Goal: Task Accomplishment & Management: Manage account settings

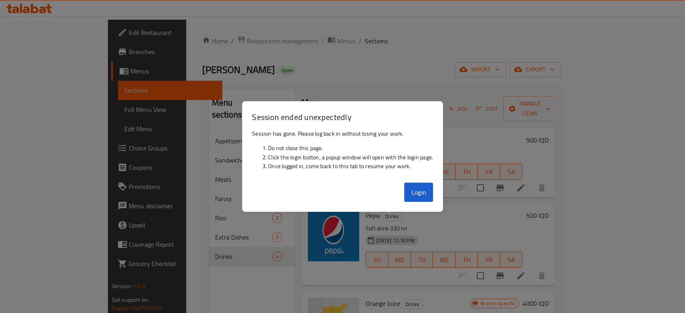
drag, startPoint x: 583, startPoint y: 100, endPoint x: 541, endPoint y: 89, distance: 44.2
click at [583, 100] on div at bounding box center [342, 156] width 685 height 313
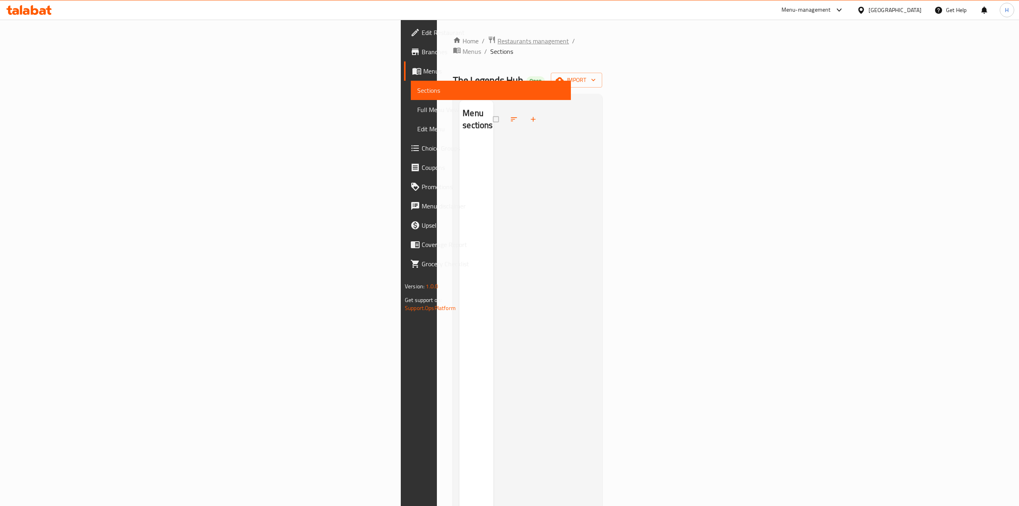
click at [498, 36] on span "Restaurants management" at bounding box center [533, 41] width 71 height 10
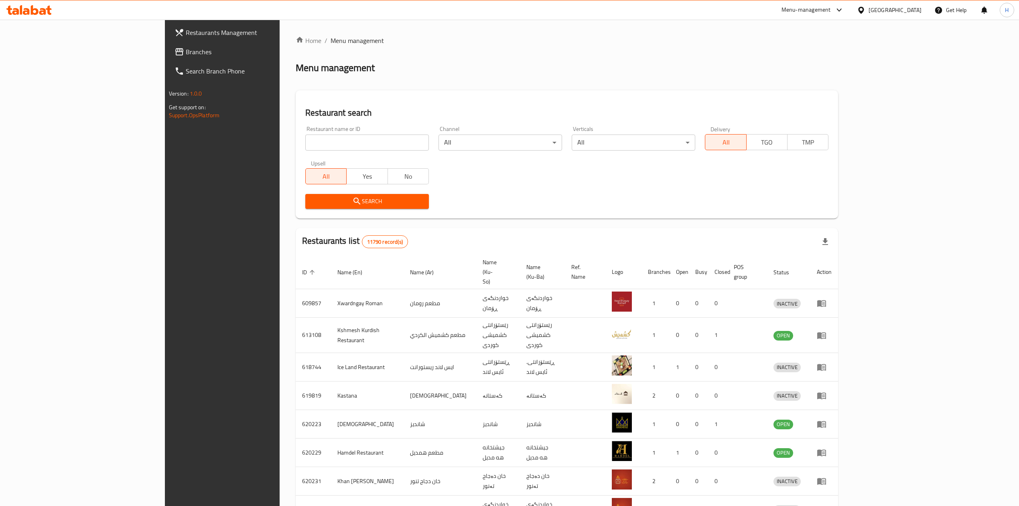
click at [305, 145] on input "search" at bounding box center [367, 142] width 124 height 16
paste input "661306"
type input "661306"
click button "Search" at bounding box center [367, 201] width 124 height 15
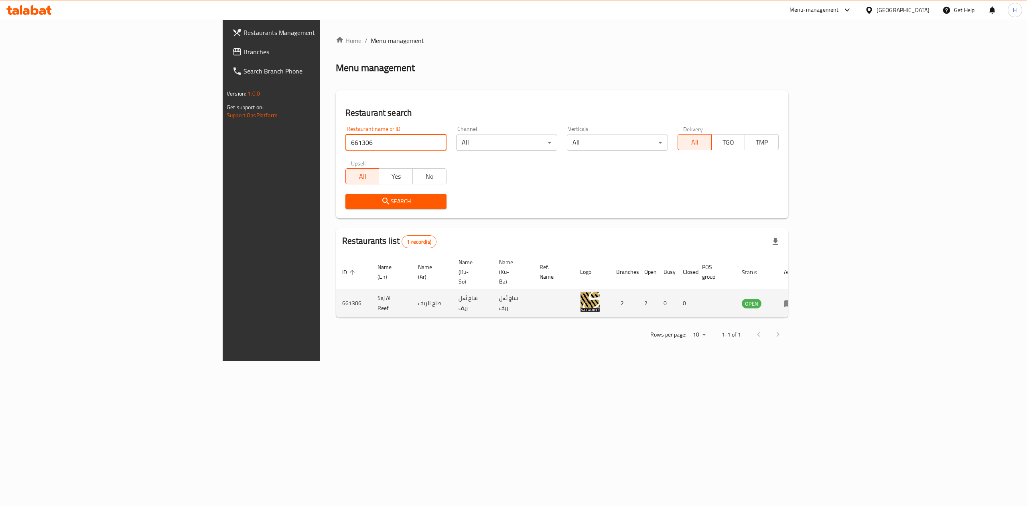
click at [792, 302] on icon "enhanced table" at bounding box center [790, 303] width 3 height 3
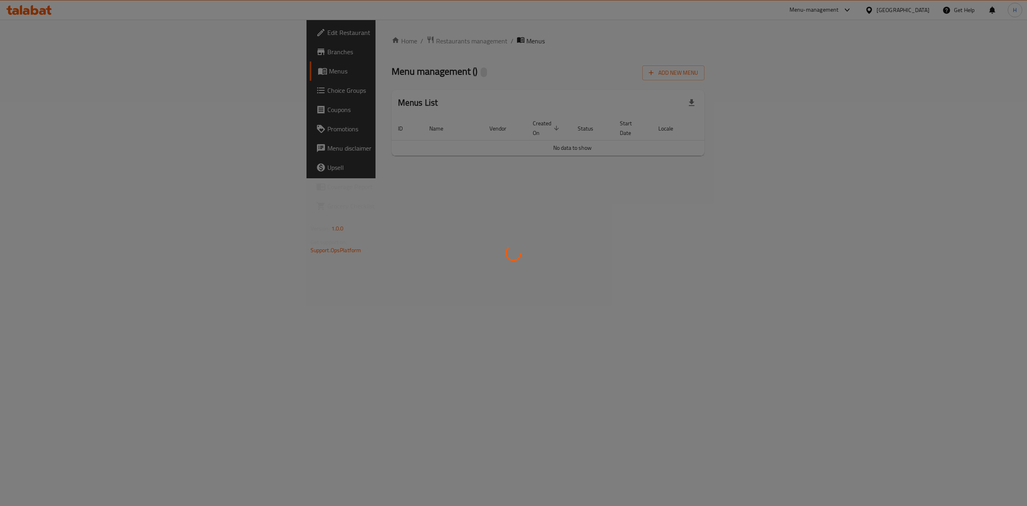
click at [980, 283] on div at bounding box center [513, 253] width 1027 height 506
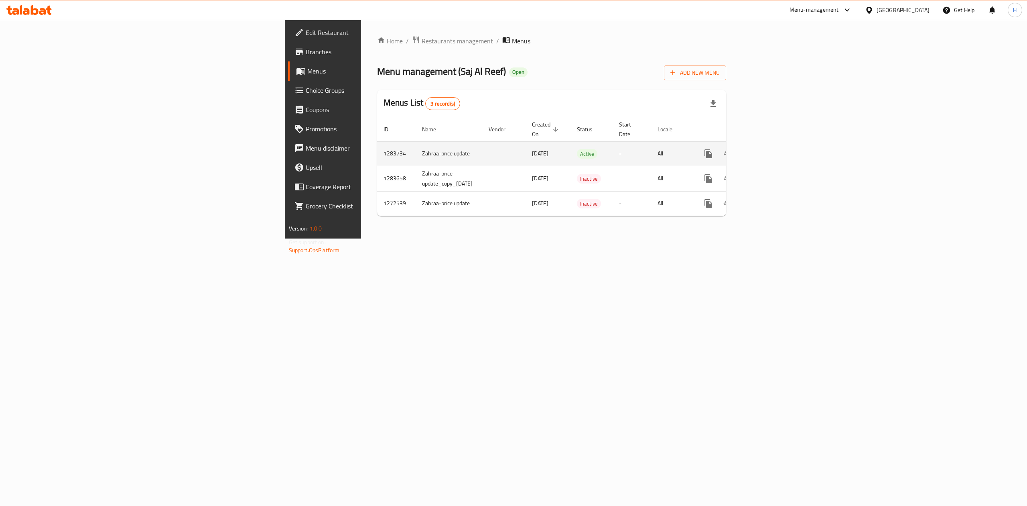
click at [771, 149] on icon "enhanced table" at bounding box center [767, 154] width 10 height 10
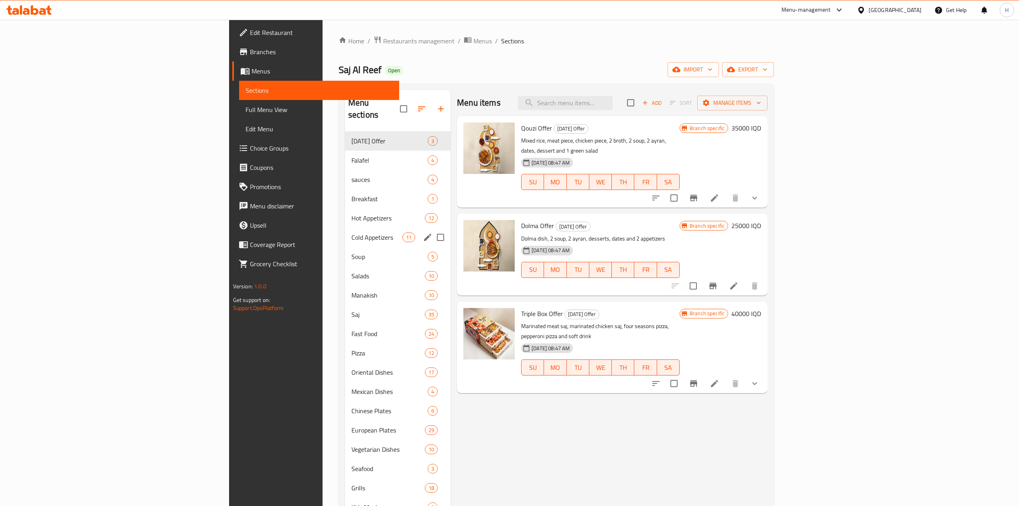
click at [345, 228] on div "Cold Appetizers 11" at bounding box center [398, 237] width 106 height 19
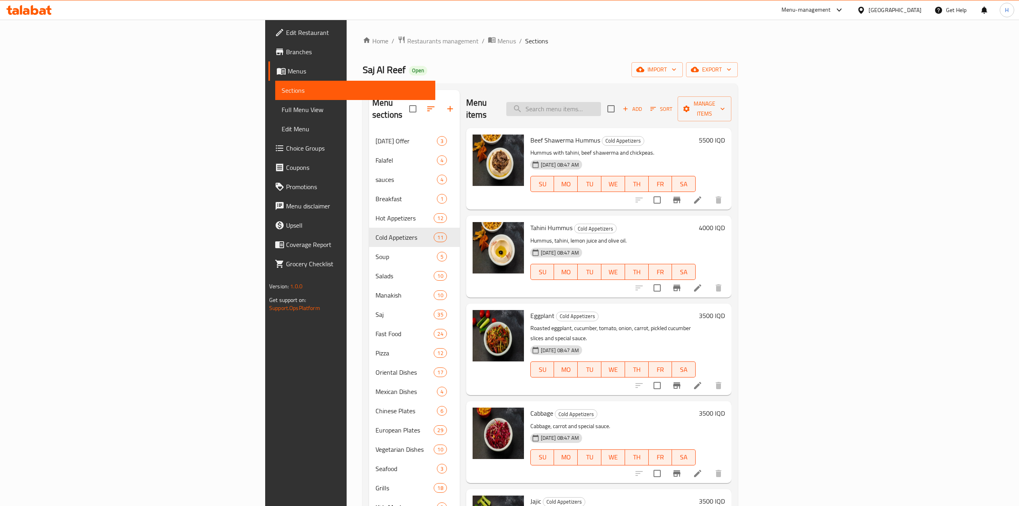
click at [601, 102] on input "search" at bounding box center [553, 109] width 95 height 14
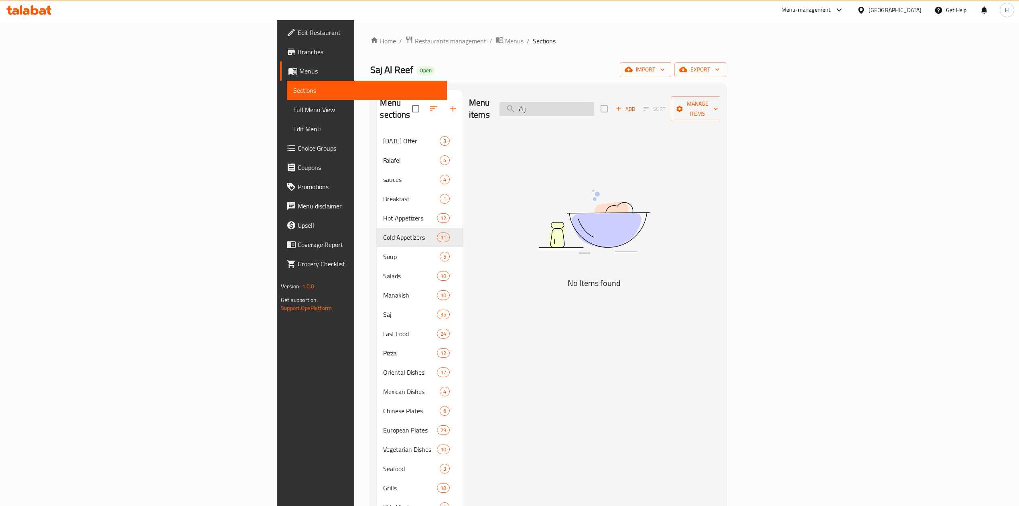
type input "ز"
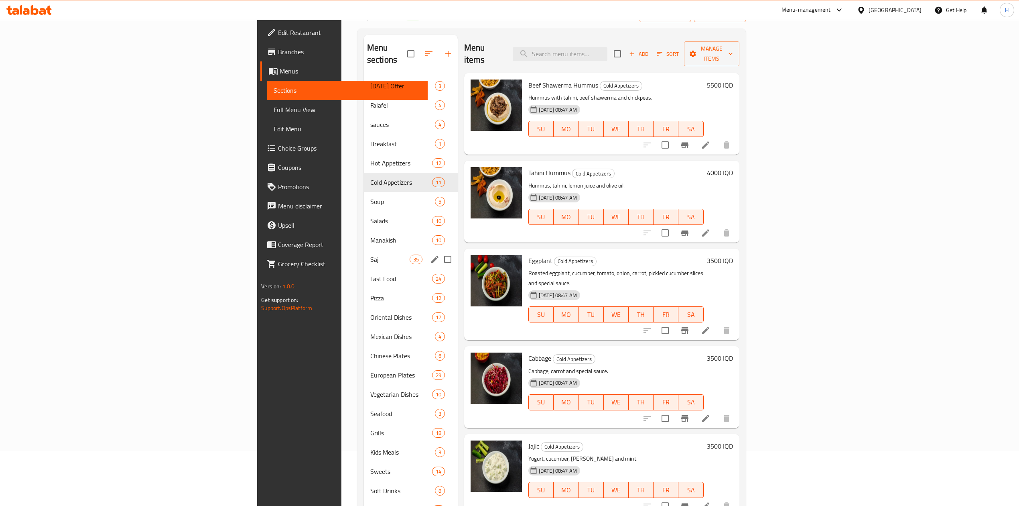
scroll to position [113, 0]
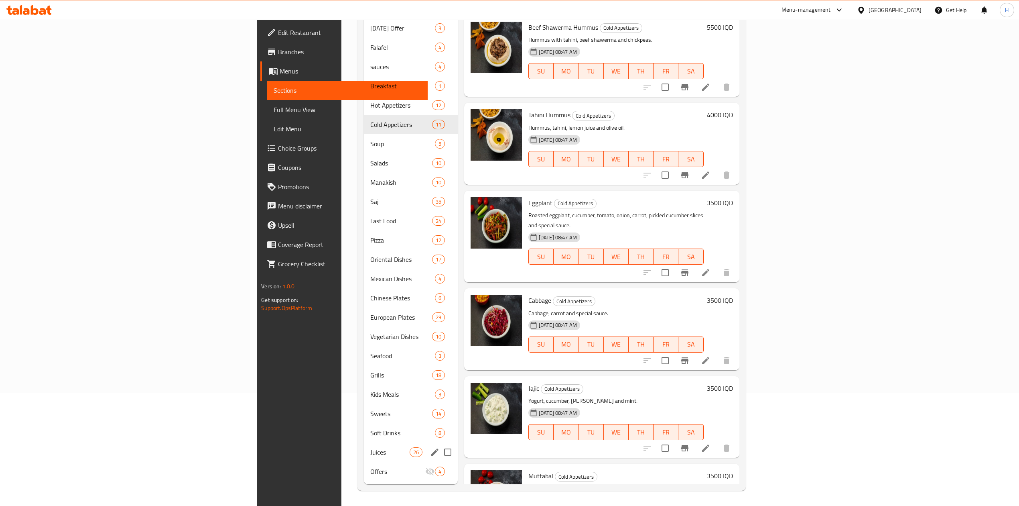
click at [370, 447] on span "Juices" at bounding box center [389, 452] width 39 height 10
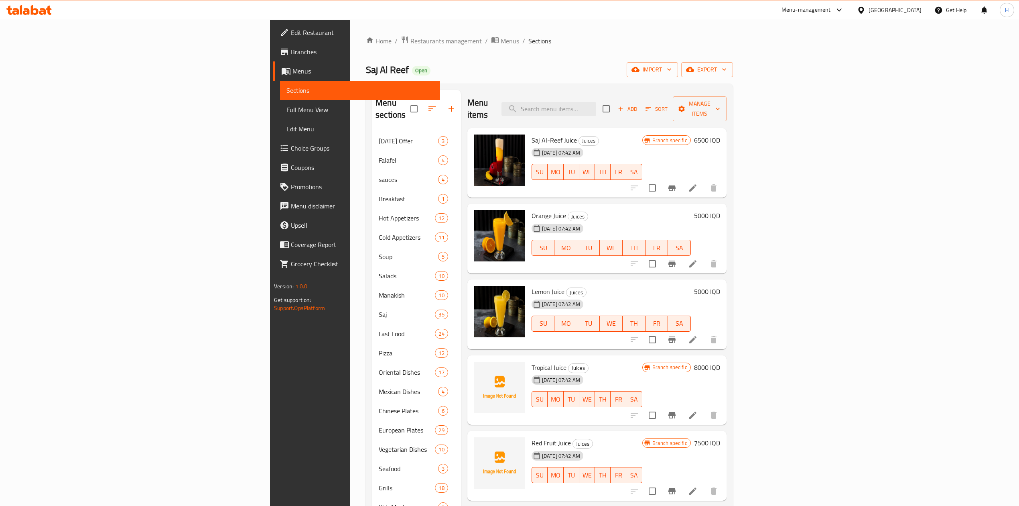
click at [640, 91] on div "Menu items Add Sort Manage items" at bounding box center [597, 109] width 259 height 38
click at [596, 102] on input "search" at bounding box center [549, 109] width 95 height 14
type input "ح"
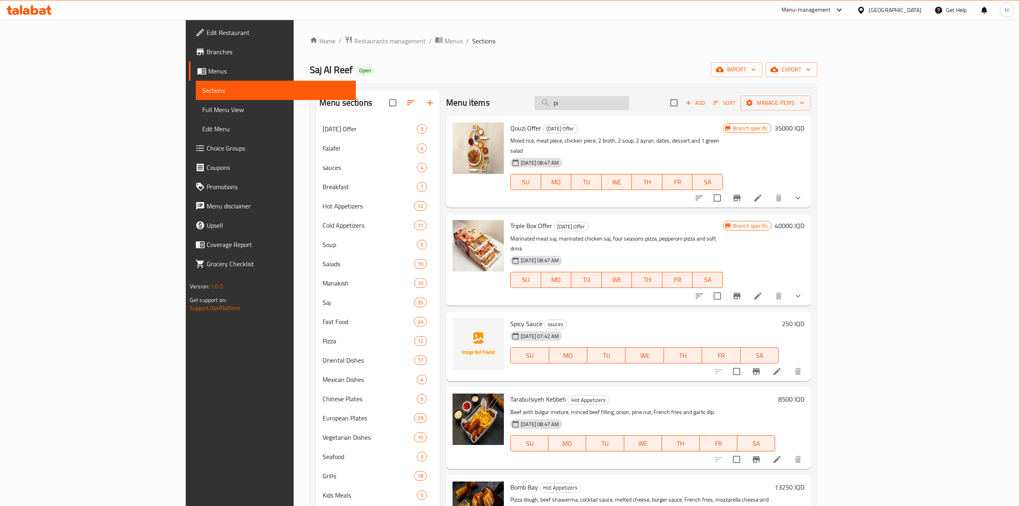
type input "p"
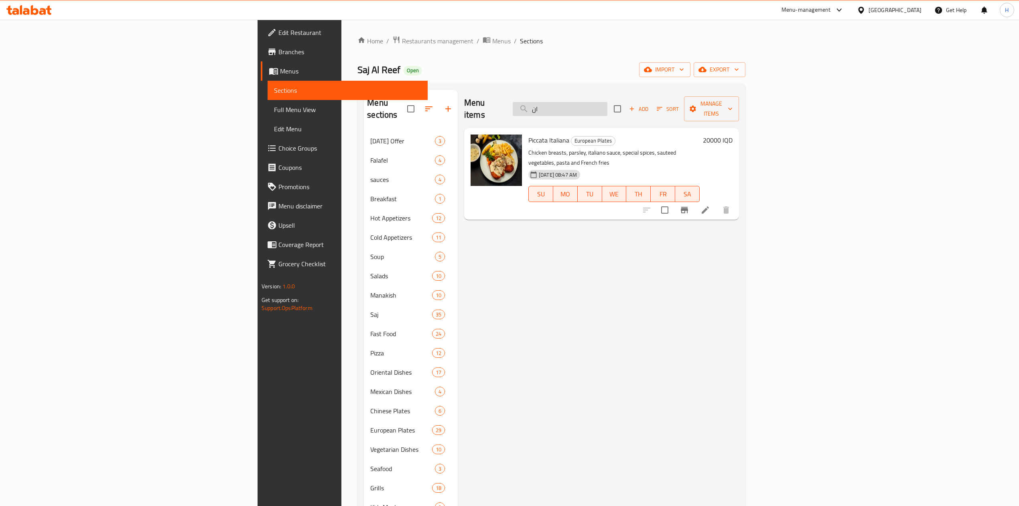
type input "ا"
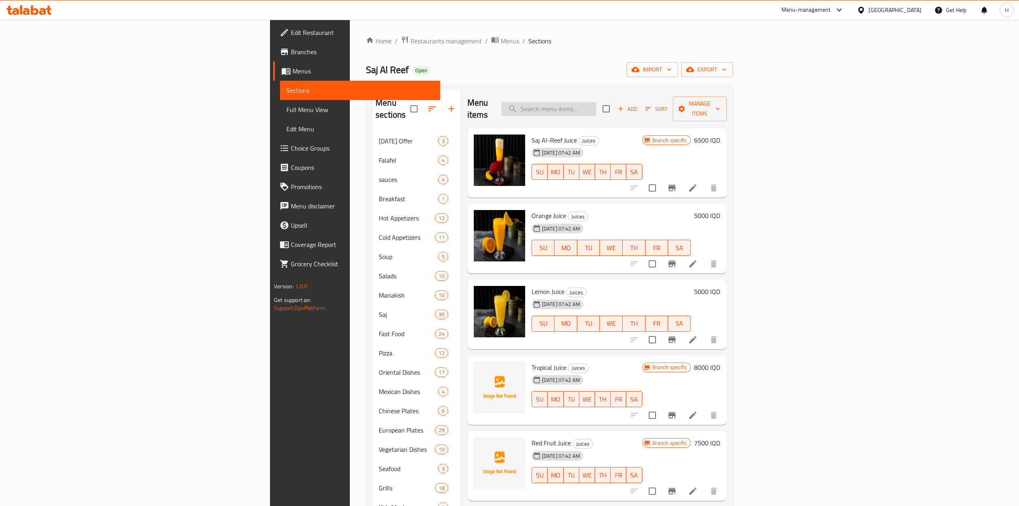
click at [596, 102] on input "search" at bounding box center [549, 109] width 95 height 14
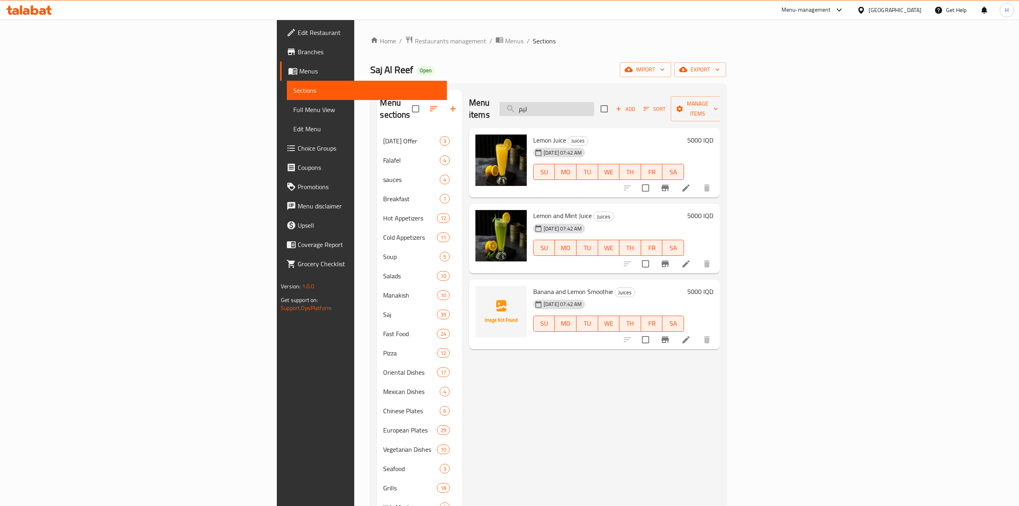
click at [594, 102] on input "ليم" at bounding box center [547, 109] width 95 height 14
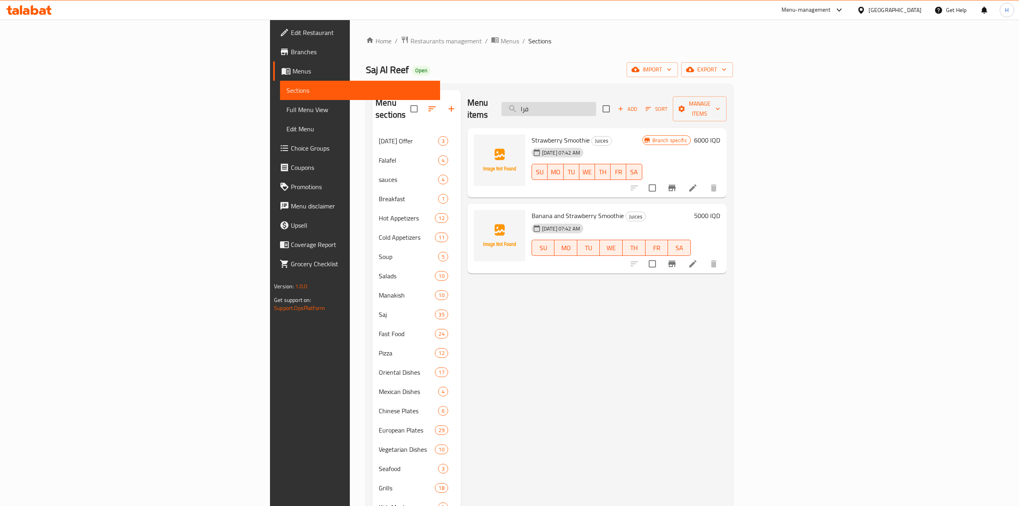
click at [596, 102] on input "فرا" at bounding box center [549, 109] width 95 height 14
click at [596, 105] on input "فرا" at bounding box center [549, 109] width 95 height 14
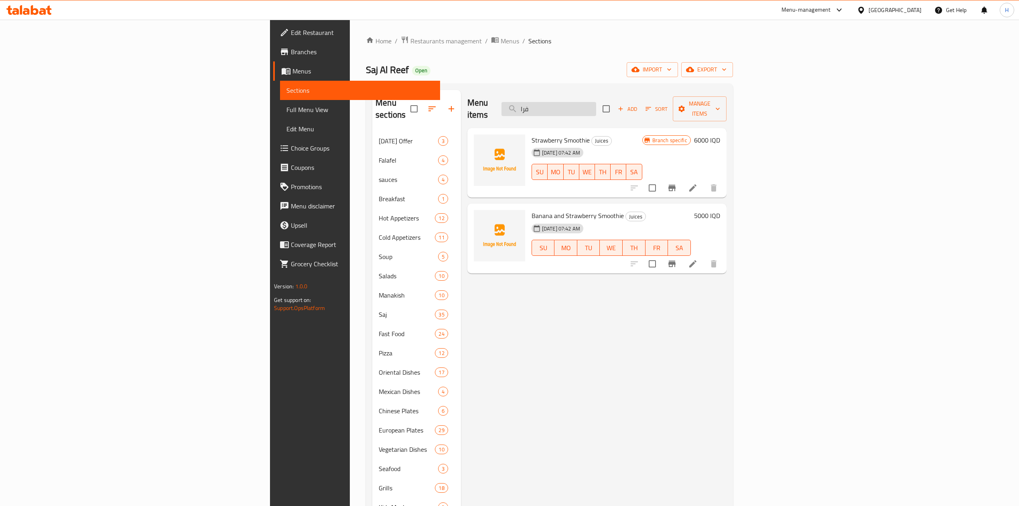
click at [596, 105] on input "فرا" at bounding box center [549, 109] width 95 height 14
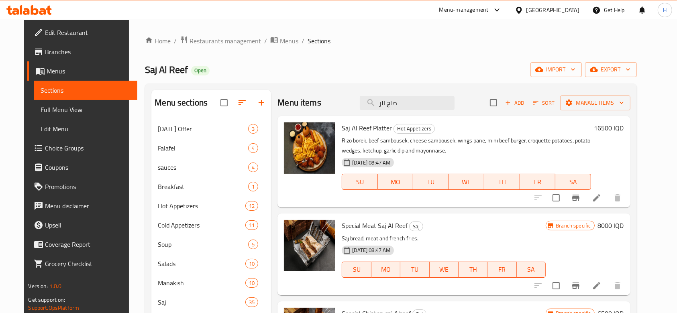
click at [401, 112] on div "Menu items صاج الر Add Sort Manage items" at bounding box center [453, 103] width 352 height 26
click at [402, 105] on input "صاج الر" at bounding box center [407, 103] width 95 height 14
click at [402, 103] on input "صاج الر" at bounding box center [407, 103] width 95 height 14
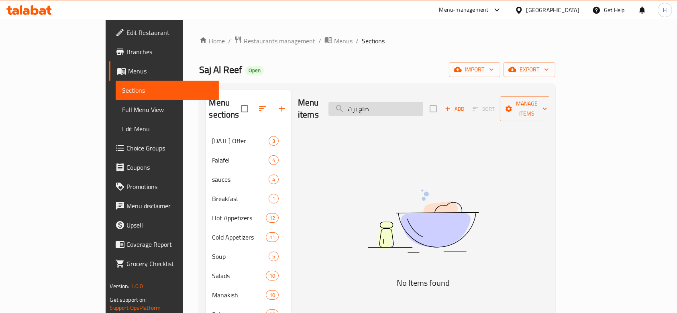
click at [411, 103] on input "صاج برت" at bounding box center [375, 109] width 95 height 14
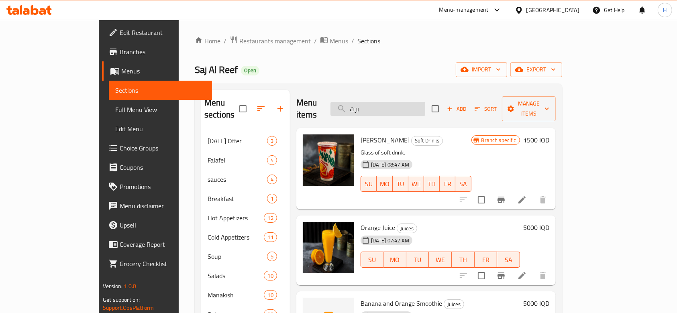
click at [407, 102] on input "برت" at bounding box center [377, 109] width 95 height 14
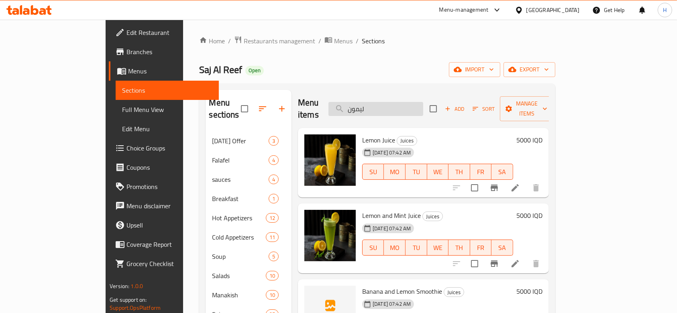
click at [403, 103] on input "ليمون" at bounding box center [375, 109] width 95 height 14
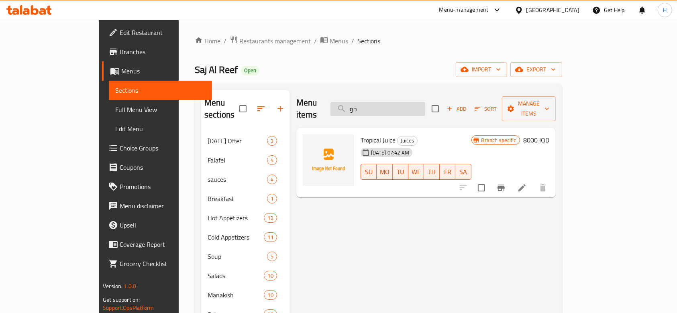
click at [417, 108] on input "جو" at bounding box center [377, 109] width 95 height 14
type input "p"
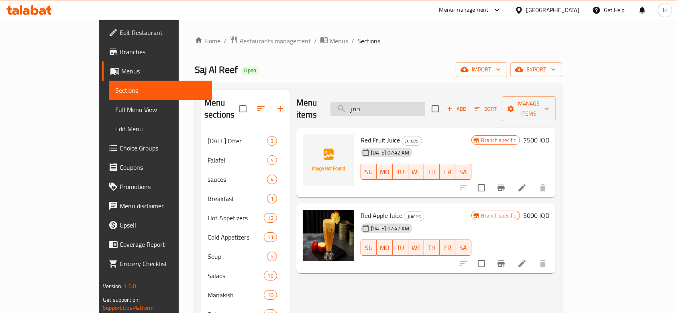
click at [414, 102] on input "حمر" at bounding box center [377, 109] width 95 height 14
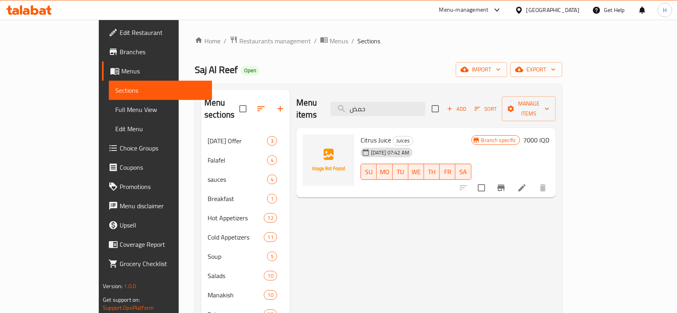
type input "حمض"
click at [527, 183] on icon at bounding box center [522, 188] width 10 height 10
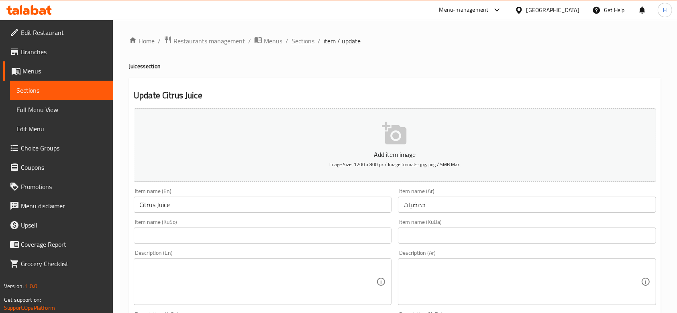
click at [305, 37] on span "Sections" at bounding box center [302, 41] width 23 height 10
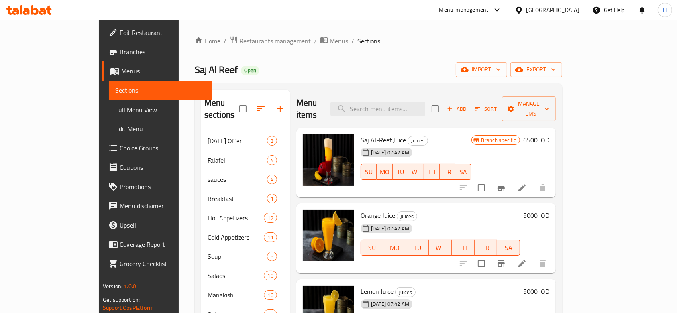
click at [416, 95] on div "Menu items Add Sort Manage items" at bounding box center [425, 109] width 259 height 38
click at [415, 102] on input "search" at bounding box center [377, 109] width 95 height 14
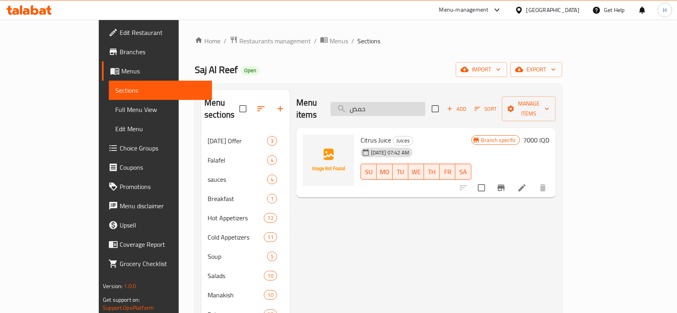
click at [407, 102] on input "حمض" at bounding box center [377, 109] width 95 height 14
click at [402, 102] on input "موه" at bounding box center [377, 109] width 95 height 14
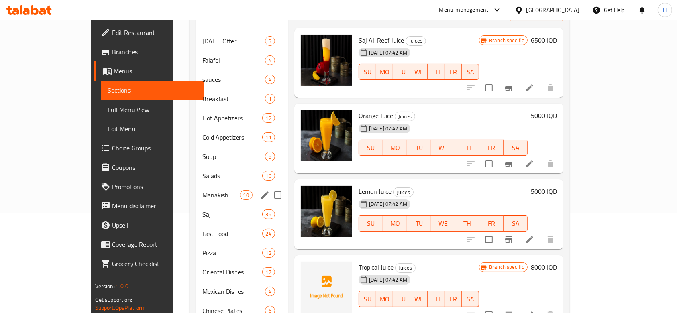
scroll to position [133, 0]
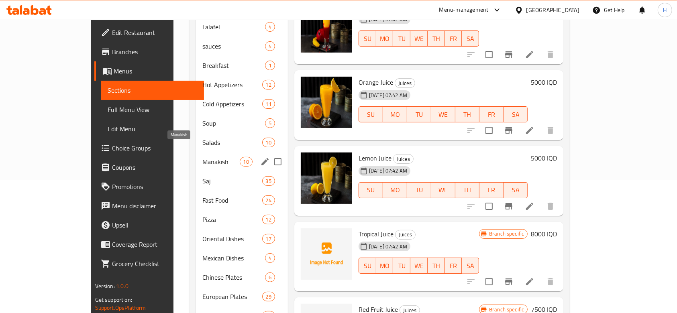
click at [202, 157] on span "Manakish" at bounding box center [220, 162] width 37 height 10
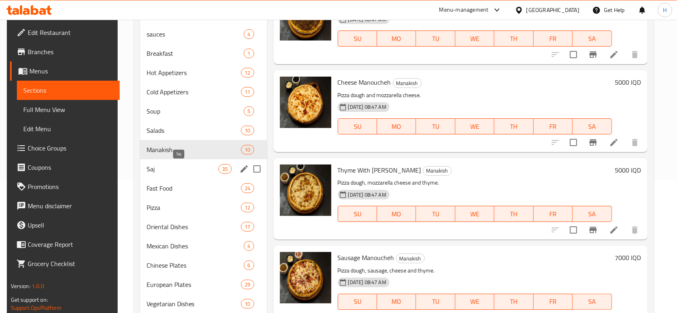
click at [178, 165] on span "Saj" at bounding box center [182, 169] width 72 height 10
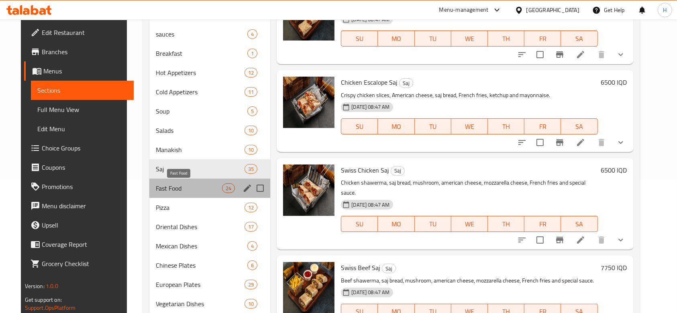
click at [167, 183] on span "Fast Food" at bounding box center [189, 188] width 66 height 10
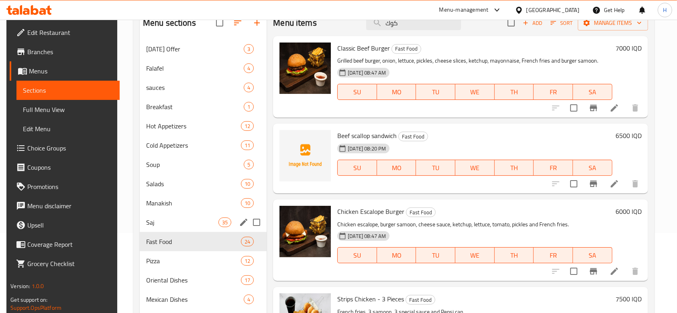
scroll to position [26, 0]
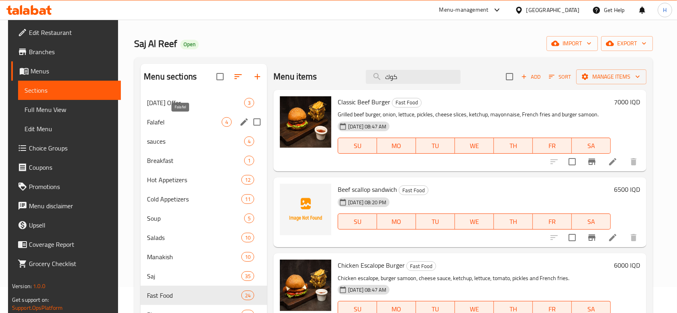
click at [183, 118] on span "Falafel" at bounding box center [184, 122] width 75 height 10
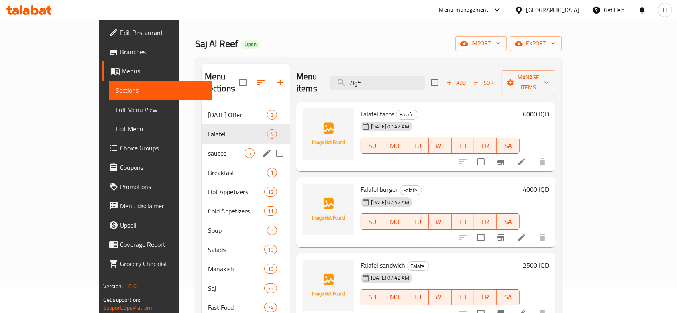
click at [201, 144] on div "sauces 4" at bounding box center [245, 153] width 88 height 19
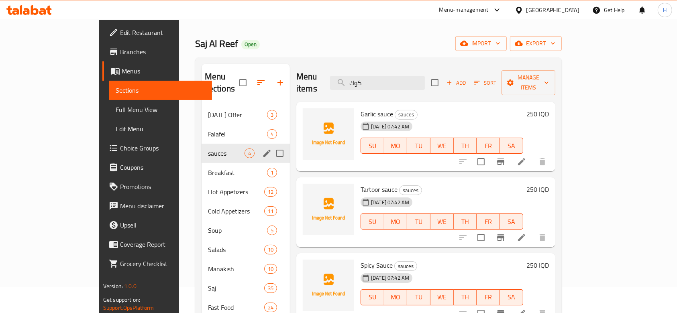
click at [201, 149] on div "sauces 4" at bounding box center [245, 153] width 88 height 19
click at [201, 182] on div "Hot Appetizers 12" at bounding box center [245, 191] width 88 height 19
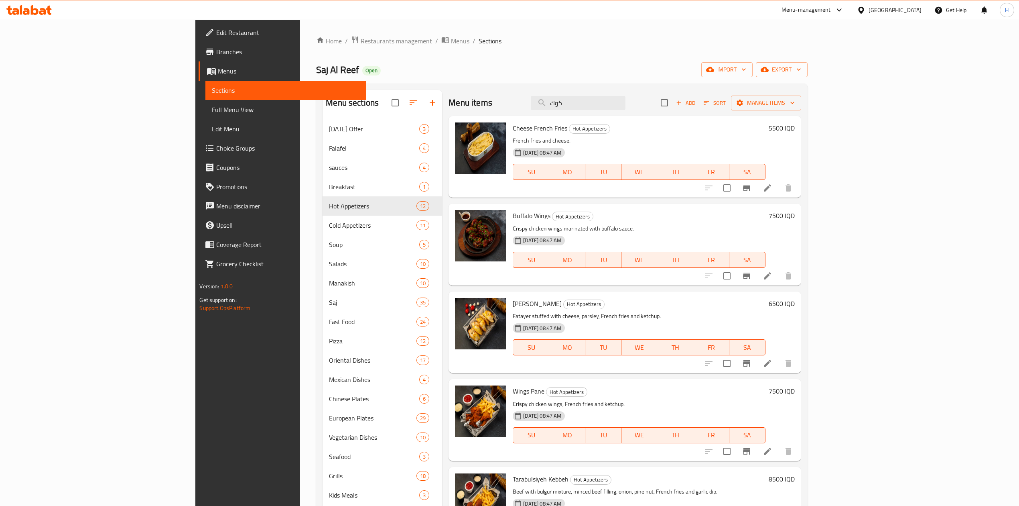
click at [468, 55] on div "Home / Restaurants management / Menus / Sections Saj Al Reef Open import export…" at bounding box center [561, 319] width 491 height 566
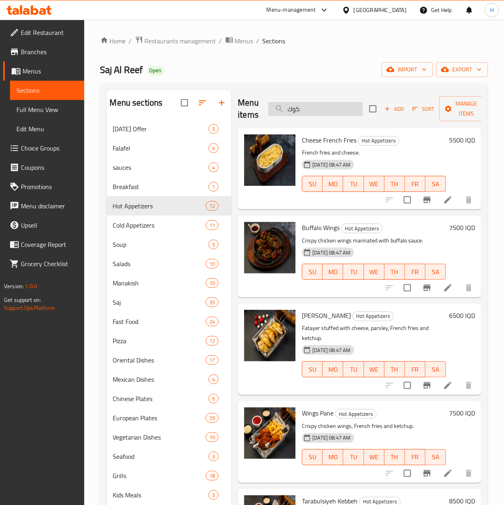
click at [314, 107] on input "كوك" at bounding box center [315, 109] width 95 height 14
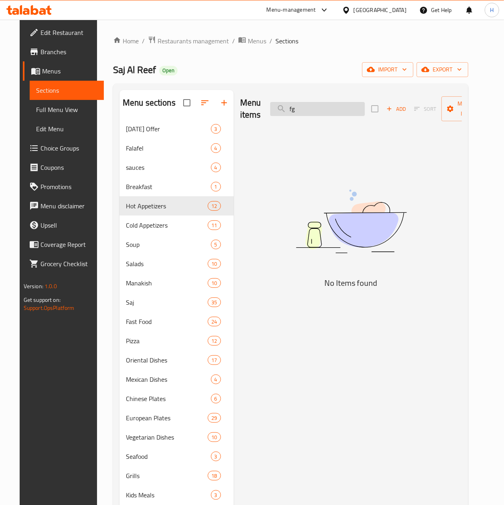
type input "f"
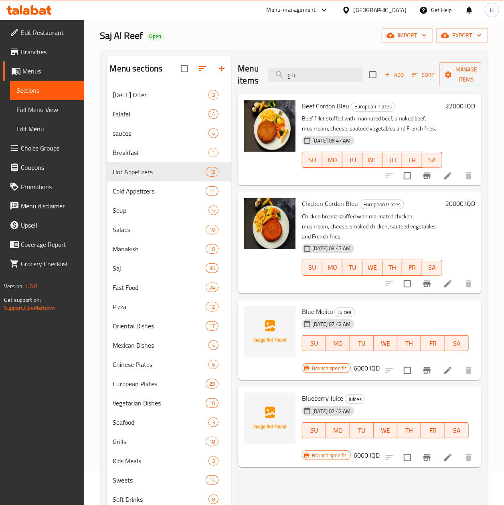
scroll to position [53, 0]
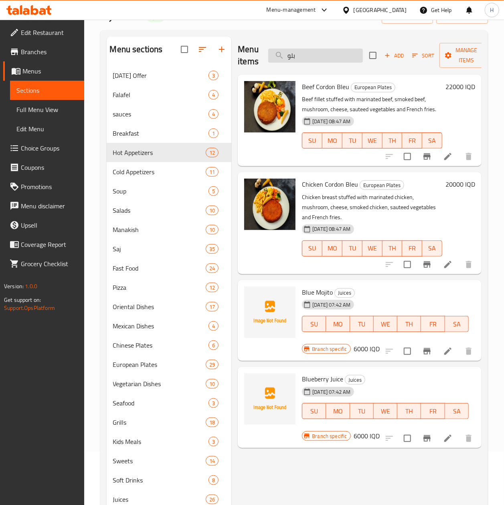
click at [323, 57] on input "بلو" at bounding box center [315, 56] width 95 height 14
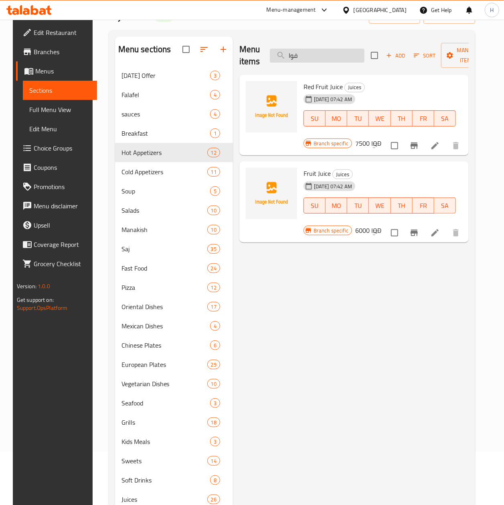
click at [312, 60] on input "فوا" at bounding box center [317, 56] width 95 height 14
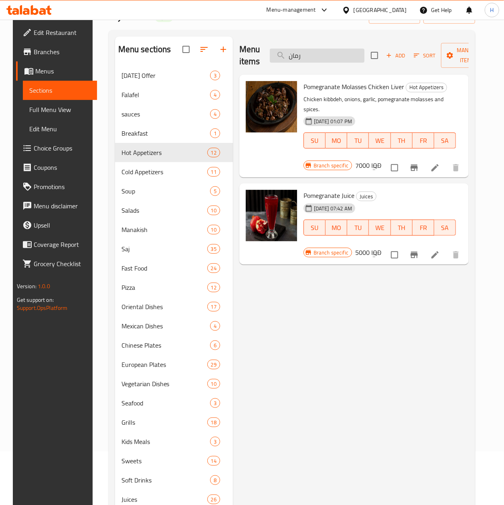
click at [313, 55] on input "رمان" at bounding box center [317, 56] width 95 height 14
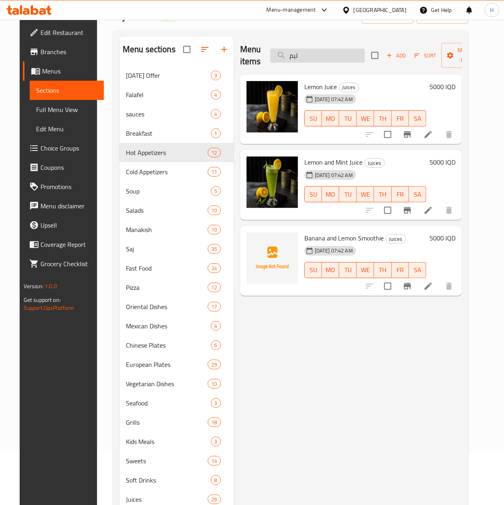
click at [309, 56] on input "ليم" at bounding box center [317, 56] width 95 height 14
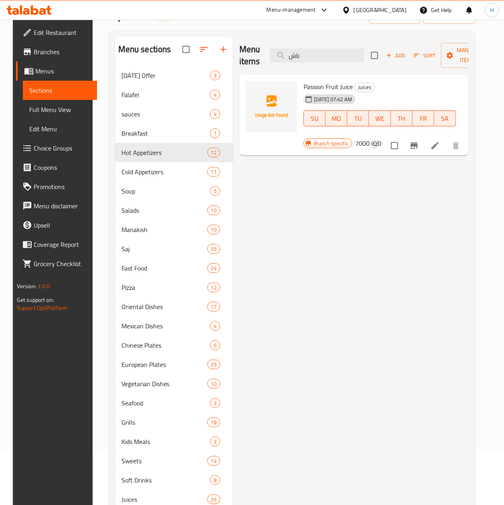
click at [328, 47] on div "Menu items باش Add Sort Manage items" at bounding box center [355, 56] width 230 height 38
click at [321, 51] on input "باش" at bounding box center [317, 56] width 95 height 14
click at [320, 51] on input "باش" at bounding box center [317, 56] width 95 height 14
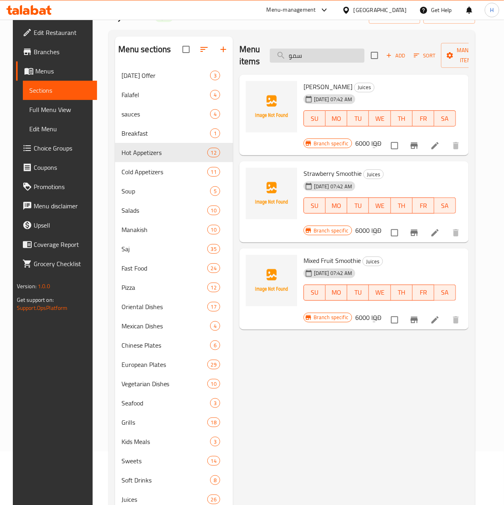
click at [327, 55] on input "سمو" at bounding box center [317, 56] width 95 height 14
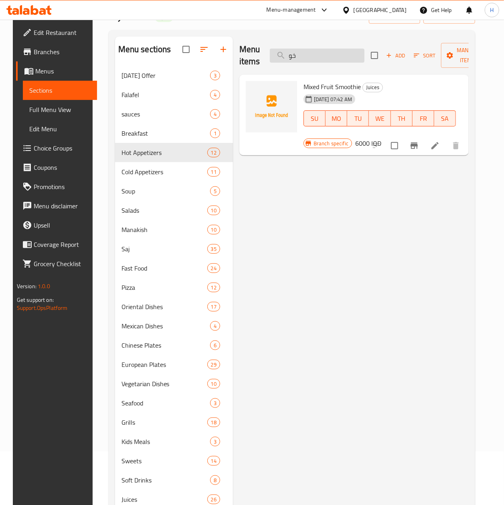
click at [325, 55] on input "خو" at bounding box center [317, 56] width 95 height 14
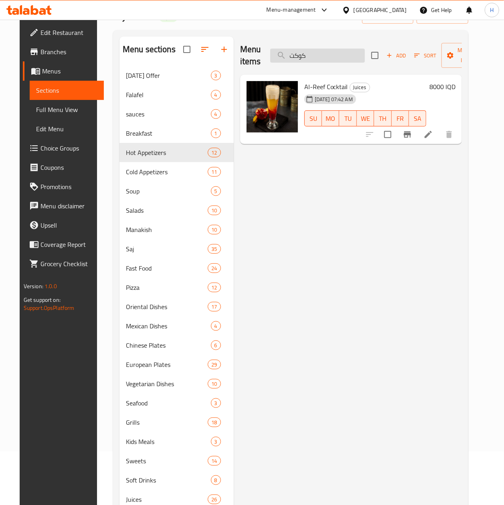
click at [331, 59] on input "كوكت" at bounding box center [317, 56] width 95 height 14
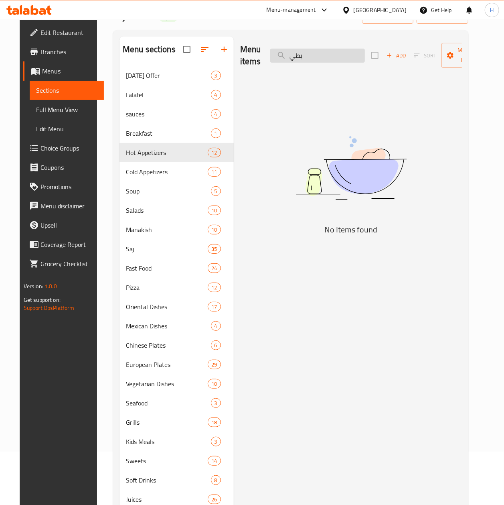
click at [311, 59] on input "يطي" at bounding box center [317, 56] width 95 height 14
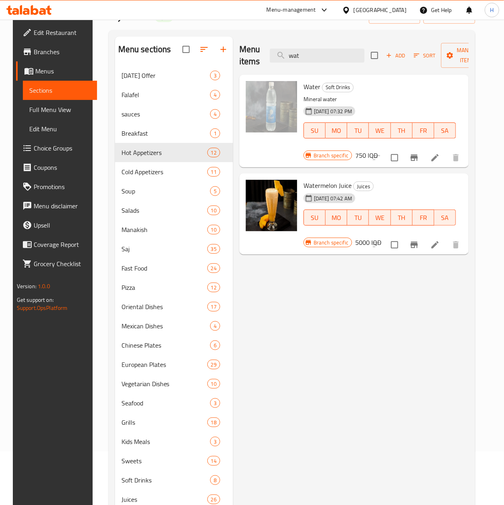
type input "wat"
click at [440, 242] on icon at bounding box center [436, 245] width 10 height 10
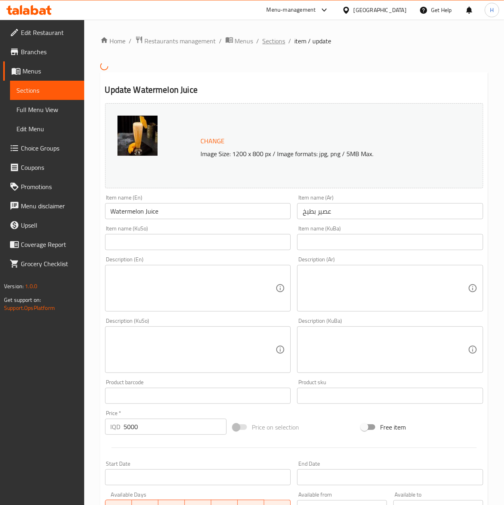
click at [268, 38] on span "Sections" at bounding box center [274, 41] width 23 height 10
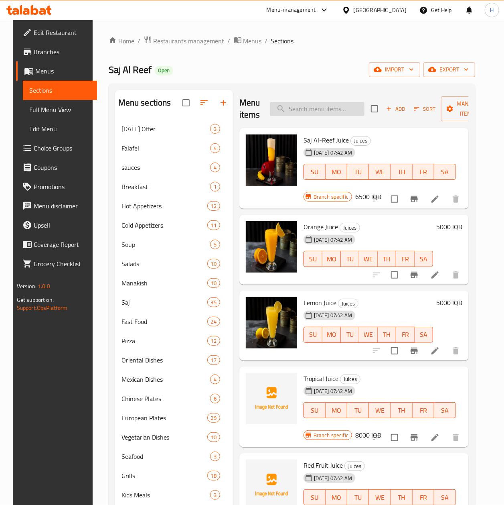
click at [289, 111] on input "search" at bounding box center [317, 109] width 95 height 14
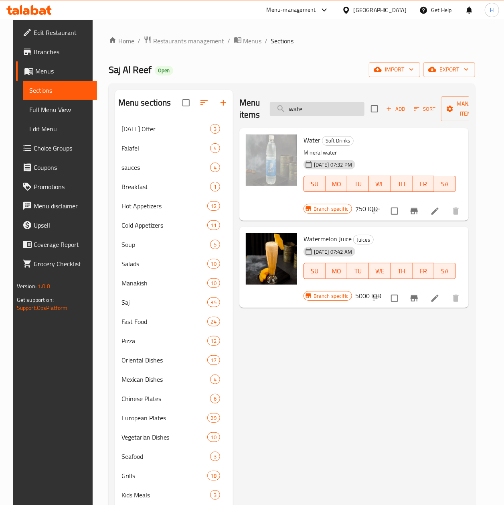
click at [319, 105] on input "wate" at bounding box center [317, 109] width 95 height 14
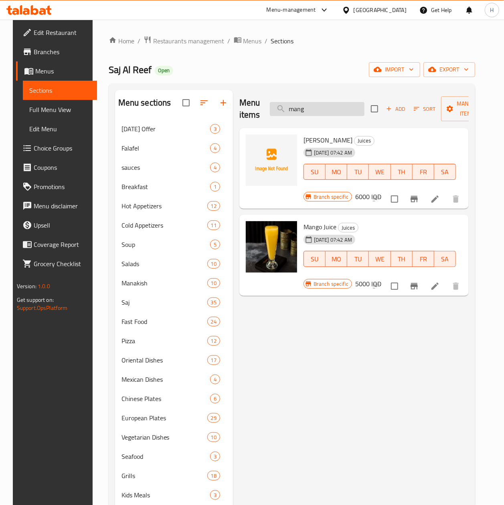
click at [317, 109] on input "mang" at bounding box center [317, 109] width 95 height 14
click at [317, 108] on input "mang" at bounding box center [317, 109] width 95 height 14
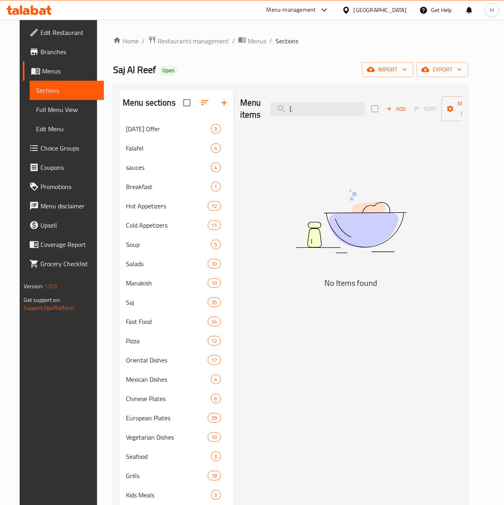
type input "["
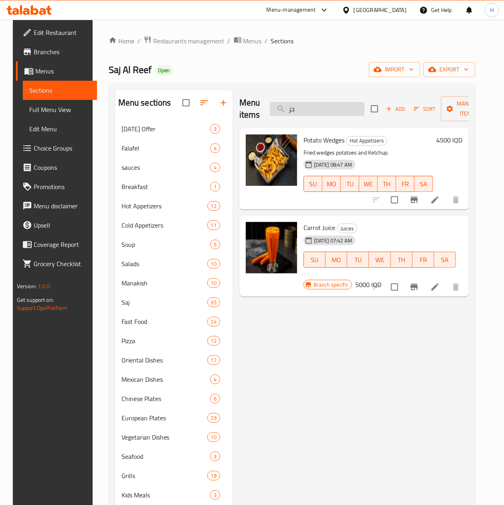
click at [314, 104] on input "جز" at bounding box center [317, 109] width 95 height 14
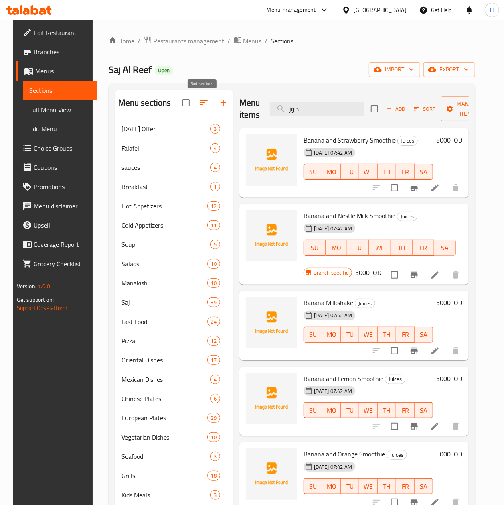
type input "موز"
click at [196, 105] on button "button" at bounding box center [204, 102] width 19 height 19
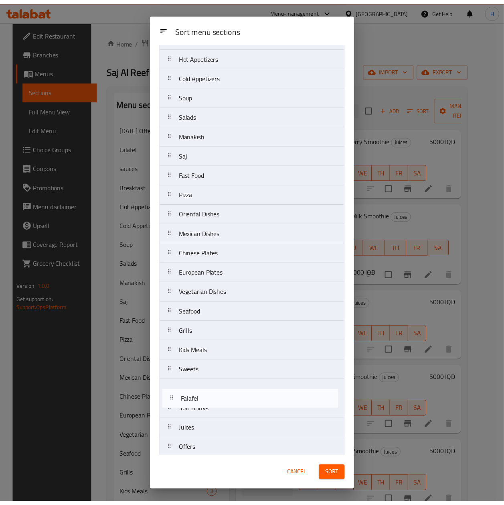
scroll to position [86, 0]
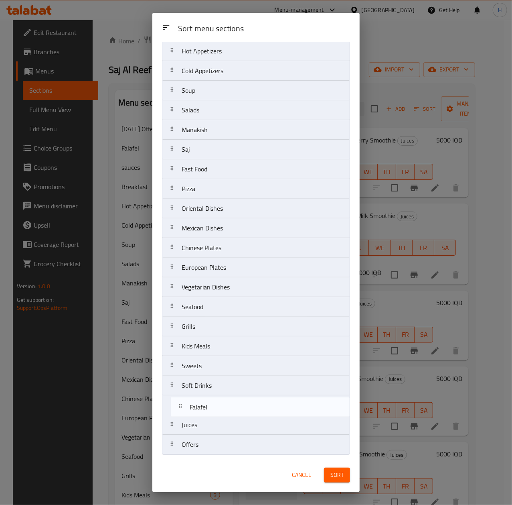
drag, startPoint x: 230, startPoint y: 100, endPoint x: 238, endPoint y: 418, distance: 318.3
click at [238, 418] on nav "[DATE] Offer Falafel sauces Breakfast Hot Appetizers Cold Appetizers Soup Salad…" at bounding box center [256, 218] width 188 height 473
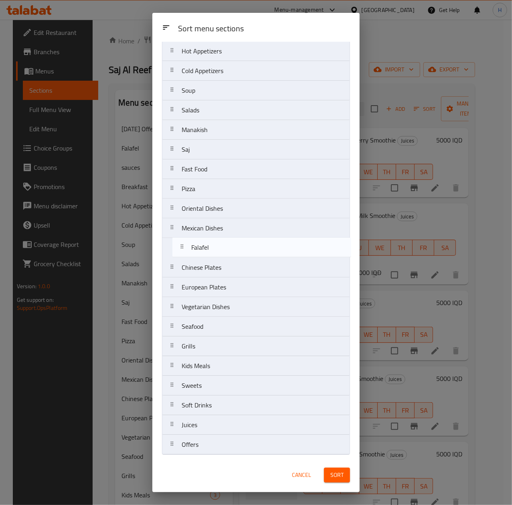
drag, startPoint x: 213, startPoint y: 410, endPoint x: 222, endPoint y: 250, distance: 159.6
click at [222, 250] on nav "[DATE] Offer sauces Breakfast Hot Appetizers Cold Appetizers Soup Salads Manaki…" at bounding box center [256, 218] width 188 height 473
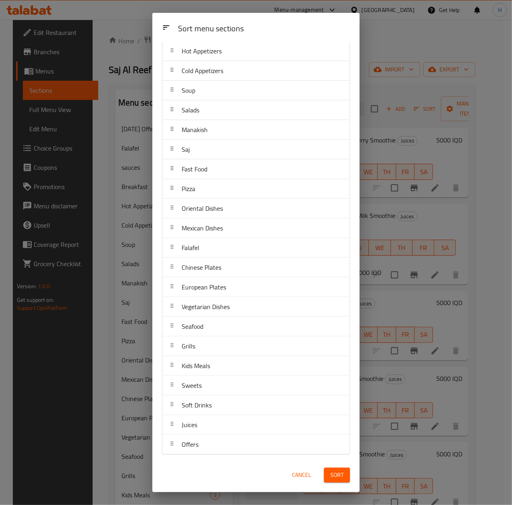
drag, startPoint x: 339, startPoint y: 476, endPoint x: 345, endPoint y: 468, distance: 9.7
click at [339, 470] on span "Sort" at bounding box center [337, 475] width 13 height 10
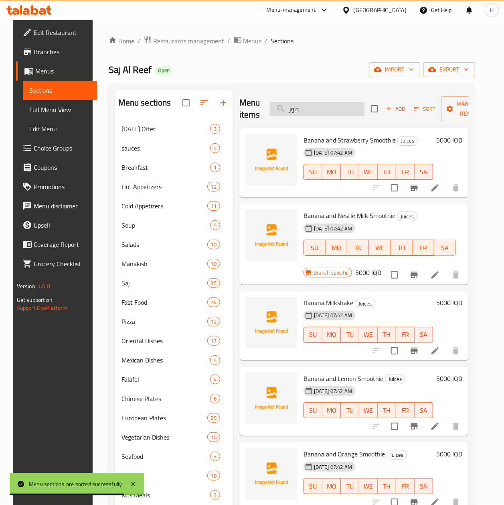
click at [302, 103] on input "موز" at bounding box center [317, 109] width 95 height 14
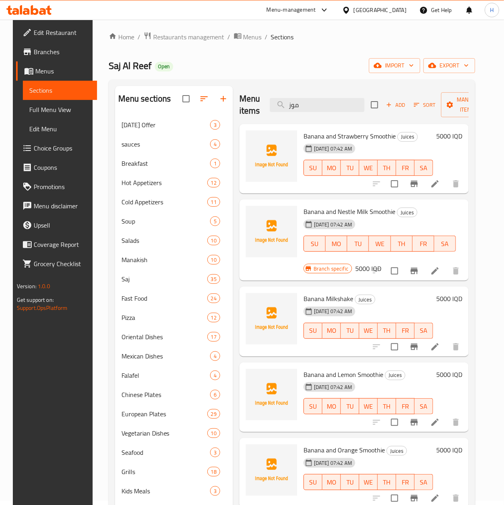
scroll to position [0, 0]
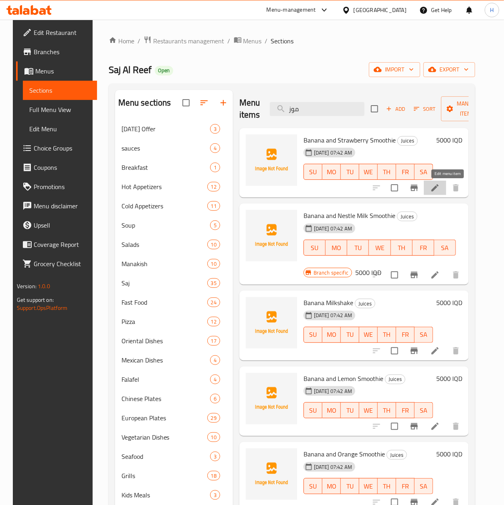
click at [440, 187] on icon at bounding box center [436, 188] width 10 height 10
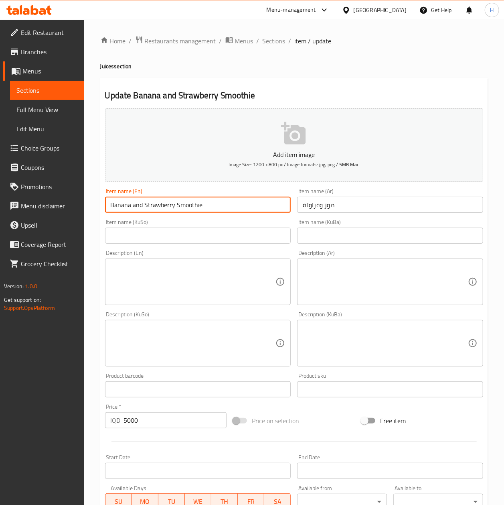
drag, startPoint x: 175, startPoint y: 204, endPoint x: 262, endPoint y: 206, distance: 86.3
click at [262, 206] on input "Banana and Strawberry Smoothie" at bounding box center [198, 205] width 186 height 16
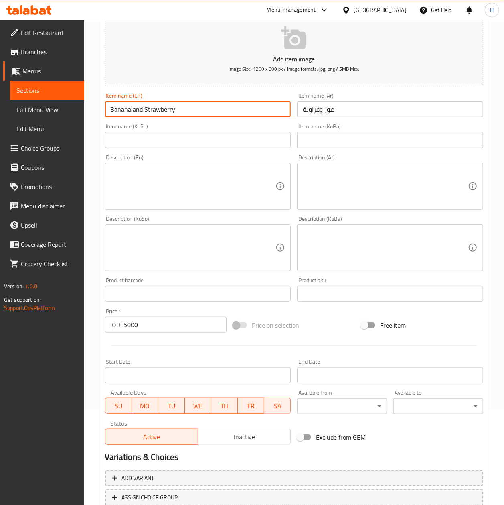
scroll to position [154, 0]
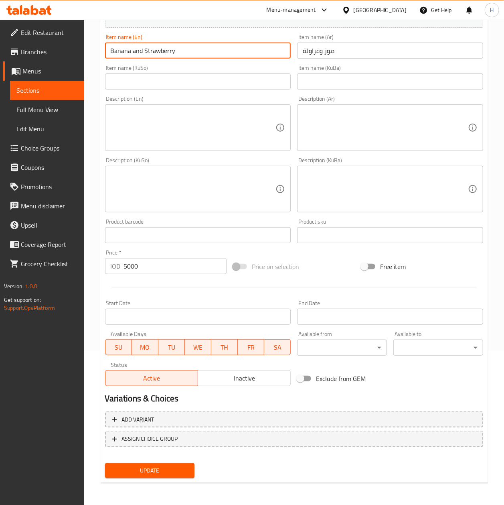
type input "Banana and Strawberry"
click at [155, 481] on div "Update Banana and Strawberry Add item image Image Size: 1200 x 800 px / Image f…" at bounding box center [294, 203] width 388 height 559
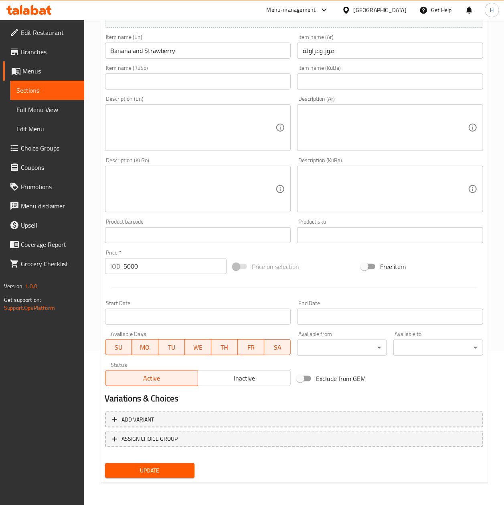
click at [159, 473] on span "Update" at bounding box center [150, 471] width 77 height 10
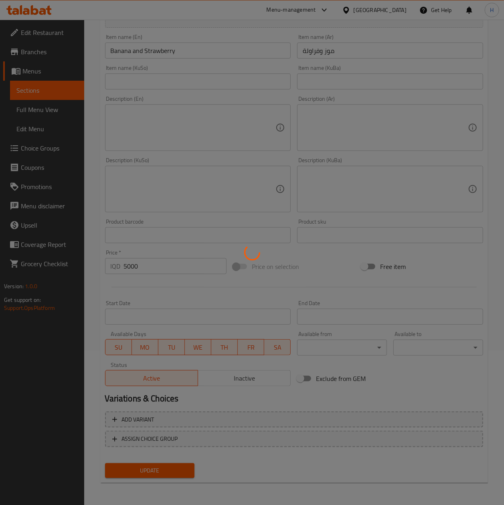
scroll to position [0, 0]
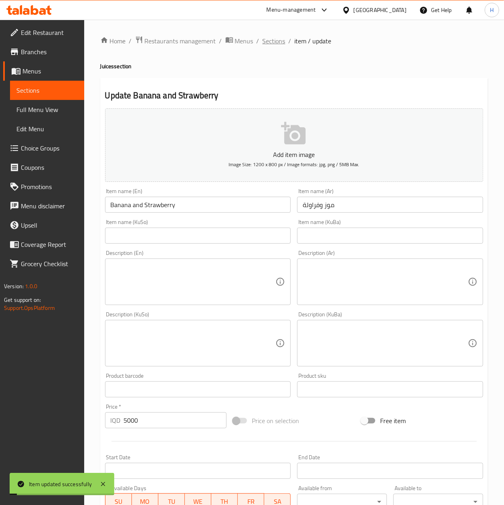
click at [273, 41] on span "Sections" at bounding box center [274, 41] width 23 height 10
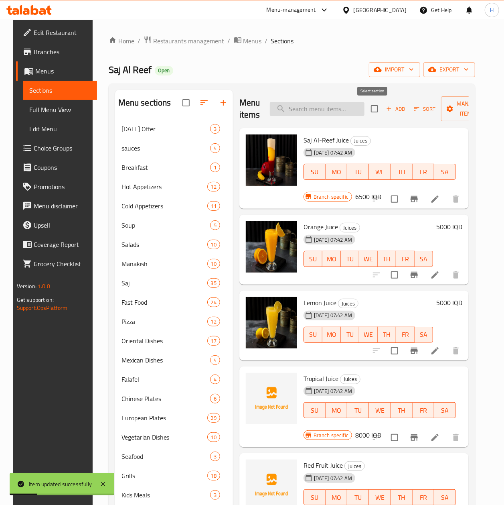
click at [342, 102] on div "Menu items Add Sort Manage items" at bounding box center [355, 109] width 230 height 38
click at [335, 106] on input "search" at bounding box center [317, 109] width 95 height 14
type input "غ"
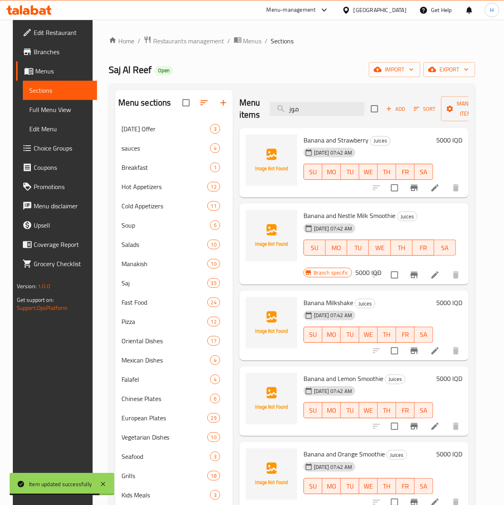
type input "موز"
click at [440, 186] on icon at bounding box center [436, 188] width 10 height 10
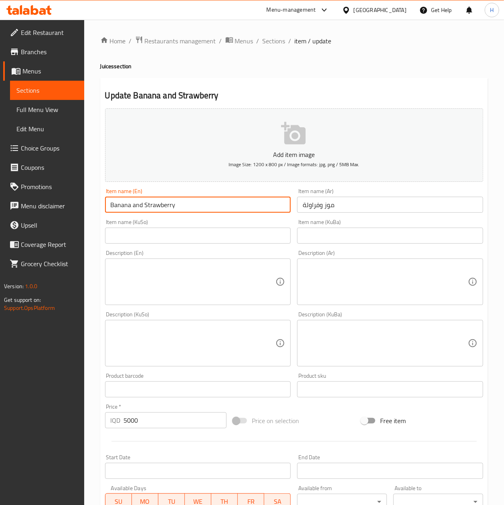
click at [209, 209] on input "Banana and Strawberry" at bounding box center [198, 205] width 186 height 16
click at [230, 204] on input "Banana and Strawberry" at bounding box center [198, 205] width 186 height 16
type input "Banana And Strawberry Juice"
click at [352, 201] on input "موز وفراولة" at bounding box center [390, 205] width 186 height 16
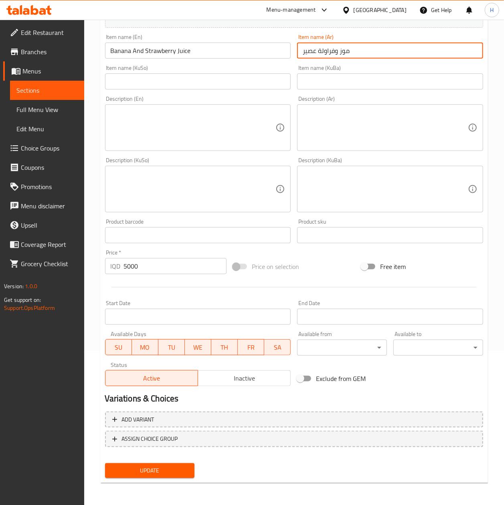
type input "موز وفراولة عصير"
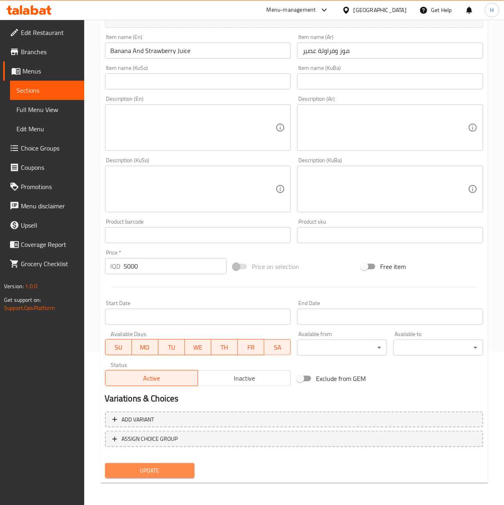
drag, startPoint x: 147, startPoint y: 473, endPoint x: 150, endPoint y: 469, distance: 4.8
click at [148, 472] on span "Update" at bounding box center [150, 471] width 77 height 10
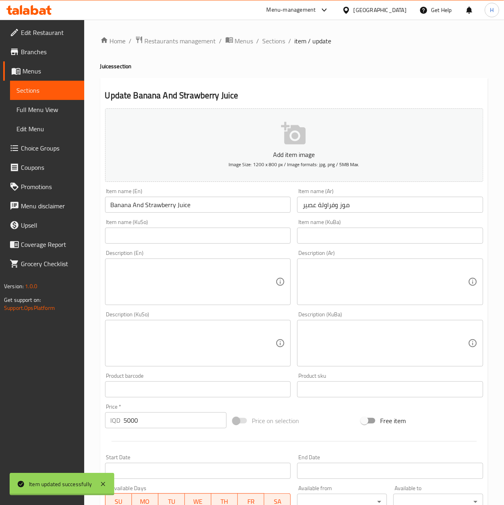
click at [274, 43] on div at bounding box center [252, 252] width 504 height 505
click at [274, 43] on span "Sections" at bounding box center [274, 41] width 23 height 10
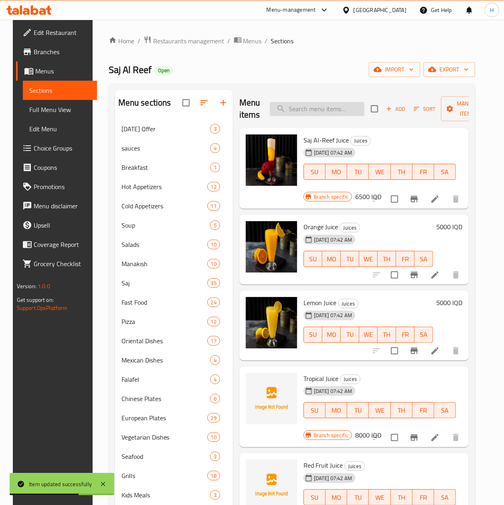
click at [307, 105] on input "search" at bounding box center [317, 109] width 95 height 14
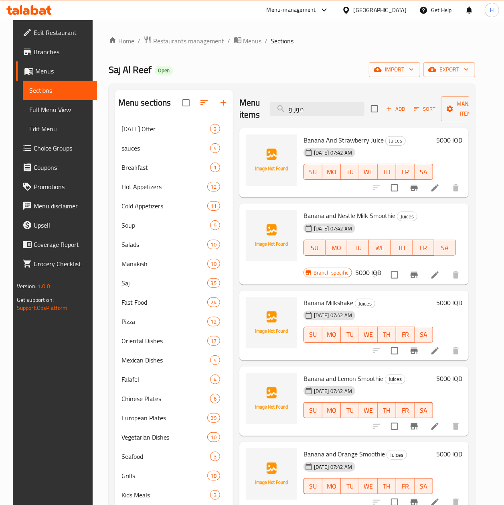
type input "موز و"
click at [442, 274] on li at bounding box center [435, 275] width 22 height 14
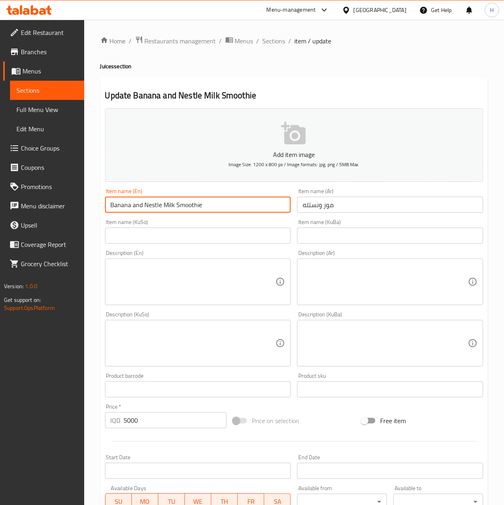
click at [191, 206] on input "Banana and Nestle Milk Smoothie" at bounding box center [198, 205] width 186 height 16
type input "Banana and Nestle Milk"
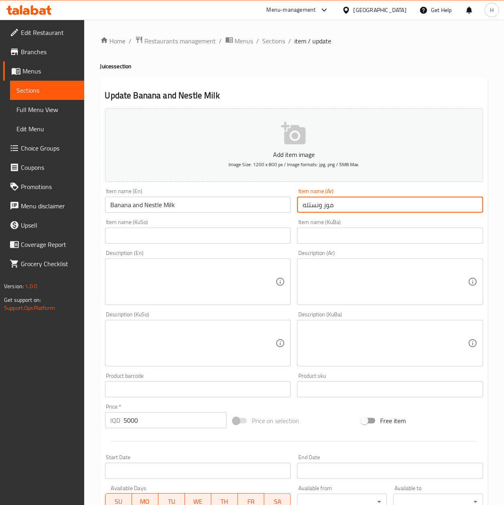
click at [344, 213] on input "موز ونستله" at bounding box center [390, 205] width 186 height 16
type input "موز ونستله عصير"
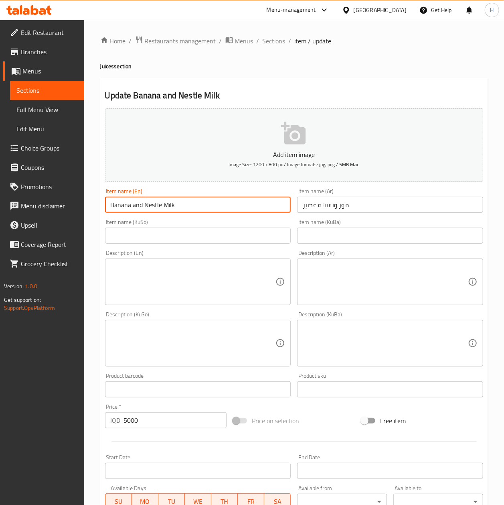
click at [168, 206] on input "Banana and Nestle Milk" at bounding box center [198, 205] width 186 height 16
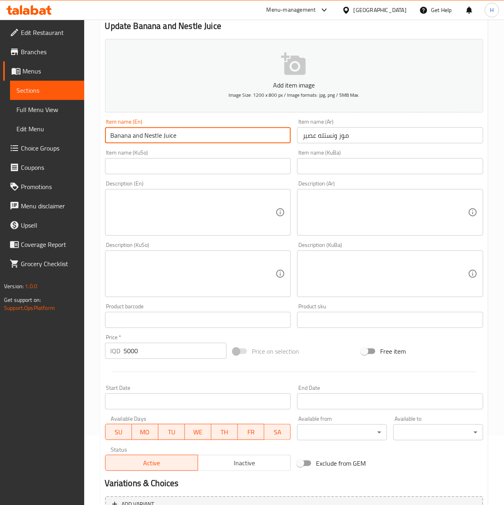
scroll to position [154, 0]
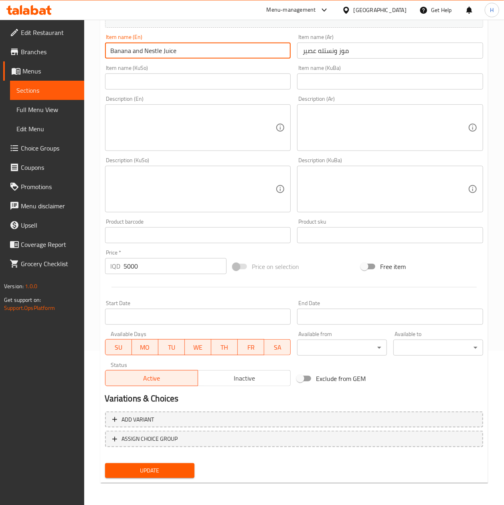
type input "Banana and Nestle Juice"
click at [161, 477] on div "Update" at bounding box center [150, 470] width 96 height 21
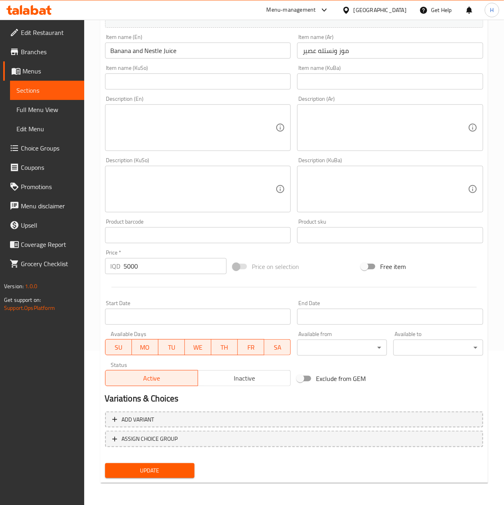
click at [179, 469] on span "Update" at bounding box center [150, 471] width 77 height 10
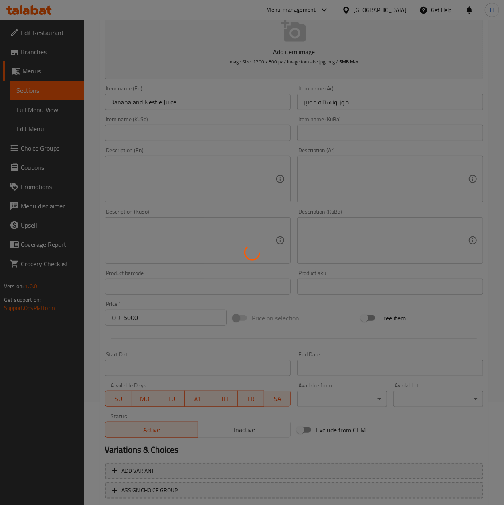
scroll to position [0, 0]
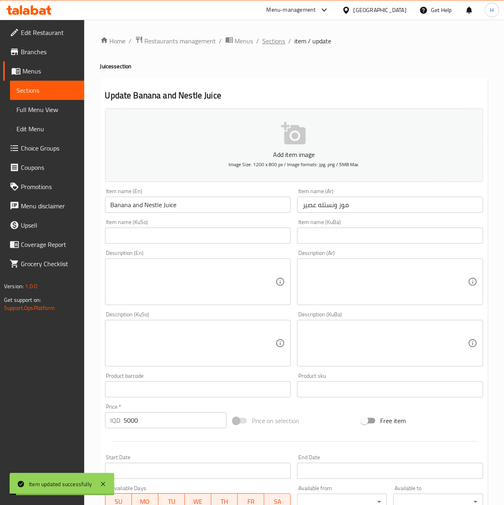
click at [272, 41] on span "Sections" at bounding box center [274, 41] width 23 height 10
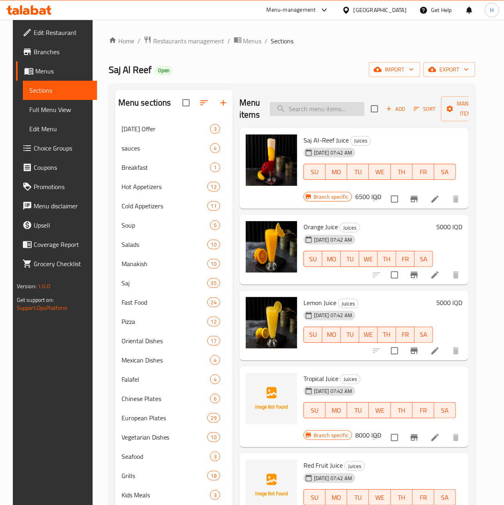
click at [310, 115] on input "search" at bounding box center [317, 109] width 95 height 14
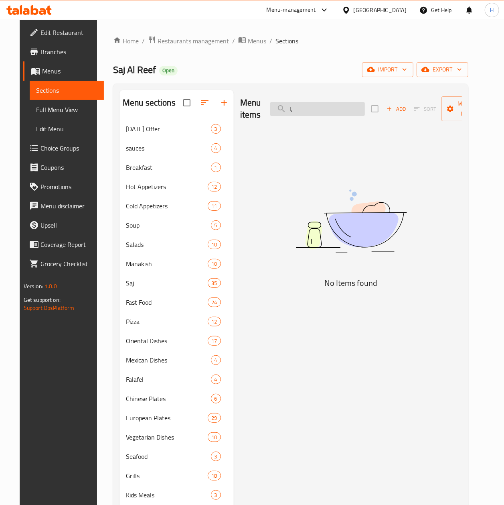
type input "l"
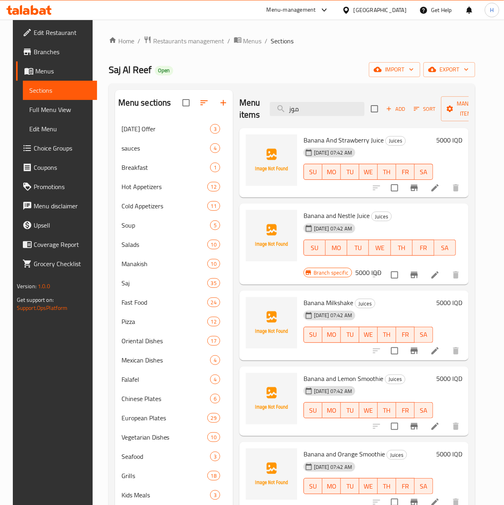
type input "موز"
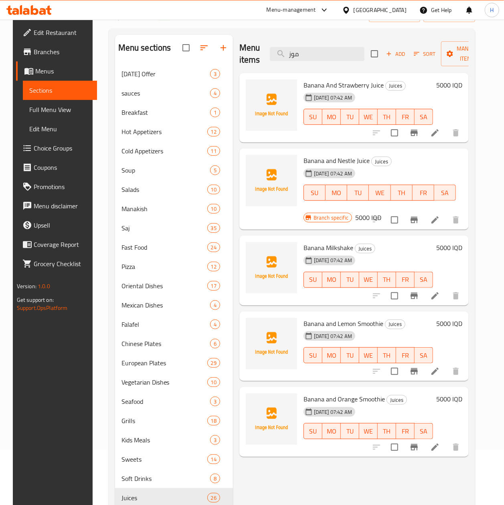
scroll to position [107, 0]
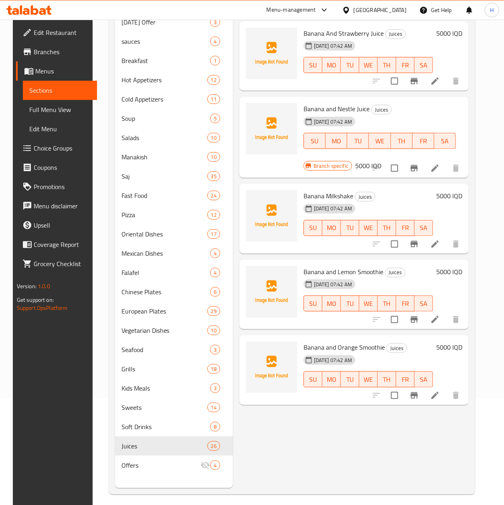
click at [437, 312] on div at bounding box center [416, 319] width 99 height 19
click at [440, 322] on icon at bounding box center [436, 320] width 10 height 10
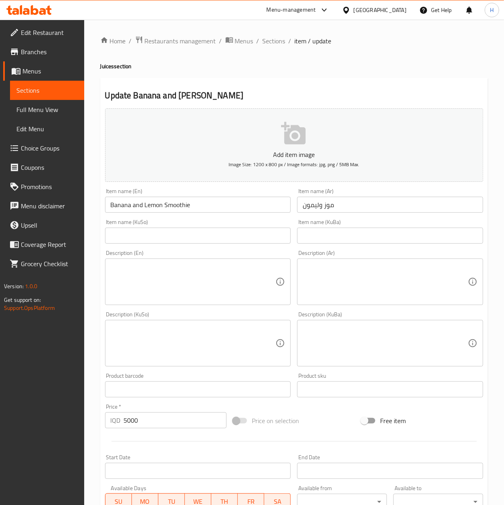
click at [195, 207] on input "Banana and Lemon Smoothie" at bounding box center [198, 205] width 186 height 16
click at [174, 207] on input "Banana and Lemon Smoothie" at bounding box center [198, 205] width 186 height 16
click at [174, 206] on input "Banana and Lemon Smoothie" at bounding box center [198, 205] width 186 height 16
type input "Banana and [PERSON_NAME]"
click at [366, 201] on input "موز وليمون" at bounding box center [390, 205] width 186 height 16
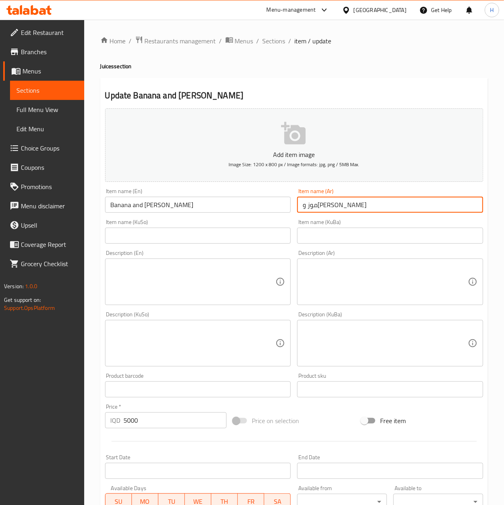
type input "موز و[PERSON_NAME]"
click at [193, 206] on input "Banana and [PERSON_NAME]" at bounding box center [198, 205] width 186 height 16
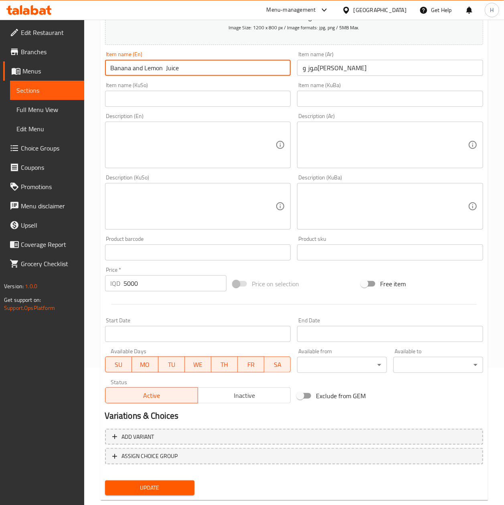
scroll to position [154, 0]
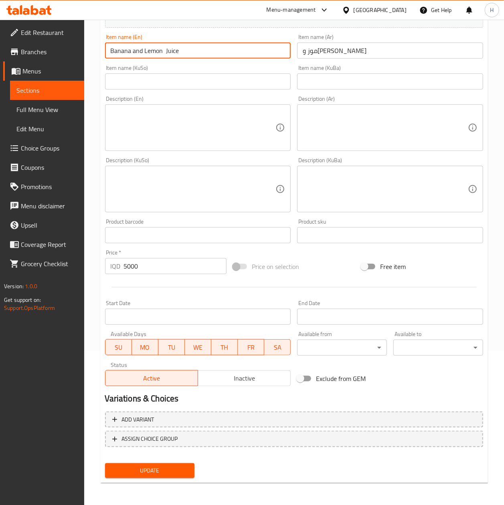
type input "Banana and Lemon Juice"
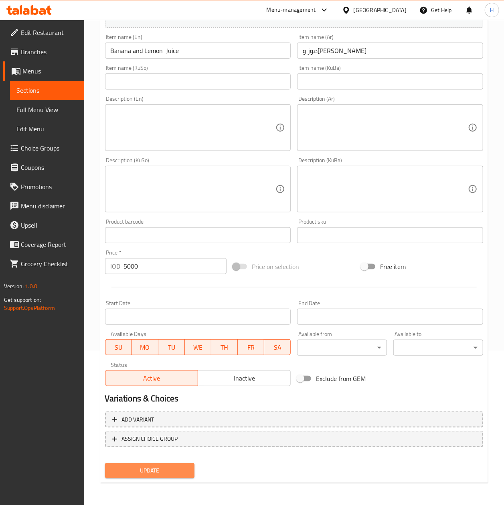
click at [176, 464] on button "Update" at bounding box center [150, 470] width 90 height 15
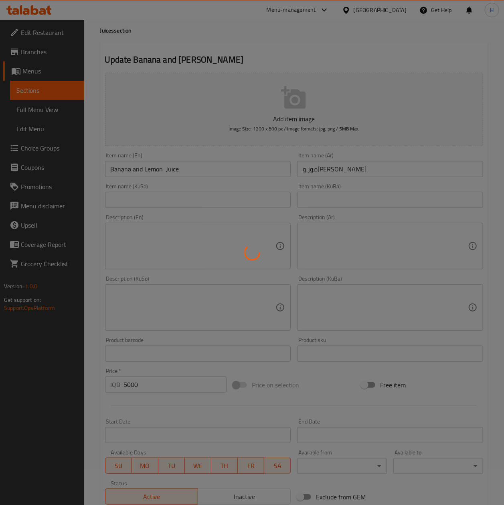
scroll to position [0, 0]
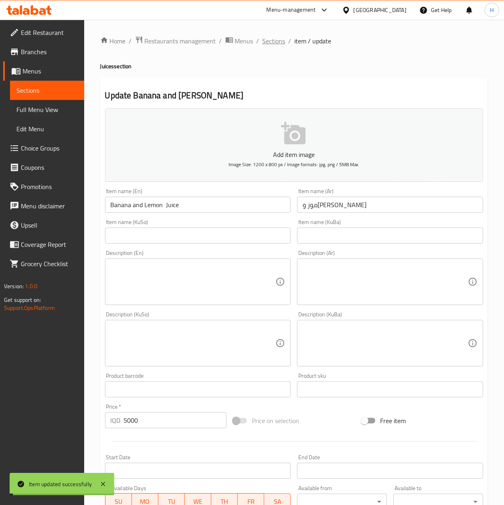
click at [275, 45] on span "Sections" at bounding box center [274, 41] width 23 height 10
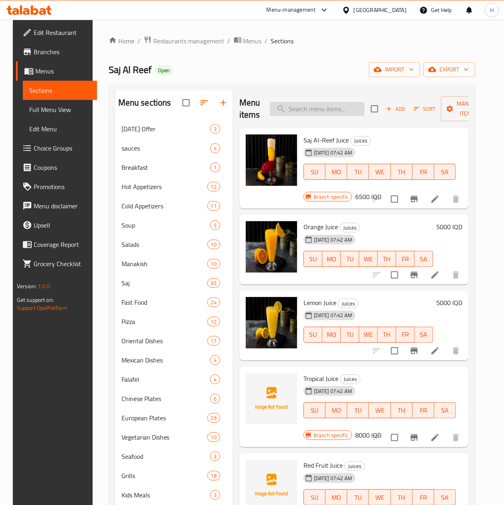
click at [319, 110] on input "search" at bounding box center [317, 109] width 95 height 14
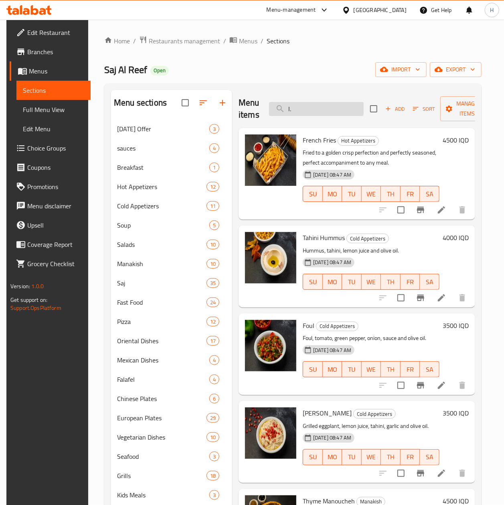
type input "l"
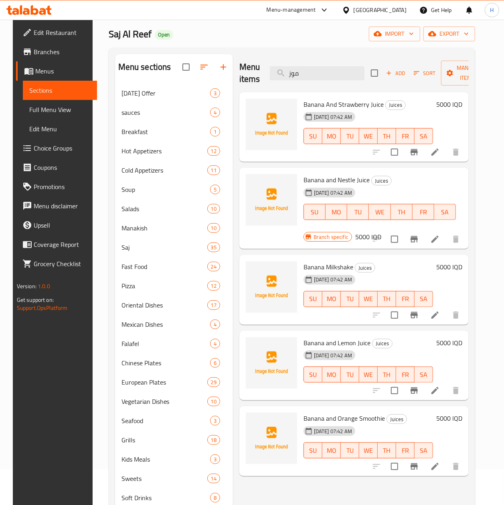
scroll to position [113, 0]
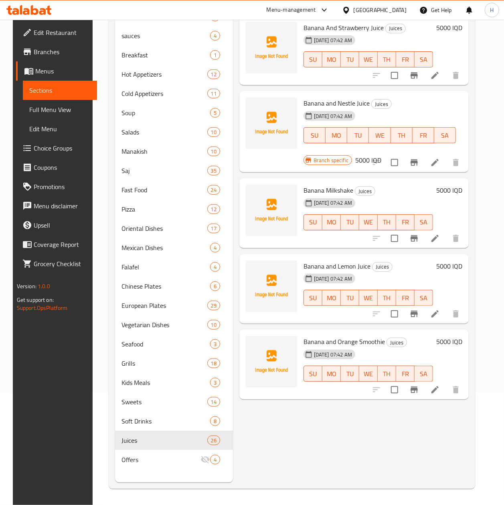
type input "موز"
click at [440, 388] on icon at bounding box center [436, 390] width 10 height 10
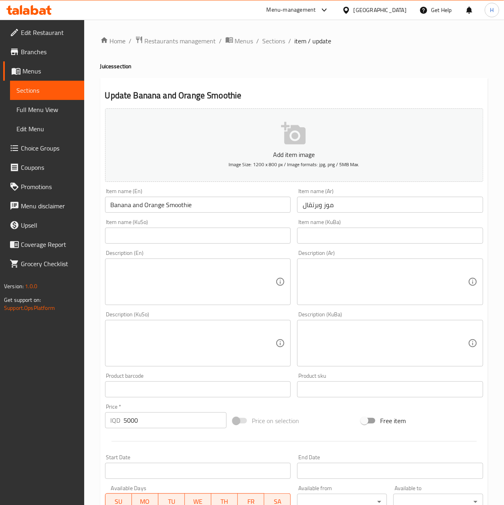
click at [333, 203] on input "موز وبرتقال" at bounding box center [390, 205] width 186 height 16
type input "موز وبرتقال عصير"
click at [182, 205] on input "Banana and Orange Smoothie" at bounding box center [198, 205] width 186 height 16
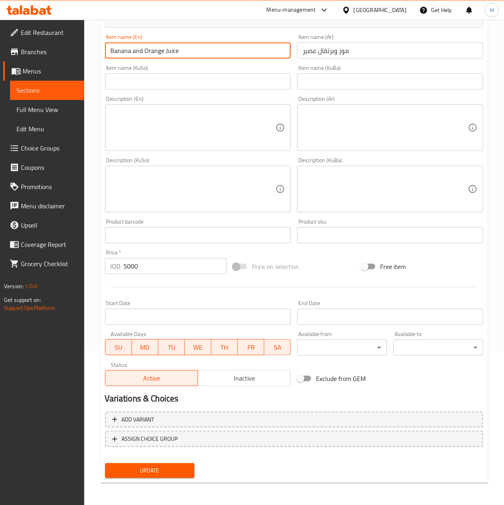
type input "Banana and Orange Juice"
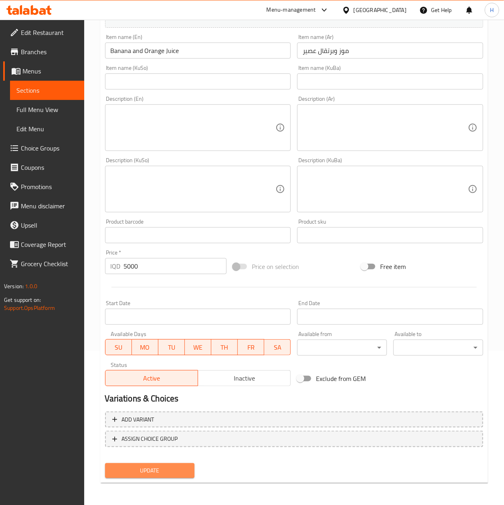
drag, startPoint x: 163, startPoint y: 469, endPoint x: 262, endPoint y: 396, distance: 123.2
click at [163, 468] on span "Update" at bounding box center [150, 471] width 77 height 10
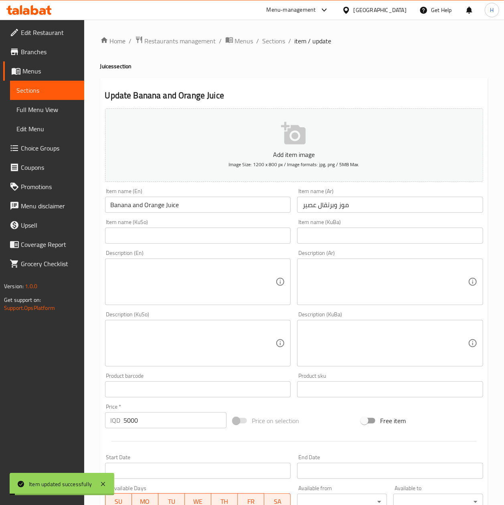
drag, startPoint x: 262, startPoint y: 38, endPoint x: 278, endPoint y: 47, distance: 18.0
click at [263, 38] on span "Sections" at bounding box center [274, 41] width 23 height 10
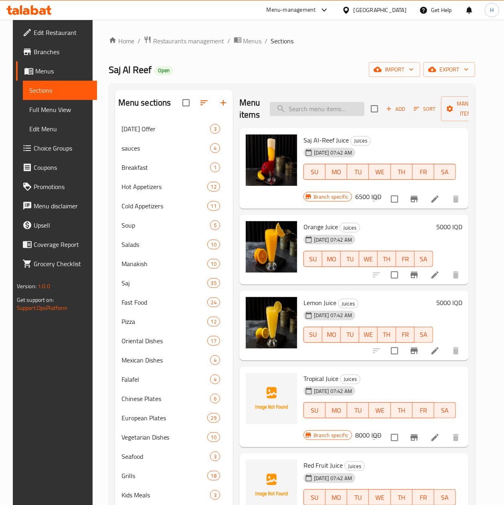
click at [323, 110] on input "search" at bounding box center [317, 109] width 95 height 14
type input "j"
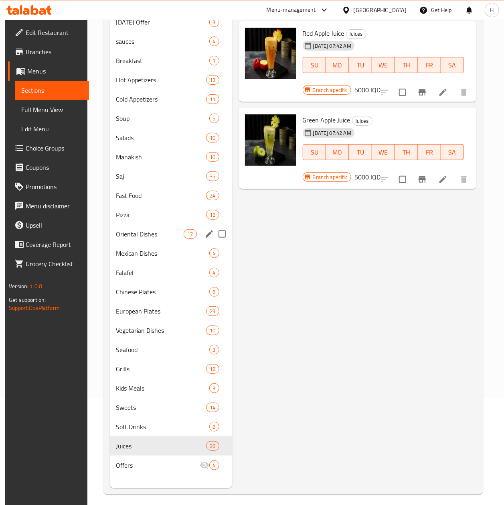
scroll to position [113, 0]
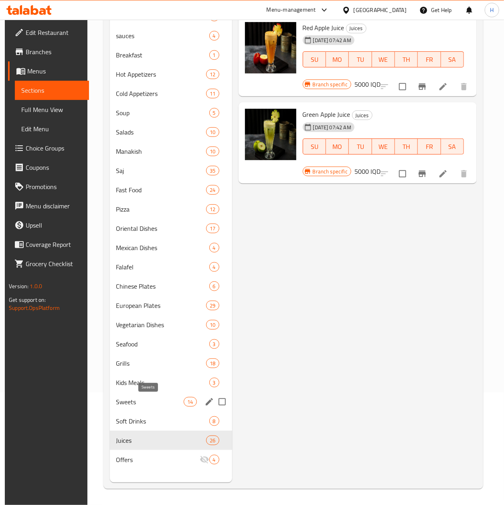
click at [128, 421] on span "Soft Drinks" at bounding box center [162, 421] width 93 height 10
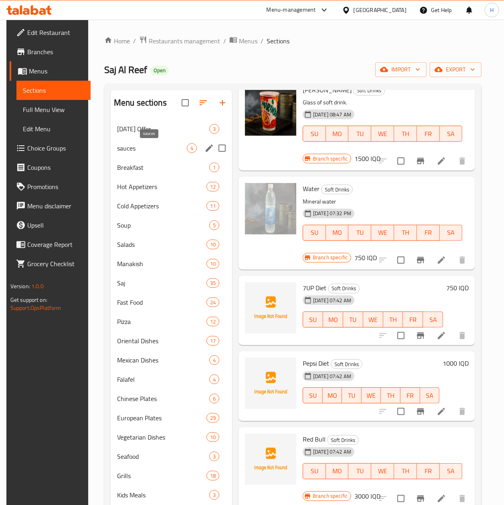
click at [137, 150] on span "sauces" at bounding box center [152, 148] width 70 height 10
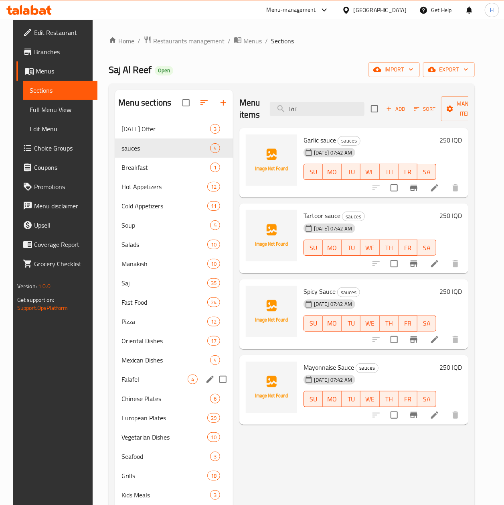
click at [132, 374] on div "Falafel 4" at bounding box center [174, 379] width 118 height 19
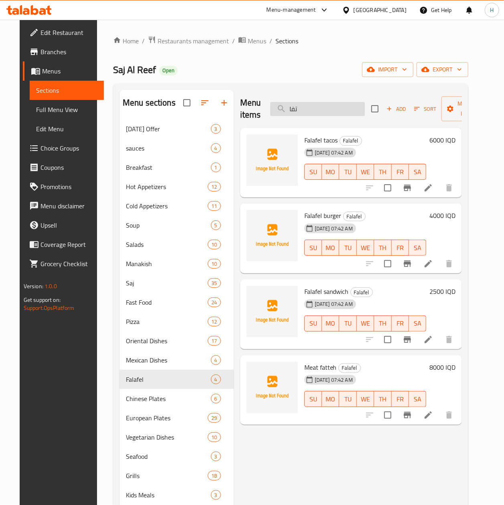
click at [321, 108] on input "تفا" at bounding box center [317, 109] width 95 height 14
click at [302, 115] on input "تفا" at bounding box center [317, 109] width 95 height 14
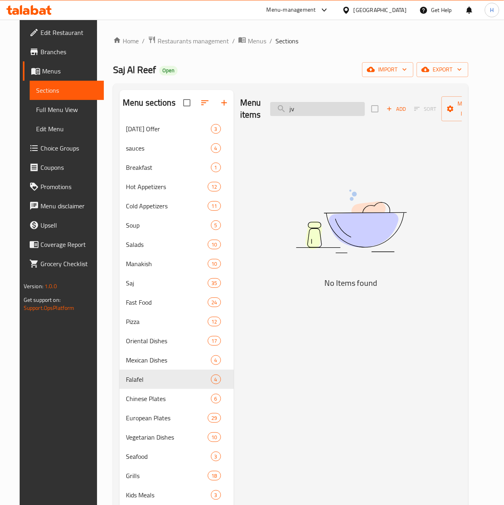
type input "j"
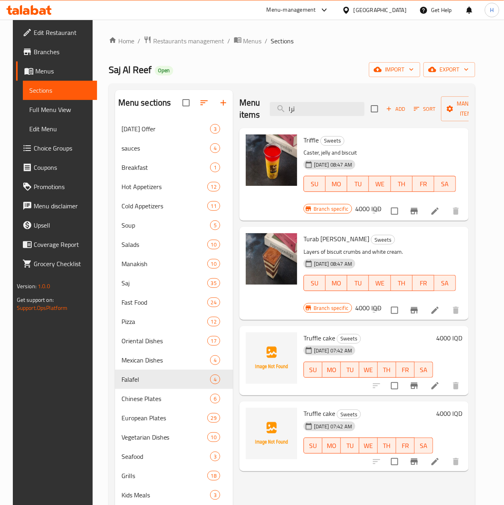
type input "ترا"
click at [447, 464] on li at bounding box center [435, 461] width 22 height 14
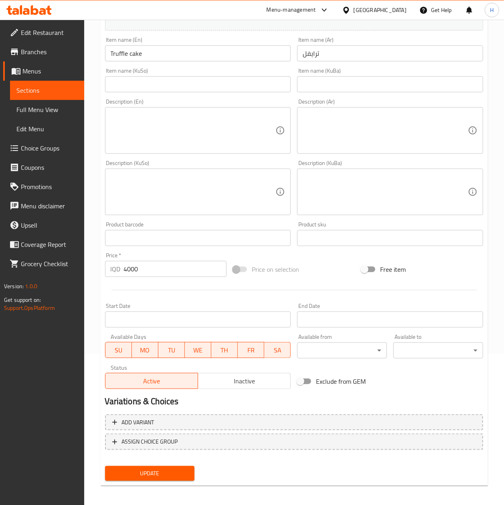
scroll to position [154, 0]
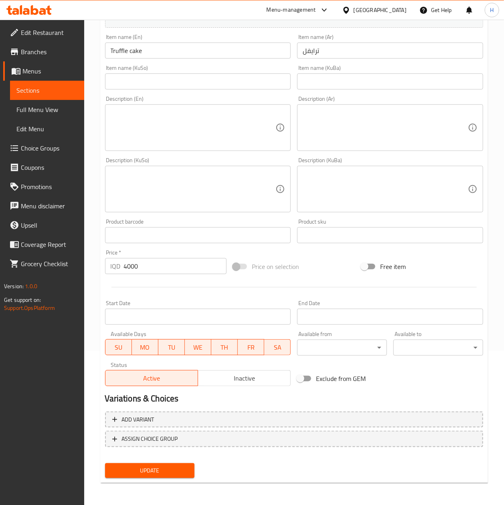
drag, startPoint x: 233, startPoint y: 392, endPoint x: 238, endPoint y: 383, distance: 10.8
click at [234, 390] on div "Variations & Choices" at bounding box center [294, 398] width 385 height 18
click at [241, 380] on span "Inactive" at bounding box center [244, 378] width 86 height 12
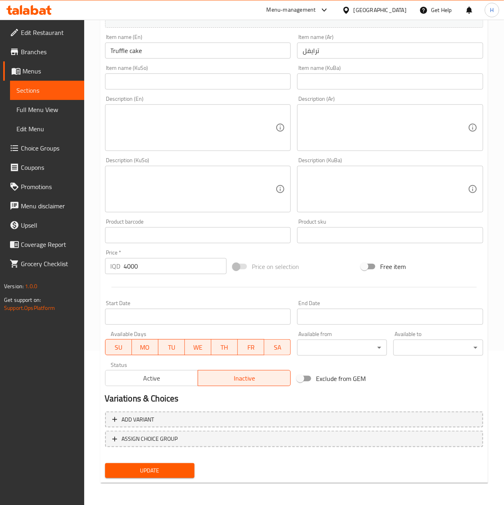
click at [153, 466] on span "Update" at bounding box center [150, 471] width 77 height 10
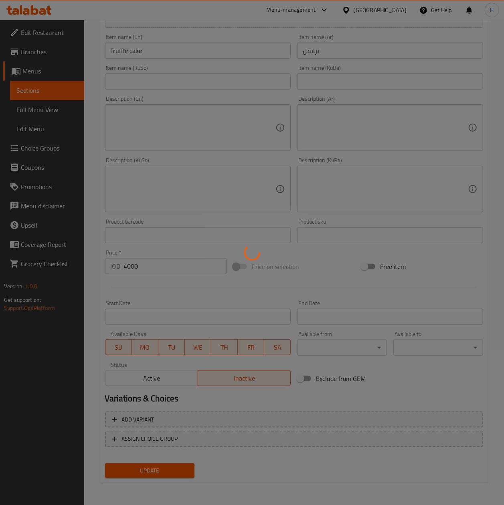
scroll to position [0, 0]
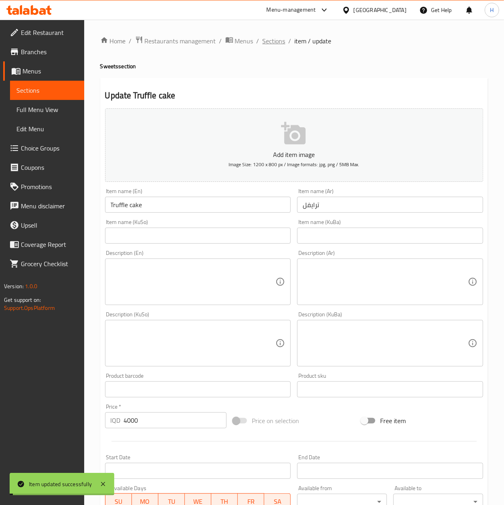
click at [276, 41] on span "Sections" at bounding box center [274, 41] width 23 height 10
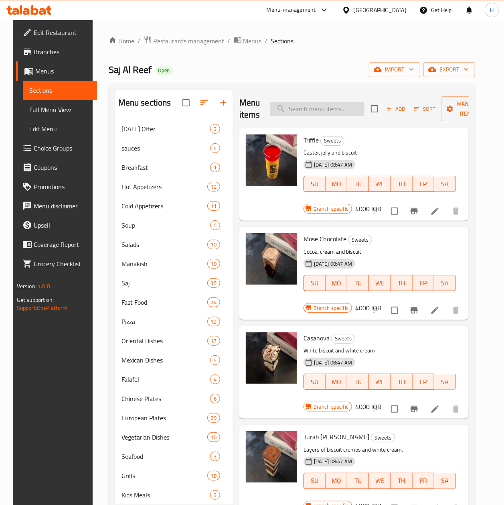
click at [317, 105] on input "search" at bounding box center [317, 109] width 95 height 14
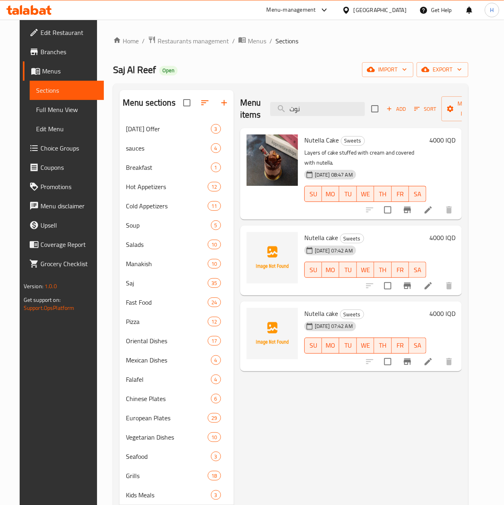
type input "نوت"
click at [433, 281] on icon at bounding box center [429, 286] width 10 height 10
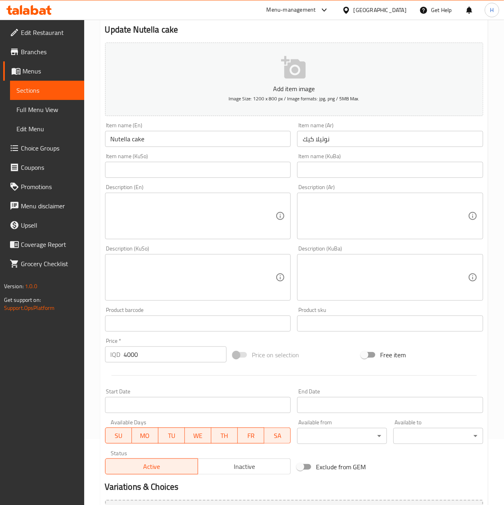
scroll to position [154, 0]
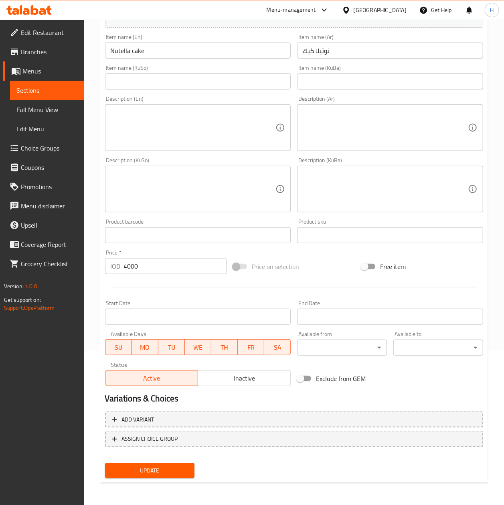
click at [224, 386] on button "Inactive" at bounding box center [244, 378] width 93 height 16
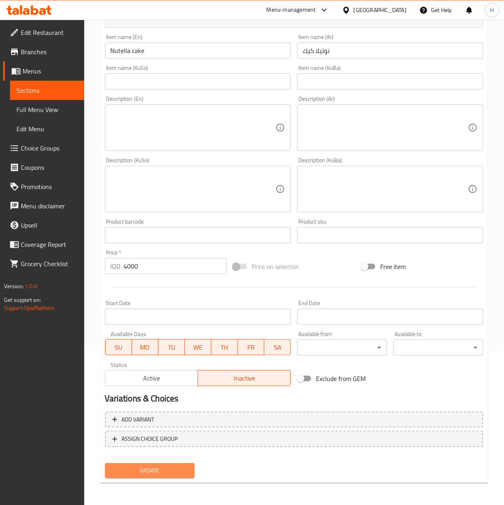
drag, startPoint x: 148, startPoint y: 474, endPoint x: 262, endPoint y: 294, distance: 212.8
click at [149, 472] on span "Update" at bounding box center [150, 471] width 77 height 10
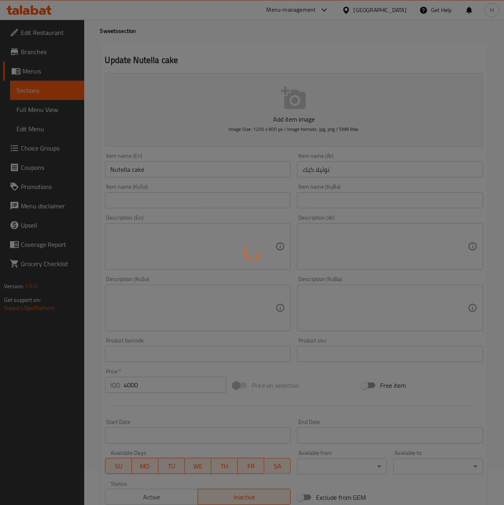
scroll to position [0, 0]
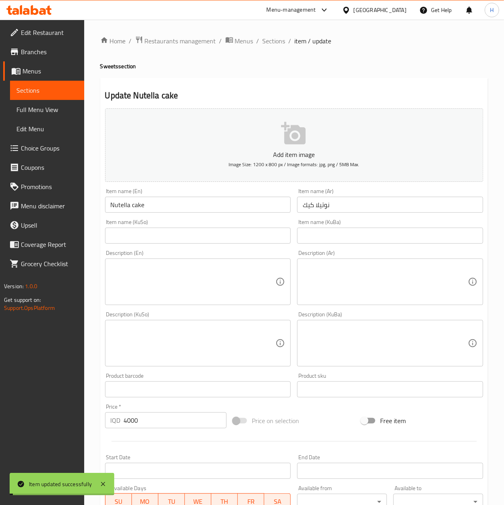
click at [272, 42] on span "Sections" at bounding box center [274, 41] width 23 height 10
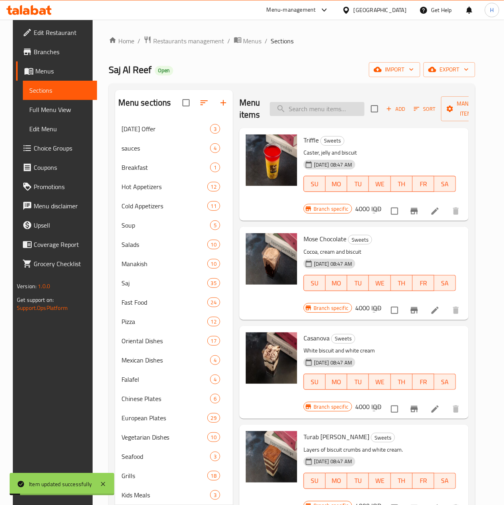
click at [334, 107] on input "search" at bounding box center [317, 109] width 95 height 14
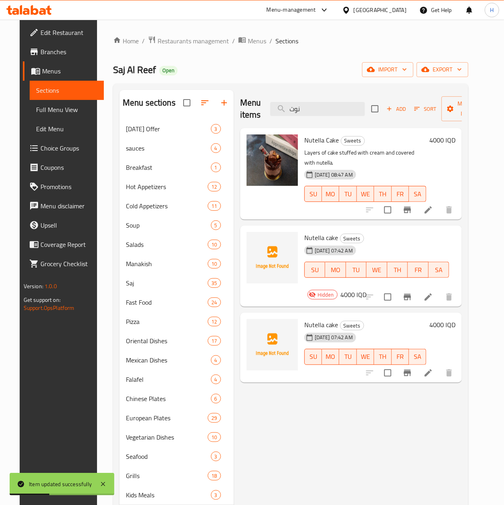
type input "نوت"
click at [440, 366] on li at bounding box center [428, 373] width 22 height 14
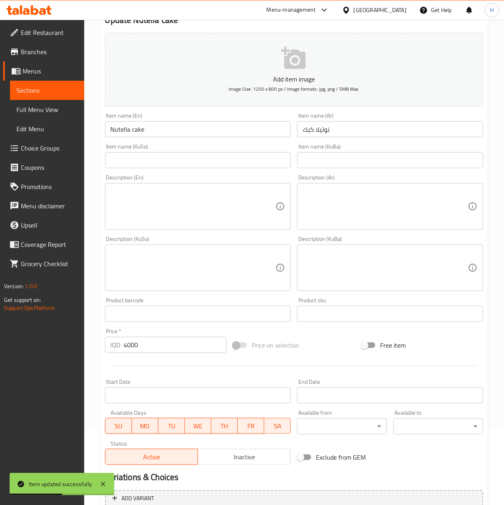
scroll to position [154, 0]
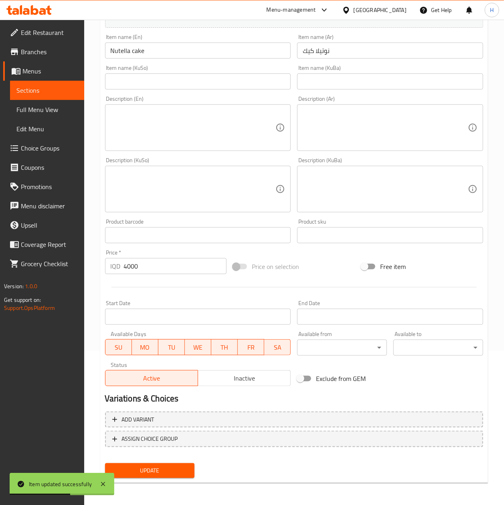
click at [222, 378] on span "Inactive" at bounding box center [244, 378] width 86 height 12
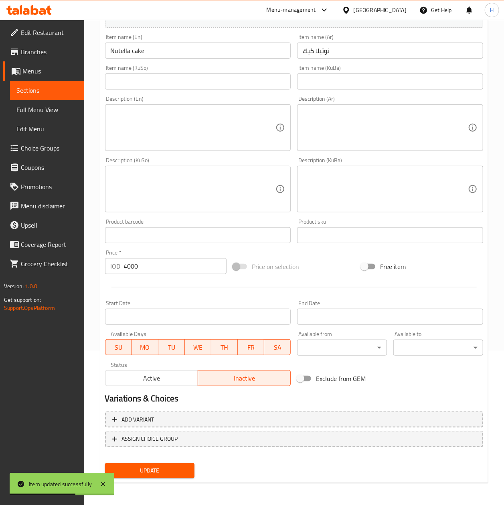
click at [151, 474] on span "Update" at bounding box center [150, 471] width 77 height 10
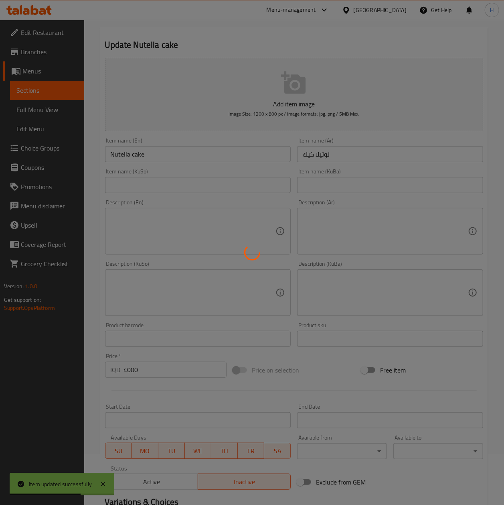
scroll to position [0, 0]
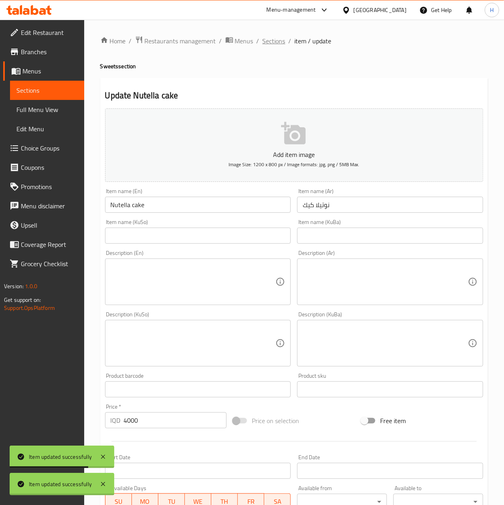
click at [278, 39] on div "Home / Restaurants management / Menus / Sections / item / update Sweets section…" at bounding box center [294, 340] width 388 height 608
click at [278, 39] on span "Sections" at bounding box center [274, 41] width 23 height 10
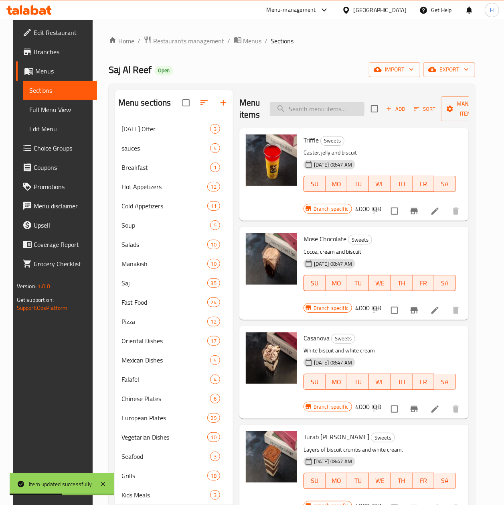
click at [315, 109] on input "search" at bounding box center [317, 109] width 95 height 14
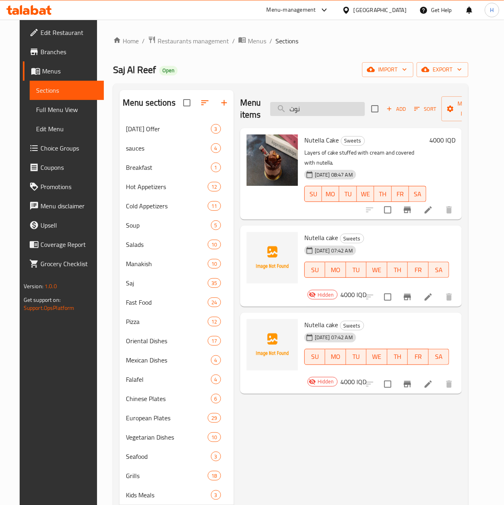
click at [311, 105] on input "نوت" at bounding box center [317, 109] width 95 height 14
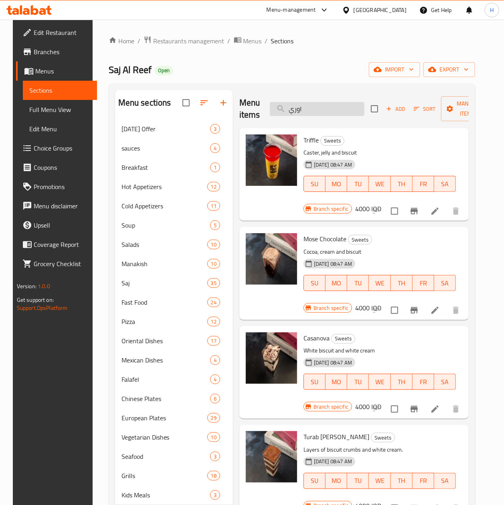
click at [304, 106] on input "اوري" at bounding box center [317, 109] width 95 height 14
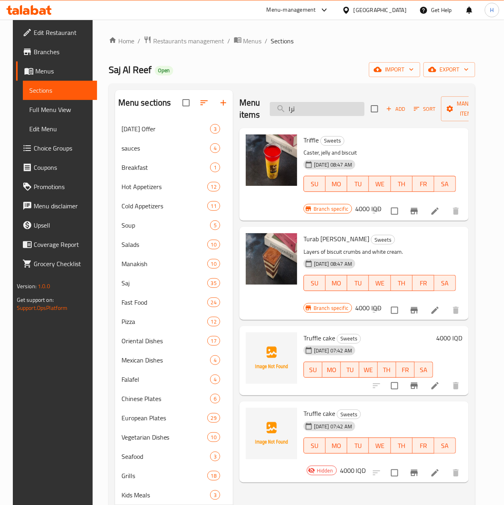
click at [325, 102] on input "ترا" at bounding box center [317, 109] width 95 height 14
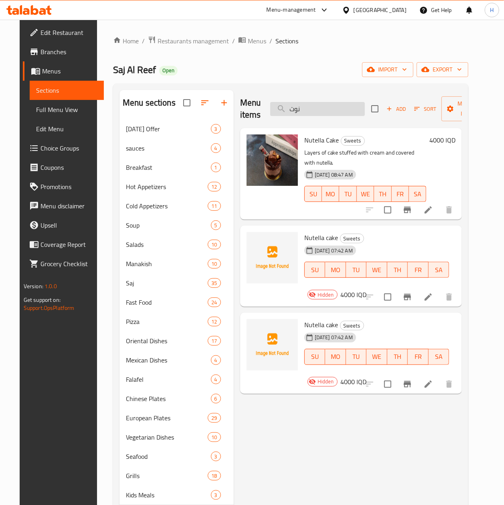
click at [318, 111] on input "نوت" at bounding box center [317, 109] width 95 height 14
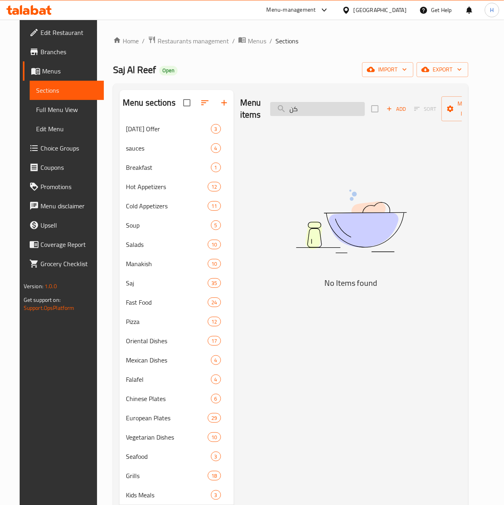
type input "ك"
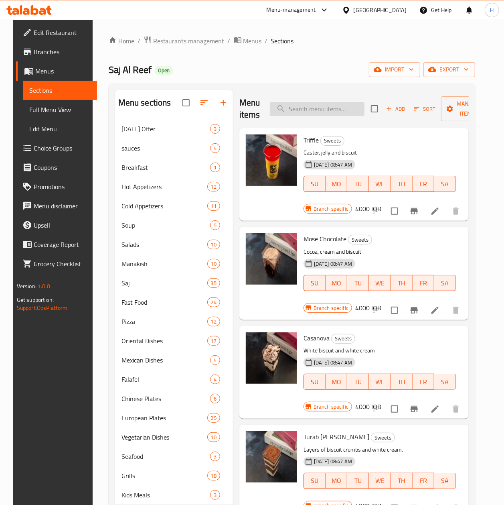
click at [311, 109] on input "search" at bounding box center [317, 109] width 95 height 14
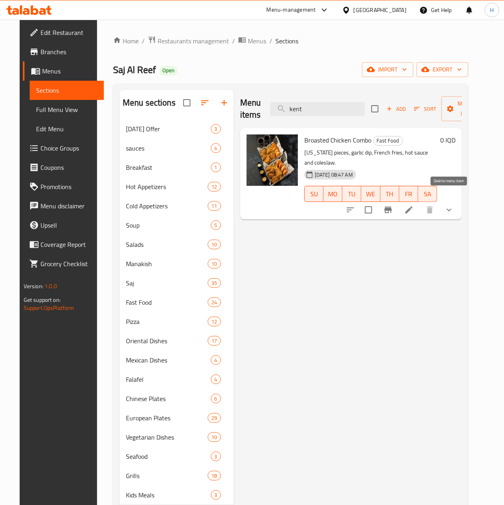
type input "kent"
click at [414, 205] on icon at bounding box center [410, 210] width 10 height 10
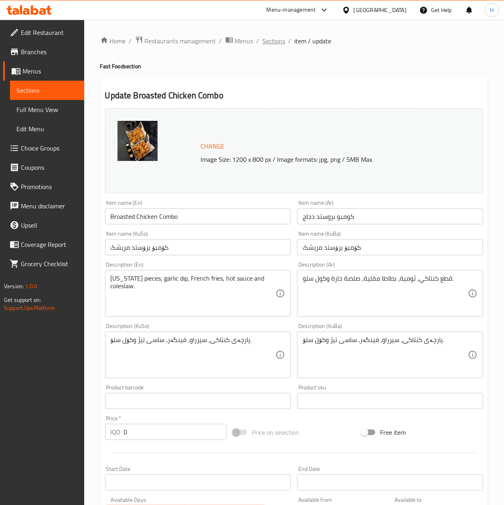
click at [275, 38] on span "Sections" at bounding box center [274, 41] width 23 height 10
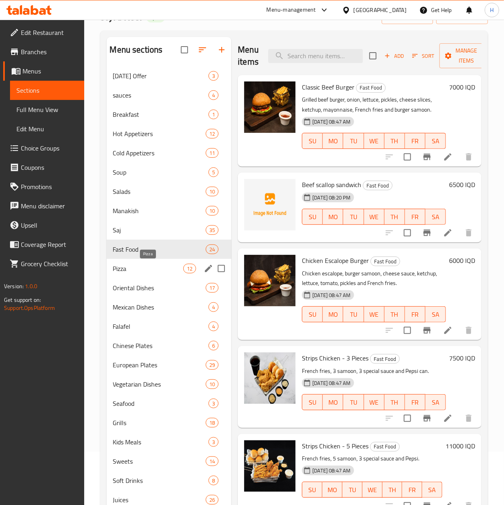
scroll to position [113, 0]
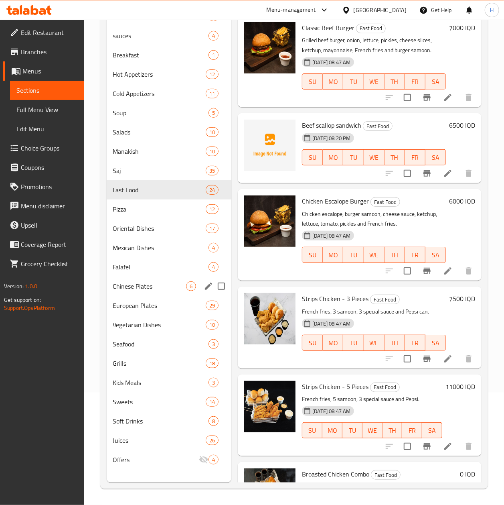
click at [149, 289] on span "Chinese Plates" at bounding box center [149, 286] width 73 height 10
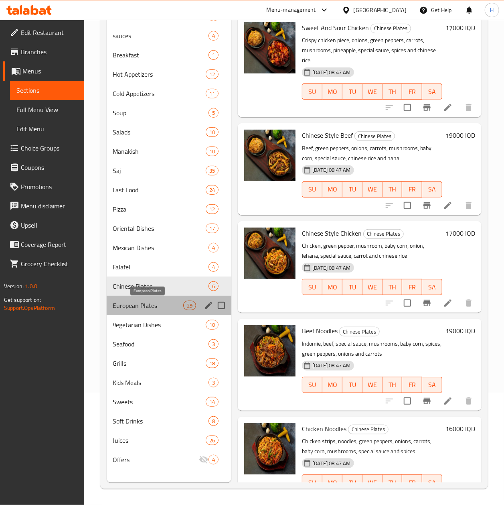
click at [150, 301] on span "European Plates" at bounding box center [148, 306] width 71 height 10
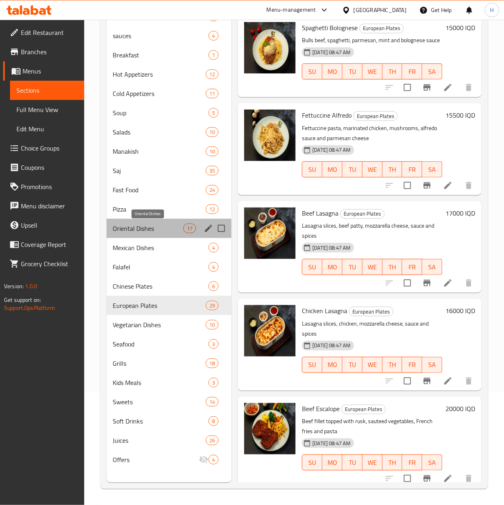
click at [161, 233] on span "Oriental Dishes" at bounding box center [148, 229] width 71 height 10
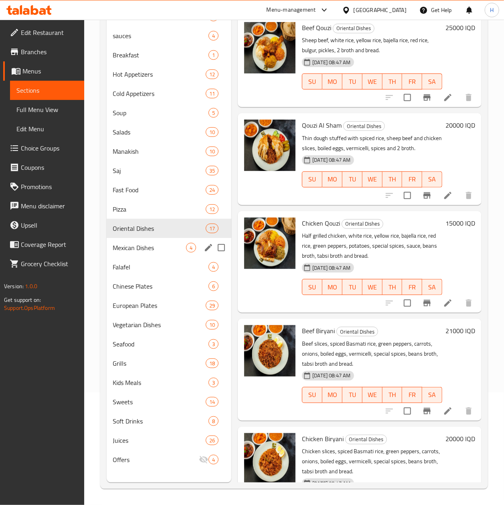
click at [157, 242] on div "Mexican Dishes 4" at bounding box center [169, 247] width 125 height 19
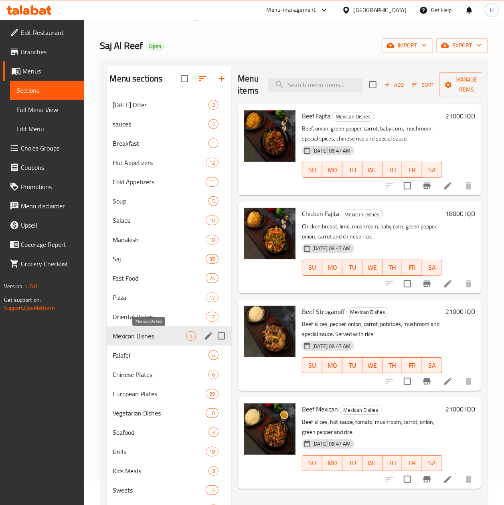
scroll to position [6, 0]
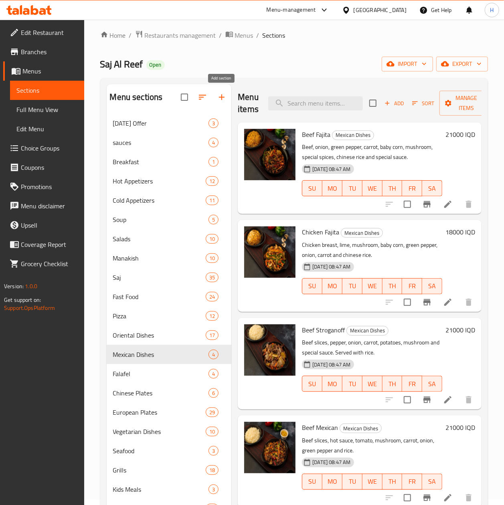
click at [227, 94] on button "button" at bounding box center [221, 96] width 19 height 19
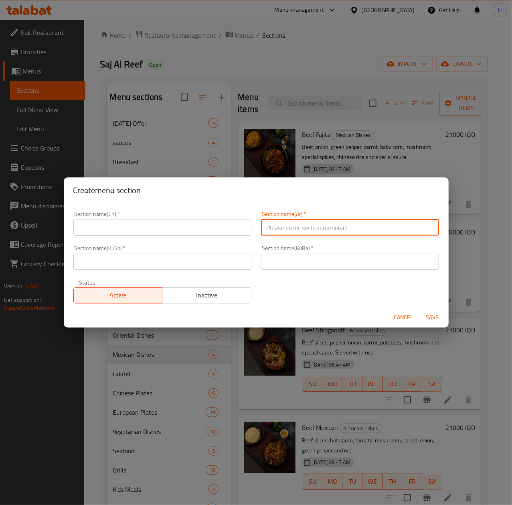
drag, startPoint x: 337, startPoint y: 225, endPoint x: 342, endPoint y: 229, distance: 6.0
click at [337, 226] on input "text" at bounding box center [350, 228] width 178 height 16
type input "h"
type input "الكنتاكي"
click at [209, 230] on input "text" at bounding box center [162, 228] width 178 height 16
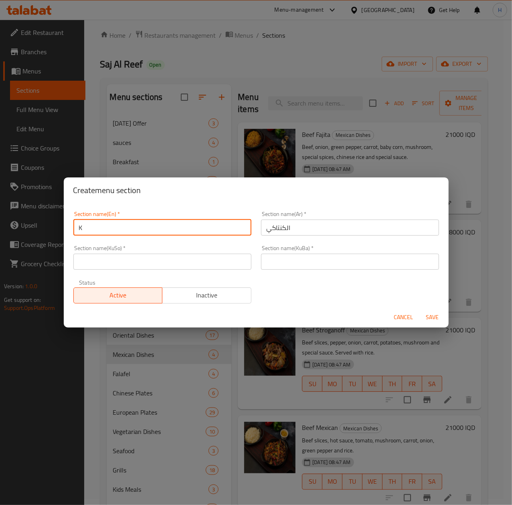
type input "[US_STATE]"
click at [144, 255] on input "text" at bounding box center [162, 262] width 178 height 16
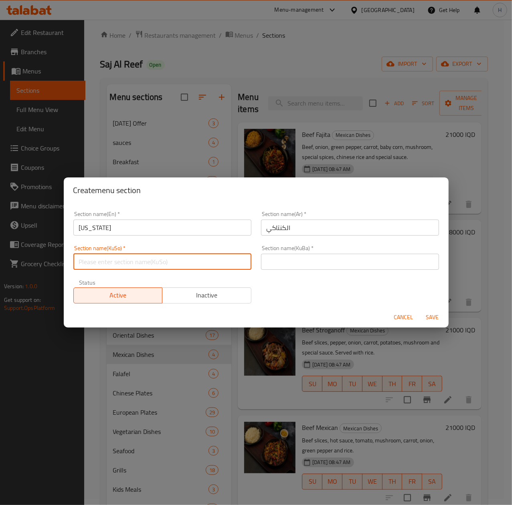
type input "."
drag, startPoint x: 316, startPoint y: 265, endPoint x: 322, endPoint y: 268, distance: 6.3
click at [316, 265] on input "text" at bounding box center [350, 262] width 178 height 16
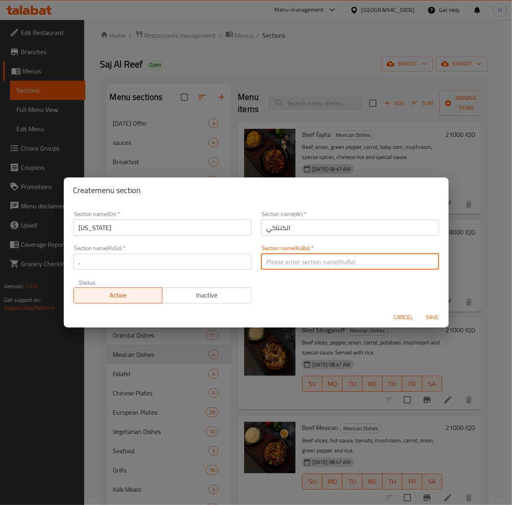
type input "."
click at [189, 292] on span "Inactive" at bounding box center [207, 295] width 83 height 12
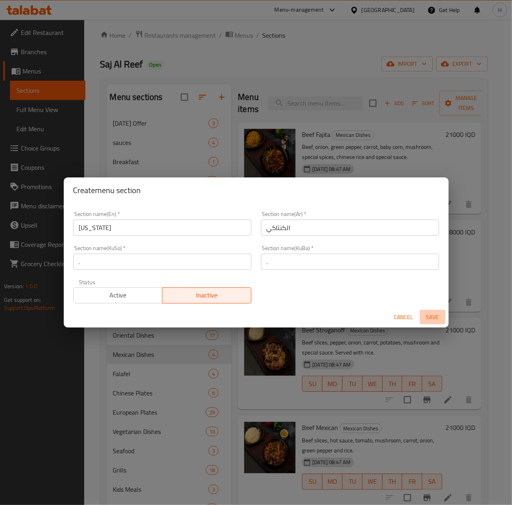
click at [423, 317] on button "Save" at bounding box center [433, 317] width 26 height 15
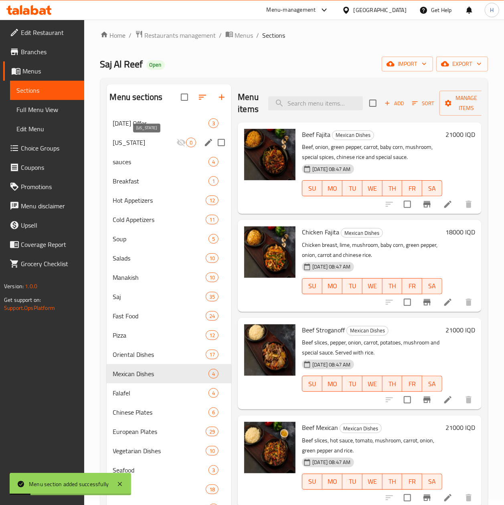
click at [158, 138] on span "[US_STATE]" at bounding box center [145, 143] width 64 height 10
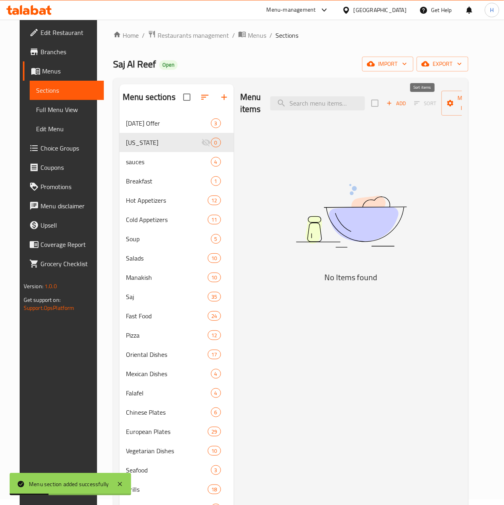
click at [399, 99] on span "Add" at bounding box center [397, 103] width 22 height 9
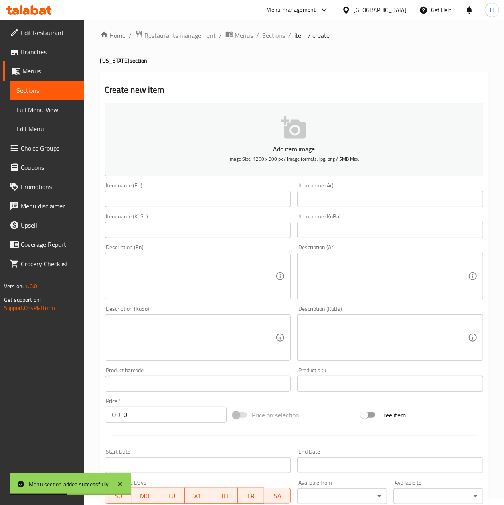
click at [368, 193] on input "text" at bounding box center [390, 199] width 186 height 16
type input ";"
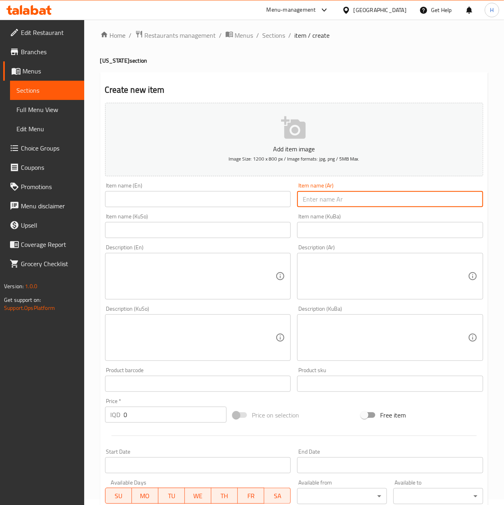
click at [321, 195] on input "text" at bounding box center [390, 199] width 186 height 16
type input ";"
type input "كنتاكي"
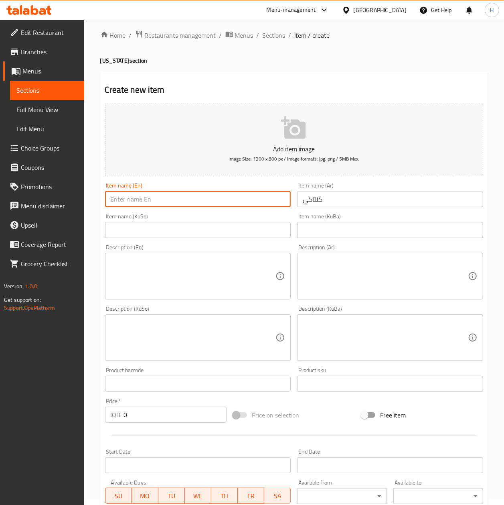
click at [188, 196] on input "text" at bounding box center [198, 199] width 186 height 16
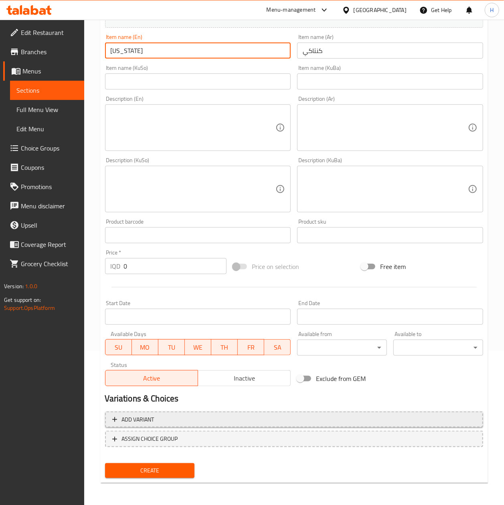
type input "[US_STATE]"
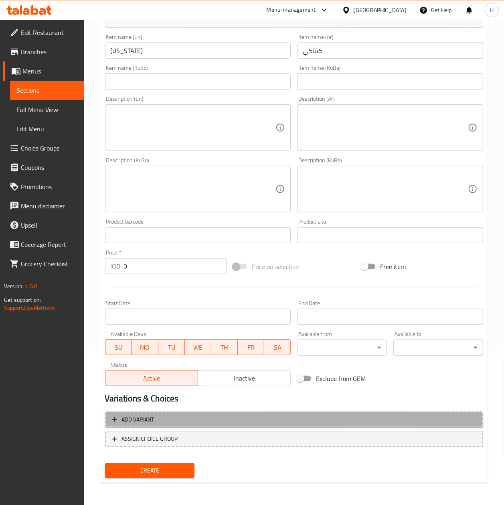
click at [163, 418] on span "Add variant" at bounding box center [294, 420] width 364 height 10
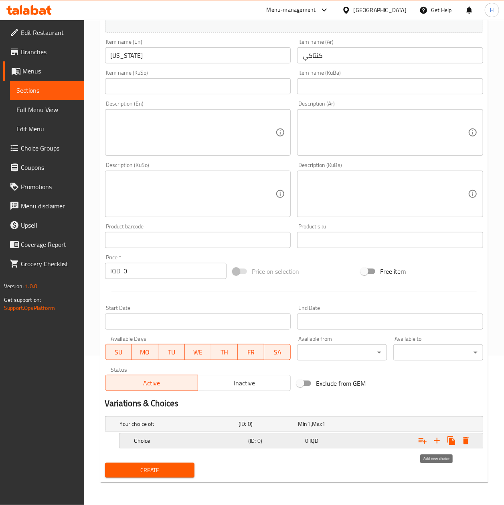
click at [435, 441] on icon "Expand" at bounding box center [438, 441] width 6 height 6
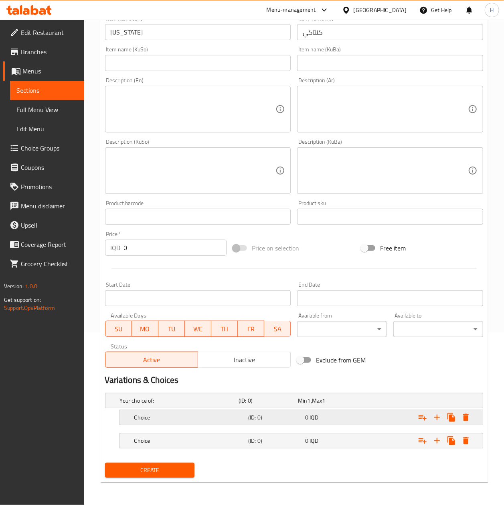
click at [148, 411] on div "Choice (ID: 0) 0 IQD" at bounding box center [304, 418] width 342 height 18
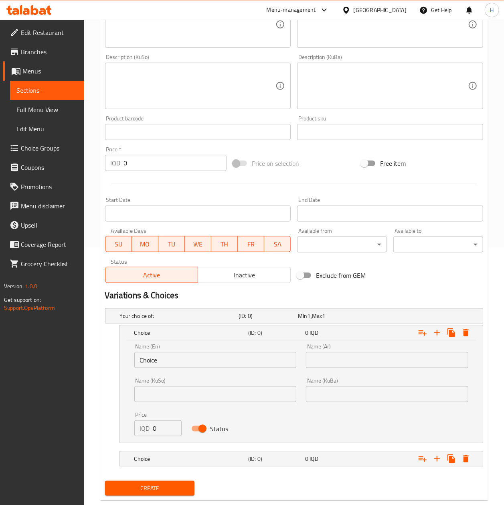
scroll to position [259, 0]
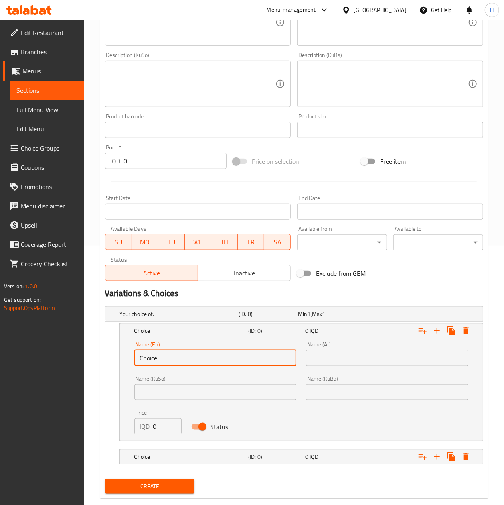
click at [168, 363] on input "Choice" at bounding box center [215, 358] width 163 height 16
click at [168, 363] on input "text" at bounding box center [215, 358] width 163 height 16
type input "5 Piecec"
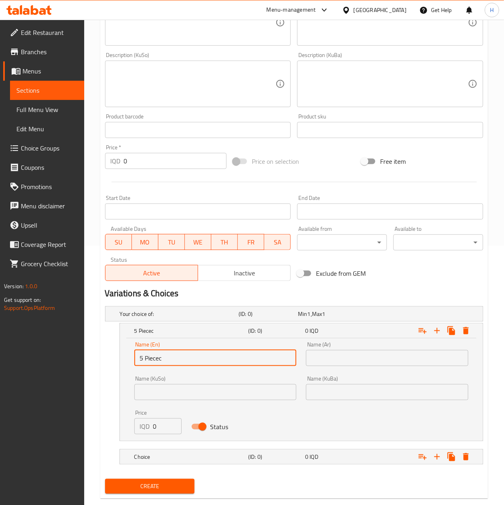
click at [344, 363] on input "text" at bounding box center [387, 358] width 163 height 16
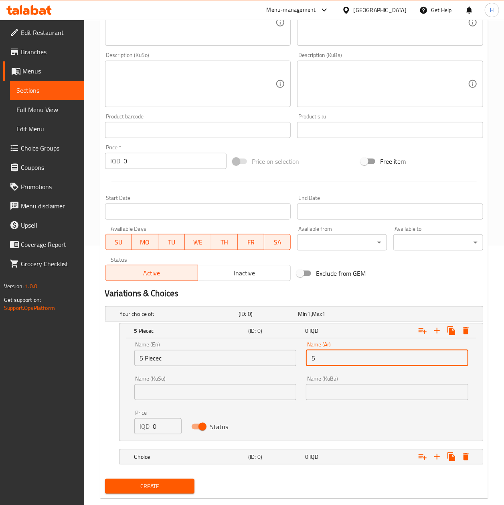
type input "5 قطع"
click at [159, 424] on input "0" at bounding box center [167, 426] width 29 height 16
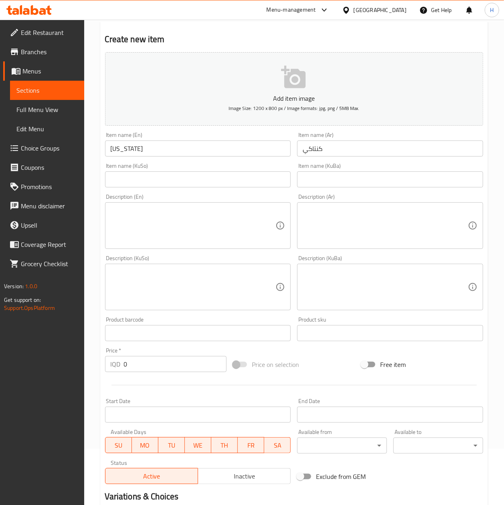
scroll to position [0, 0]
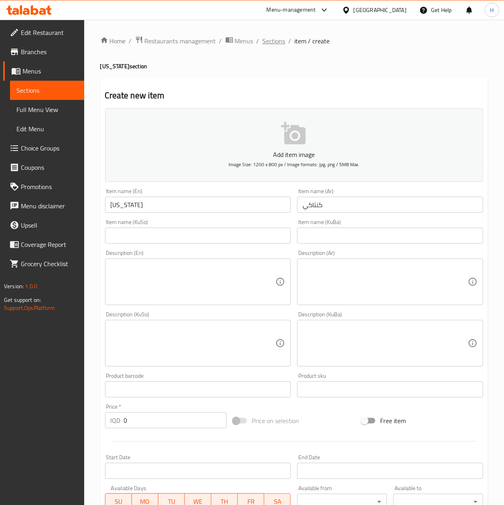
click at [279, 42] on span "Sections" at bounding box center [274, 41] width 23 height 10
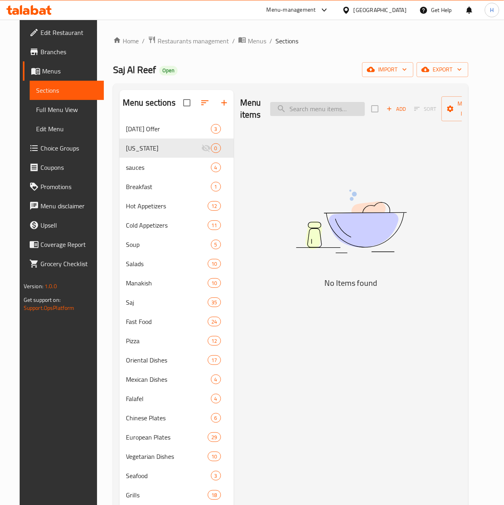
click at [332, 113] on input "search" at bounding box center [317, 109] width 95 height 14
type input ";"
click at [326, 109] on input "search" at bounding box center [317, 109] width 95 height 14
type input "f"
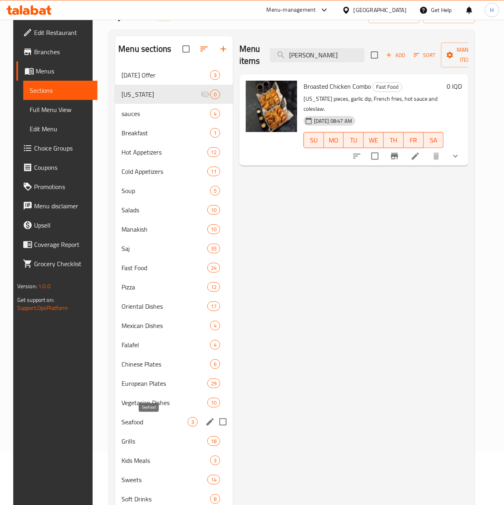
scroll to position [122, 0]
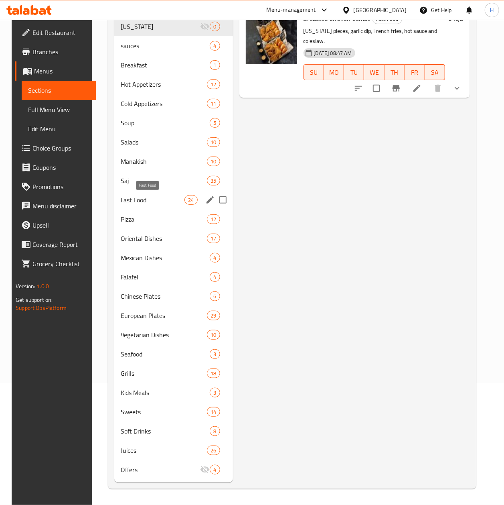
drag, startPoint x: 134, startPoint y: 198, endPoint x: 153, endPoint y: 195, distance: 19.5
click at [134, 198] on span "Fast Food" at bounding box center [153, 200] width 64 height 10
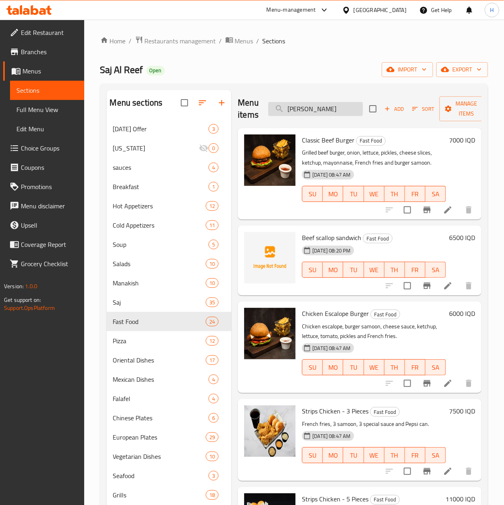
click at [328, 107] on input "[PERSON_NAME]" at bounding box center [315, 109] width 95 height 14
click at [323, 94] on div "Menu items بروس Add Sort Manage items" at bounding box center [360, 109] width 244 height 38
click at [321, 104] on input "[PERSON_NAME]" at bounding box center [315, 109] width 95 height 14
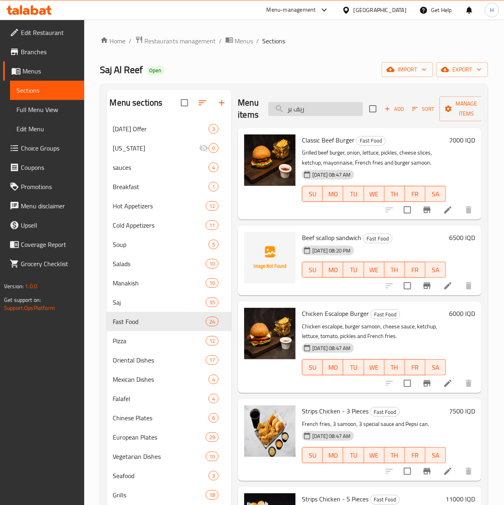
click at [327, 112] on input "ريف بر" at bounding box center [315, 109] width 95 height 14
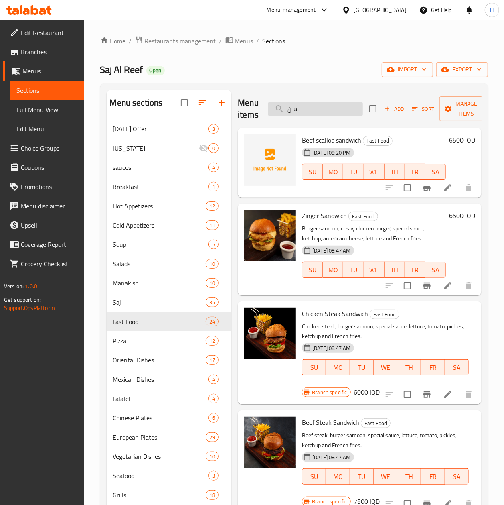
type input "س"
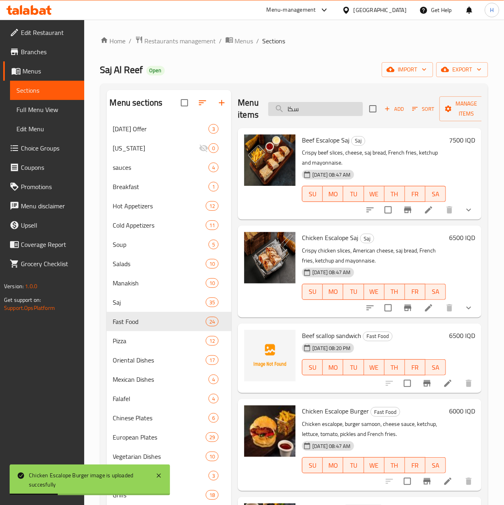
click at [311, 107] on input "سكا" at bounding box center [315, 109] width 95 height 14
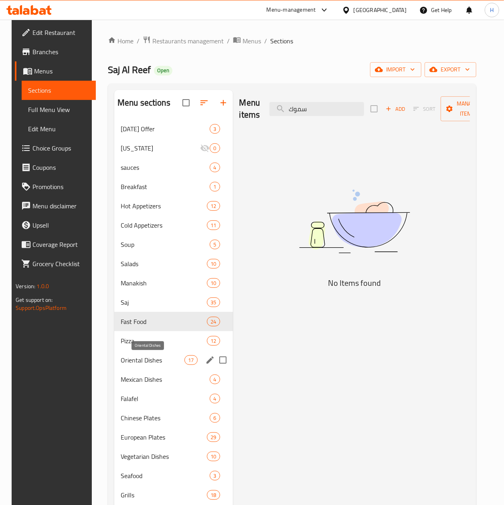
type input "سموك"
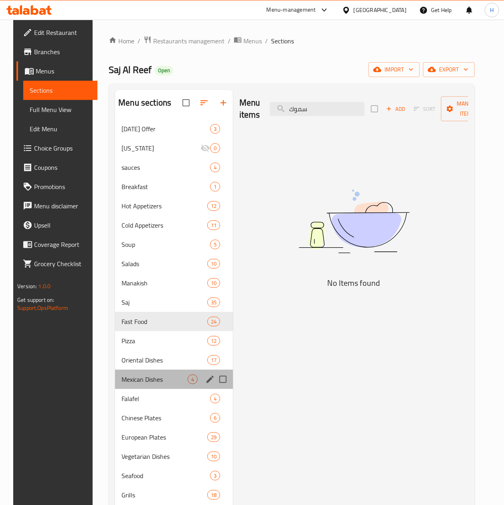
click at [152, 371] on div "Mexican Dishes 4" at bounding box center [174, 379] width 118 height 19
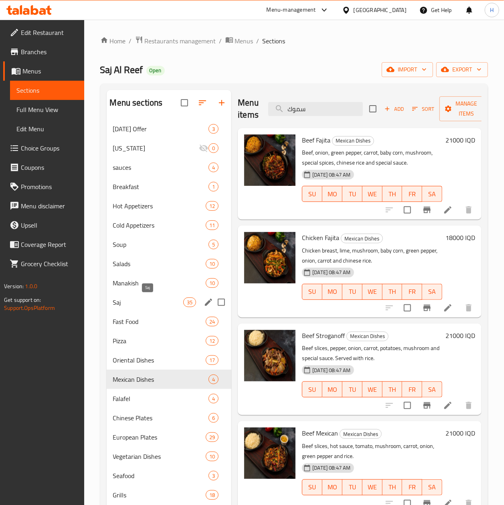
click at [140, 327] on div "Fast Food 24" at bounding box center [169, 321] width 125 height 19
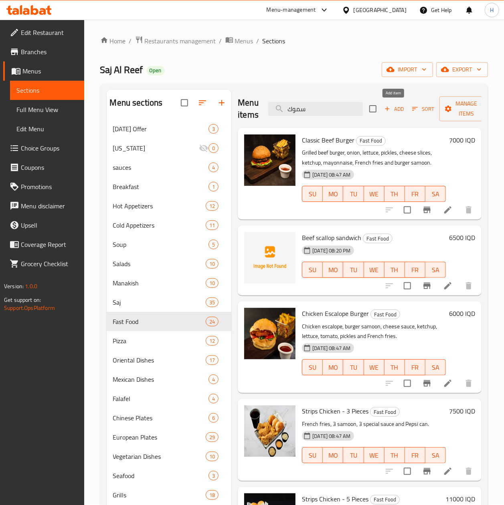
click at [392, 110] on span "Add" at bounding box center [395, 108] width 22 height 9
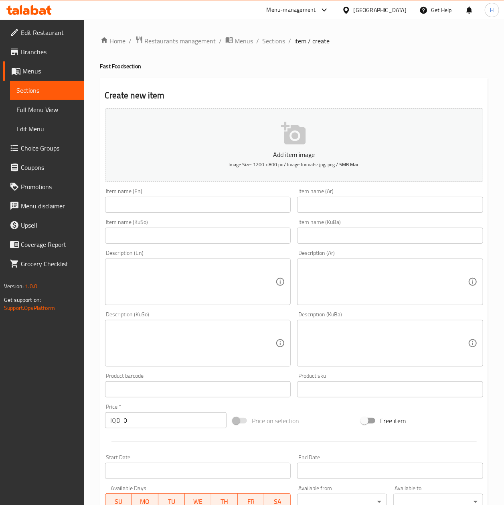
click at [371, 210] on input "text" at bounding box center [390, 205] width 186 height 16
type input "سموكد برغر"
click at [197, 205] on input "text" at bounding box center [198, 205] width 186 height 16
type input "Smoked Burger"
click at [155, 417] on input "0" at bounding box center [175, 420] width 103 height 16
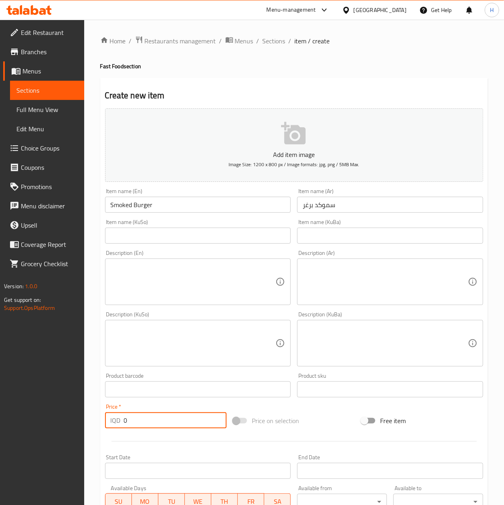
click at [155, 417] on input "0" at bounding box center [175, 420] width 103 height 16
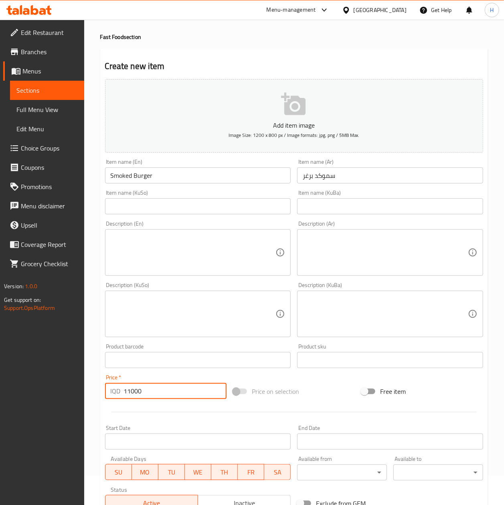
scroll to position [53, 0]
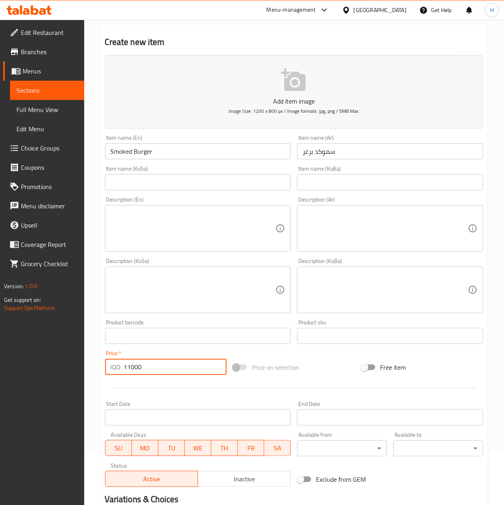
type input "11000"
click at [360, 248] on div "Description (Ar)" at bounding box center [390, 228] width 186 height 47
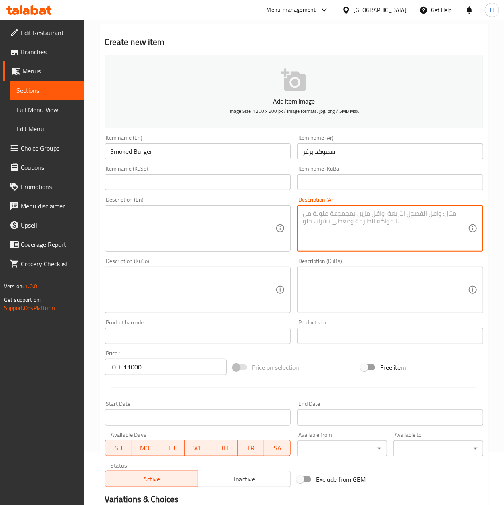
type textarea "w"
click at [360, 248] on textarea "صمون البرغر, شريحة لحم, بصل, طماطم, مخلل وصلصة مع بطاطا مقلية" at bounding box center [385, 228] width 165 height 38
type textarea "صمون البرغر, شريحة لحم, بصل, طماطم, مخلل وصلصة مع بطاطا مقلية"
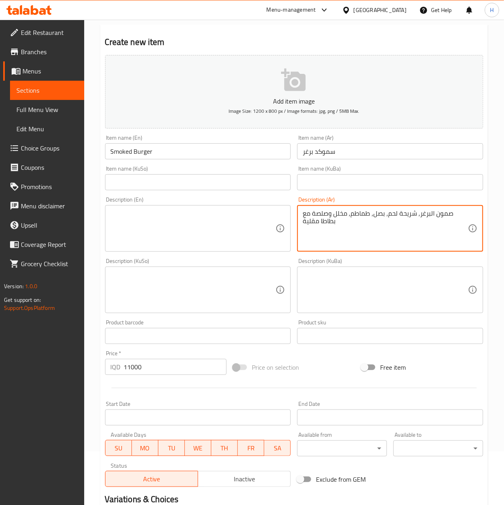
click at [173, 243] on textarea at bounding box center [193, 228] width 165 height 38
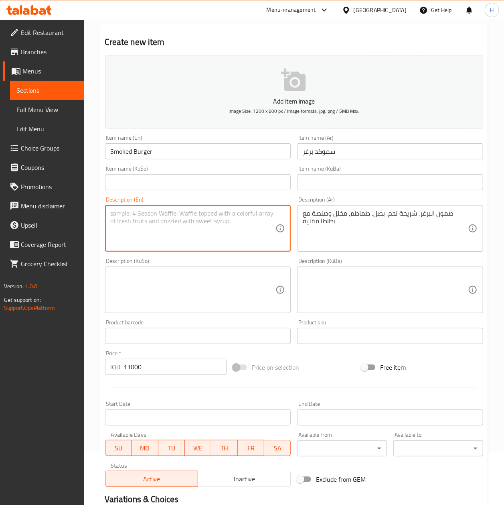
paste textarea "Burger bun, steak, onions, tomatoes, pickles and sauce with French fries"
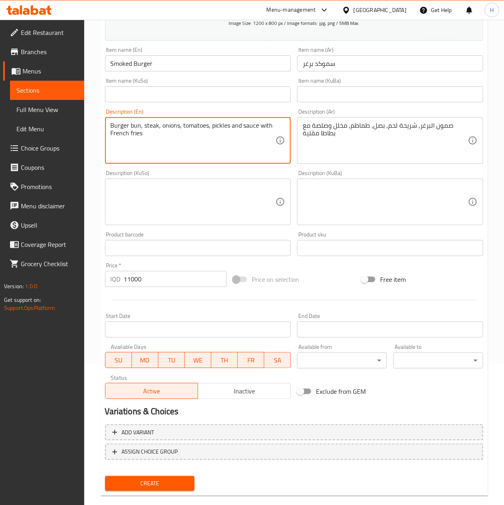
scroll to position [154, 0]
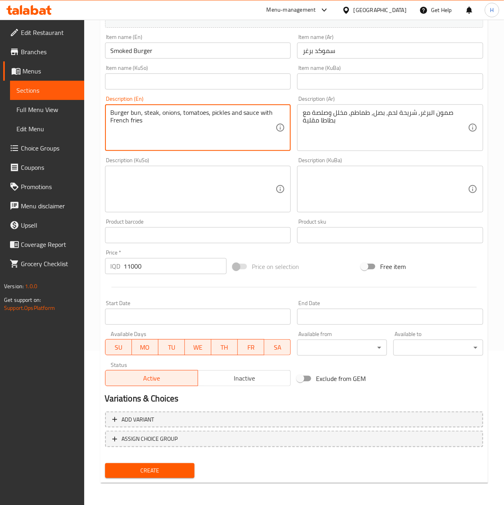
type textarea "Burger bun, steak, onions, tomatoes, pickles and sauce with French fries"
click at [150, 473] on span "Create" at bounding box center [150, 471] width 77 height 10
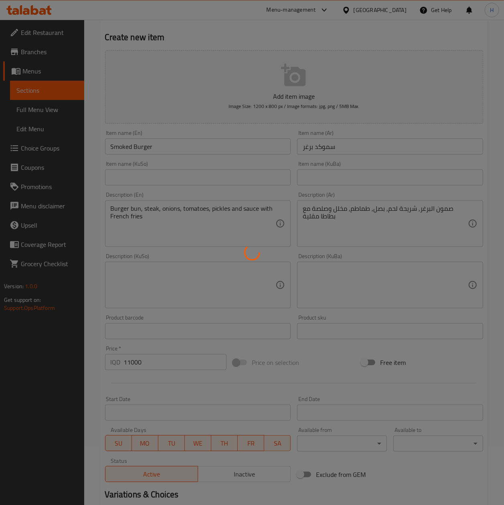
scroll to position [0, 0]
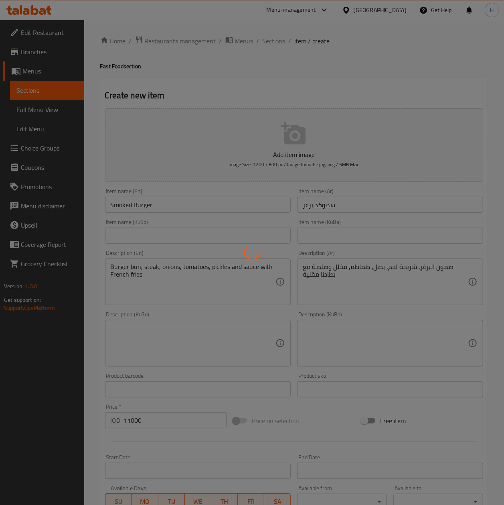
type input "0"
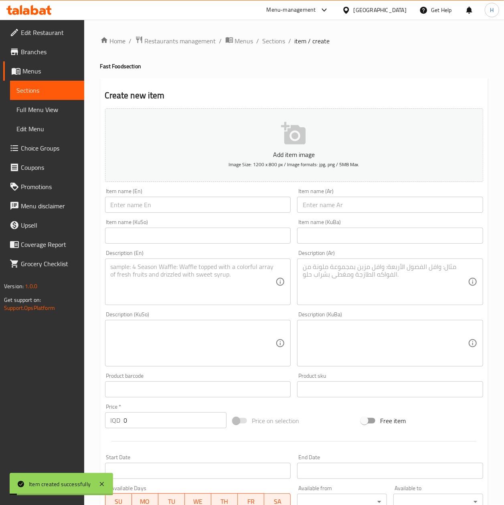
click at [276, 48] on div "Home / Restaurants management / Menus / Sections / item / create Fast Food sect…" at bounding box center [294, 340] width 388 height 608
click at [276, 44] on span "Sections" at bounding box center [274, 41] width 23 height 10
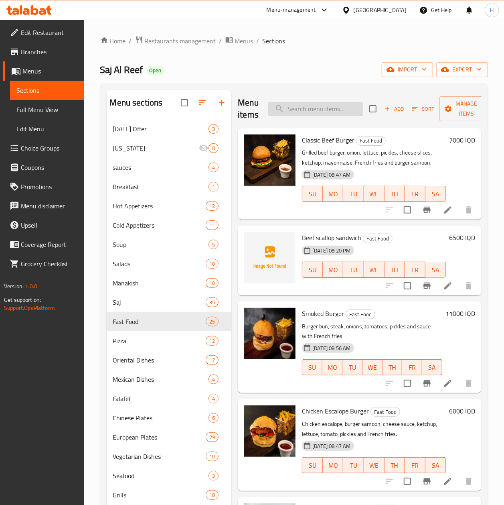
click at [326, 103] on input "search" at bounding box center [315, 109] width 95 height 14
click at [313, 106] on input "ستيك" at bounding box center [315, 109] width 95 height 14
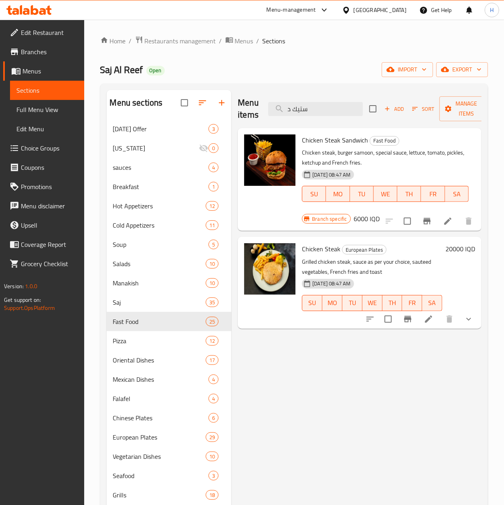
type input "ستيك د"
click at [196, 98] on button "button" at bounding box center [202, 102] width 19 height 19
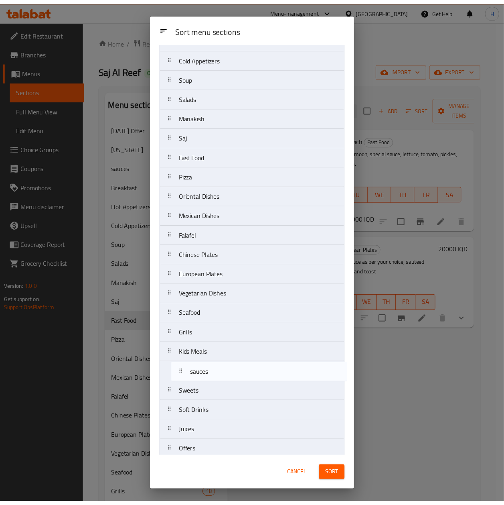
scroll to position [106, 0]
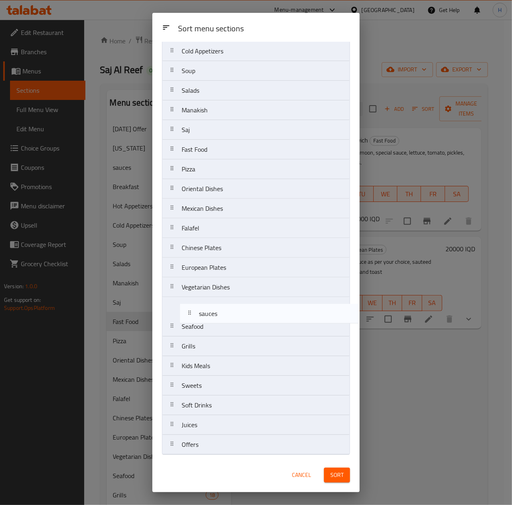
drag, startPoint x: 216, startPoint y: 138, endPoint x: 233, endPoint y: 319, distance: 181.8
click at [233, 319] on nav "[DATE] Offer [US_STATE] sauces Breakfast Hot Appetizers Cold Appetizers Soup Sa…" at bounding box center [256, 208] width 188 height 492
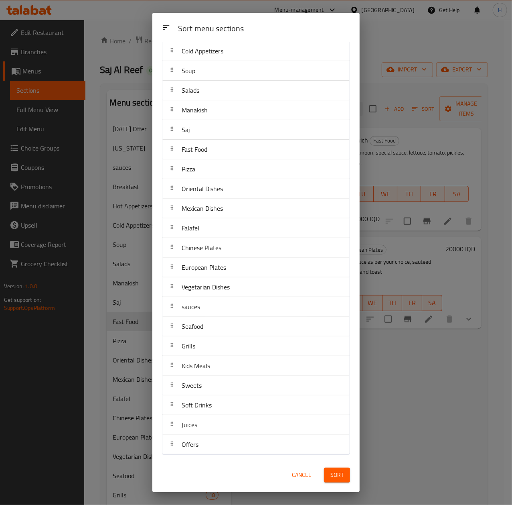
drag, startPoint x: 338, startPoint y: 474, endPoint x: 339, endPoint y: 470, distance: 4.9
click at [338, 476] on span "Sort" at bounding box center [337, 475] width 13 height 10
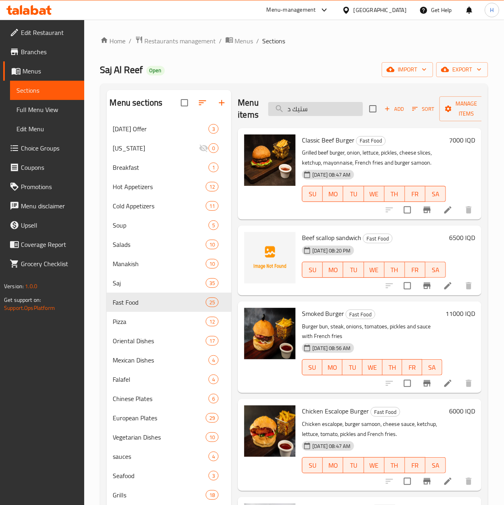
click at [329, 112] on input "ستيك د" at bounding box center [315, 109] width 95 height 14
click at [311, 112] on input "ستيك دج" at bounding box center [315, 109] width 95 height 14
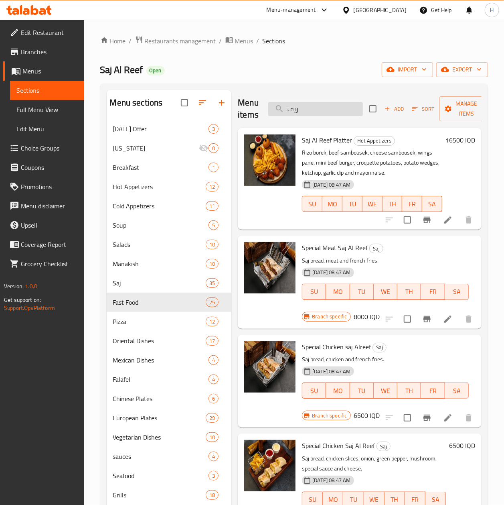
click at [309, 116] on input "ريف" at bounding box center [315, 109] width 95 height 14
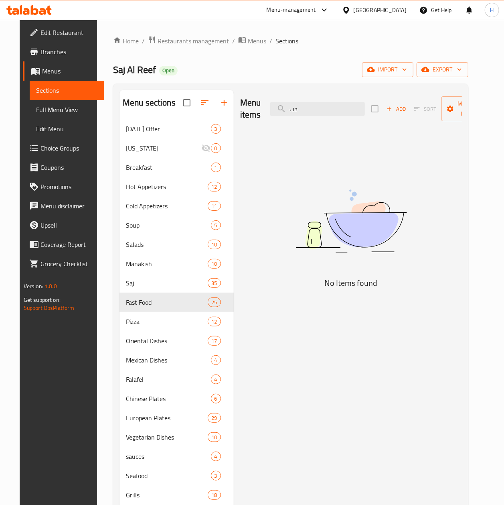
type input "د"
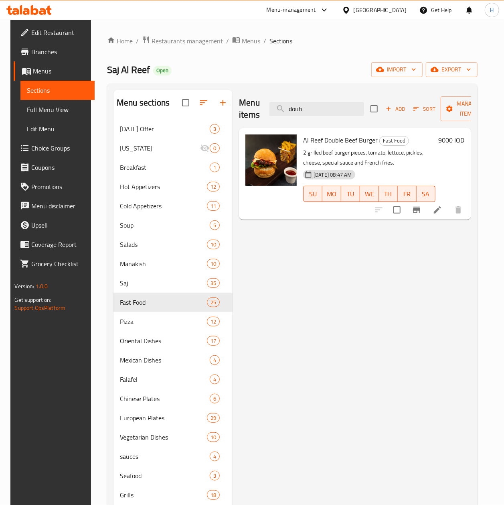
type input "doub"
click at [319, 143] on span "Al Reef Double Beef Burger" at bounding box center [340, 140] width 75 height 12
click at [398, 113] on span "Add" at bounding box center [396, 108] width 22 height 9
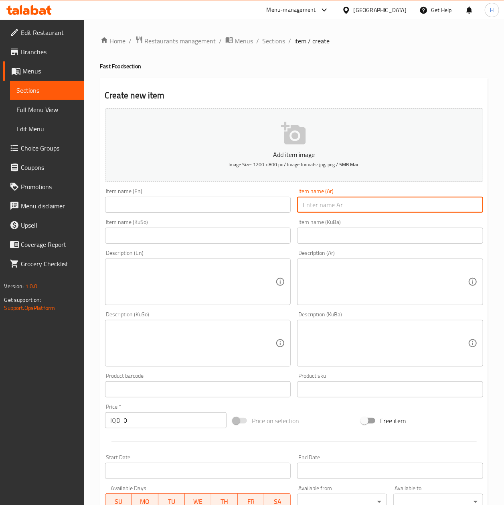
click at [356, 201] on input "text" at bounding box center [390, 205] width 186 height 16
type input "f"
type input "برغر لحم دبل بالجبن"
click at [272, 201] on input "text" at bounding box center [198, 205] width 186 height 16
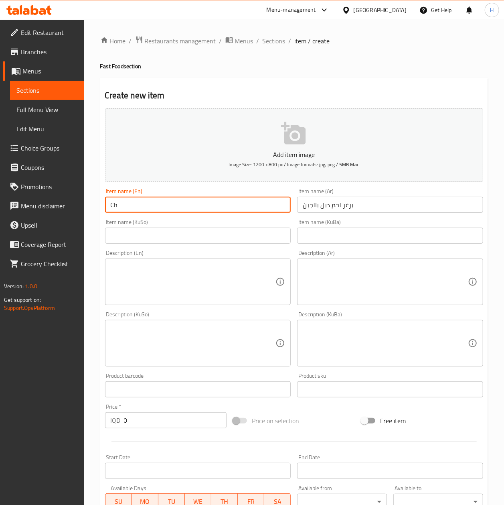
type input "C"
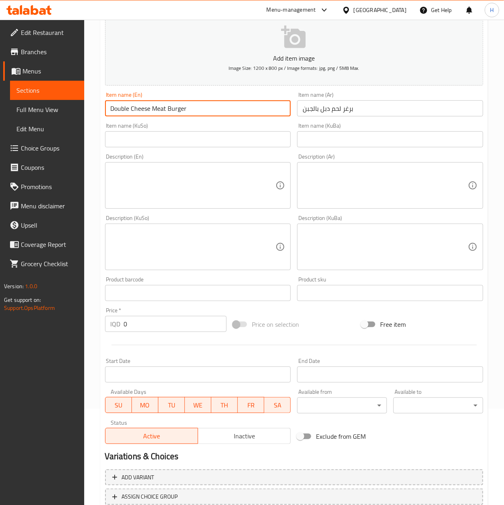
scroll to position [154, 0]
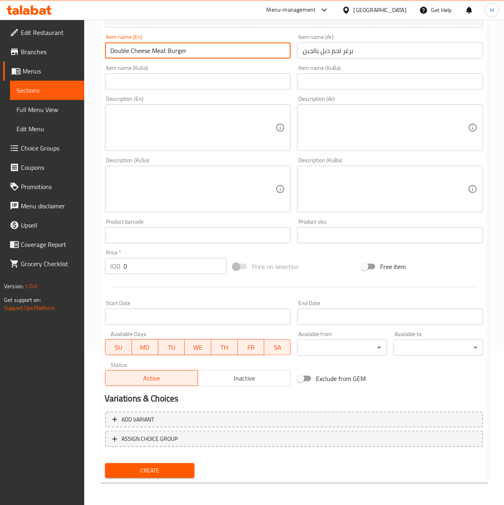
type input "Double Cheese Meat Burger"
click at [140, 261] on input "0" at bounding box center [175, 266] width 103 height 16
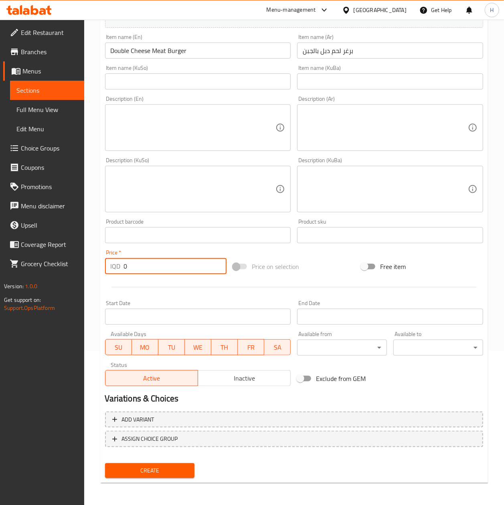
click at [140, 261] on input "0" at bounding box center [175, 266] width 103 height 16
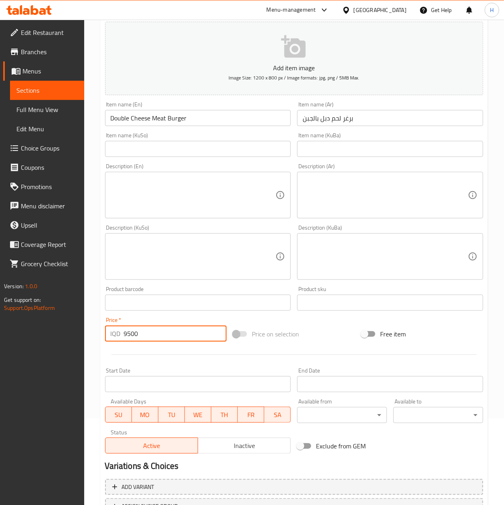
scroll to position [0, 0]
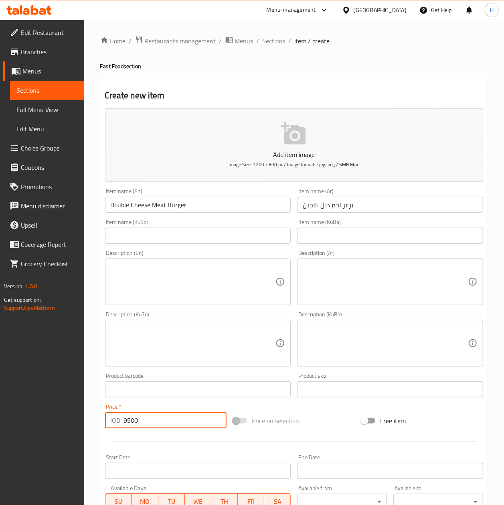
type input "9500"
click at [339, 260] on div "Description (Ar)" at bounding box center [390, 281] width 186 height 47
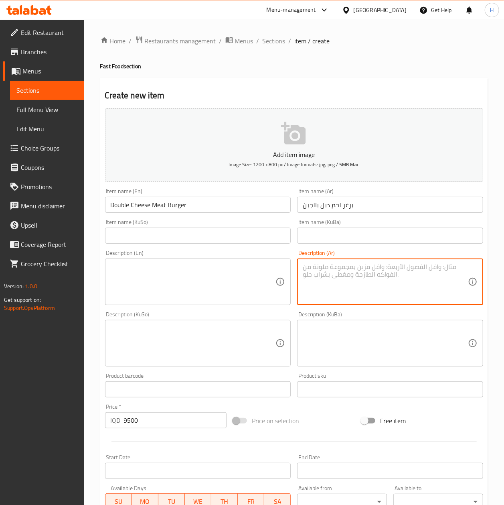
type textarea "w"
type textarea "صمون البرغر, شريحة لحم, بطاطا مقلية وصلصة"
click at [388, 302] on div "صمون البرغر, شريحة لحم, بطاطا مقلية وصلصة Description (Ar)" at bounding box center [390, 281] width 186 height 47
click at [386, 289] on textarea "صمون البرغر, شريحة لحم, بطاطا مقلية وصلصة" at bounding box center [385, 282] width 165 height 38
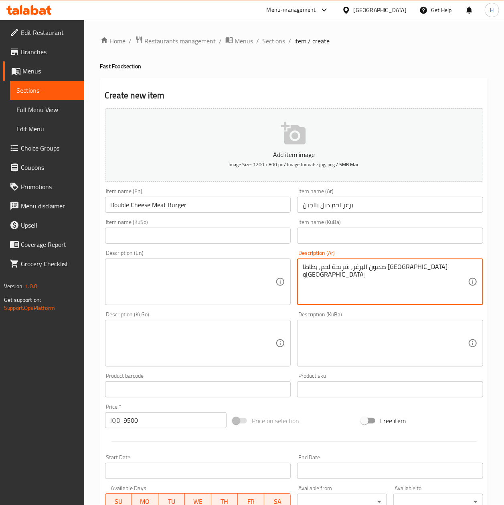
click at [386, 289] on textarea "صمون البرغر, شريحة لحم, بطاطا مقلية وصلصة" at bounding box center [385, 282] width 165 height 38
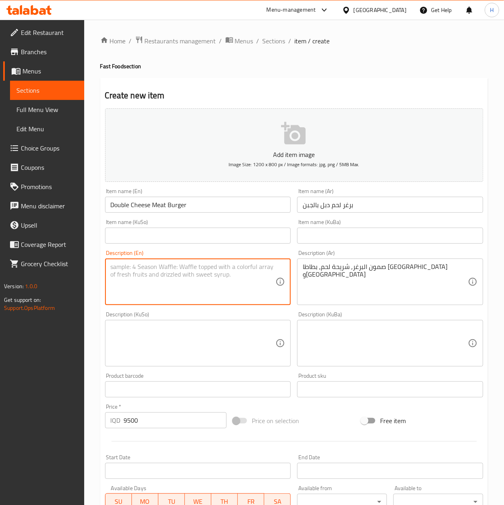
click at [137, 283] on textarea at bounding box center [193, 282] width 165 height 38
paste textarea "Burger bun, steak, fries and sauce"
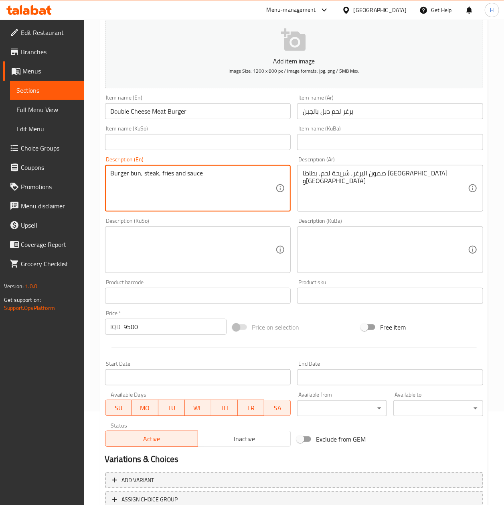
scroll to position [154, 0]
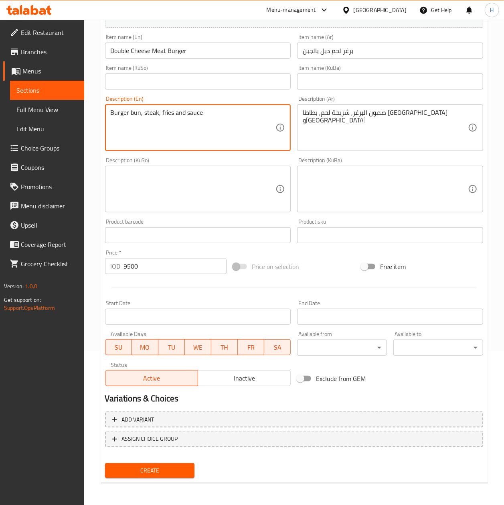
type textarea "Burger bun, steak, fries and sauce"
click at [175, 479] on div "Create" at bounding box center [150, 470] width 96 height 21
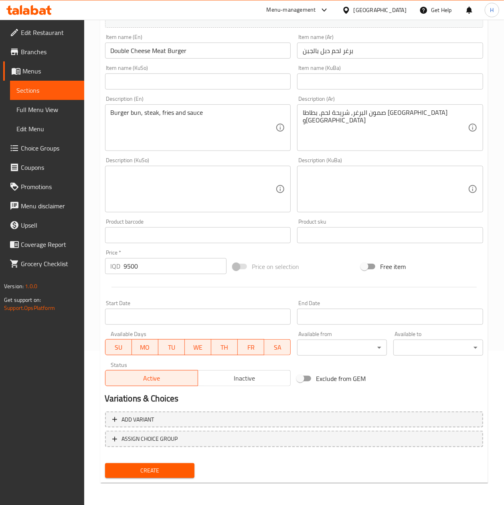
click at [179, 471] on span "Create" at bounding box center [150, 471] width 77 height 10
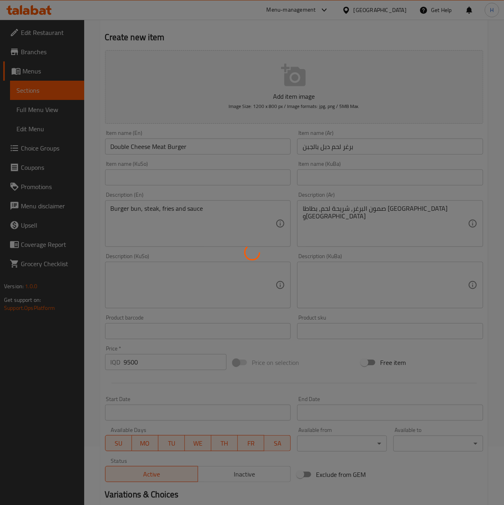
scroll to position [0, 0]
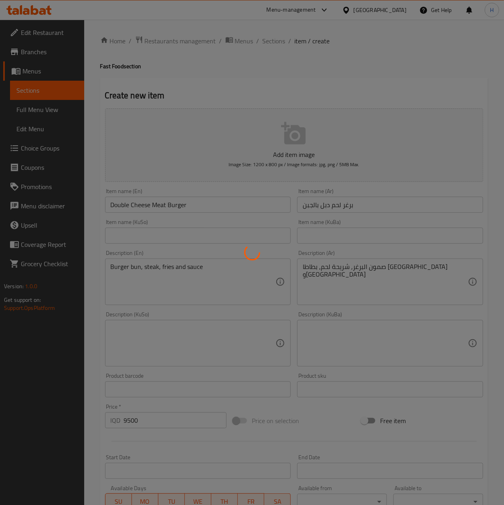
type input "0"
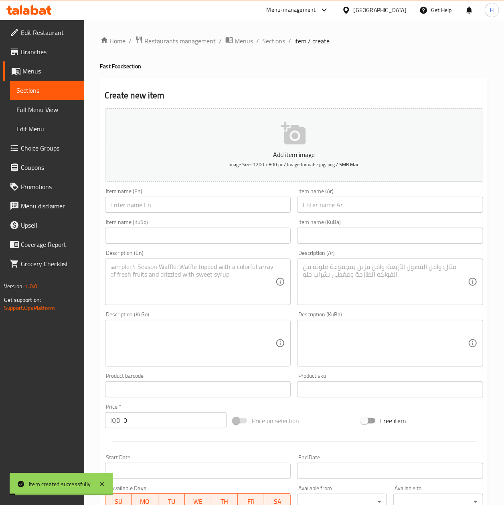
click at [264, 46] on span "Sections" at bounding box center [274, 41] width 23 height 10
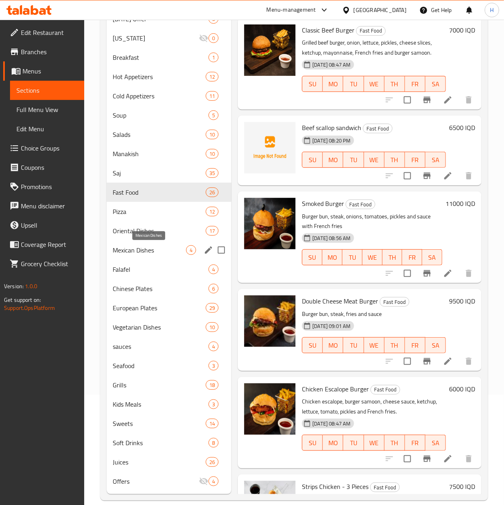
scroll to position [122, 0]
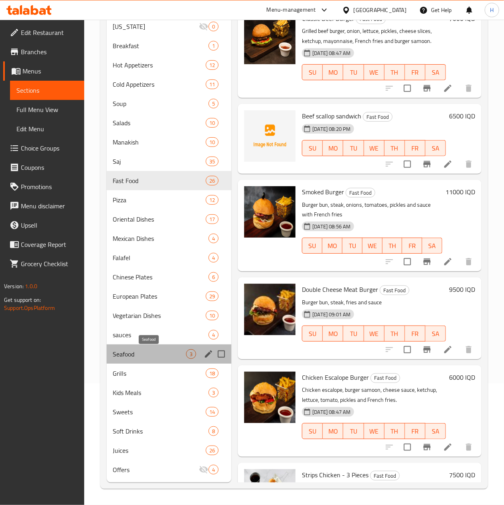
click at [129, 349] on span "Seafood" at bounding box center [149, 354] width 73 height 10
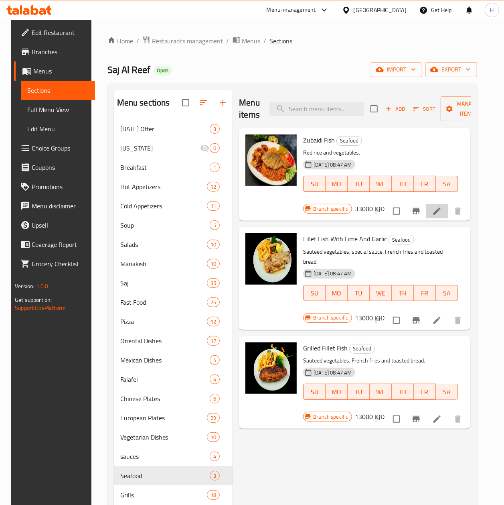
click at [449, 214] on li at bounding box center [437, 211] width 22 height 14
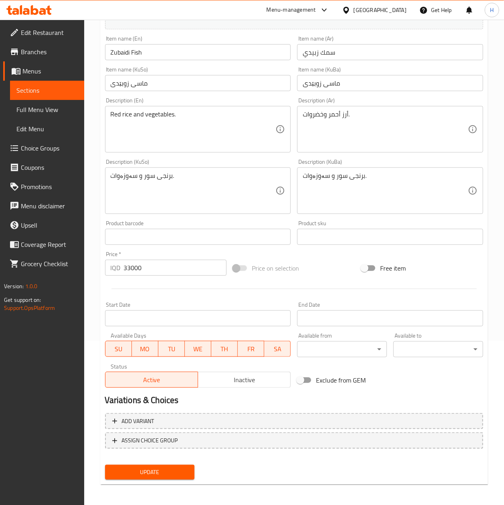
scroll to position [165, 0]
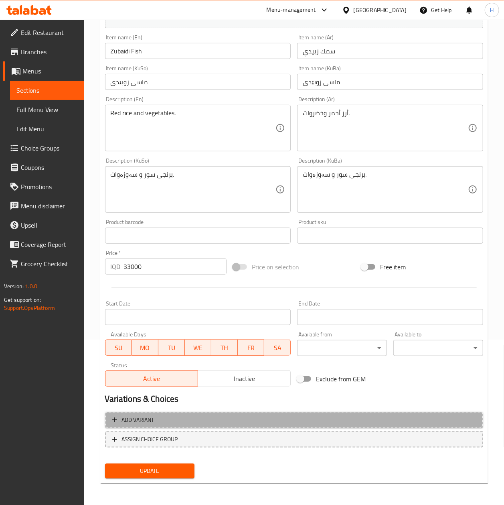
click at [152, 419] on span "Add variant" at bounding box center [138, 420] width 33 height 10
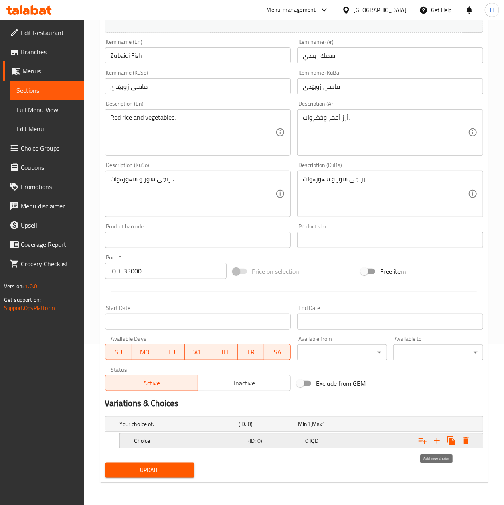
drag, startPoint x: 432, startPoint y: 439, endPoint x: 183, endPoint y: 447, distance: 248.9
click at [432, 439] on button "Expand" at bounding box center [437, 440] width 14 height 14
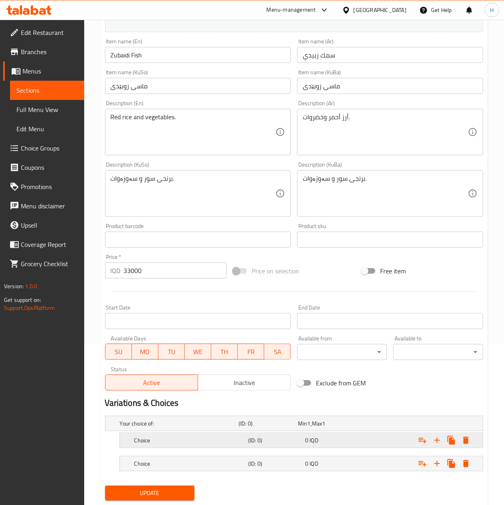
click at [168, 444] on h5 "Choice" at bounding box center [189, 440] width 111 height 8
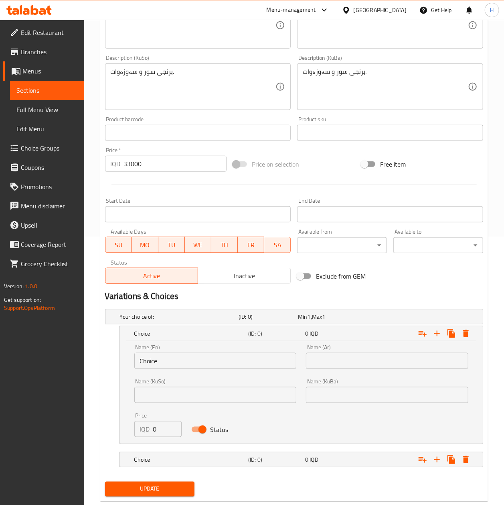
scroll to position [280, 0]
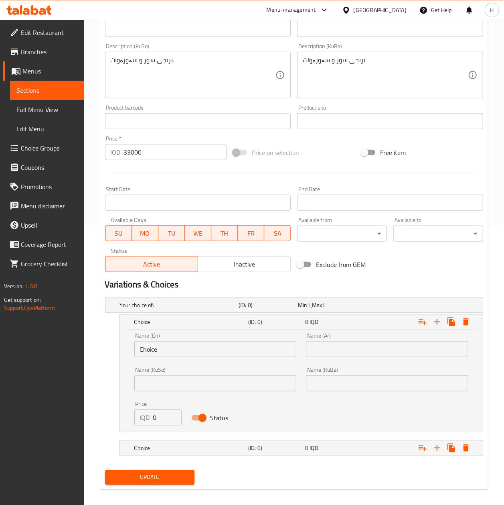
click at [161, 345] on input "Choice" at bounding box center [215, 349] width 163 height 16
click at [161, 346] on input "Choice" at bounding box center [215, 349] width 163 height 16
click at [161, 347] on input "Choice" at bounding box center [215, 349] width 163 height 16
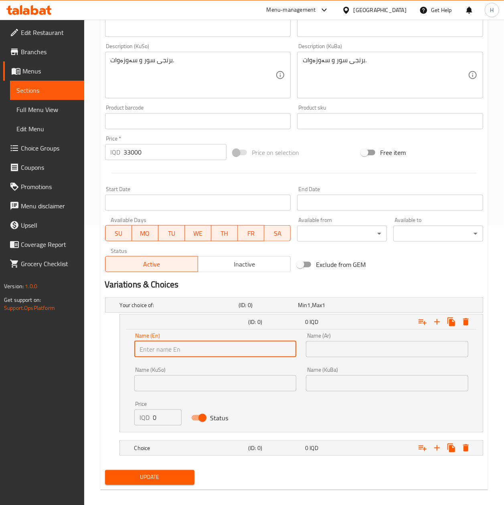
drag, startPoint x: 159, startPoint y: 347, endPoint x: 161, endPoint y: 352, distance: 4.6
click at [158, 349] on input "text" at bounding box center [215, 349] width 163 height 16
type input "1 Kilo"
drag, startPoint x: 328, startPoint y: 344, endPoint x: 344, endPoint y: 353, distance: 18.3
click at [328, 344] on input "text" at bounding box center [387, 349] width 163 height 16
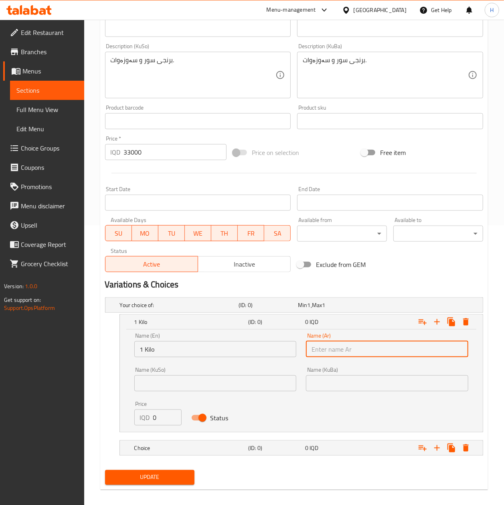
type input "1 كيلو"
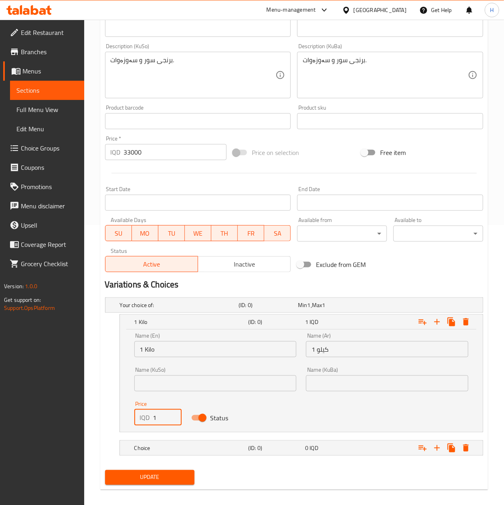
click at [175, 416] on input "1" at bounding box center [167, 417] width 29 height 16
click at [175, 416] on input "2" at bounding box center [167, 417] width 29 height 16
click at [175, 416] on input "3" at bounding box center [167, 417] width 29 height 16
click at [158, 442] on div "Choice (ID: 0) 0 IQD" at bounding box center [304, 448] width 342 height 18
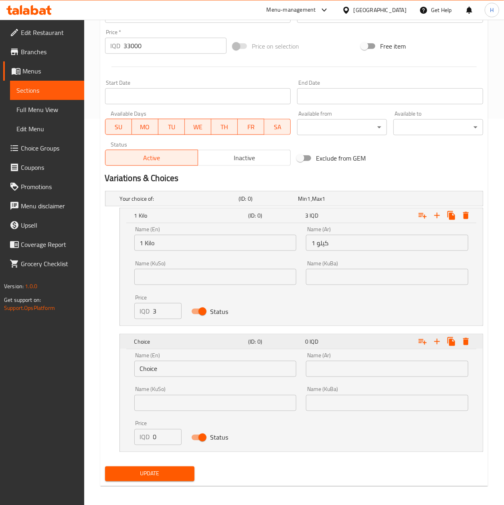
scroll to position [387, 0]
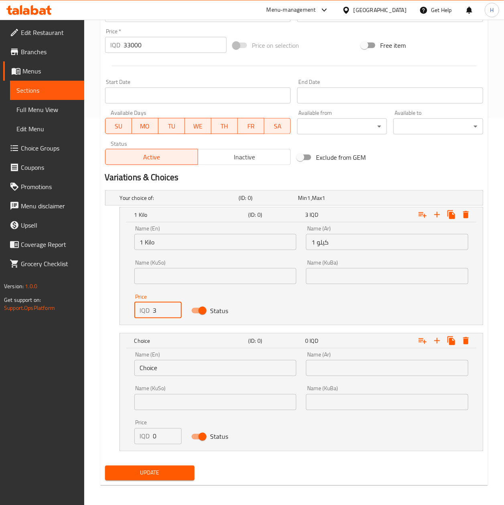
click at [156, 305] on input "3" at bounding box center [167, 310] width 29 height 16
type input "66000"
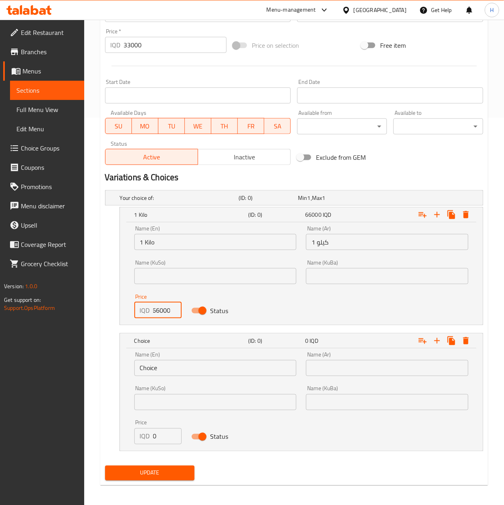
scroll to position [0, 0]
click at [171, 376] on input "Choice" at bounding box center [215, 368] width 163 height 16
click at [215, 366] on input "text" at bounding box center [215, 368] width 163 height 16
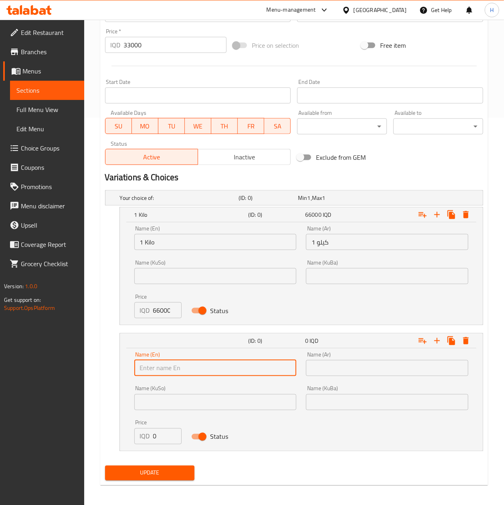
type input "1/2 Kilo"
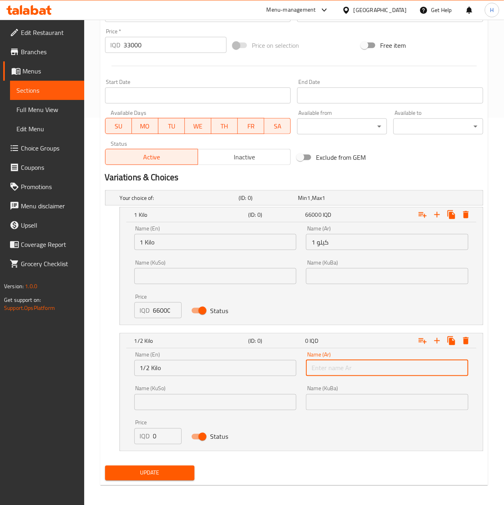
drag, startPoint x: 368, startPoint y: 360, endPoint x: 370, endPoint y: 365, distance: 5.0
click at [368, 362] on input "text" at bounding box center [387, 368] width 163 height 16
type input "1/2 كيلو"
click at [159, 441] on input "0" at bounding box center [167, 436] width 29 height 16
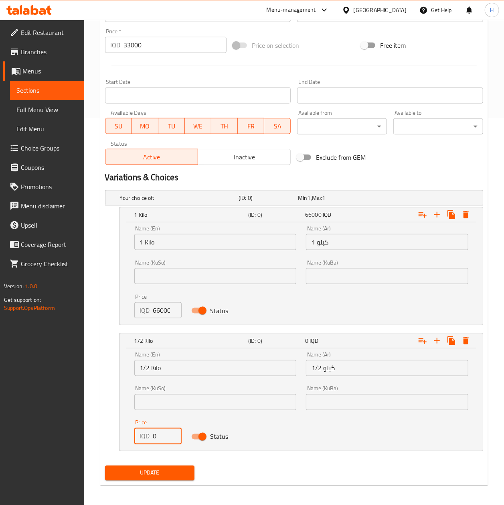
click at [159, 441] on input "0" at bounding box center [167, 436] width 29 height 16
type input "33000"
click at [140, 467] on button "Update" at bounding box center [150, 473] width 90 height 15
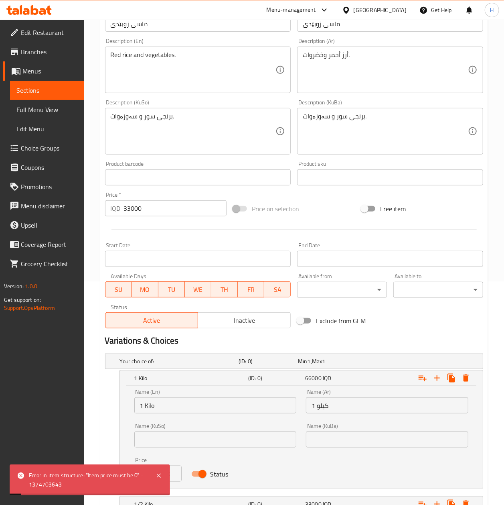
scroll to position [267, 0]
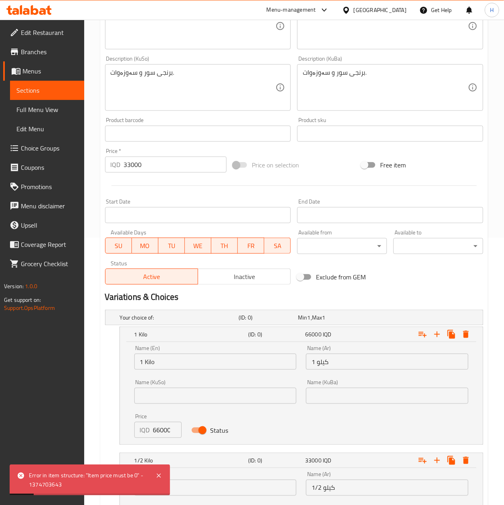
click at [139, 169] on input "33000" at bounding box center [175, 165] width 103 height 16
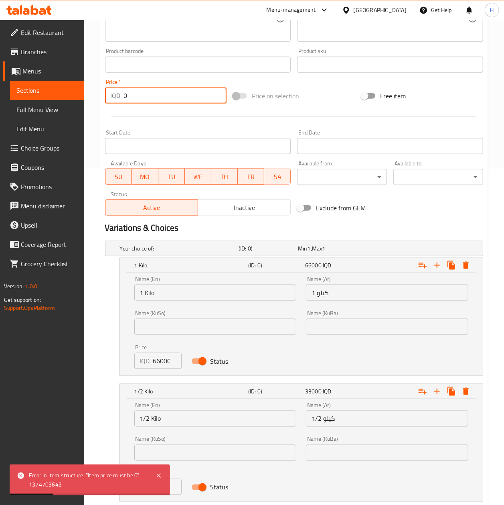
scroll to position [390, 0]
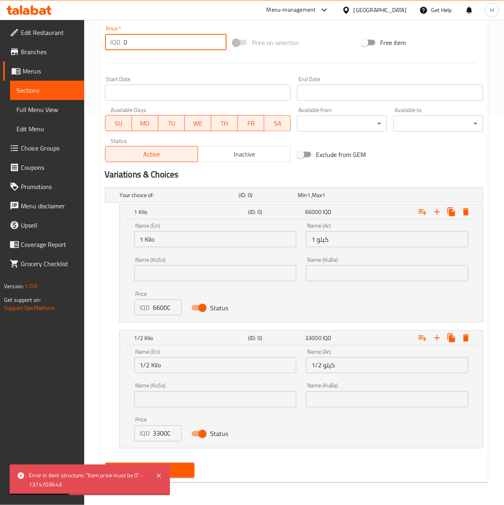
type input "0"
click at [185, 468] on span "Update" at bounding box center [150, 470] width 77 height 10
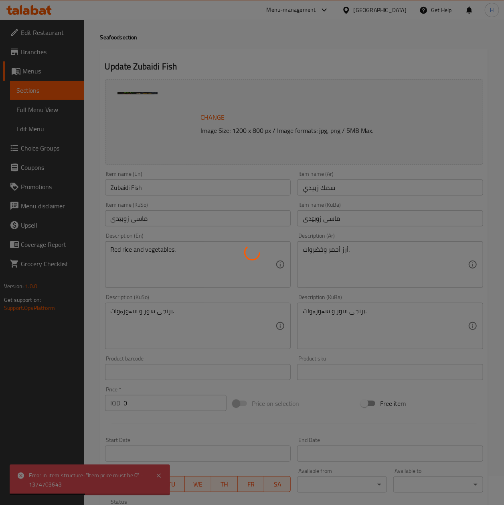
scroll to position [0, 0]
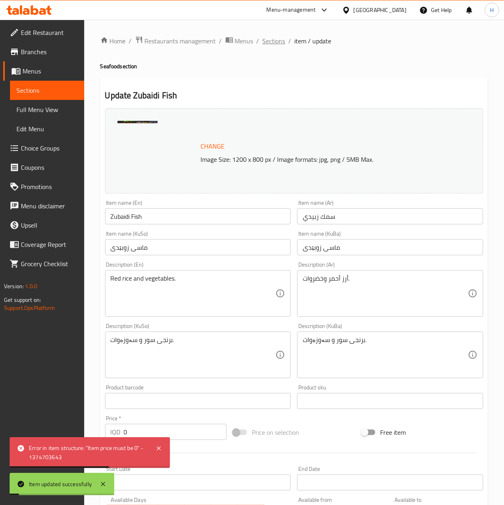
click at [271, 39] on span "Sections" at bounding box center [274, 41] width 23 height 10
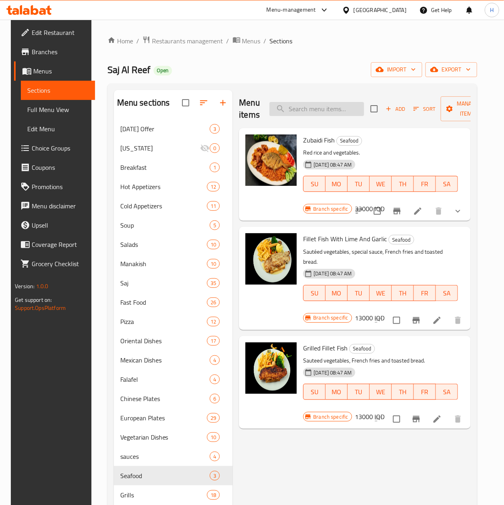
click at [335, 107] on input "search" at bounding box center [317, 109] width 95 height 14
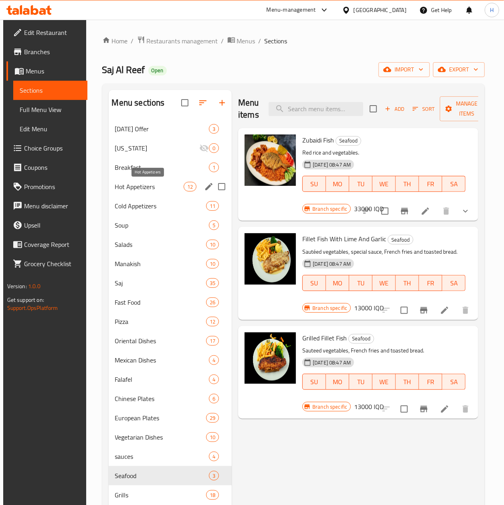
click at [157, 189] on span "Hot Appetizers" at bounding box center [149, 187] width 69 height 10
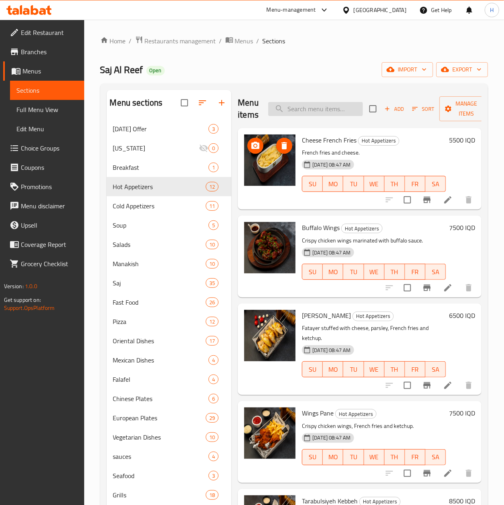
click at [308, 108] on input "search" at bounding box center [315, 109] width 95 height 14
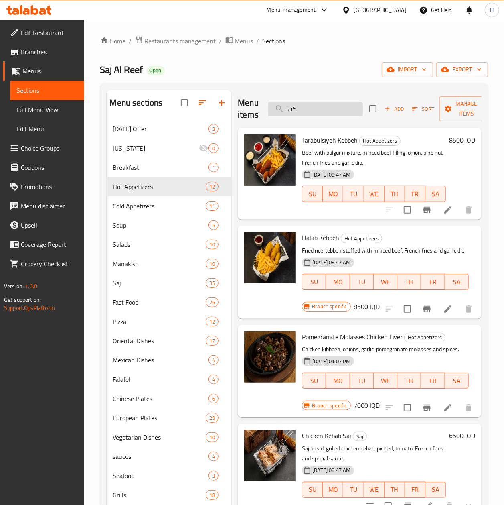
click at [323, 112] on input "كب" at bounding box center [315, 109] width 95 height 14
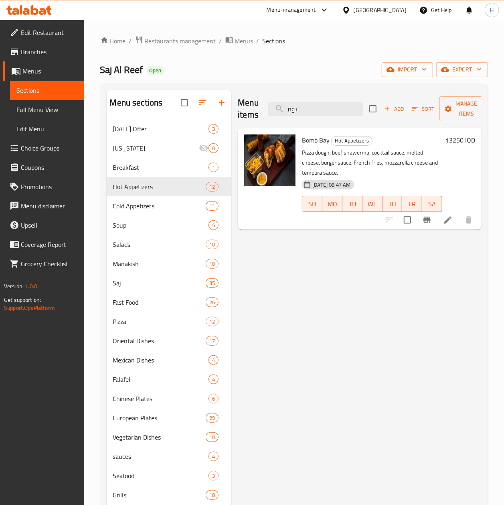
type input "بوم"
drag, startPoint x: 134, startPoint y: 315, endPoint x: 165, endPoint y: 305, distance: 32.2
click at [134, 315] on div "Pizza 12" at bounding box center [169, 321] width 125 height 19
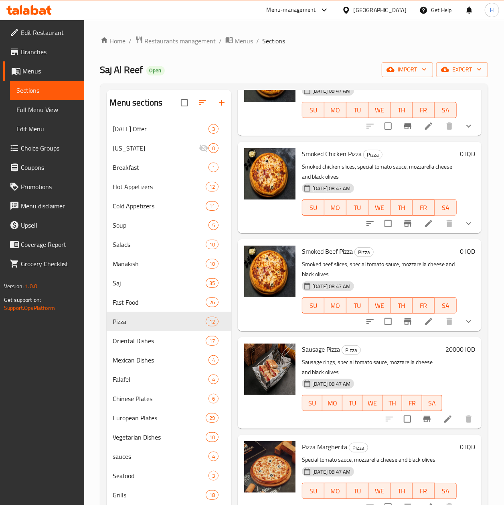
scroll to position [678, 0]
click at [440, 412] on li at bounding box center [448, 419] width 22 height 14
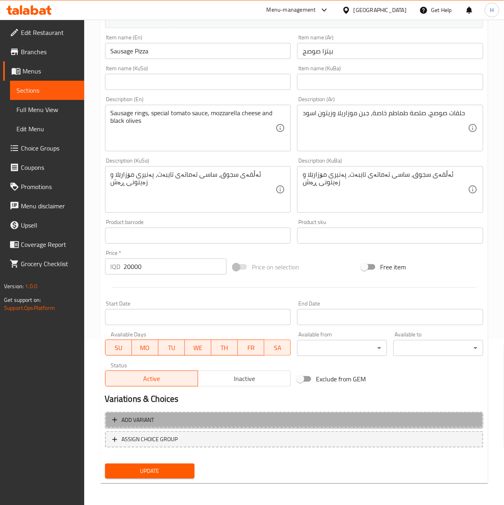
click at [131, 416] on span "Add variant" at bounding box center [138, 420] width 33 height 10
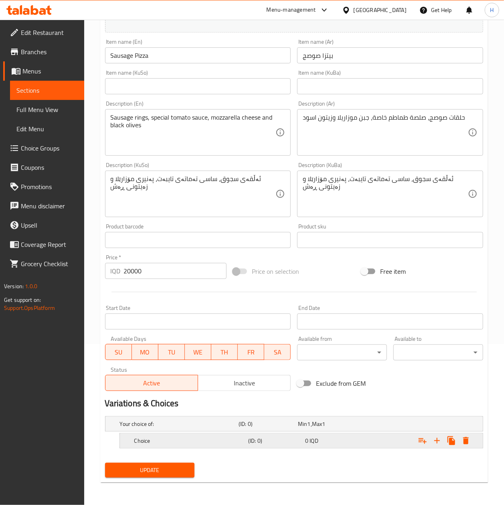
click at [435, 437] on icon "Expand" at bounding box center [438, 441] width 10 height 10
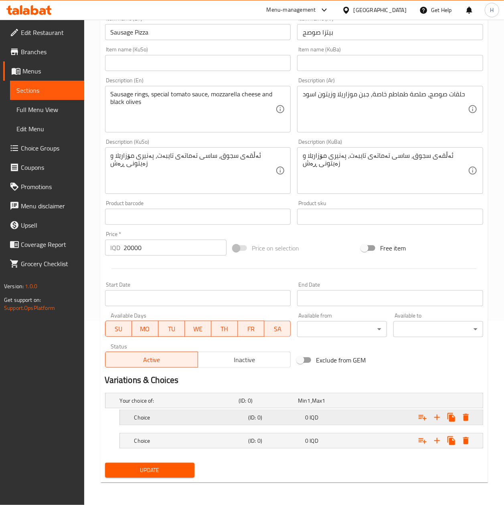
click at [129, 411] on div "Choice (ID: 0) 0 IQD" at bounding box center [301, 417] width 363 height 14
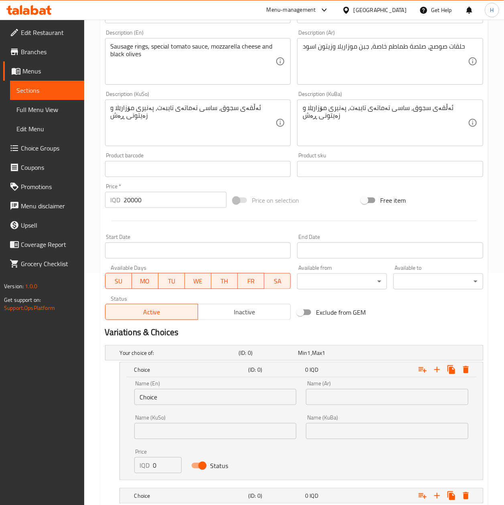
scroll to position [280, 0]
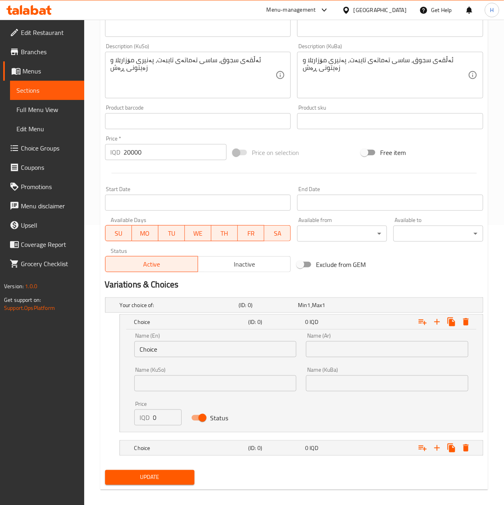
click at [188, 338] on div "Name (En) Choice Name (En)" at bounding box center [215, 345] width 163 height 24
click at [188, 344] on input "Choice" at bounding box center [215, 349] width 163 height 16
click at [185, 347] on input "Choice" at bounding box center [215, 349] width 163 height 16
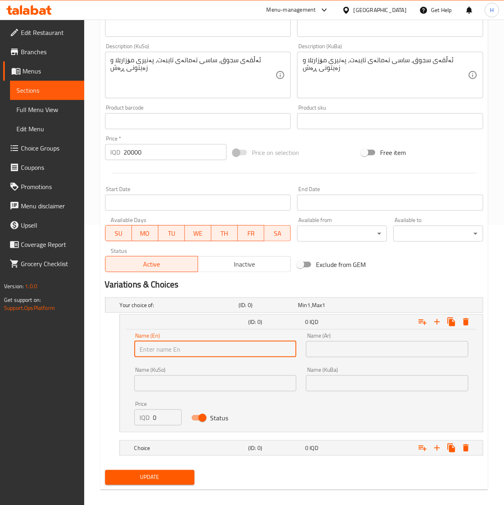
click at [185, 347] on input "text" at bounding box center [215, 349] width 163 height 16
type input "Medium"
click at [363, 347] on input "text" at bounding box center [387, 349] width 163 height 16
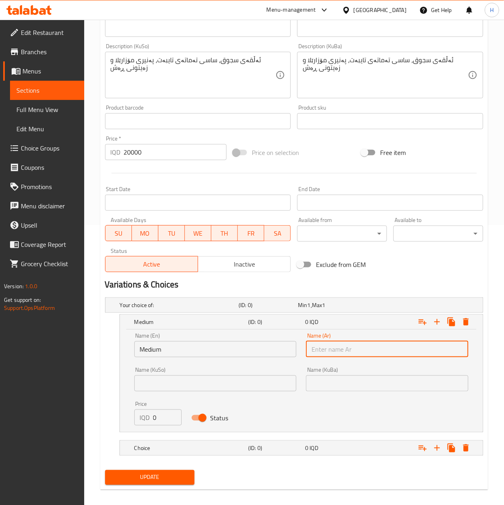
type input "وسط"
click at [171, 416] on input "1" at bounding box center [167, 417] width 29 height 16
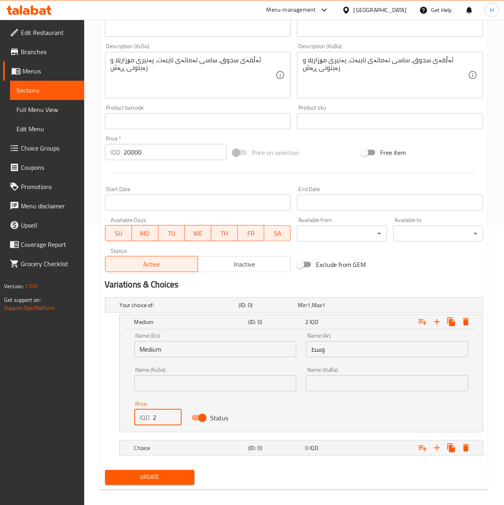
click at [171, 416] on input "2" at bounding box center [167, 417] width 29 height 16
click at [163, 416] on input "2" at bounding box center [167, 417] width 29 height 16
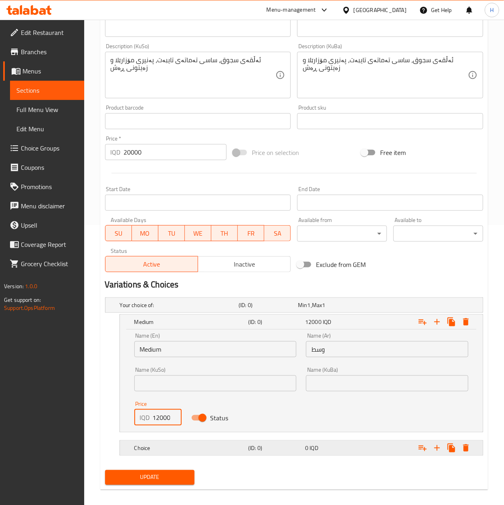
type input "12000"
click at [154, 447] on h5 "Choice" at bounding box center [189, 448] width 111 height 8
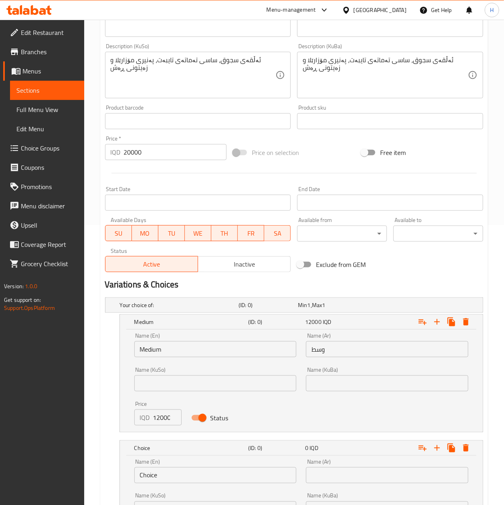
scroll to position [379, 0]
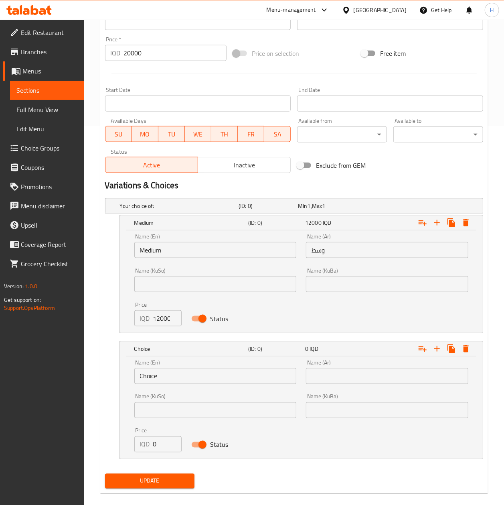
click at [154, 374] on input "Choice" at bounding box center [215, 376] width 163 height 16
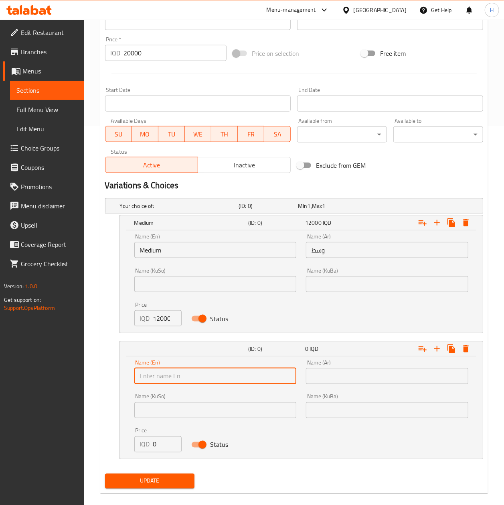
click at [154, 374] on input "text" at bounding box center [215, 376] width 163 height 16
type input "Large"
click at [389, 381] on input "text" at bounding box center [387, 376] width 163 height 16
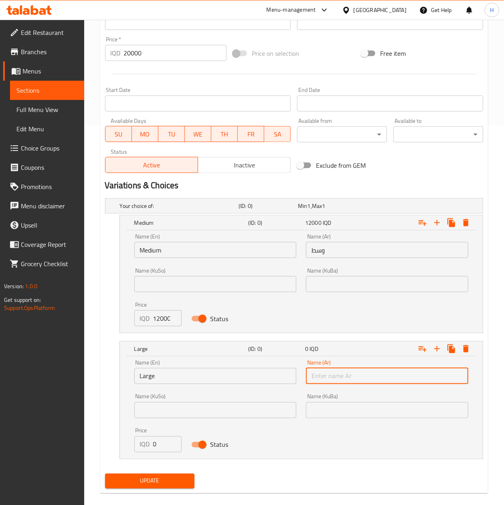
type input "كبير"
click at [158, 439] on input "0" at bounding box center [167, 444] width 29 height 16
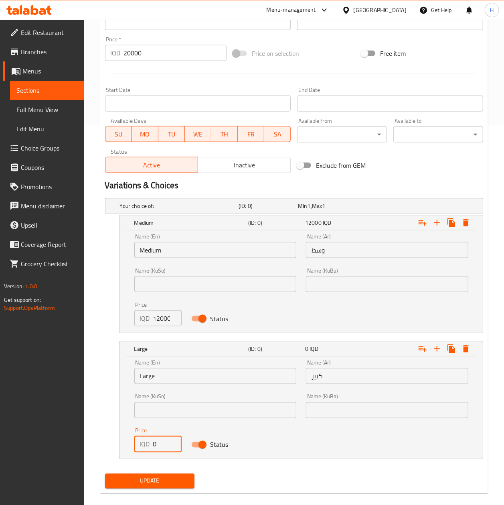
click at [158, 439] on input "0" at bounding box center [167, 444] width 29 height 16
type input "20000"
drag, startPoint x: 162, startPoint y: 482, endPoint x: 166, endPoint y: 482, distance: 4.1
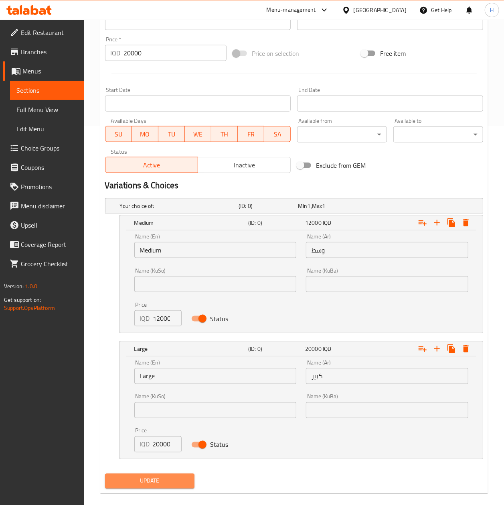
click at [162, 483] on span "Update" at bounding box center [150, 481] width 77 height 10
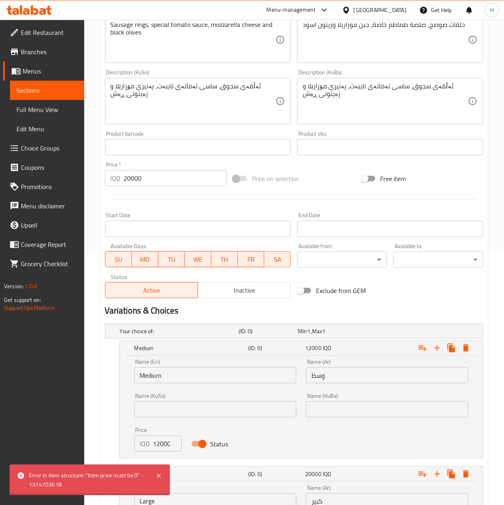
scroll to position [111, 0]
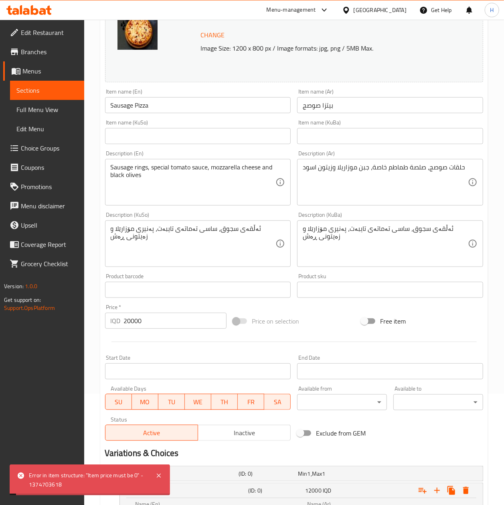
click at [181, 320] on input "20000" at bounding box center [175, 321] width 103 height 16
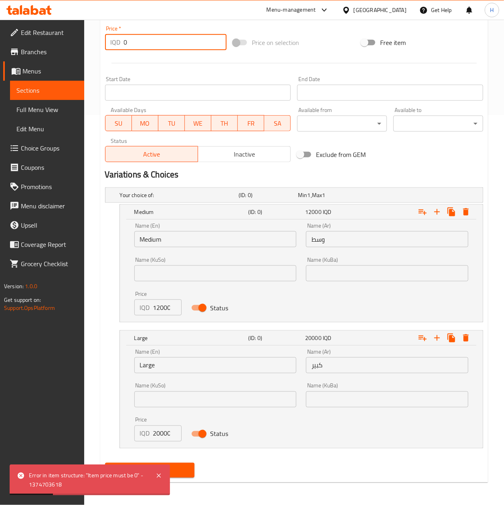
type input "0"
click at [192, 464] on button "Update" at bounding box center [150, 470] width 90 height 15
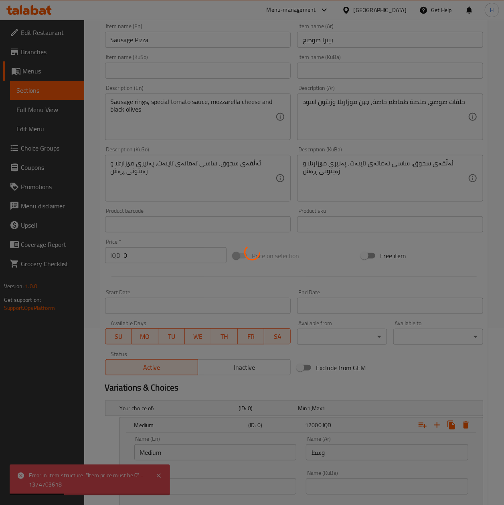
scroll to position [0, 0]
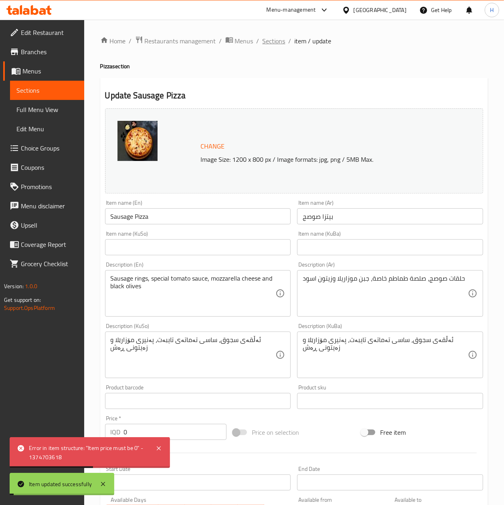
click at [275, 45] on span "Sections" at bounding box center [274, 41] width 23 height 10
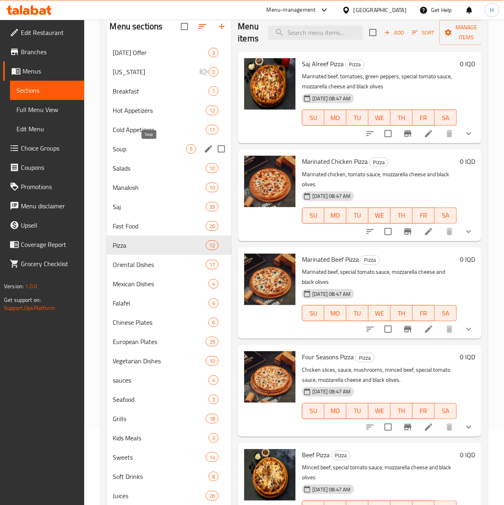
scroll to position [122, 0]
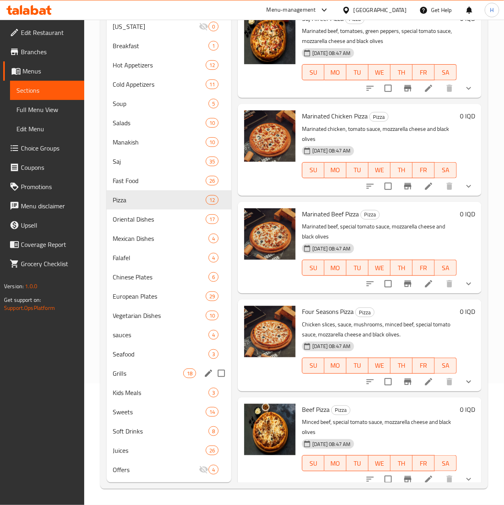
click at [120, 379] on div "Grills 18" at bounding box center [169, 373] width 125 height 19
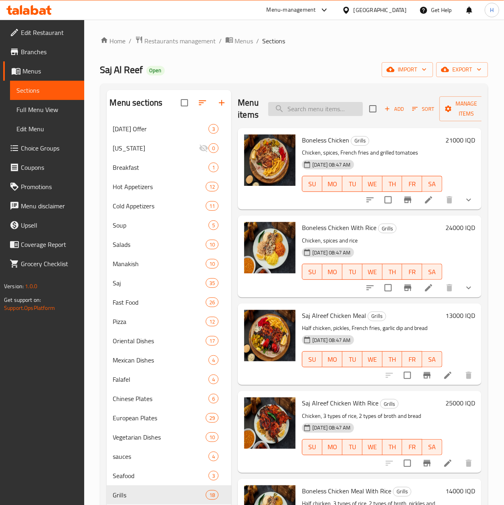
click at [301, 108] on input "search" at bounding box center [315, 109] width 95 height 14
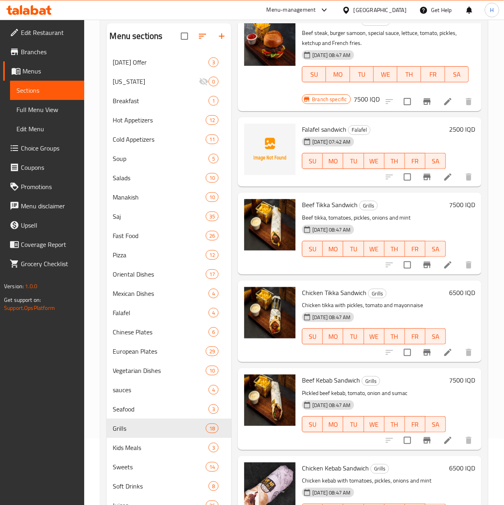
scroll to position [122, 0]
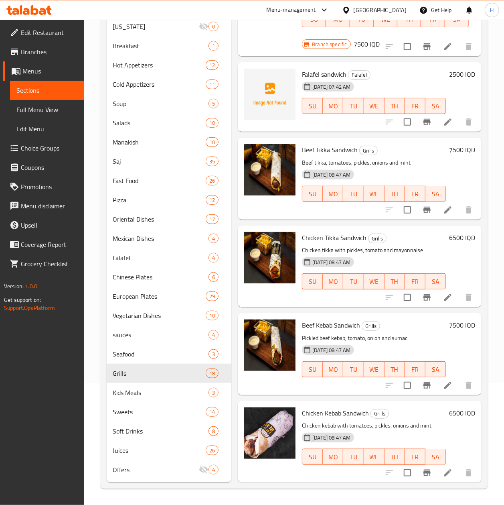
type input "سند"
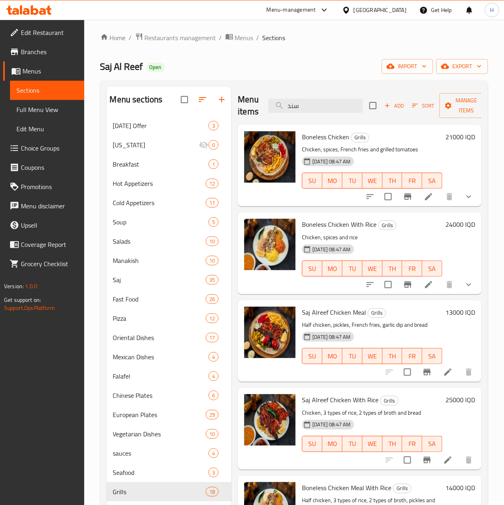
scroll to position [0, 0]
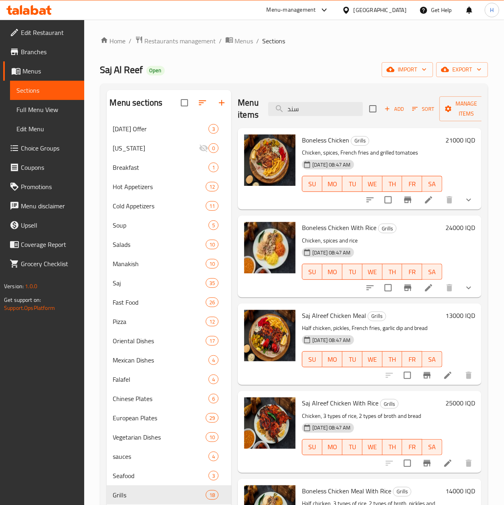
click at [431, 293] on li at bounding box center [429, 288] width 22 height 14
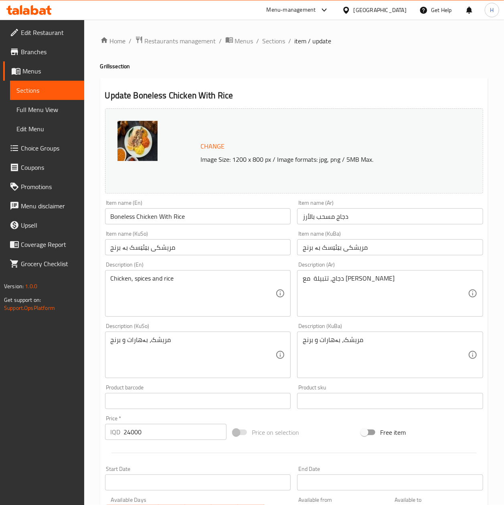
scroll to position [199, 0]
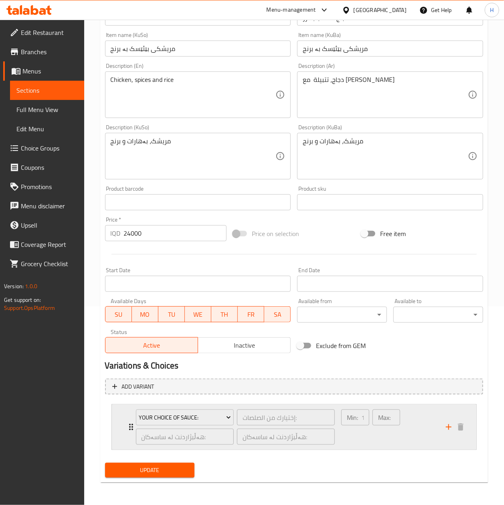
click at [124, 420] on div "Your Choice Of Sauce: إختيارك من الصلصات: ​ هەڵبژاردنت لە ساسەکان: ​ هەڵبژاردنت…" at bounding box center [294, 427] width 365 height 45
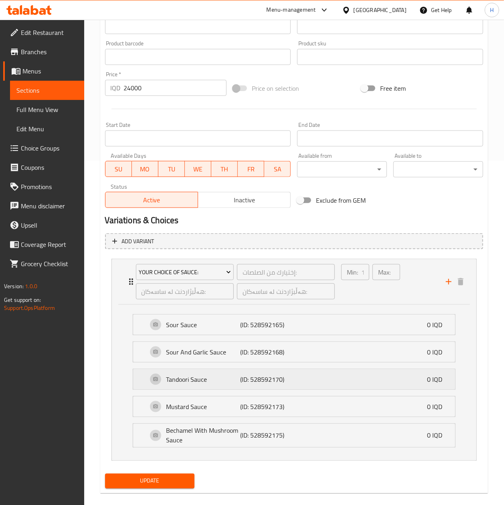
scroll to position [356, 0]
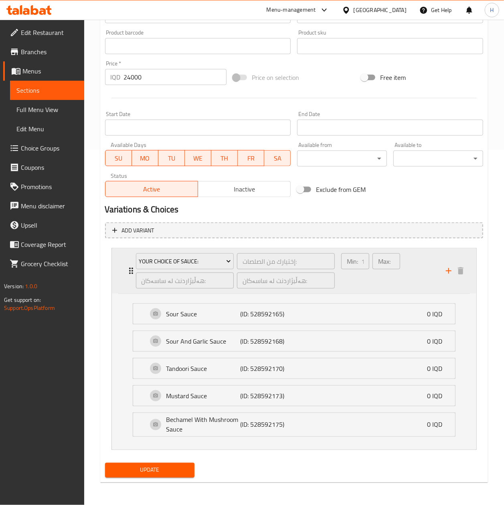
click at [443, 269] on div "Expand" at bounding box center [455, 271] width 24 height 12
click at [189, 227] on span "Add variant" at bounding box center [294, 231] width 364 height 10
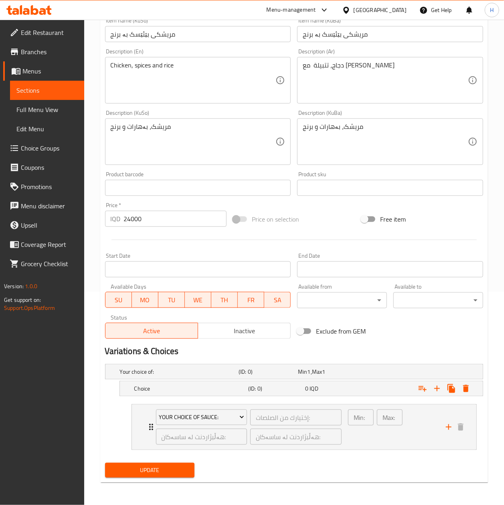
scroll to position [214, 0]
click at [237, 392] on h5 "Choice" at bounding box center [189, 388] width 111 height 8
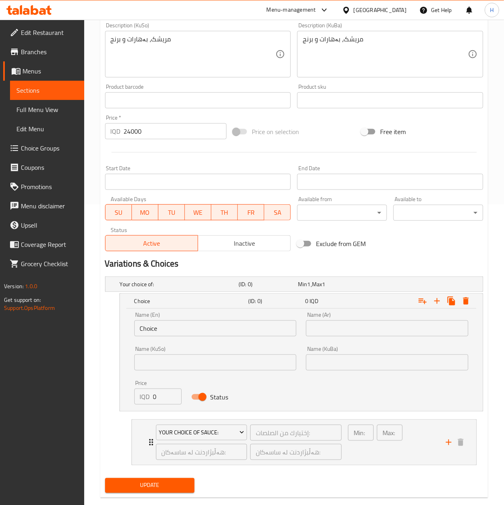
scroll to position [312, 0]
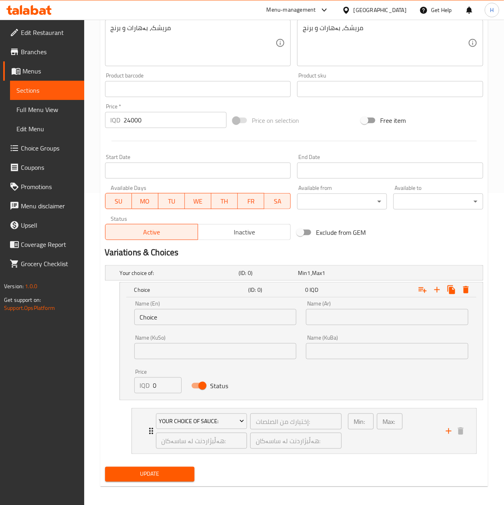
click at [167, 313] on input "Choice" at bounding box center [215, 317] width 163 height 16
type input "3"
click at [314, 321] on input "text" at bounding box center [387, 317] width 163 height 16
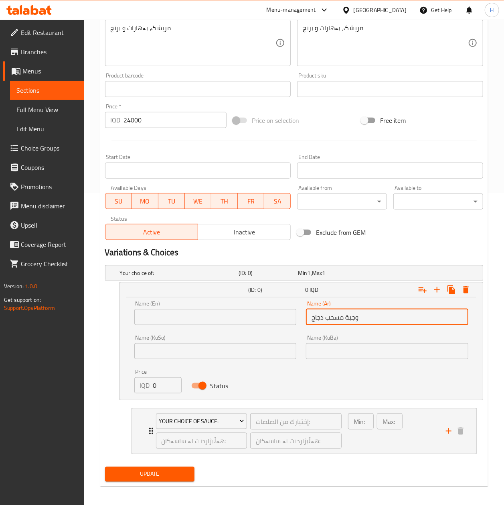
type input "وجبة مسحب دجاج"
click at [276, 323] on input "text" at bounding box center [215, 317] width 163 height 16
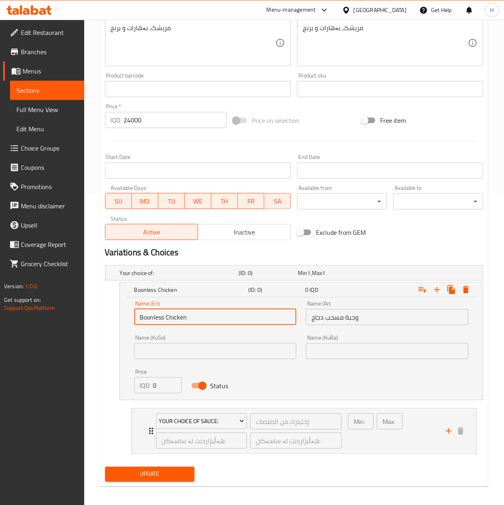
type input "Boonless Chicken"
click at [155, 386] on input "0" at bounding box center [167, 385] width 29 height 16
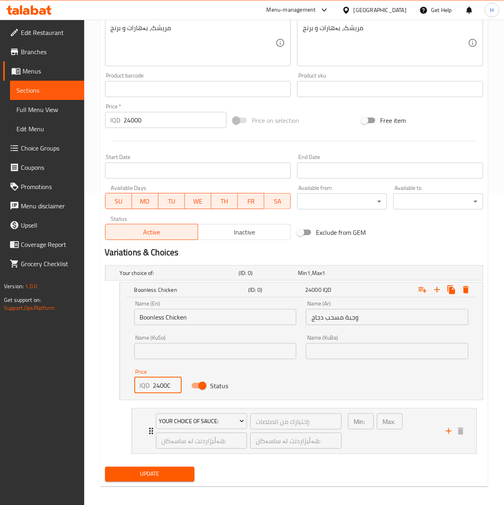
scroll to position [0, 0]
type input "24000"
click at [432, 287] on button "Expand" at bounding box center [437, 290] width 14 height 14
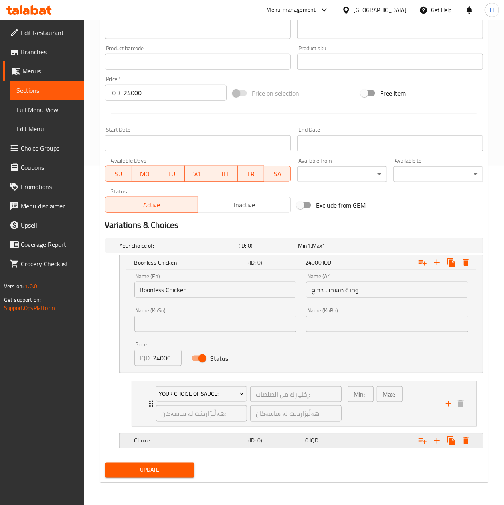
click at [135, 438] on h5 "Choice" at bounding box center [189, 441] width 111 height 8
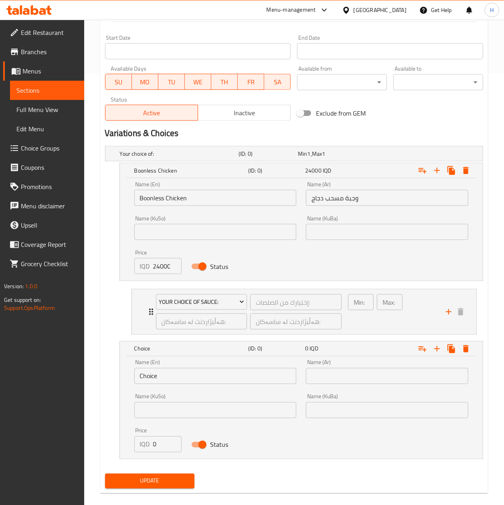
scroll to position [435, 0]
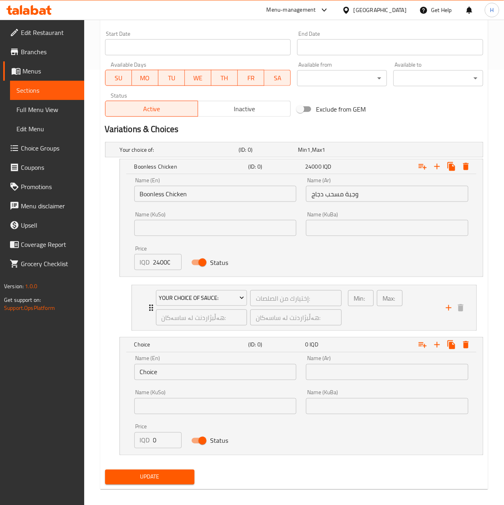
click at [186, 368] on input "Choice" at bounding box center [215, 372] width 163 height 16
drag, startPoint x: 198, startPoint y: 196, endPoint x: 94, endPoint y: 205, distance: 104.7
click at [94, 205] on div "Home / Restaurants management / Menus / Sections / item / update Grills section…" at bounding box center [294, 48] width 420 height 927
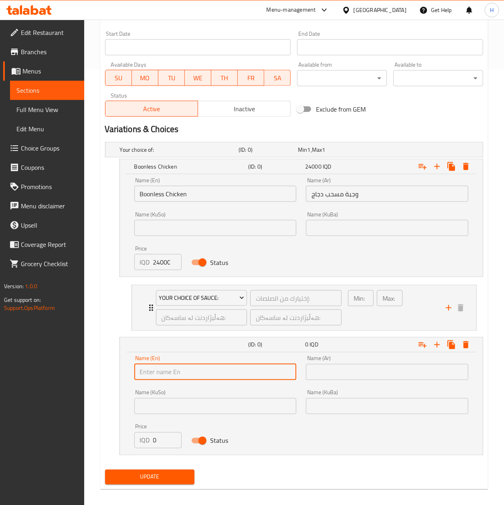
click at [169, 375] on input "text" at bounding box center [215, 372] width 163 height 16
paste input "Boonless Chicken"
click at [169, 372] on input "Boonless Chicken" at bounding box center [215, 372] width 163 height 16
click at [166, 372] on input "Boonless Chicken" at bounding box center [215, 372] width 163 height 16
type input "Boonless Half Chicken"
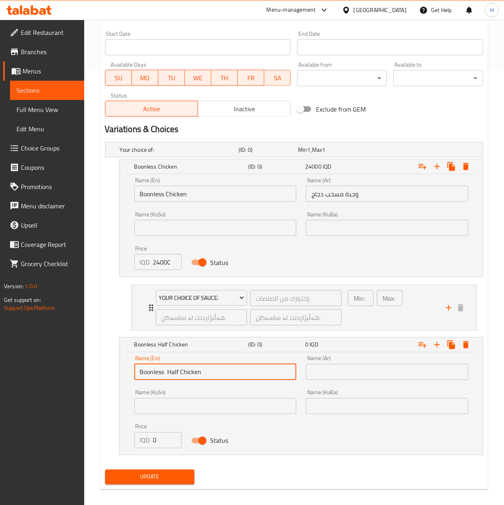
click at [337, 382] on div "Name (Ar) Name (Ar)" at bounding box center [387, 368] width 172 height 34
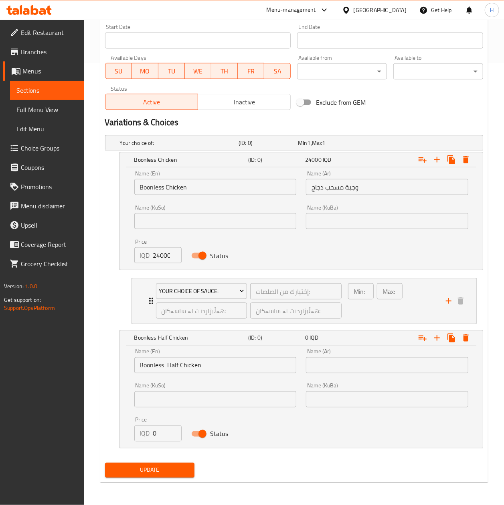
click at [347, 368] on input "text" at bounding box center [387, 365] width 163 height 16
type input "وجبة مسحب نصف دجاج"
click at [166, 436] on input "0" at bounding box center [167, 433] width 29 height 16
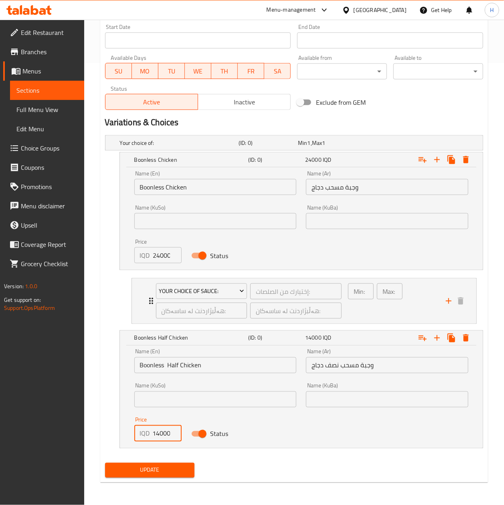
scroll to position [0, 0]
click at [158, 435] on input "14000" at bounding box center [167, 433] width 29 height 16
type input "13000"
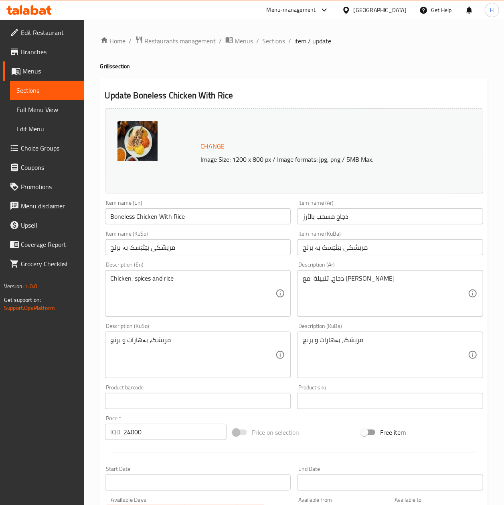
drag, startPoint x: 278, startPoint y: 41, endPoint x: 285, endPoint y: 49, distance: 9.7
click at [278, 41] on span "Sections" at bounding box center [274, 41] width 23 height 10
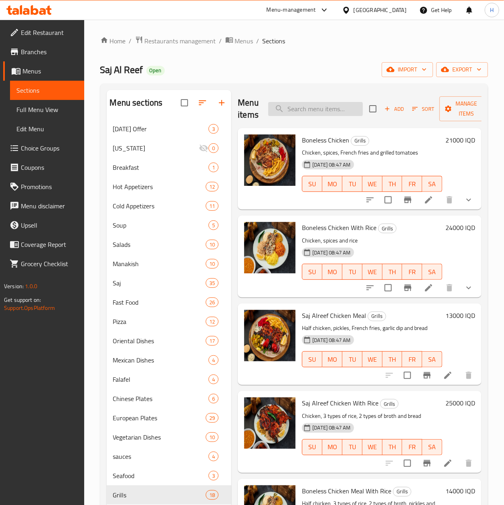
click at [313, 107] on input "search" at bounding box center [315, 109] width 95 height 14
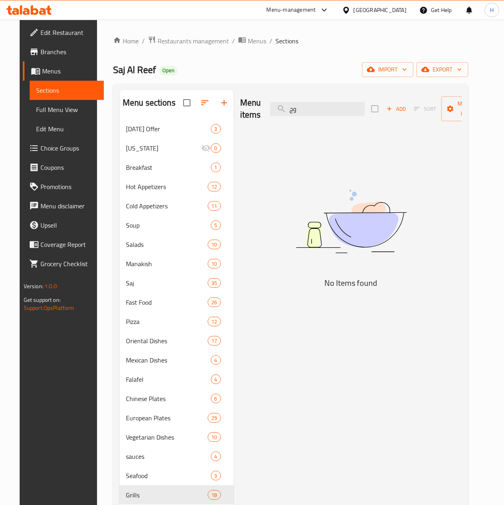
type input "و"
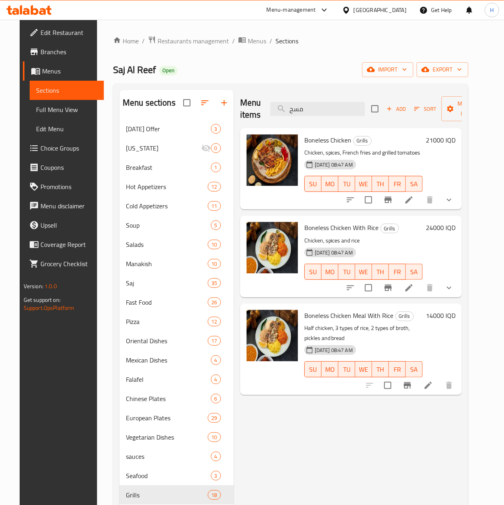
type input "مسح"
click at [421, 289] on li at bounding box center [409, 288] width 22 height 14
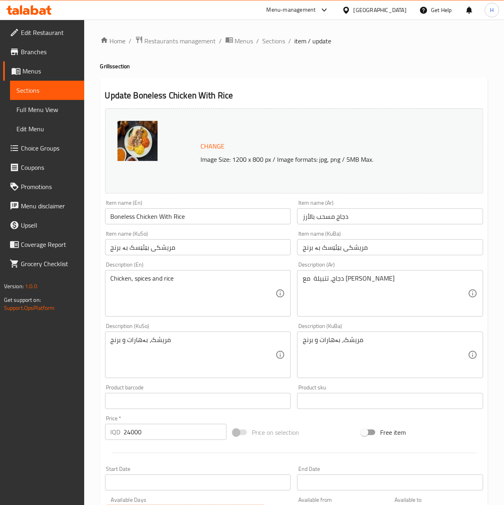
scroll to position [199, 0]
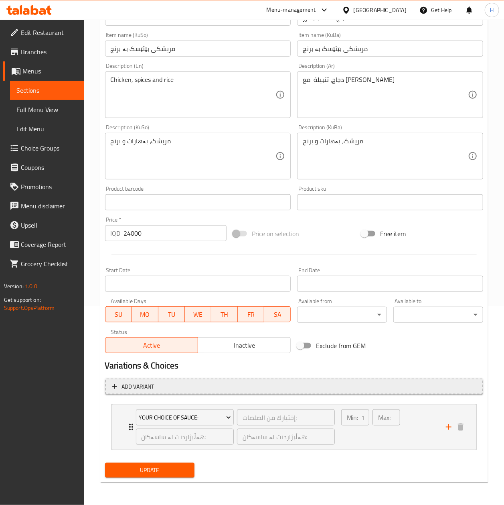
click at [137, 387] on span "Add variant" at bounding box center [138, 387] width 33 height 10
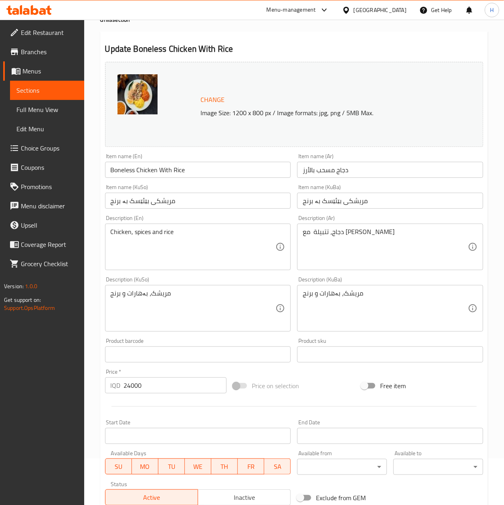
scroll to position [0, 0]
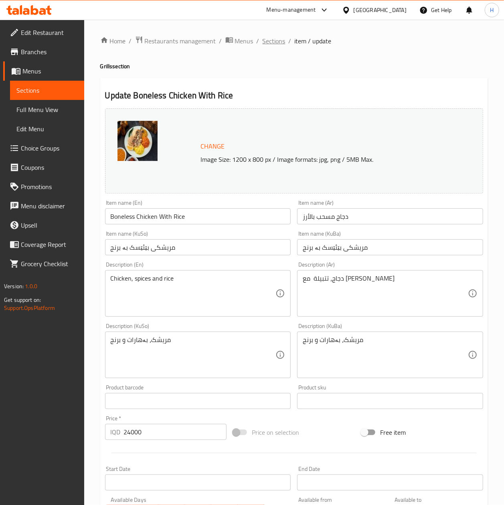
click at [283, 41] on span "Sections" at bounding box center [274, 41] width 23 height 10
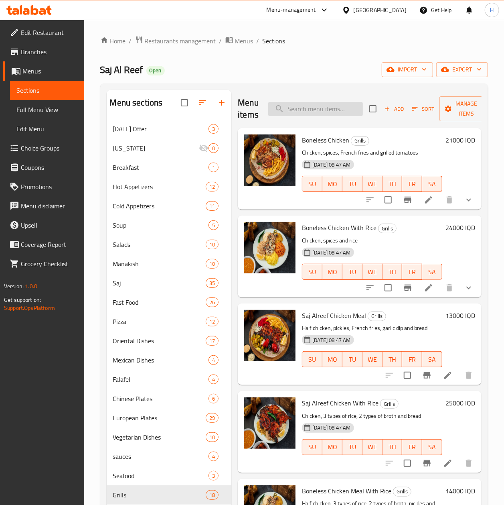
click at [296, 108] on input "search" at bounding box center [315, 109] width 95 height 14
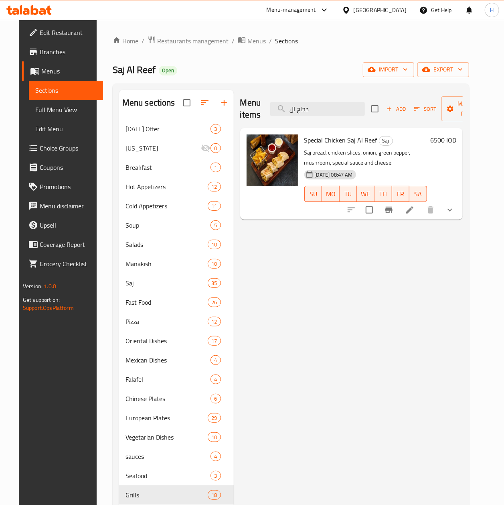
type input "دجاج ال"
click at [455, 214] on icon "show more" at bounding box center [450, 210] width 10 height 10
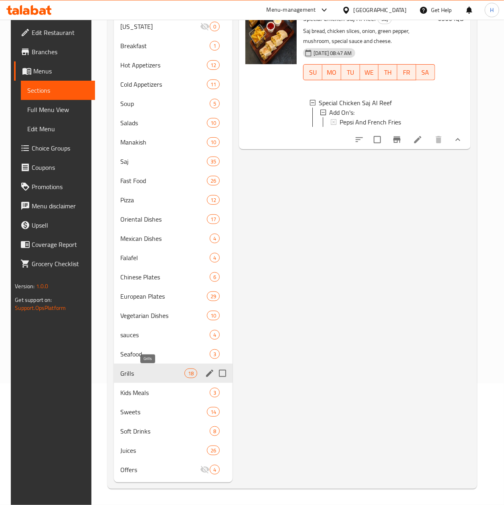
click at [136, 373] on span "Grills" at bounding box center [152, 373] width 64 height 10
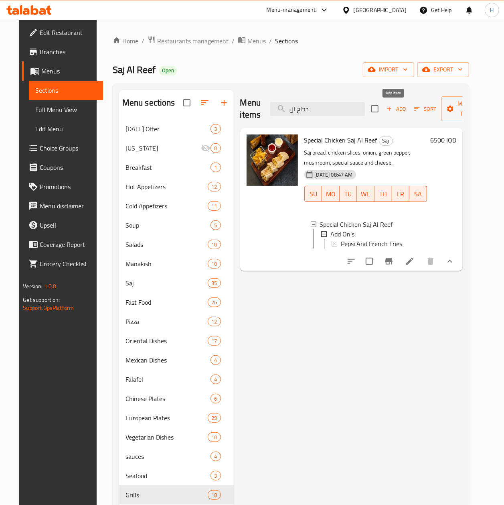
click at [396, 112] on span "Add" at bounding box center [397, 108] width 22 height 9
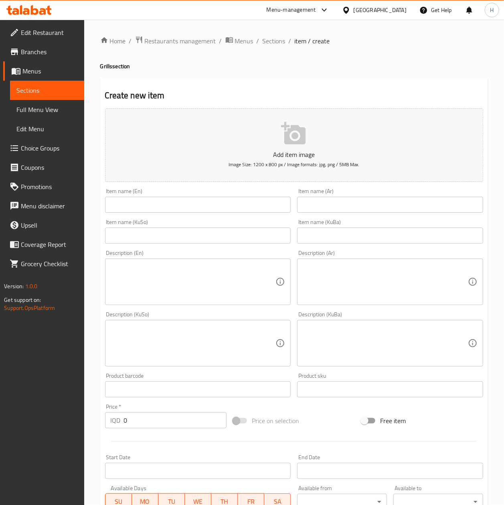
drag, startPoint x: 378, startPoint y: 211, endPoint x: 384, endPoint y: 207, distance: 6.5
click at [378, 211] on input "text" at bounding box center [390, 205] width 186 height 16
type input "دجاج الريف الخاص"
click at [210, 209] on input "text" at bounding box center [198, 205] width 186 height 16
type input "Special whole Chicken"
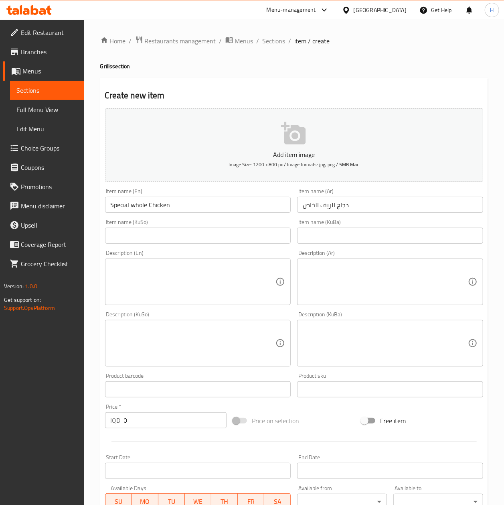
click at [137, 421] on input "0" at bounding box center [175, 420] width 103 height 16
type input "22000"
click at [368, 270] on textarea at bounding box center [385, 282] width 165 height 38
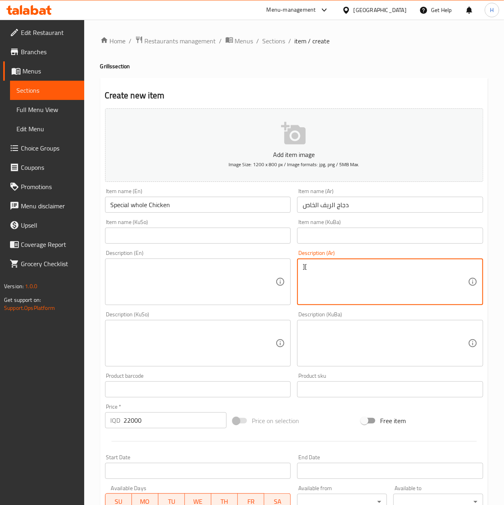
type textarea "]"
click at [372, 276] on textarea "دجاج مشوي, بطاطا مقلية, خضار ومخلل" at bounding box center [385, 282] width 165 height 38
type textarea "دجاج مشوي, بطاطا مقلية, خضار ومخلل"
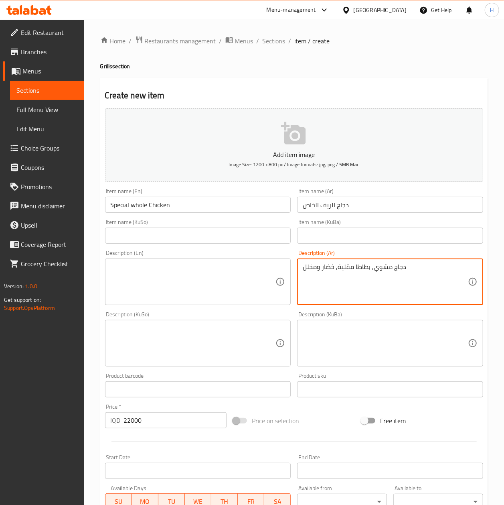
click at [339, 270] on textarea "دجاج مشوي, بطاطا مقلية, خضار ومخلل" at bounding box center [385, 282] width 165 height 38
click at [203, 280] on textarea at bounding box center [193, 282] width 165 height 38
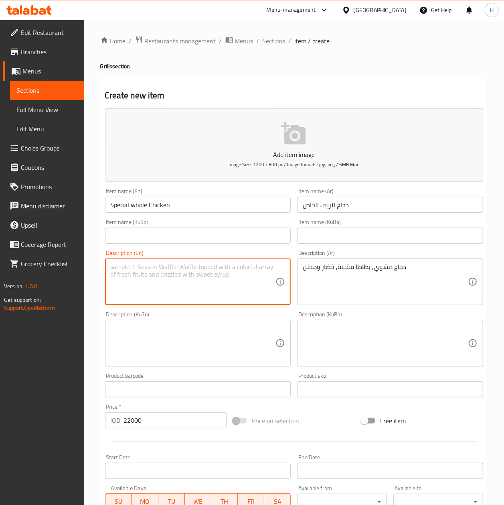
paste textarea "Grilled chicken, French fries, vegetables and pickles"
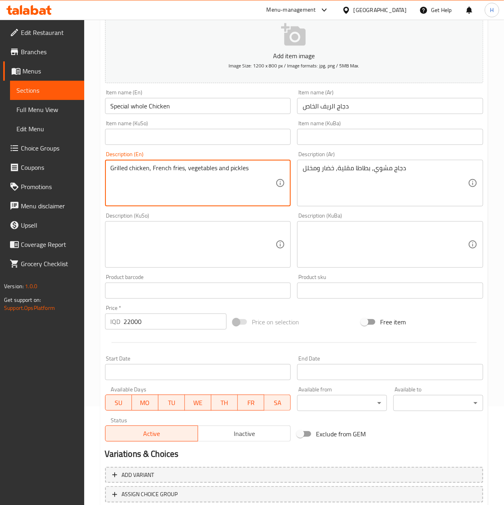
scroll to position [154, 0]
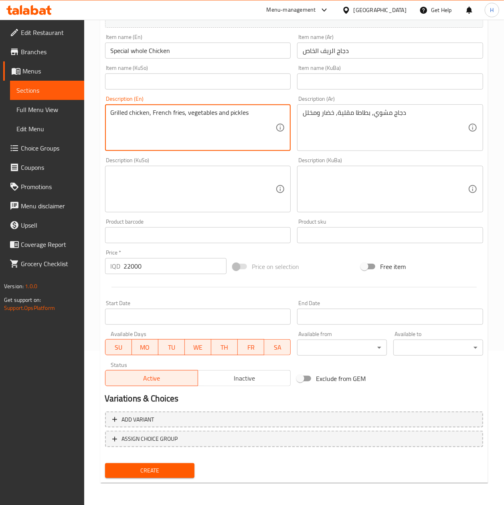
type textarea "Grilled chicken, French fries, vegetables and pickles"
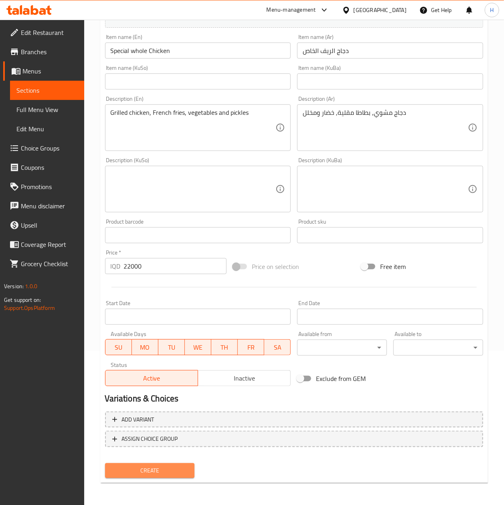
click at [161, 472] on span "Create" at bounding box center [150, 471] width 77 height 10
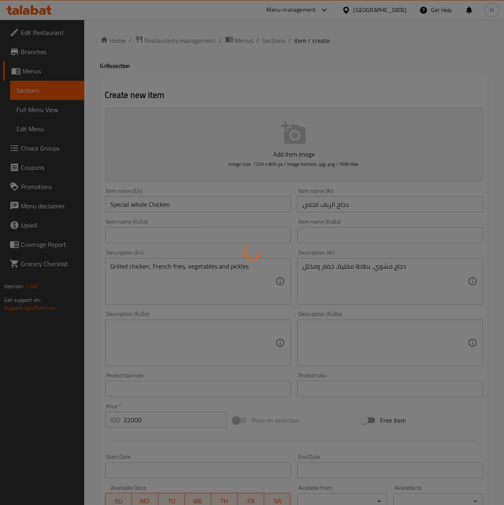
scroll to position [0, 0]
type input "0"
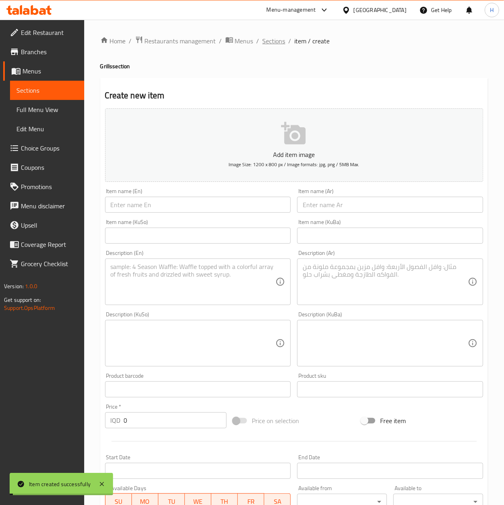
click at [279, 47] on div "Home / Restaurants management / Menus / Sections / item / create Grills section…" at bounding box center [294, 340] width 388 height 608
click at [279, 45] on span "Sections" at bounding box center [274, 41] width 23 height 10
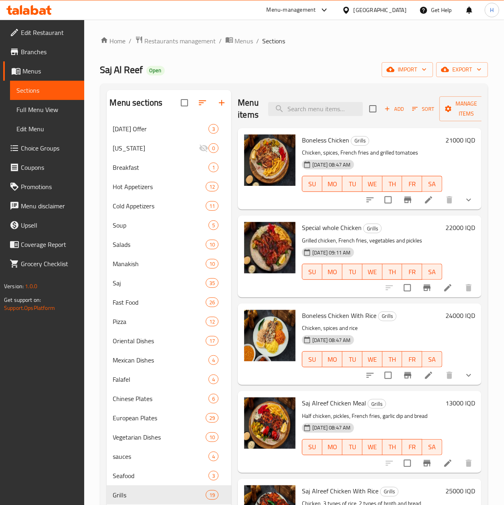
click at [401, 106] on span "Add" at bounding box center [395, 108] width 22 height 9
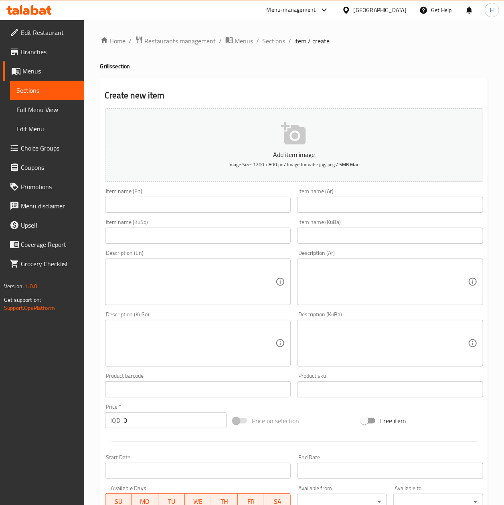
click at [364, 205] on input "text" at bounding box center [390, 205] width 186 height 16
paste input "وجبة دجاج الريف الخاص مع الرز"
click at [358, 207] on input "وجبة دجاج الريف الخاص مع الرز" at bounding box center [390, 205] width 186 height 16
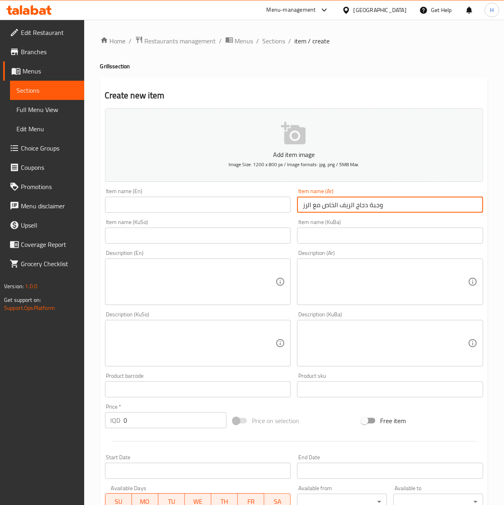
type input "وجبة دجاج الريف الخاص مع الرز"
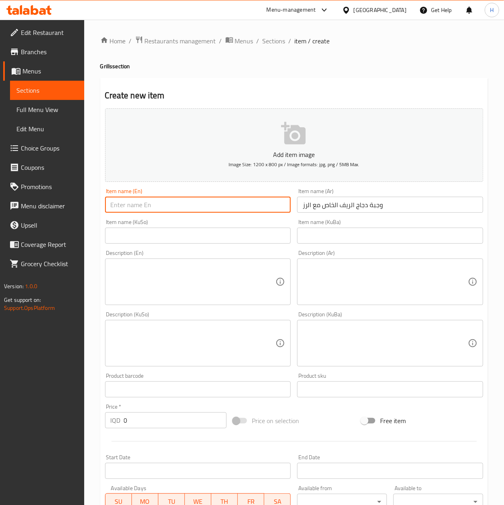
click at [179, 212] on input "text" at bounding box center [198, 205] width 186 height 16
paste input "Special Country Chicken Meal with Rice"
click at [150, 208] on input "Special Country Chicken Meal with Rice" at bounding box center [198, 205] width 186 height 16
type input "Special Reef Chicken Meal with Rice"
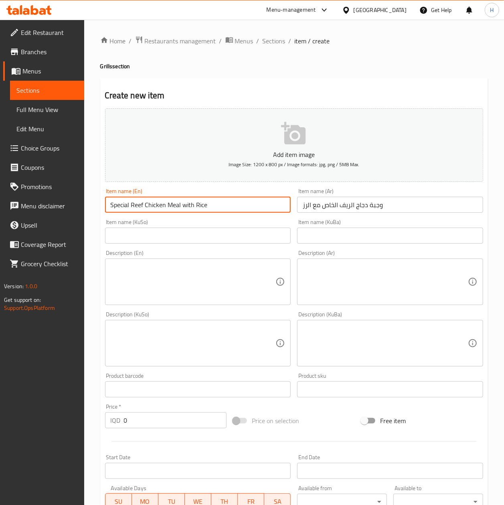
click at [368, 207] on input "وجبة دجاج الريف الخاص مع الرز" at bounding box center [390, 205] width 186 height 16
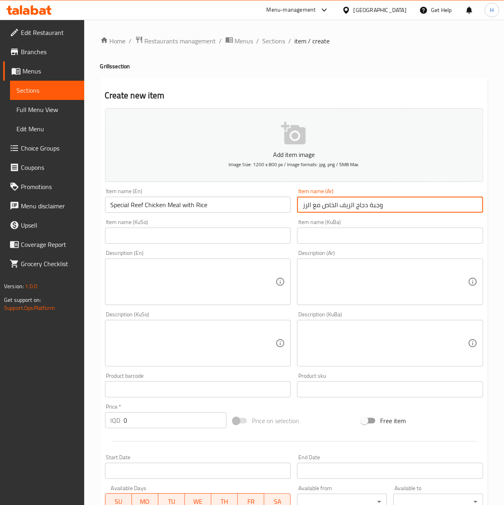
click at [417, 206] on input "وجبة دجاج الريف الخاص مع الرز" at bounding box center [390, 205] width 186 height 16
type input "وجبة دجاج الريف الخاص مع الرز -نصف دجاج"
click at [220, 207] on input "Special Reef Chicken Meal with Rice" at bounding box center [198, 205] width 186 height 16
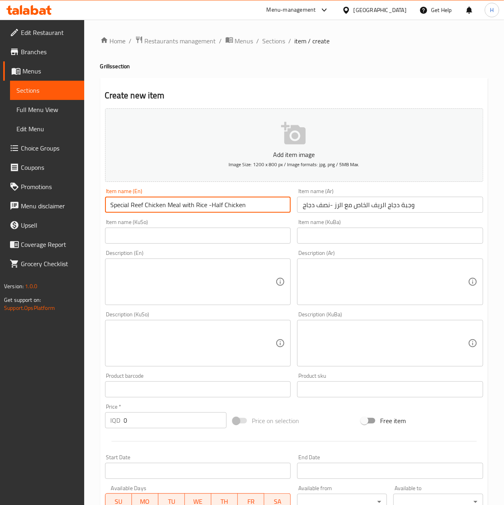
type input "Special Reef Chicken Meal with Rice -Half Chicken"
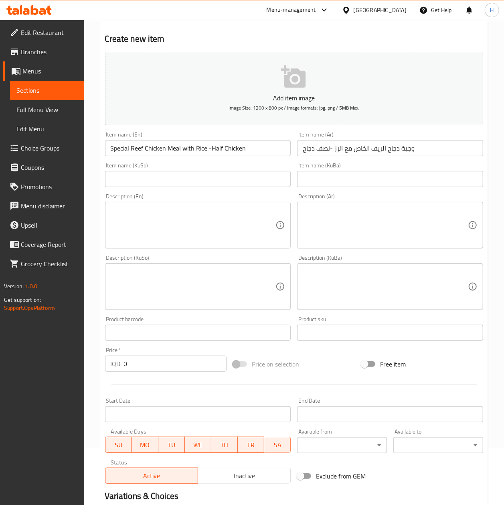
scroll to position [154, 0]
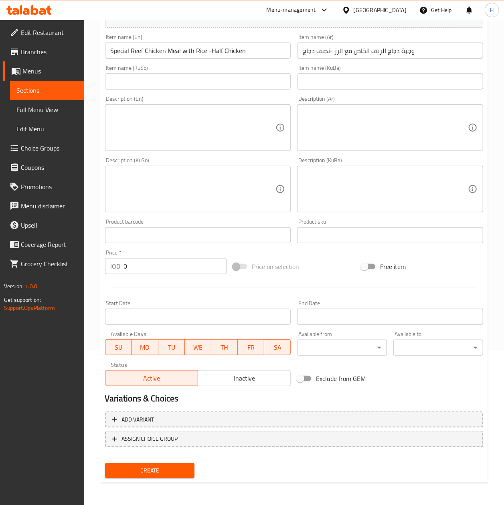
click at [155, 266] on input "0" at bounding box center [175, 266] width 103 height 16
type input "14000"
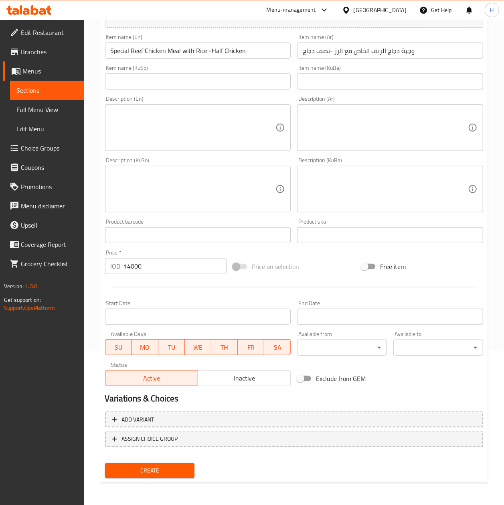
click at [172, 469] on span "Create" at bounding box center [150, 471] width 77 height 10
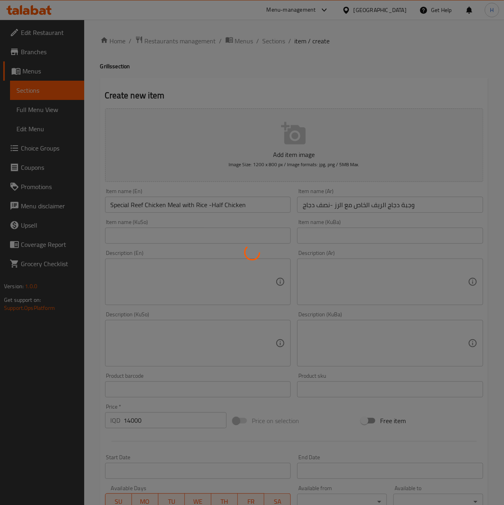
type input "0"
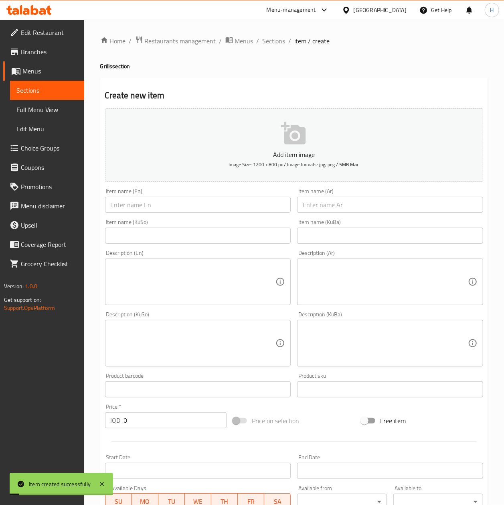
click at [278, 38] on span "Sections" at bounding box center [274, 41] width 23 height 10
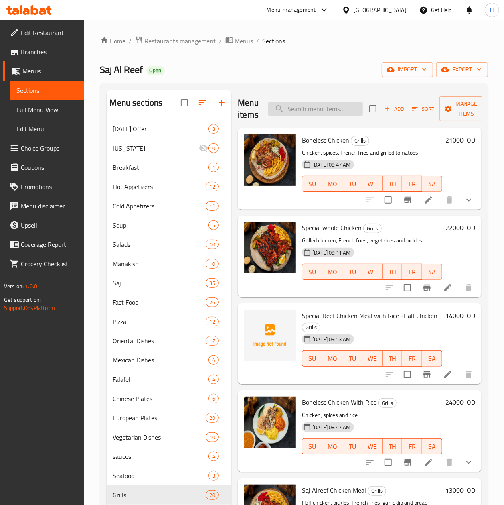
click at [302, 111] on input "search" at bounding box center [315, 109] width 95 height 14
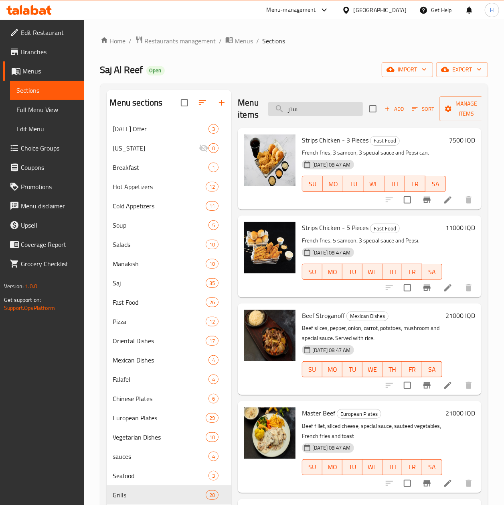
click at [331, 106] on input "ستر" at bounding box center [315, 109] width 95 height 14
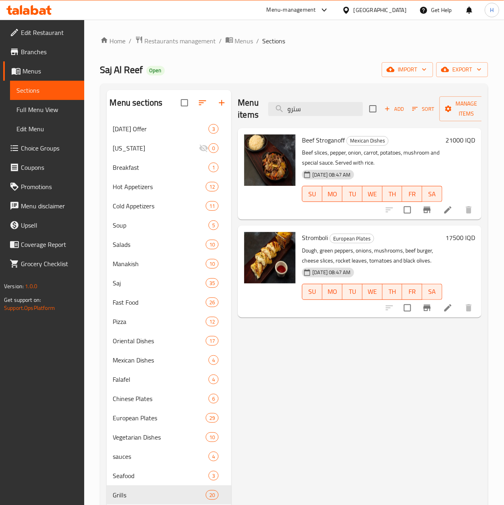
type input "سترو"
click at [130, 346] on div "Oriental Dishes 17" at bounding box center [169, 340] width 125 height 19
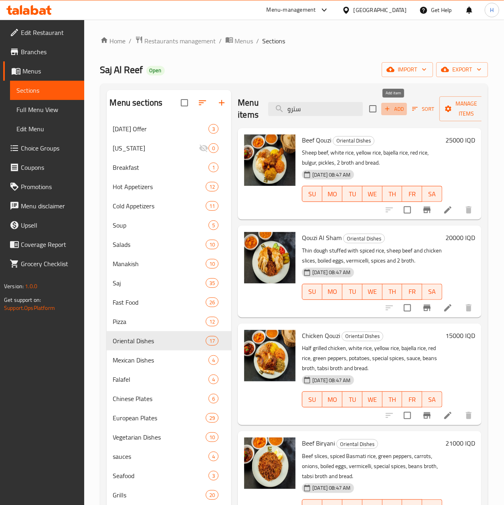
click at [401, 110] on span "Add" at bounding box center [395, 108] width 22 height 9
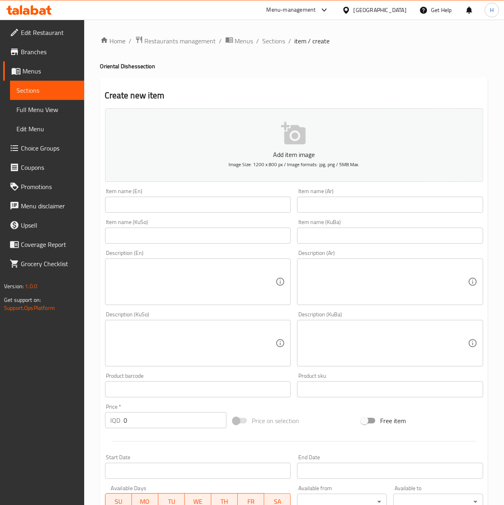
click at [357, 206] on input "text" at bounding box center [390, 205] width 186 height 16
type input "شاورما مشكل"
click at [224, 209] on input "text" at bounding box center [198, 205] width 186 height 16
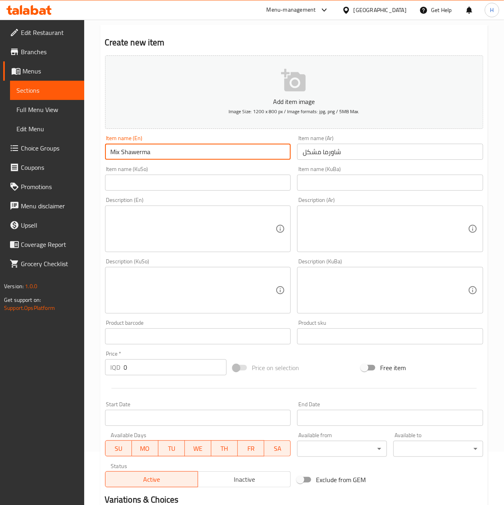
scroll to position [154, 0]
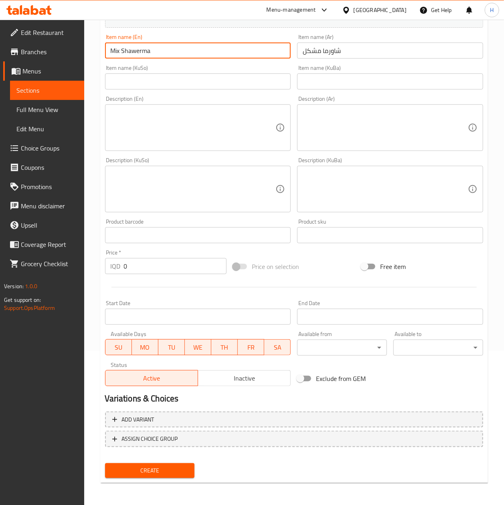
type input "Mix Shawerma"
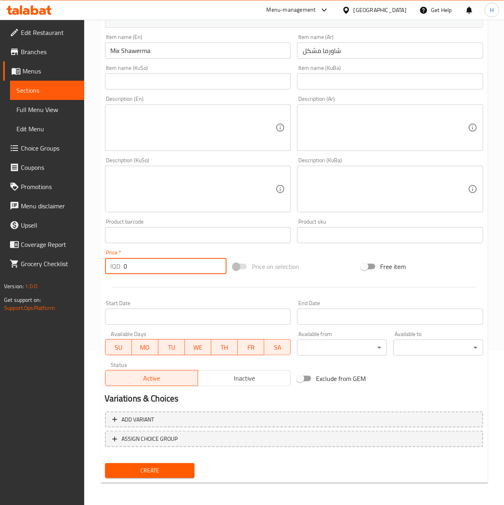
click at [149, 269] on input "0" at bounding box center [175, 266] width 103 height 16
click at [145, 267] on input "0" at bounding box center [175, 266] width 103 height 16
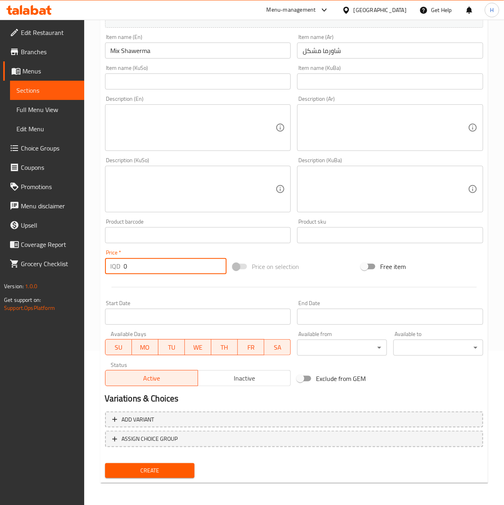
click at [145, 267] on input "0" at bounding box center [175, 266] width 103 height 16
type input "20000"
click at [148, 471] on span "Create" at bounding box center [150, 471] width 77 height 10
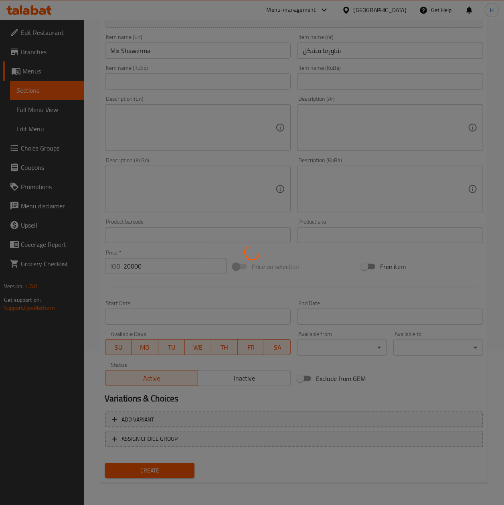
type input "0"
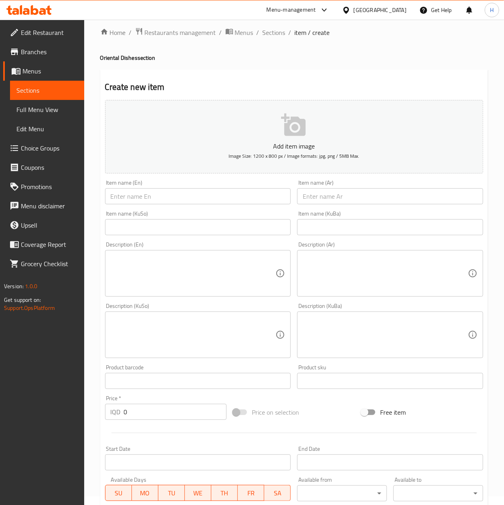
scroll to position [0, 0]
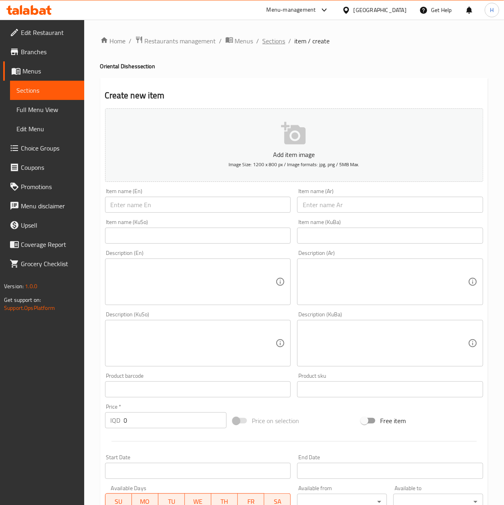
click at [275, 42] on span "Sections" at bounding box center [274, 41] width 23 height 10
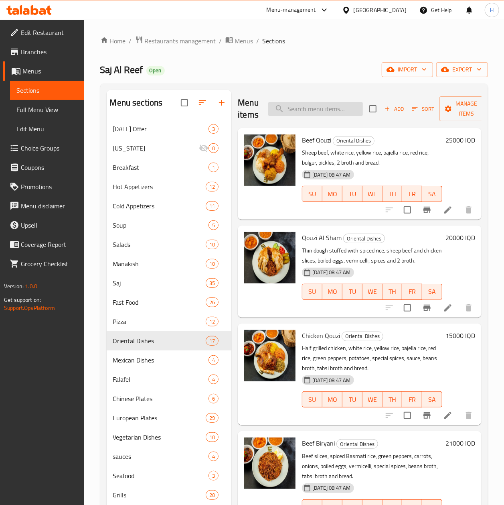
click at [298, 107] on input "search" at bounding box center [315, 109] width 95 height 14
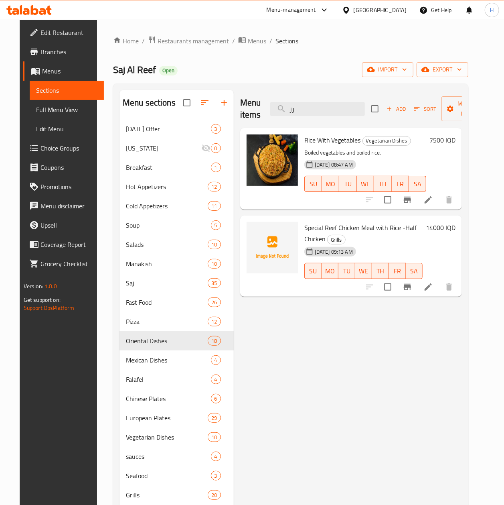
type input "رز"
click at [396, 111] on span "Add" at bounding box center [397, 108] width 22 height 9
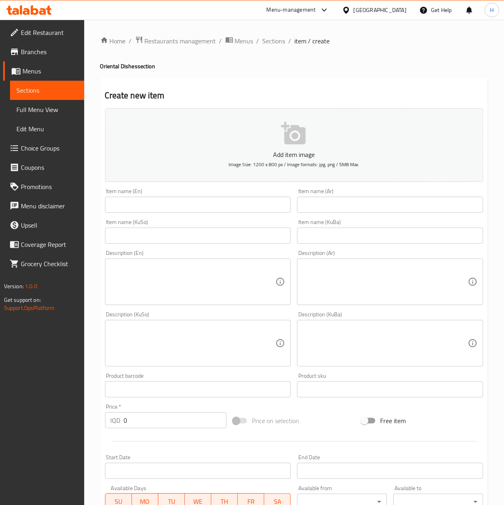
drag, startPoint x: 372, startPoint y: 207, endPoint x: 370, endPoint y: 212, distance: 5.6
click at [372, 207] on input "text" at bounding box center [390, 205] width 186 height 16
type input "رز مع الصلصة"
click at [203, 205] on input "text" at bounding box center [198, 205] width 186 height 16
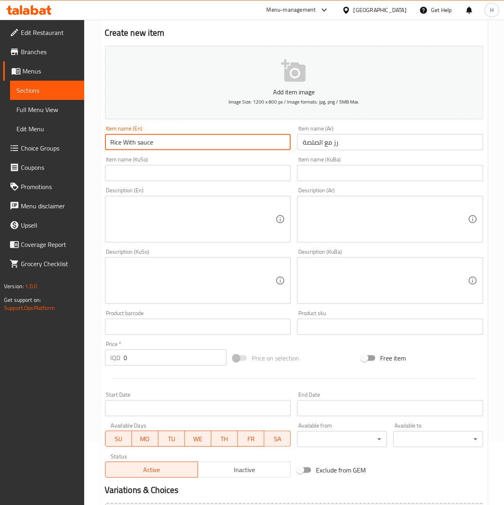
scroll to position [154, 0]
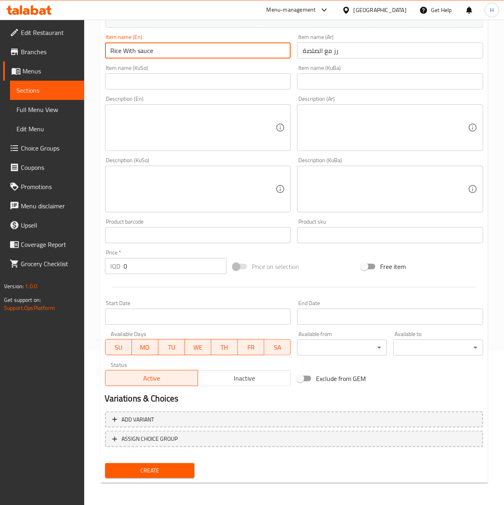
type input "Rice With sauce"
click at [137, 273] on input "0" at bounding box center [175, 266] width 103 height 16
click at [137, 272] on input "0" at bounding box center [175, 266] width 103 height 16
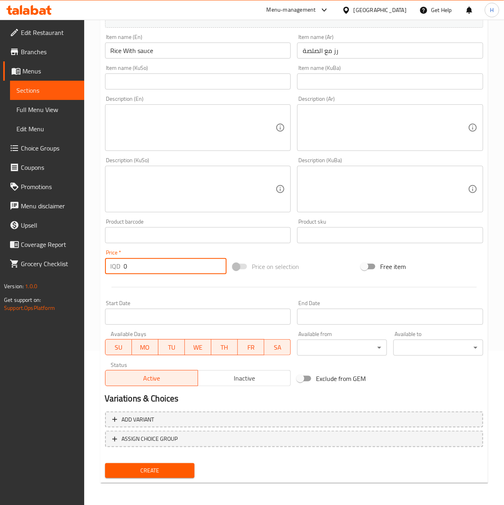
click at [137, 272] on input "0" at bounding box center [175, 266] width 103 height 16
type input "8000"
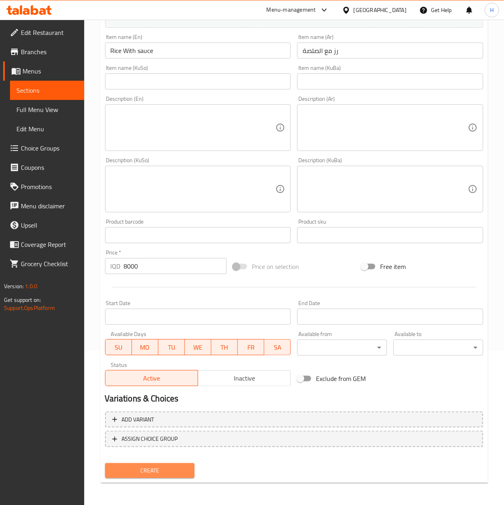
click at [180, 467] on span "Create" at bounding box center [150, 471] width 77 height 10
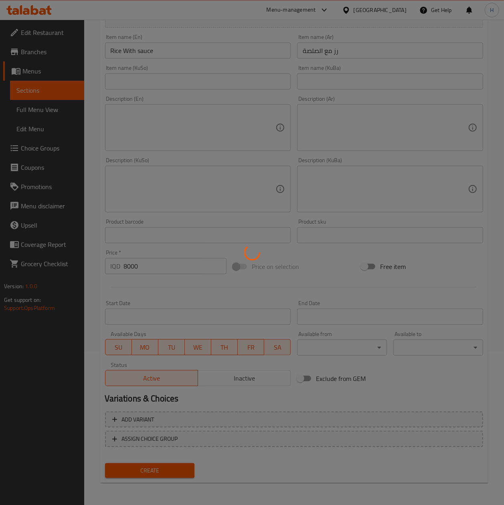
type input "0"
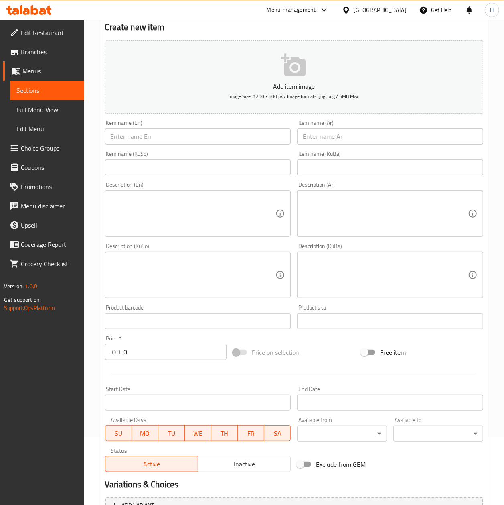
scroll to position [0, 0]
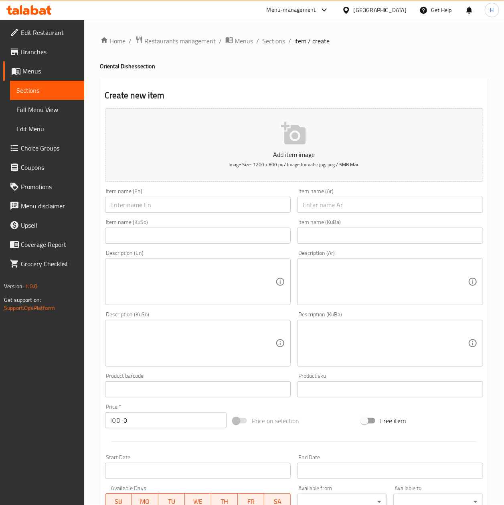
click at [268, 36] on span "Sections" at bounding box center [274, 41] width 23 height 10
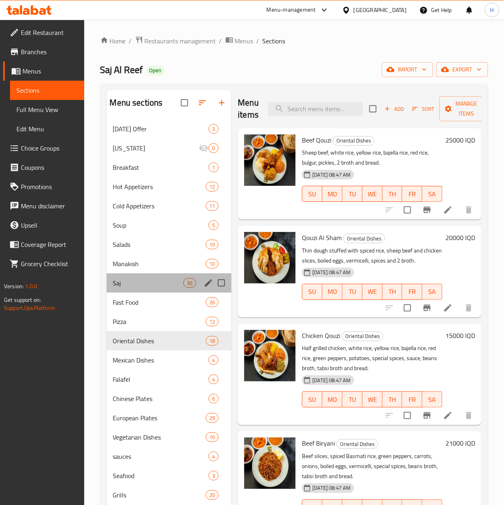
click at [109, 280] on div "Saj 35" at bounding box center [169, 282] width 125 height 19
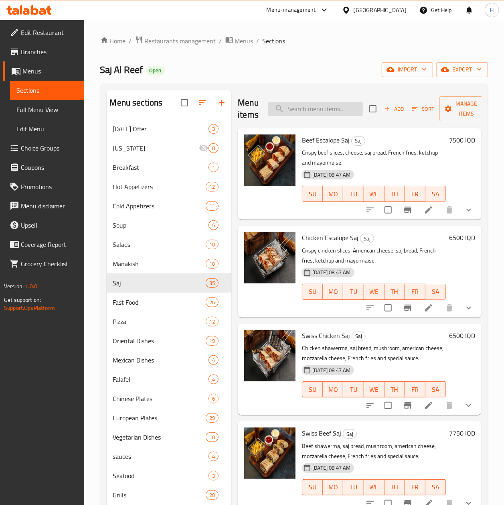
click at [326, 112] on input "search" at bounding box center [315, 109] width 95 height 14
type input "o"
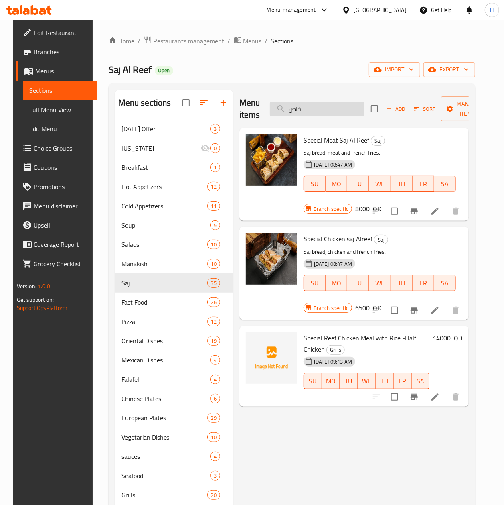
click at [307, 112] on input "خاص" at bounding box center [317, 109] width 95 height 14
drag, startPoint x: 281, startPoint y: 117, endPoint x: 274, endPoint y: 119, distance: 7.4
click at [278, 118] on div "Menu items خاص Add Sort Manage items" at bounding box center [355, 109] width 230 height 38
click at [293, 105] on input "خاص" at bounding box center [317, 109] width 95 height 14
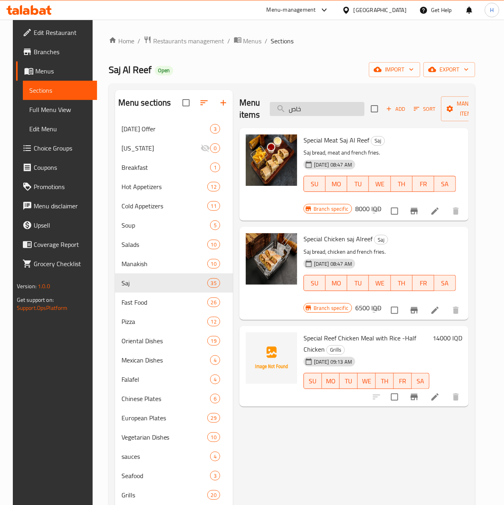
click at [293, 105] on input "خاص" at bounding box center [317, 109] width 95 height 14
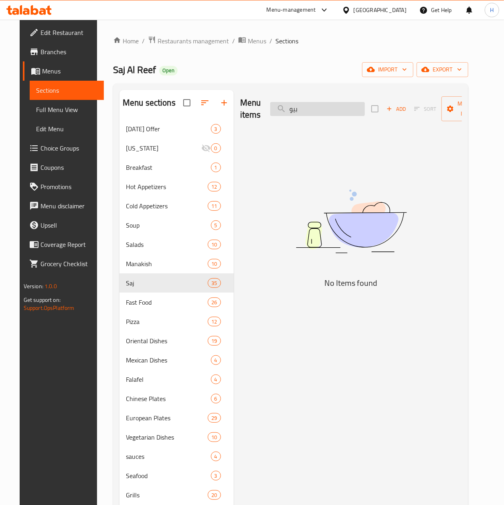
click at [305, 111] on input "بيو" at bounding box center [317, 109] width 95 height 14
type input "l"
click at [301, 102] on input "مسخن" at bounding box center [317, 109] width 95 height 14
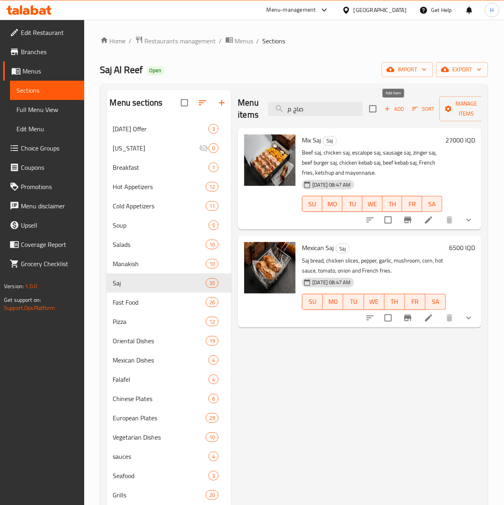
type input "صاج م"
click at [395, 108] on span "Add" at bounding box center [395, 108] width 22 height 9
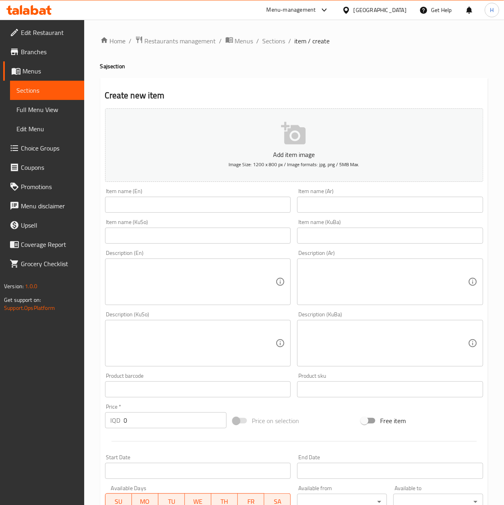
click at [389, 199] on input "text" at bounding box center [390, 205] width 186 height 16
type input "صاج مسخن"
click at [226, 209] on input "text" at bounding box center [198, 205] width 186 height 16
type input "Musakhan Saj"
click at [131, 424] on input "0" at bounding box center [175, 420] width 103 height 16
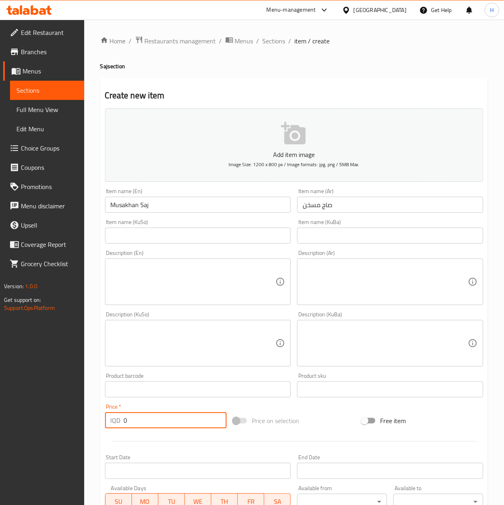
click at [131, 424] on input "0" at bounding box center [175, 420] width 103 height 16
type input "7500"
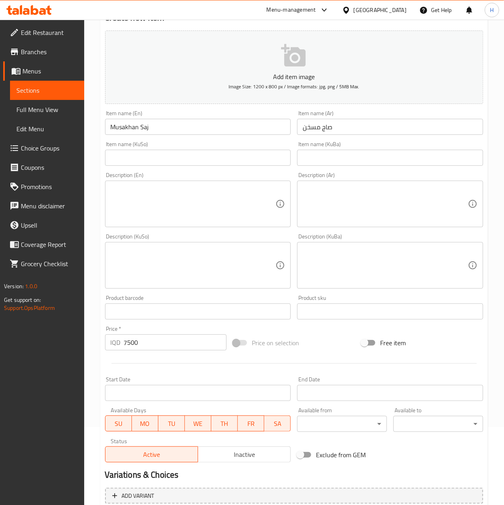
scroll to position [154, 0]
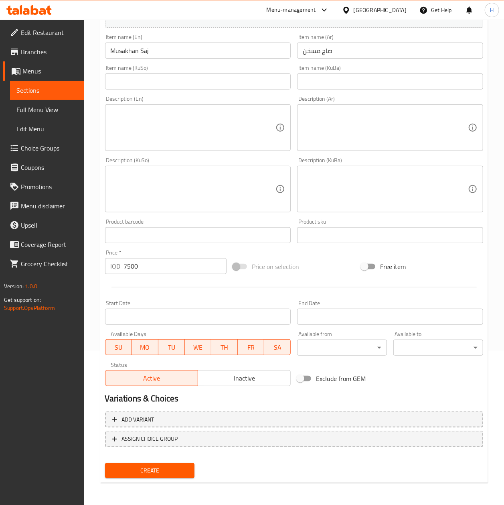
drag, startPoint x: 164, startPoint y: 471, endPoint x: 362, endPoint y: 154, distance: 373.3
click at [362, 156] on div "Add item image Image Size: 1200 x 800 px / Image formats: jpg, png / 5MB Max. I…" at bounding box center [294, 216] width 385 height 530
click at [368, 137] on textarea at bounding box center [385, 128] width 165 height 38
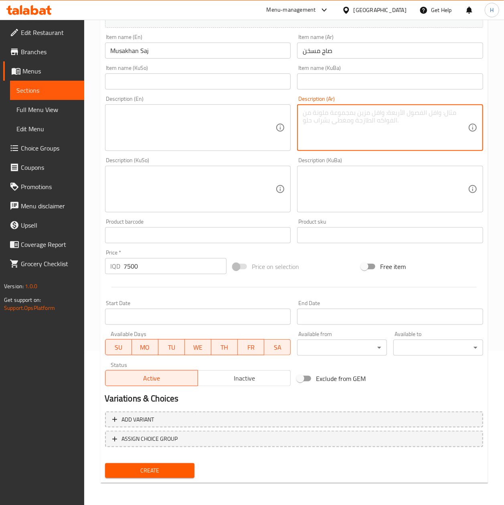
type textarea "o"
click at [369, 137] on textarea "خبز صاج ودجاج مسخن" at bounding box center [385, 128] width 165 height 38
type textarea "خبز صاج ودجاج مسخن"
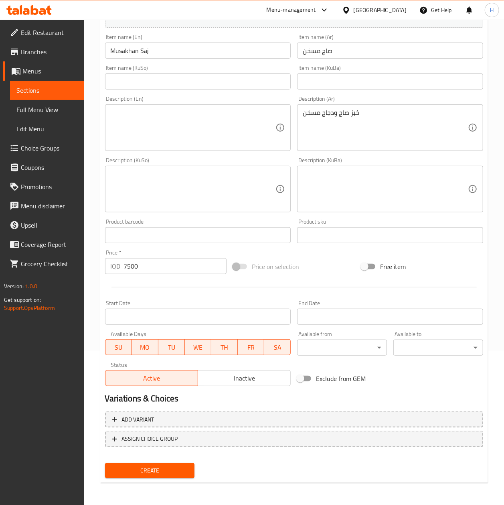
click at [205, 149] on div "Description (En)" at bounding box center [198, 127] width 186 height 47
paste textarea "Saj bread and hot chicken"
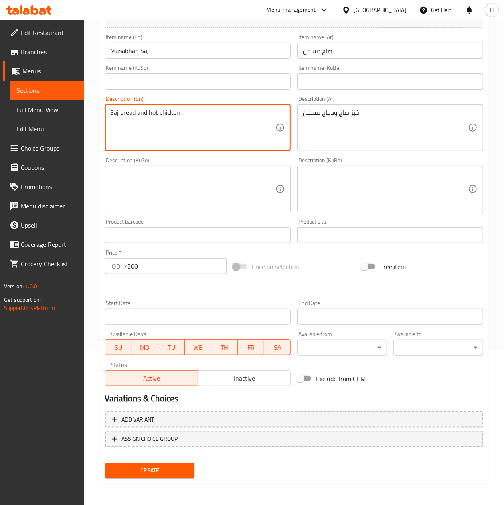
type textarea "Saj bread and hot chicken"
click at [143, 461] on div "Add item image Image Size: 1200 x 800 px / Image formats: jpg, png / 5MB Max. I…" at bounding box center [294, 216] width 385 height 530
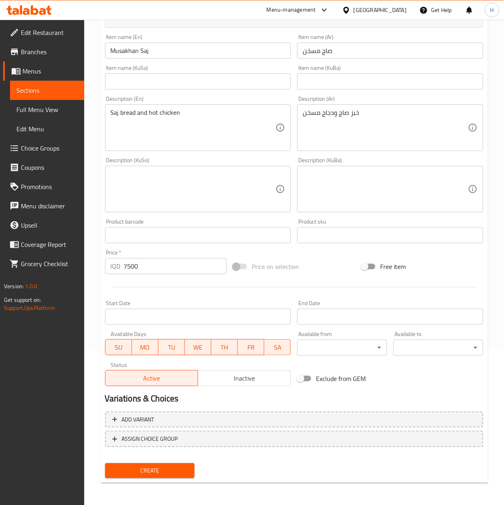
click at [144, 470] on span "Create" at bounding box center [150, 471] width 77 height 10
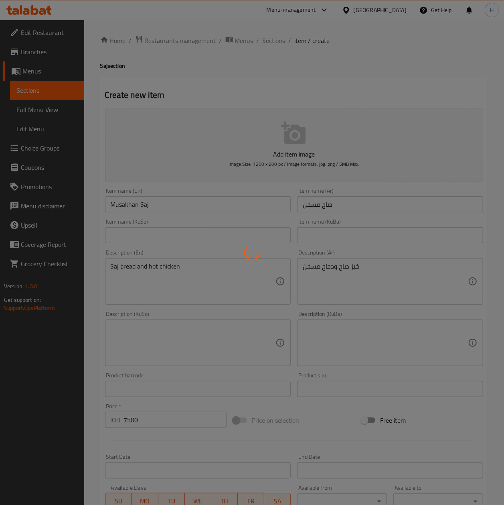
scroll to position [0, 0]
type input "0"
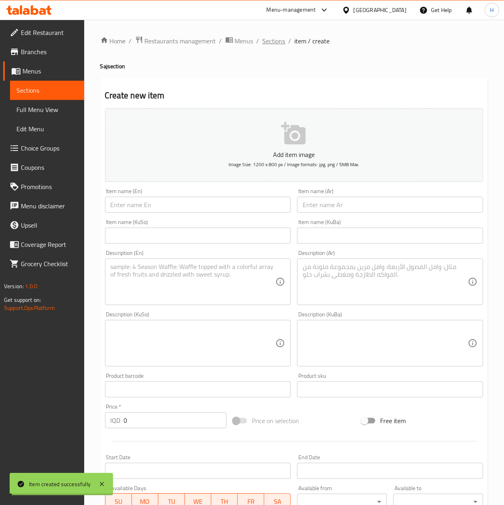
click at [270, 40] on span "Sections" at bounding box center [274, 41] width 23 height 10
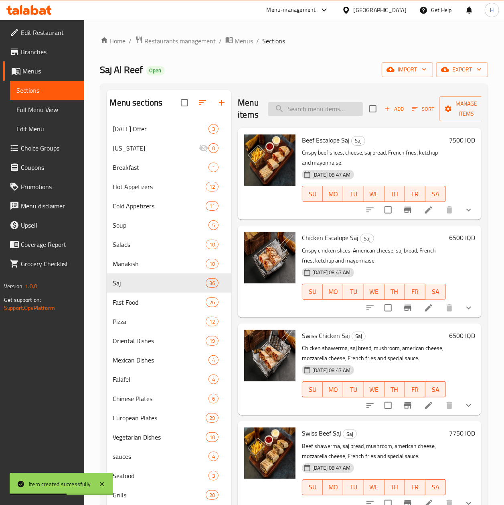
click at [301, 104] on input "search" at bounding box center [315, 109] width 95 height 14
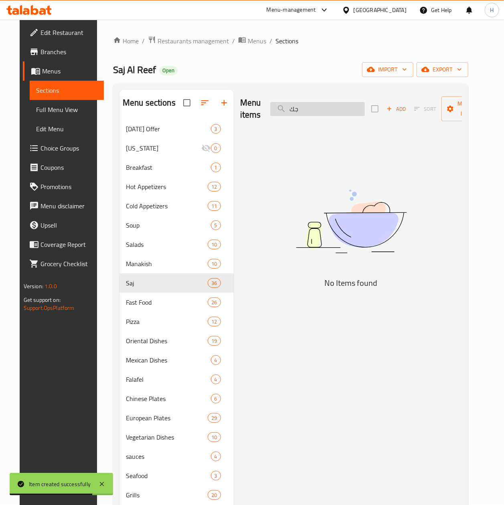
type input "ج"
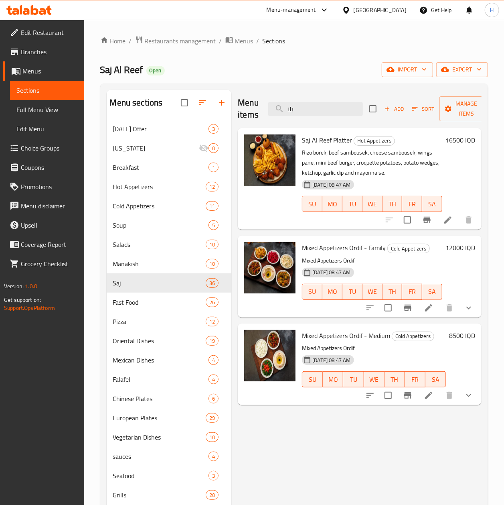
type input "بلا"
click at [396, 107] on span "Add" at bounding box center [395, 108] width 22 height 9
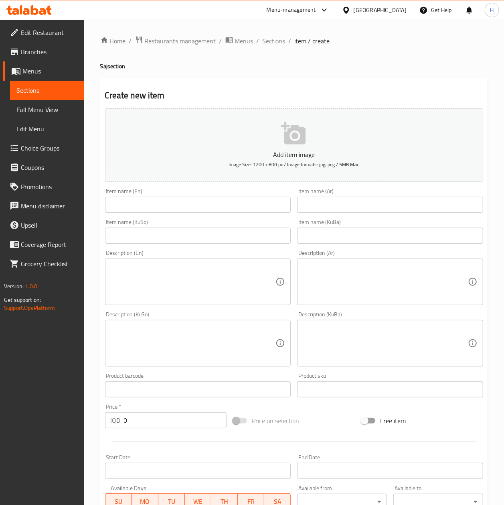
click at [421, 219] on div "Item name (KuBa) Item name (KuBa)" at bounding box center [390, 231] width 193 height 31
click at [419, 209] on input "text" at bounding box center [390, 205] width 186 height 16
type input "صاج جكن بلاست"
click at [185, 204] on input "text" at bounding box center [198, 205] width 186 height 16
type input "Chicken Blast Saj"
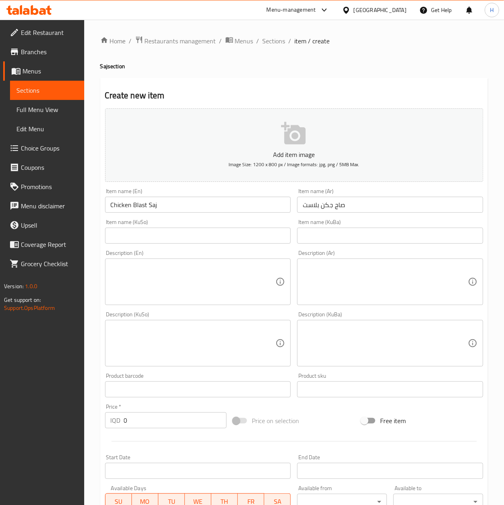
click at [148, 423] on input "0" at bounding box center [175, 420] width 103 height 16
type input "9000"
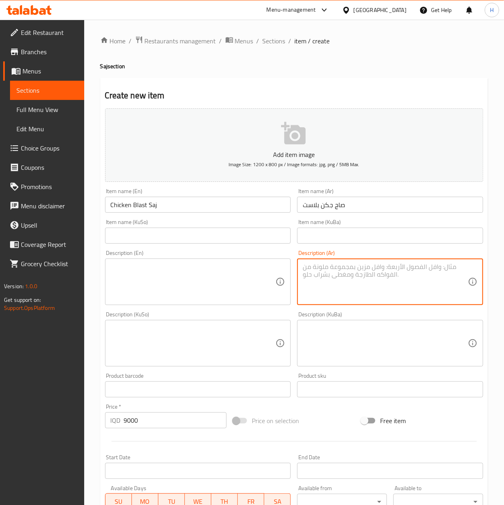
click at [326, 289] on textarea at bounding box center [385, 282] width 165 height 38
paste textarea "خبز صاج ودجاج مسخن"
type textarea "خبز صاج ودجاج مسخن"
click at [165, 283] on textarea at bounding box center [193, 282] width 165 height 38
paste textarea "Saj bread and hot chicken"
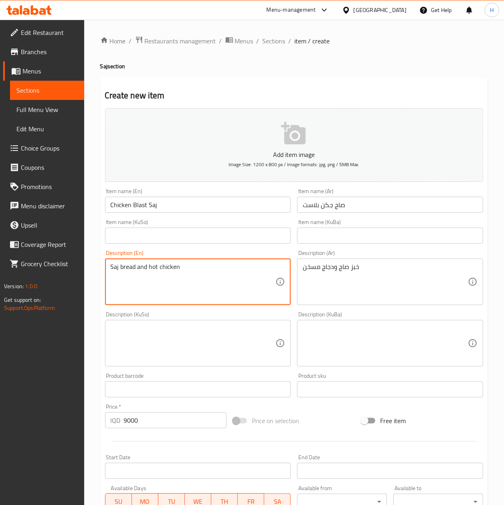
click at [154, 267] on textarea "Saj bread and hot chicken" at bounding box center [193, 282] width 165 height 38
type textarea "Saj bread and chicken"
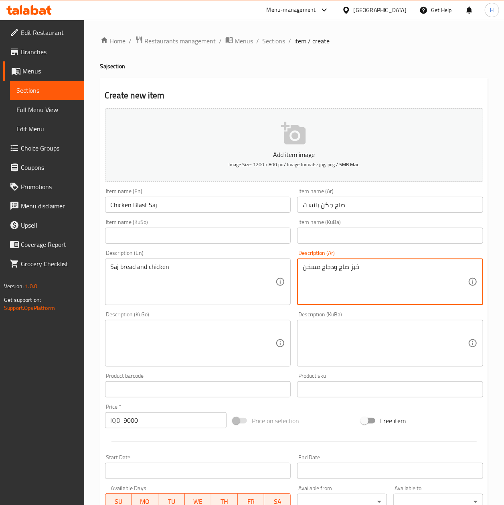
drag, startPoint x: 321, startPoint y: 269, endPoint x: 278, endPoint y: 271, distance: 42.6
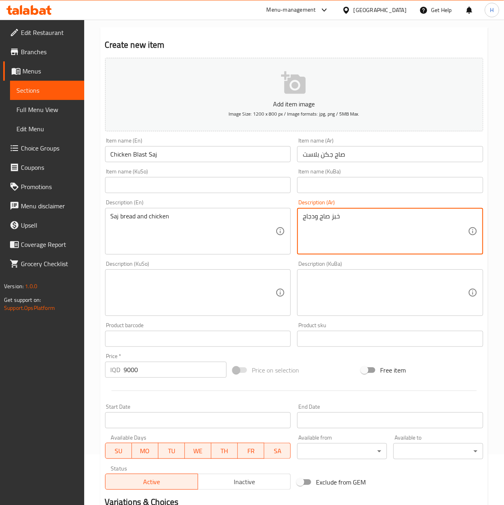
scroll to position [154, 0]
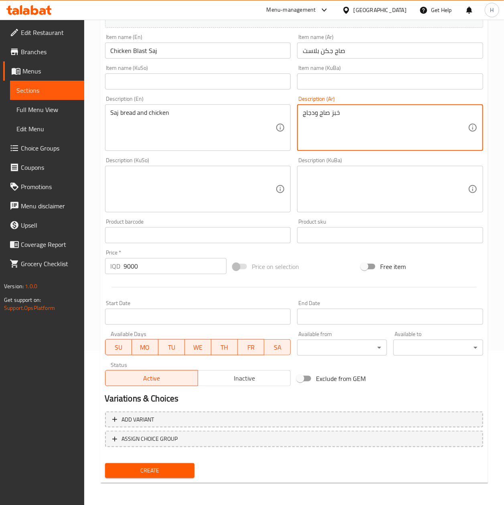
type textarea "خبز صاج ودجاج"
drag, startPoint x: 140, startPoint y: 447, endPoint x: 138, endPoint y: 458, distance: 11.0
click at [140, 448] on div "Add variant ASSIGN CHOICE GROUP" at bounding box center [294, 434] width 385 height 52
click at [136, 471] on span "Create" at bounding box center [150, 471] width 77 height 10
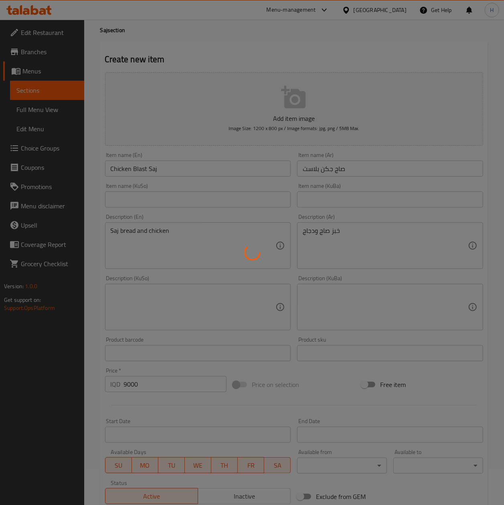
scroll to position [0, 0]
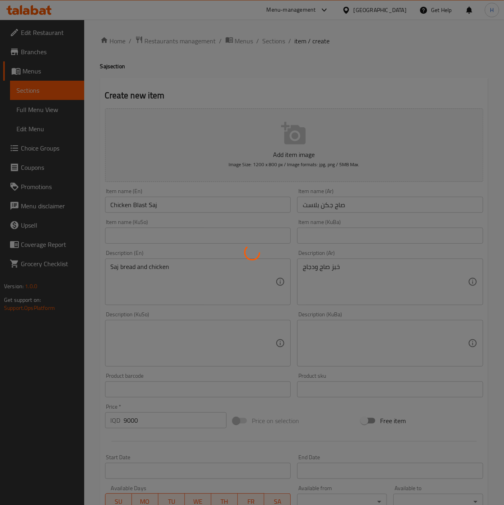
type input "0"
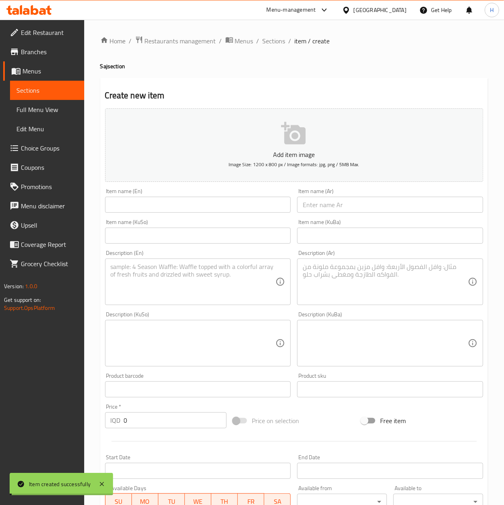
drag, startPoint x: 279, startPoint y: 39, endPoint x: 273, endPoint y: 55, distance: 16.4
click at [279, 39] on span "Sections" at bounding box center [274, 41] width 23 height 10
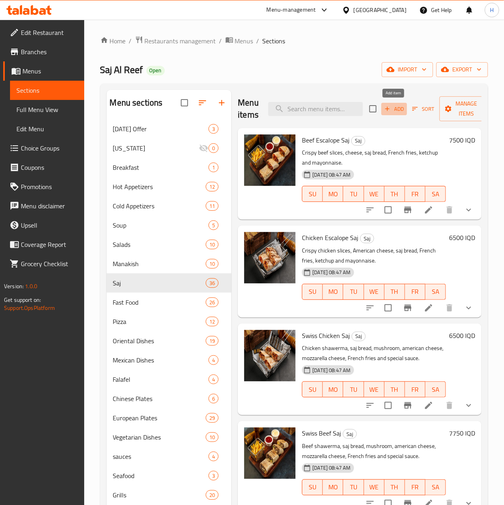
click at [403, 111] on span "Add" at bounding box center [395, 108] width 22 height 9
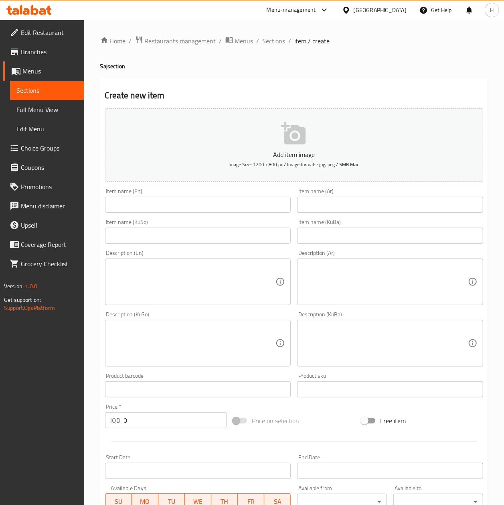
click at [380, 214] on div "Item name (Ar) Item name (Ar)" at bounding box center [390, 200] width 193 height 31
click at [380, 203] on input "text" at bounding box center [390, 205] width 186 height 16
type input "w"
click at [312, 202] on input "صاج جكن بالست" at bounding box center [390, 205] width 186 height 16
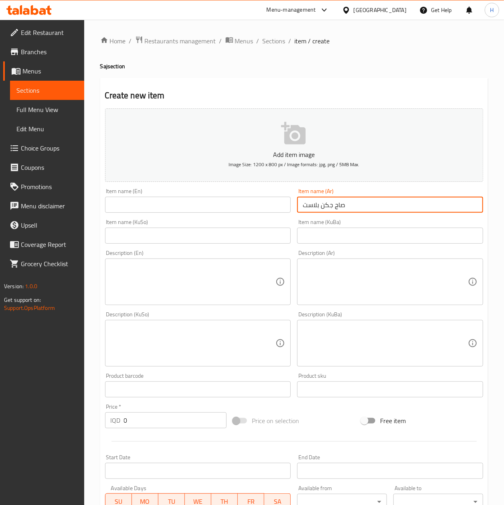
type input "صاج جكن بلاست"
click at [228, 207] on input "text" at bounding box center [198, 205] width 186 height 16
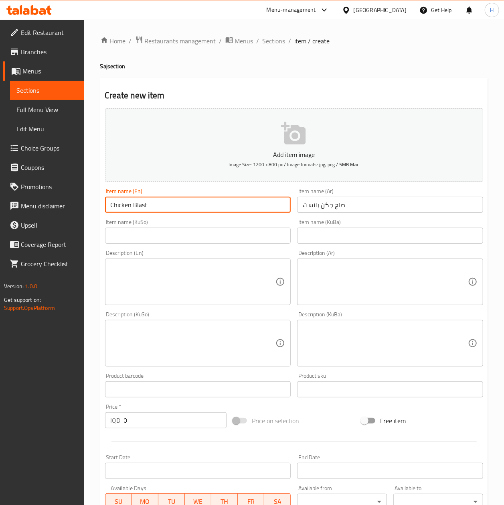
type input "Chicken Blast Saj"
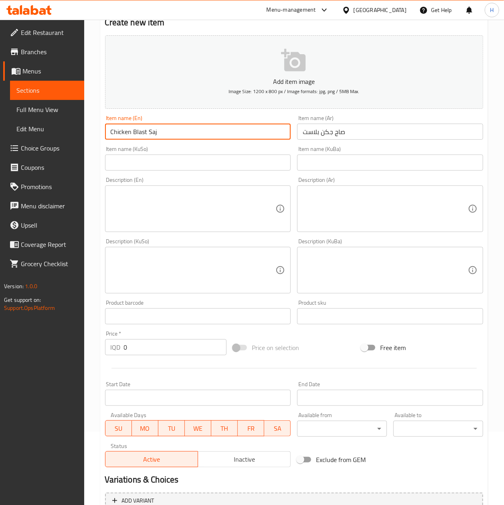
scroll to position [154, 0]
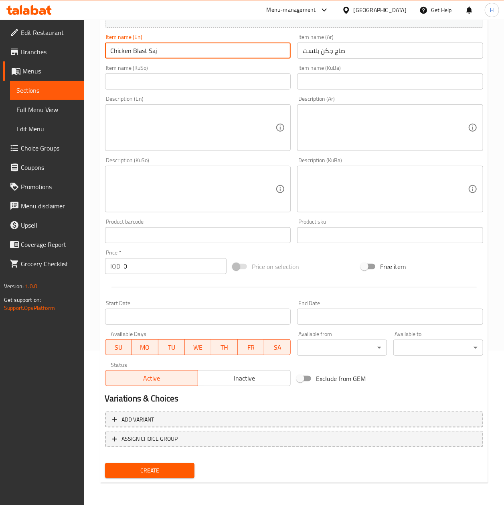
click at [139, 268] on input "0" at bounding box center [175, 266] width 103 height 16
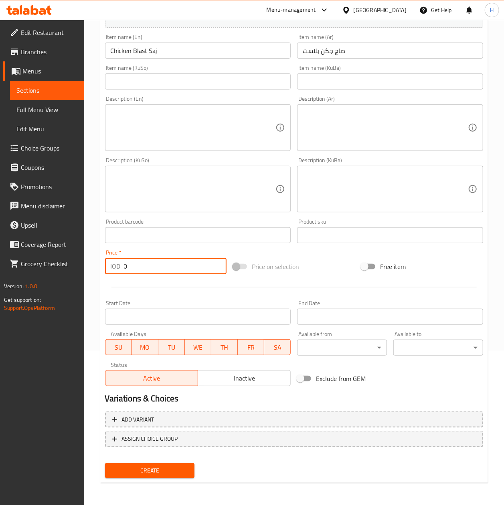
click at [139, 268] on input "0" at bounding box center [175, 266] width 103 height 16
type input "9000"
click at [151, 466] on span "Create" at bounding box center [150, 471] width 77 height 10
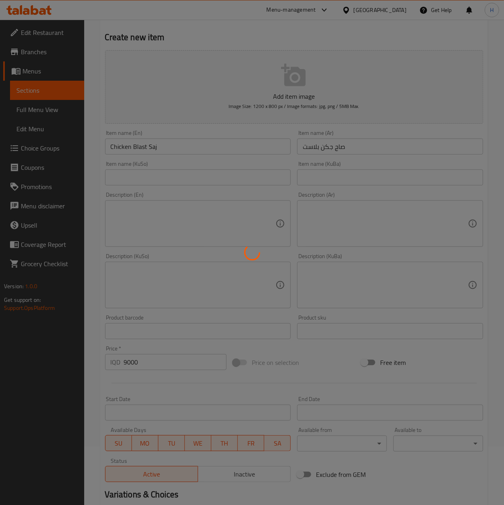
scroll to position [0, 0]
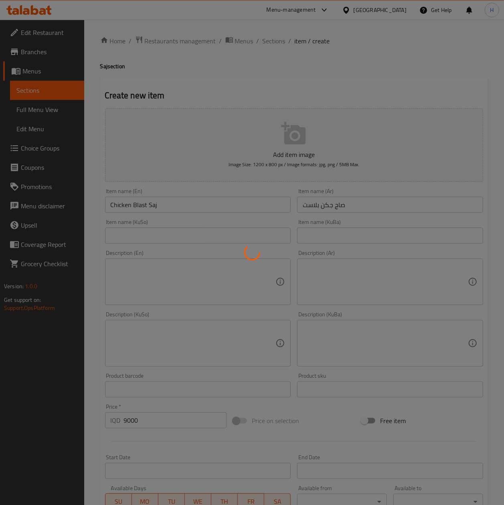
click at [270, 38] on div at bounding box center [252, 252] width 504 height 505
type input "0"
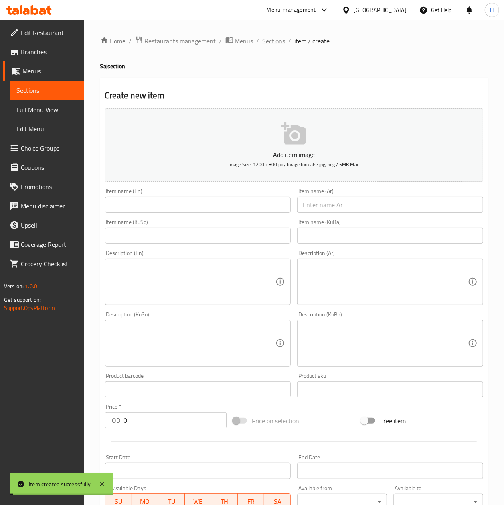
click at [272, 40] on span "Sections" at bounding box center [274, 41] width 23 height 10
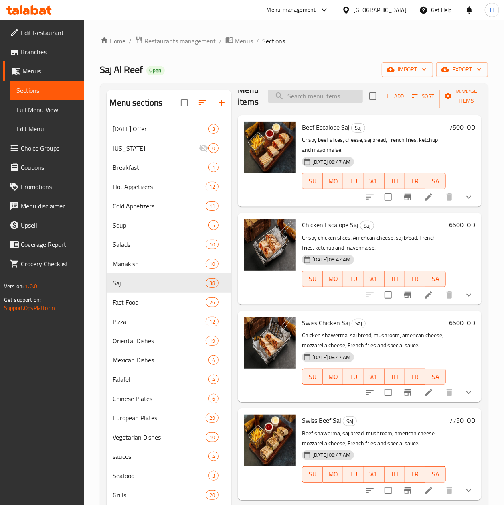
click at [332, 97] on input "search" at bounding box center [315, 96] width 95 height 14
type input "w"
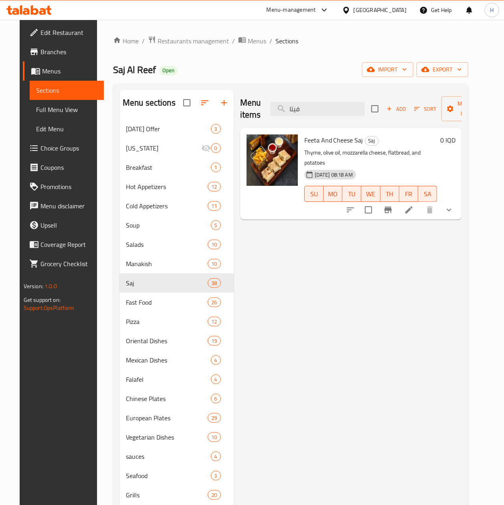
type input "فيتا"
click at [454, 205] on icon "show more" at bounding box center [450, 210] width 10 height 10
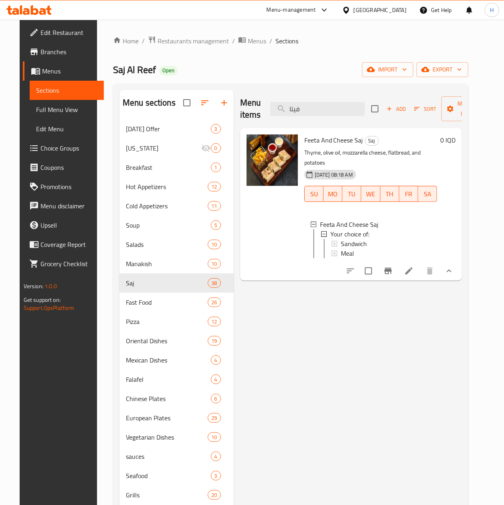
click at [421, 264] on li at bounding box center [409, 271] width 22 height 14
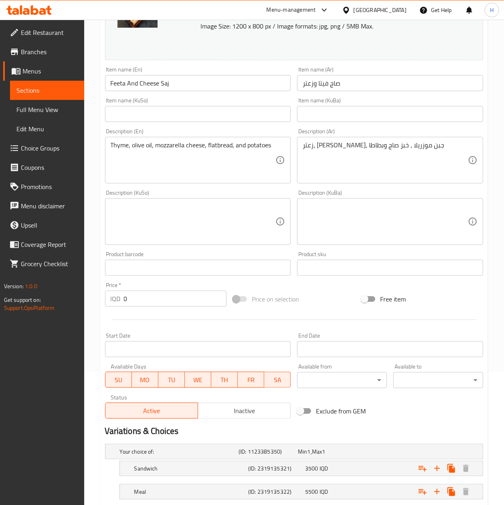
scroll to position [185, 0]
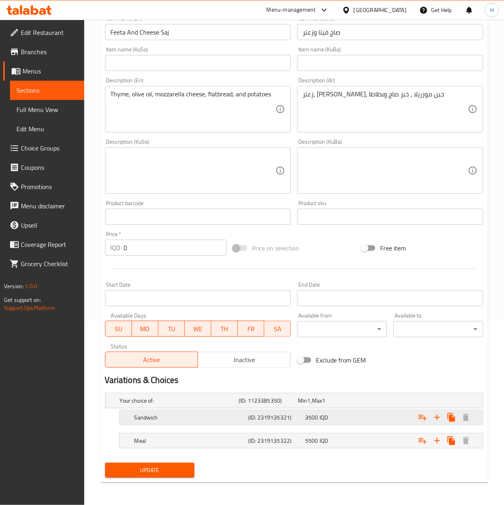
drag, startPoint x: 257, startPoint y: 412, endPoint x: 241, endPoint y: 416, distance: 17.0
click at [247, 415] on div "(ID: 2319135321)" at bounding box center [275, 417] width 57 height 11
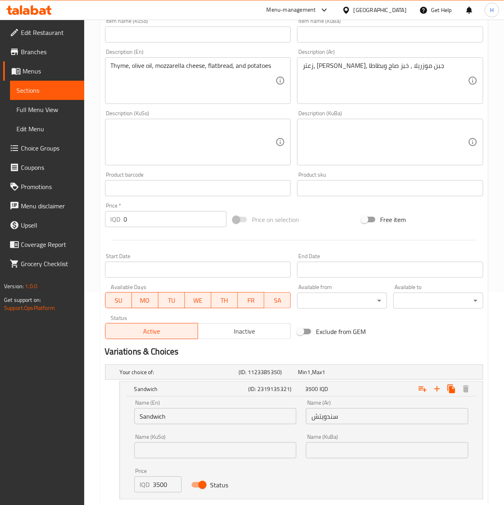
scroll to position [288, 0]
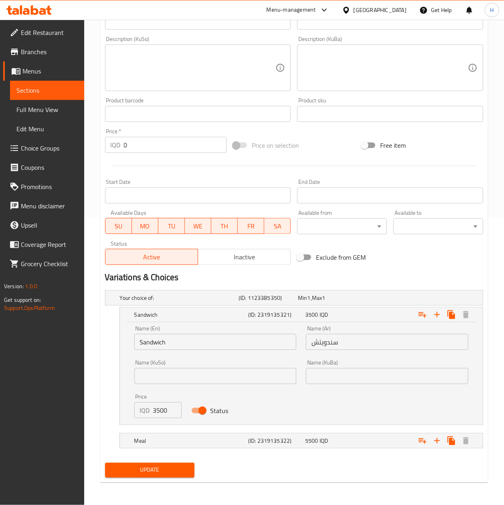
click at [161, 408] on input "3500" at bounding box center [167, 410] width 29 height 16
type input "4500"
click at [156, 469] on span "Update" at bounding box center [150, 470] width 77 height 10
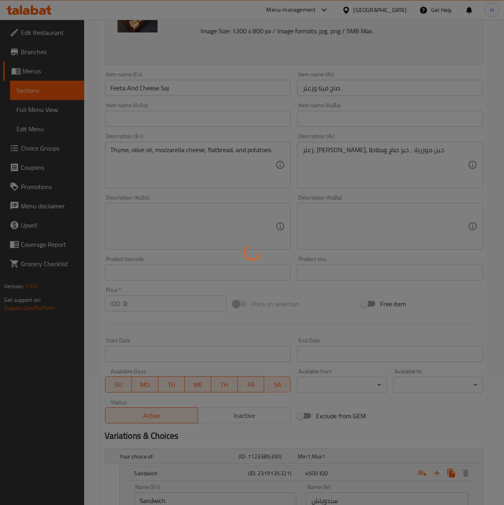
scroll to position [0, 0]
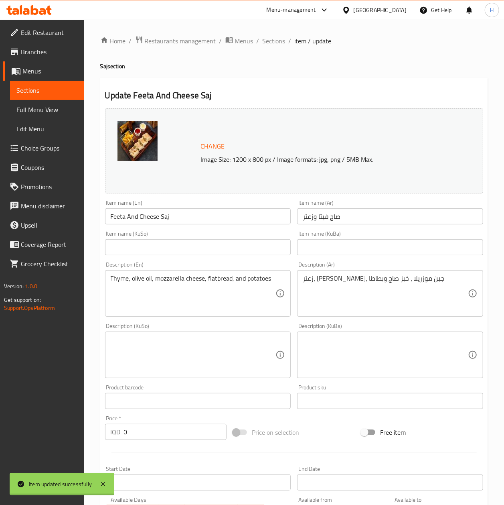
click at [274, 41] on div at bounding box center [252, 252] width 504 height 505
drag, startPoint x: 274, startPoint y: 41, endPoint x: 269, endPoint y: 31, distance: 11.1
click at [274, 41] on span "Sections" at bounding box center [274, 41] width 23 height 10
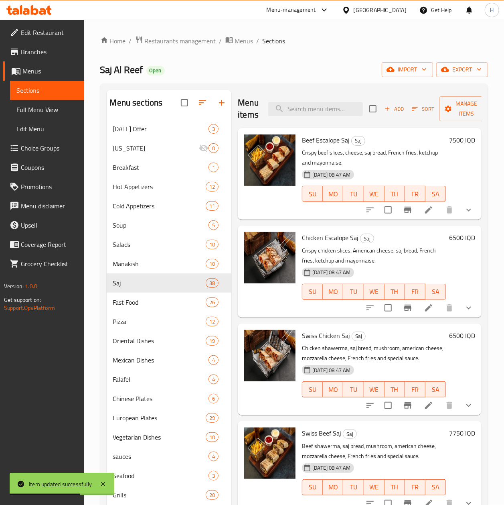
click at [312, 118] on div "Menu items Add Sort Manage items" at bounding box center [360, 109] width 244 height 38
click at [312, 112] on input "search" at bounding box center [315, 109] width 95 height 14
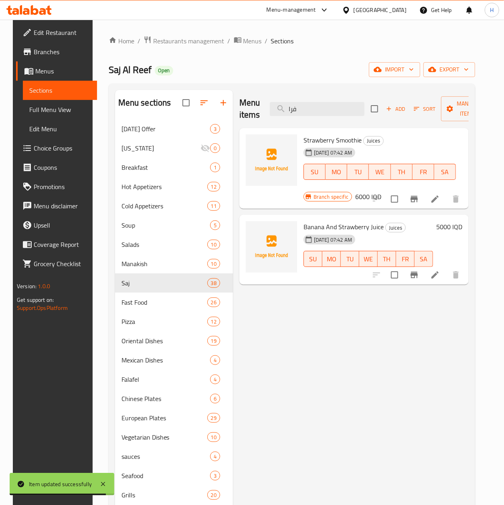
click at [309, 119] on div "Menu items فرا Add Sort Manage items" at bounding box center [355, 109] width 230 height 38
click at [316, 112] on input "فرا" at bounding box center [317, 109] width 95 height 14
type input "ف"
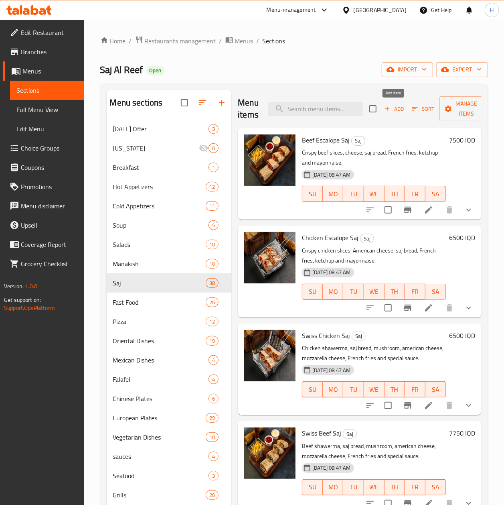
click at [406, 106] on button "Add" at bounding box center [395, 109] width 26 height 12
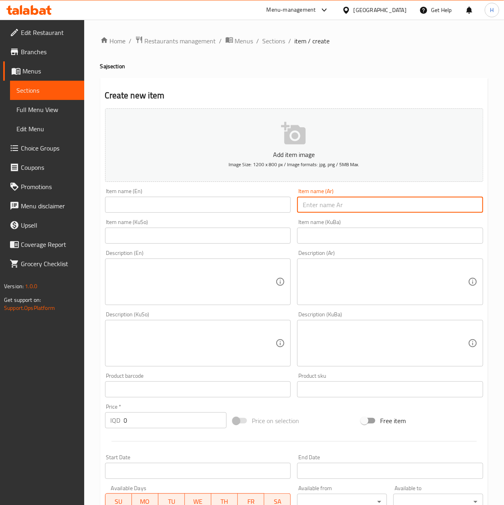
click at [326, 198] on input "text" at bounding box center [390, 205] width 186 height 16
click at [326, 202] on input "صاج فرانسيسكو لحم" at bounding box center [390, 205] width 186 height 16
type input "صاج فرانسيسكو لحم"
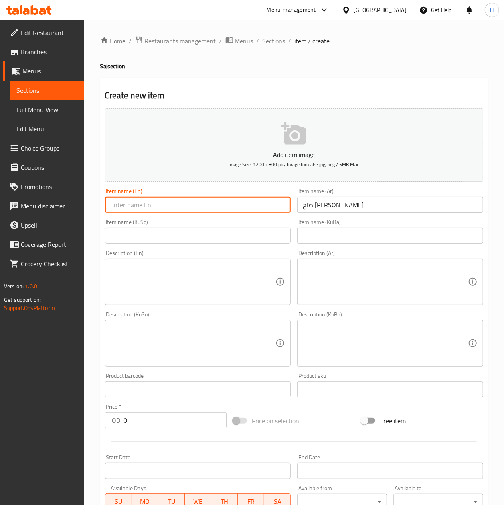
click at [176, 205] on input "text" at bounding box center [198, 205] width 186 height 16
paste input "Francisco meat saj"
drag, startPoint x: 143, startPoint y: 205, endPoint x: 138, endPoint y: 207, distance: 4.7
click at [138, 207] on input "Francisco meat saj" at bounding box center [198, 205] width 186 height 16
click at [155, 209] on input "Francisco Meat saj" at bounding box center [198, 205] width 186 height 16
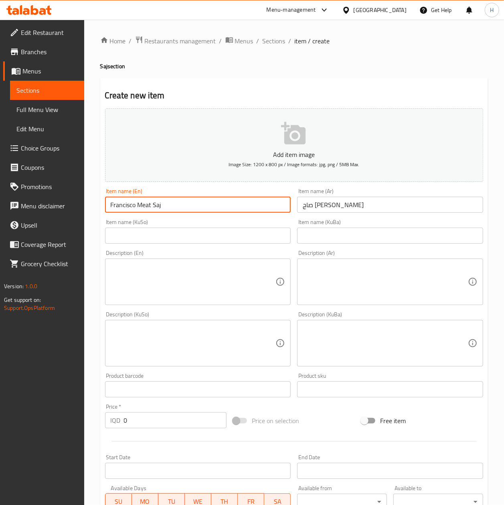
type input "Francisco Meat Saj"
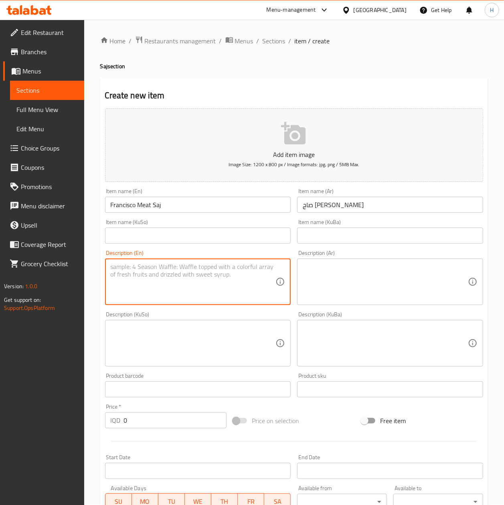
click at [169, 267] on textarea at bounding box center [193, 282] width 165 height 38
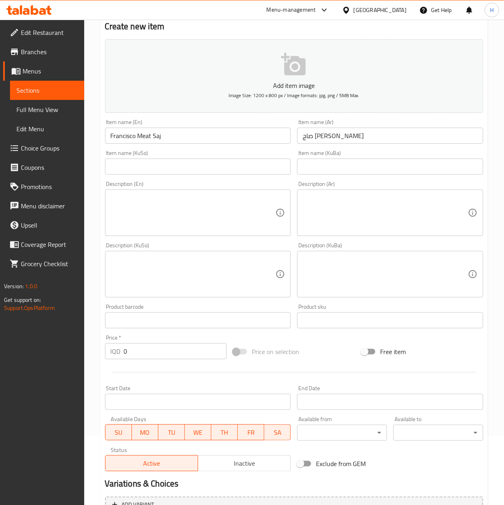
scroll to position [154, 0]
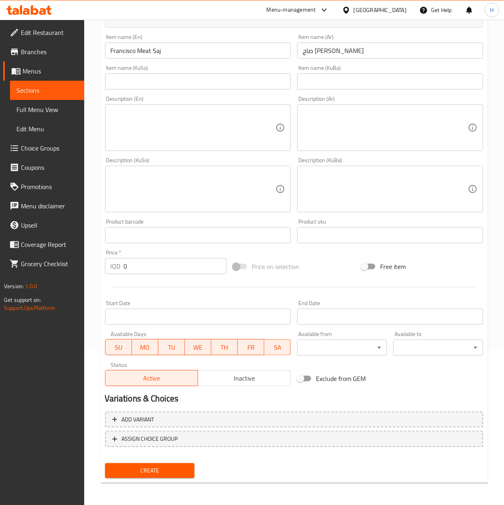
click at [134, 262] on input "0" at bounding box center [175, 266] width 103 height 16
type input "8000"
click at [169, 471] on span "Create" at bounding box center [150, 471] width 77 height 10
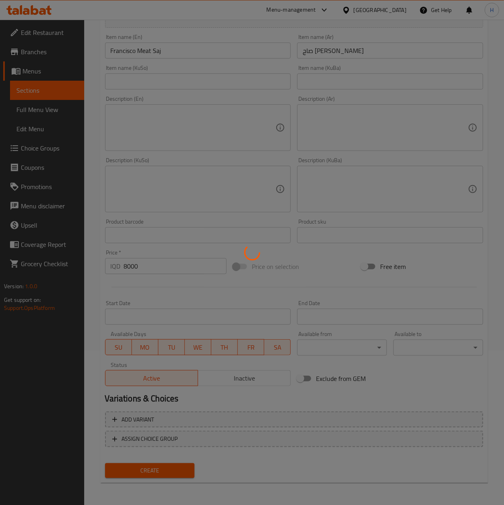
type input "0"
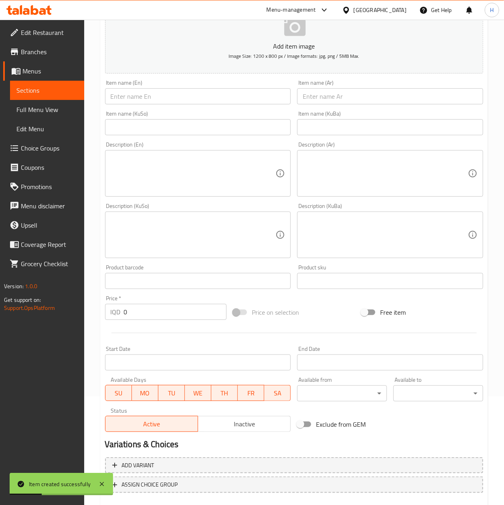
scroll to position [0, 0]
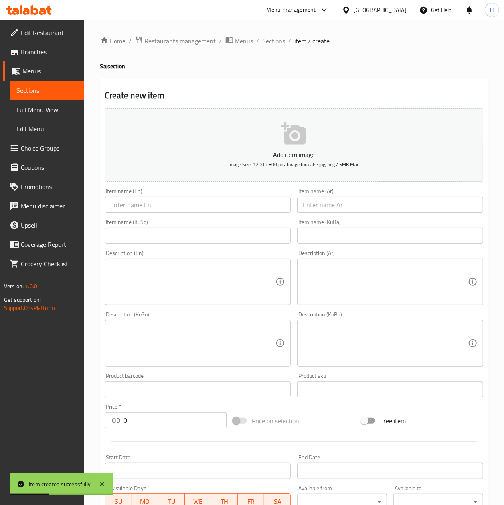
drag, startPoint x: 270, startPoint y: 38, endPoint x: 283, endPoint y: 79, distance: 43.1
click at [270, 38] on span "Sections" at bounding box center [274, 41] width 23 height 10
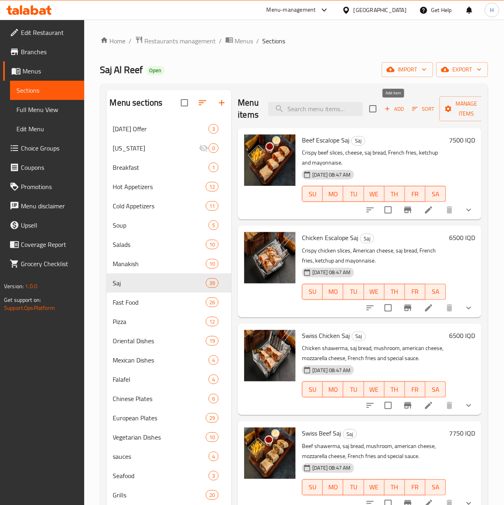
click at [398, 108] on span "Add" at bounding box center [395, 108] width 22 height 9
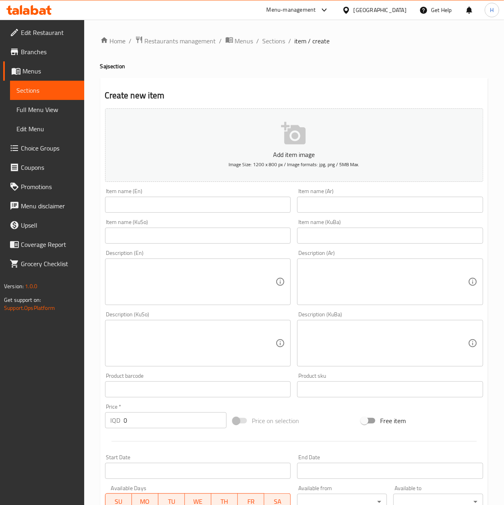
click at [315, 193] on div "Item name (Ar) Item name (Ar)" at bounding box center [390, 200] width 186 height 24
click at [317, 199] on input "text" at bounding box center [390, 205] width 186 height 16
type input "W"
click at [327, 210] on input "صاج اوملين سلامي" at bounding box center [390, 205] width 186 height 16
type input "صاج اومليت سلامي"
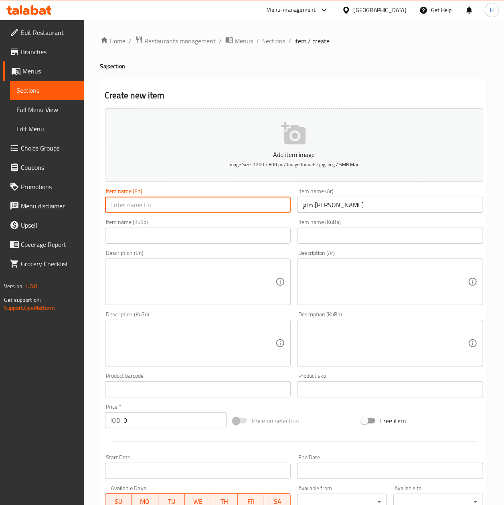
click at [241, 203] on input "text" at bounding box center [198, 205] width 186 height 16
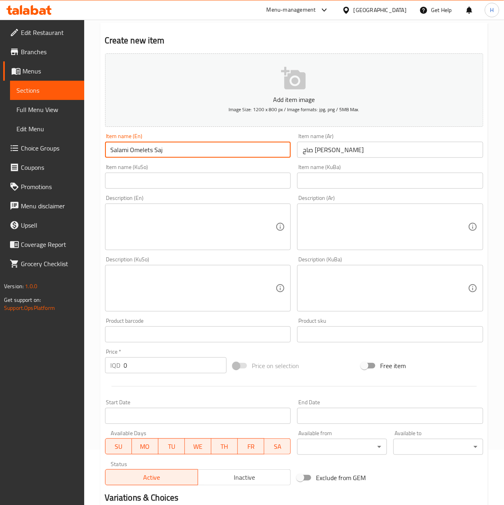
scroll to position [154, 0]
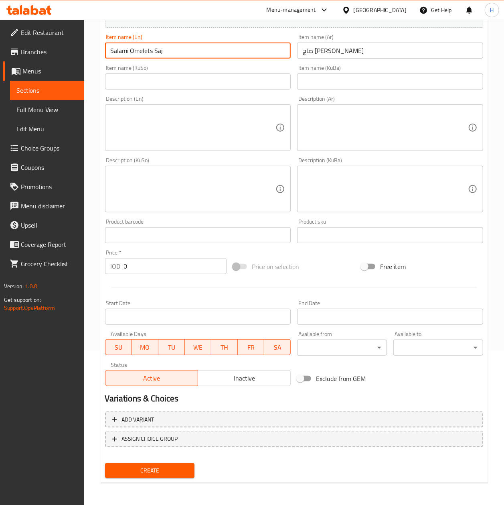
type input "Salami Omelets Saj"
click at [159, 263] on input "0" at bounding box center [175, 266] width 103 height 16
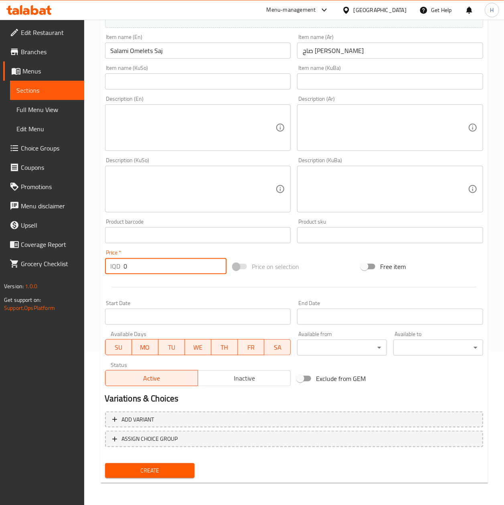
click at [159, 263] on input "0" at bounding box center [175, 266] width 103 height 16
click at [141, 266] on input "0" at bounding box center [175, 266] width 103 height 16
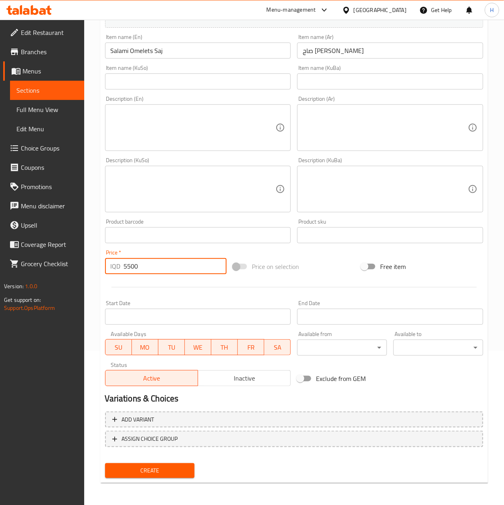
scroll to position [0, 0]
type input "5500"
click at [154, 471] on span "Create" at bounding box center [150, 471] width 77 height 10
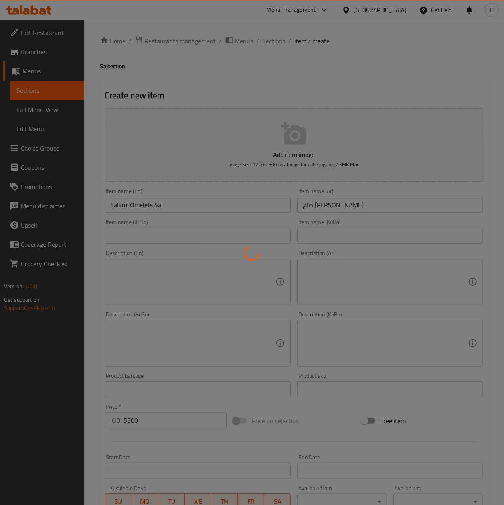
type input "0"
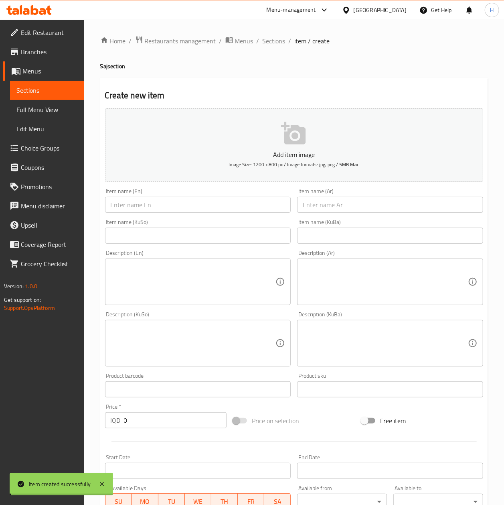
click at [271, 43] on span "Sections" at bounding box center [274, 41] width 23 height 10
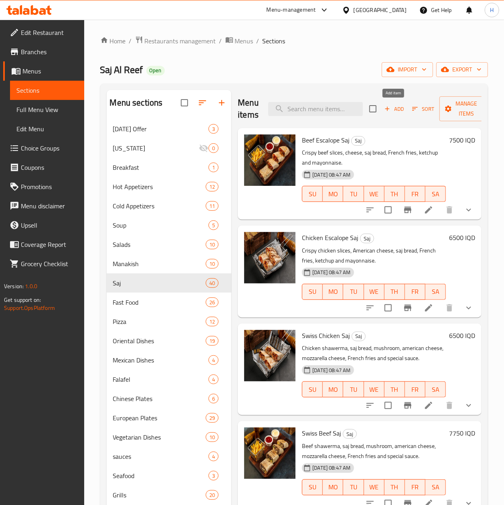
click at [403, 113] on span "Add" at bounding box center [395, 108] width 22 height 9
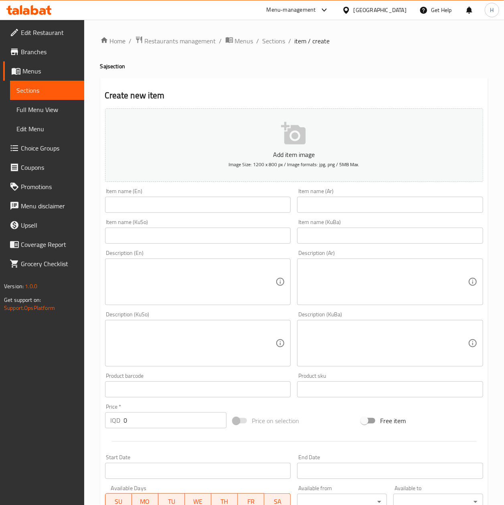
click at [347, 212] on input "text" at bounding box center [390, 205] width 186 height 16
type input "1"
type input "w"
type input "صاج فرانسيكو دجاج"
click at [244, 203] on input "text" at bounding box center [198, 205] width 186 height 16
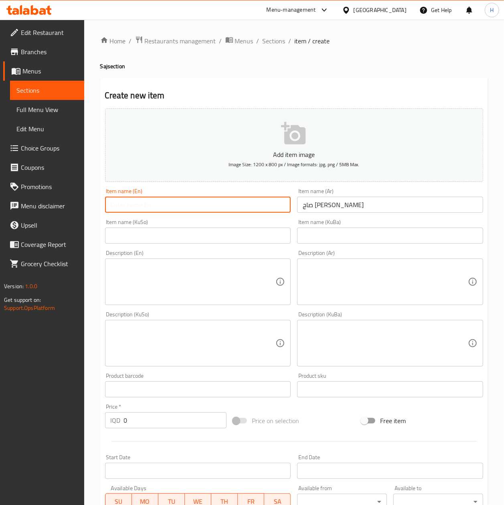
type input "ؤ"
type input "Chicken Francisco Saj"
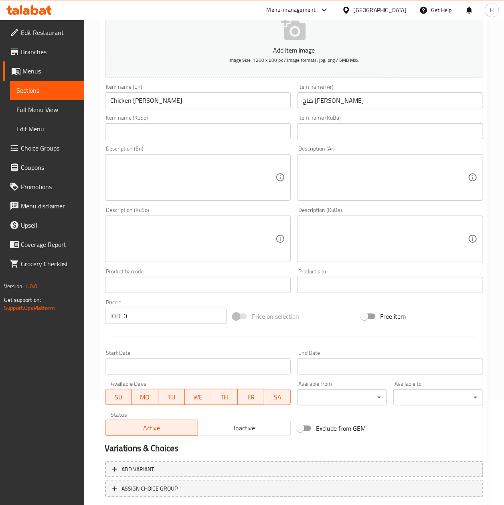
scroll to position [154, 0]
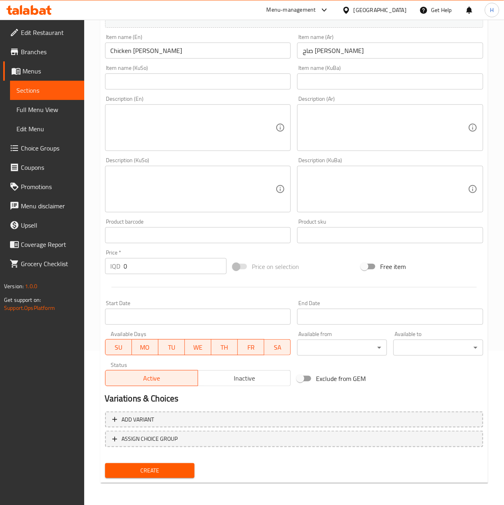
click at [134, 264] on input "0" at bounding box center [175, 266] width 103 height 16
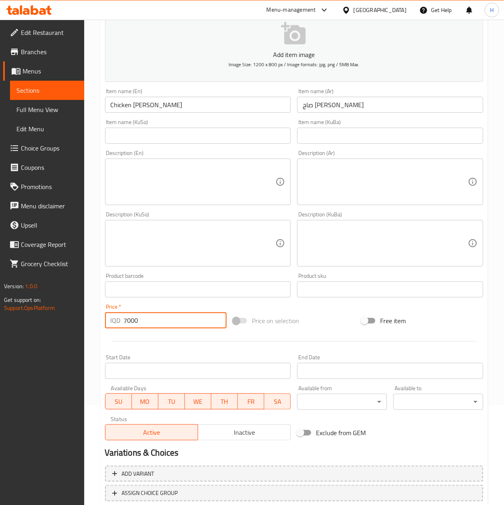
scroll to position [0, 0]
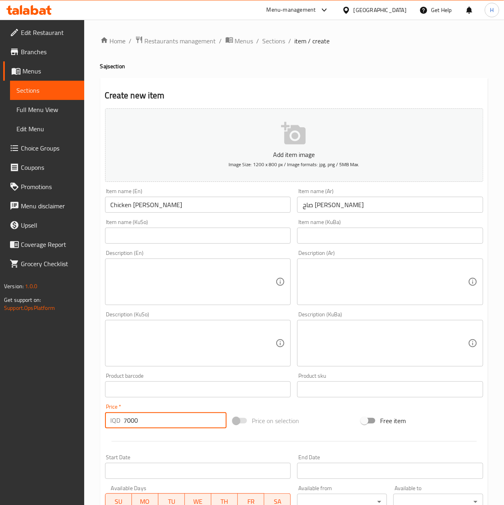
type input "7000"
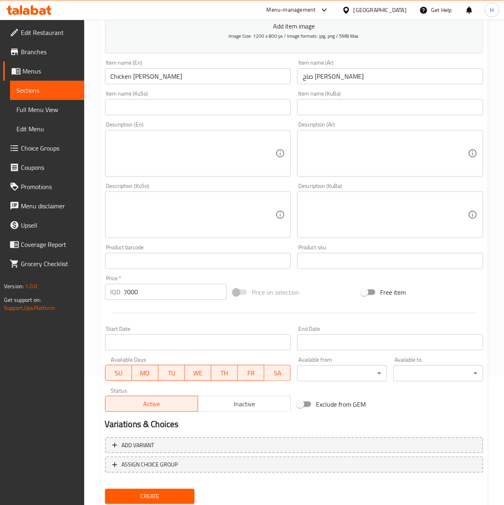
scroll to position [154, 0]
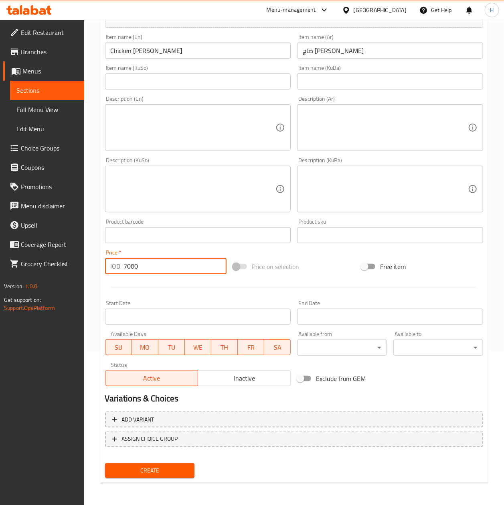
click at [363, 132] on textarea at bounding box center [385, 128] width 165 height 38
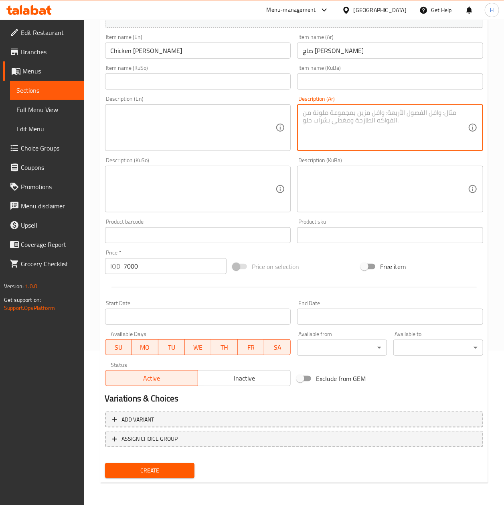
type textarea "o"
type textarea "خبز صاج ودجاج"
click at [244, 122] on textarea at bounding box center [193, 128] width 165 height 38
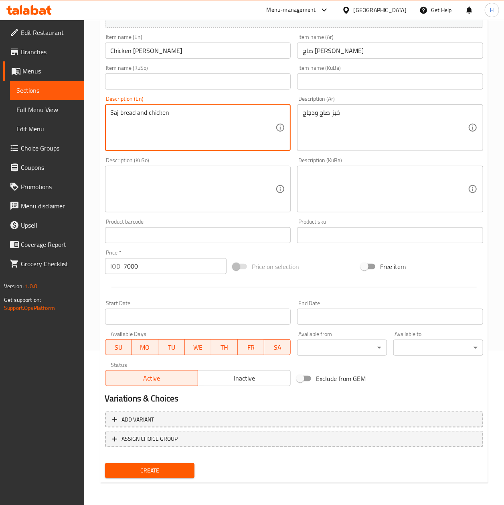
type textarea "Saj bread and chicken"
click at [137, 471] on span "Create" at bounding box center [150, 471] width 77 height 10
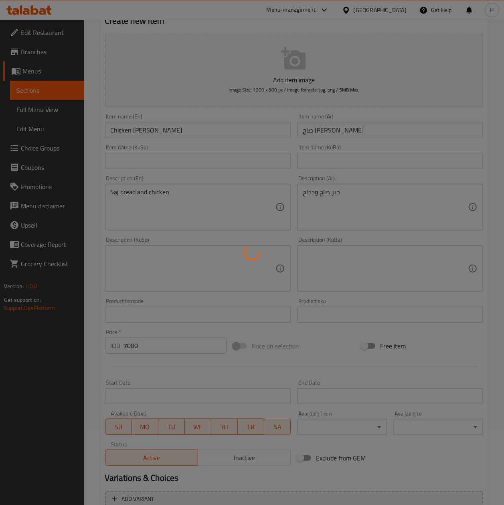
scroll to position [0, 0]
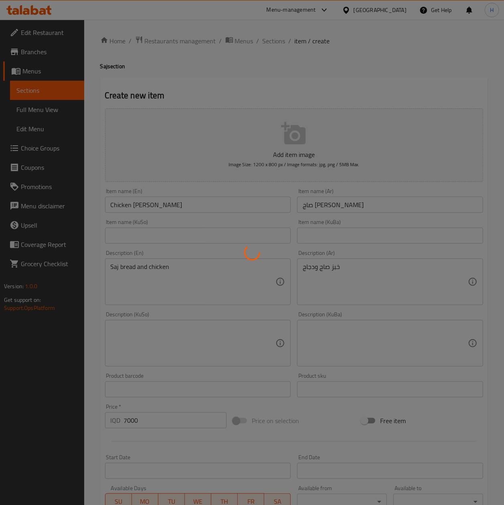
type input "0"
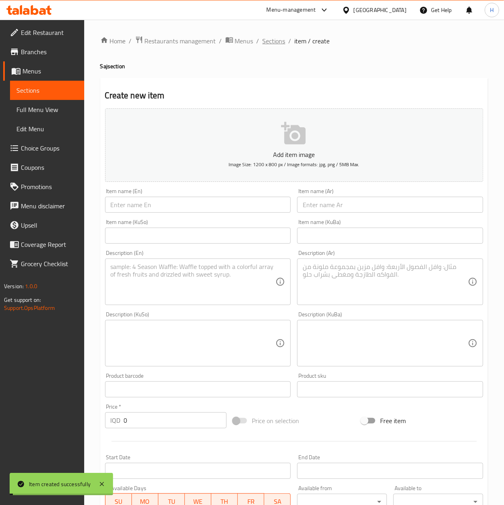
click at [263, 41] on span "Sections" at bounding box center [274, 41] width 23 height 10
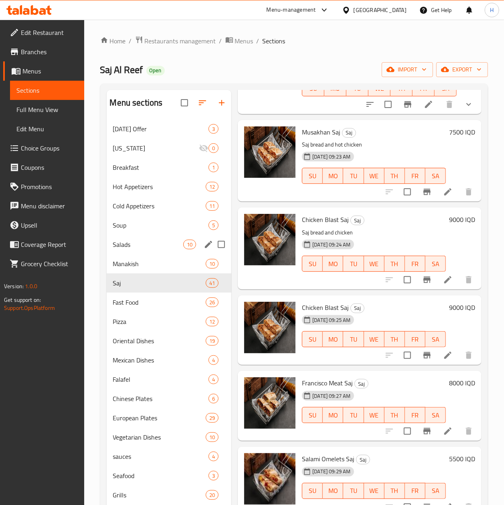
click at [123, 242] on span "Salads" at bounding box center [148, 245] width 71 height 10
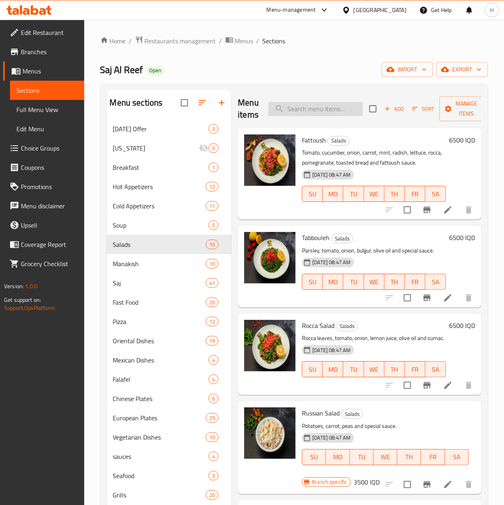
click at [303, 103] on input "search" at bounding box center [315, 109] width 95 height 14
click at [303, 105] on input "search" at bounding box center [315, 109] width 95 height 14
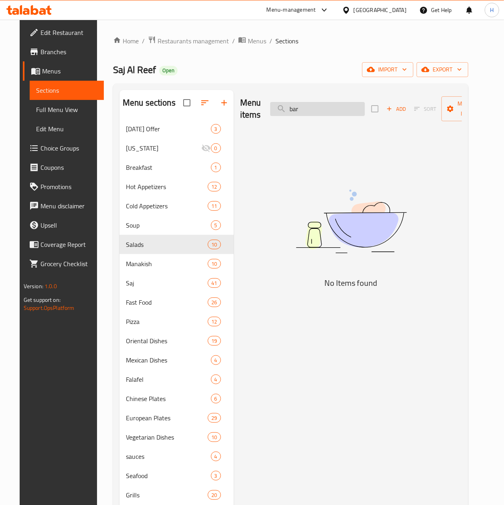
click at [301, 108] on input "bar" at bounding box center [317, 109] width 95 height 14
type input "b"
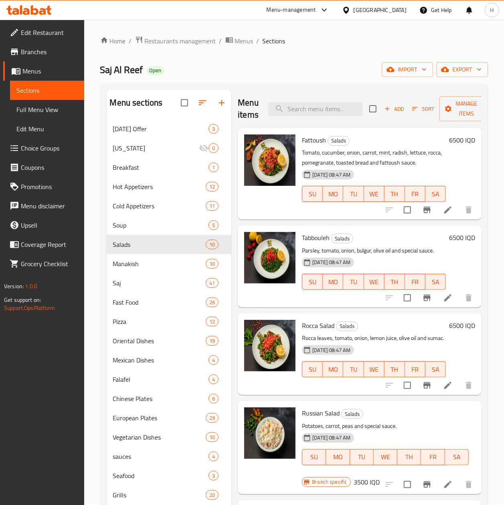
click at [396, 110] on span "Add" at bounding box center [395, 108] width 22 height 9
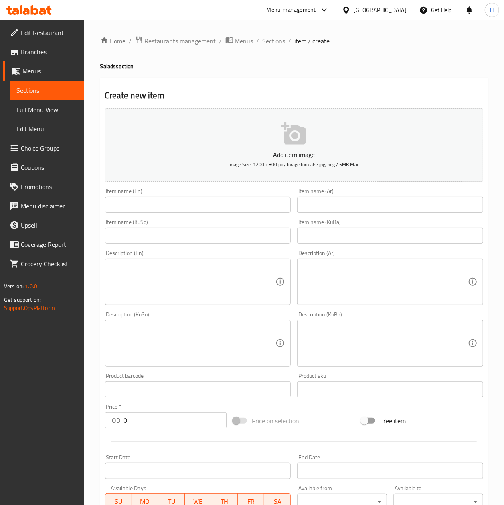
click at [128, 204] on input "text" at bounding box center [198, 205] width 186 height 16
type input "Bar Salad"
click at [384, 197] on input "text" at bounding box center [390, 205] width 186 height 16
type input "سلطة بار"
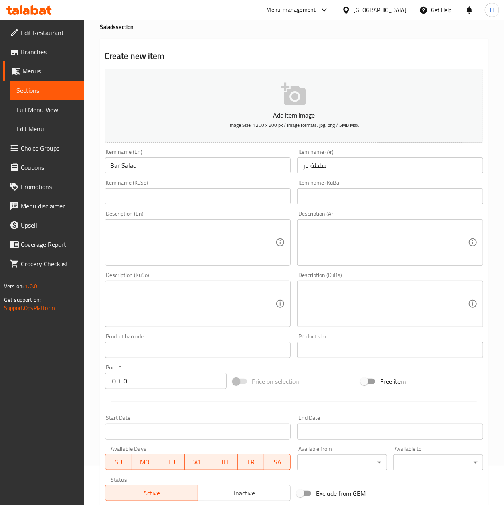
scroll to position [107, 0]
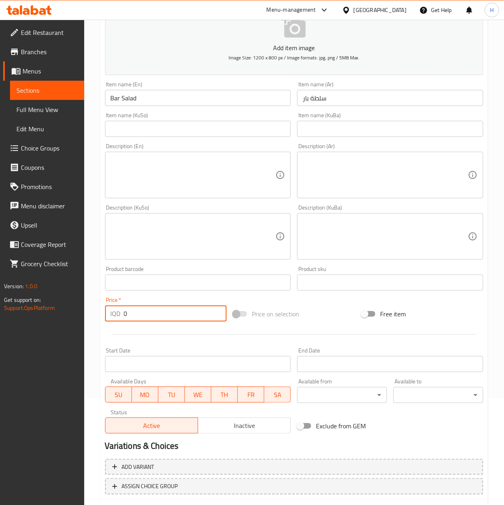
click at [157, 313] on input "0" at bounding box center [175, 313] width 103 height 16
click at [169, 317] on input "0" at bounding box center [175, 313] width 103 height 16
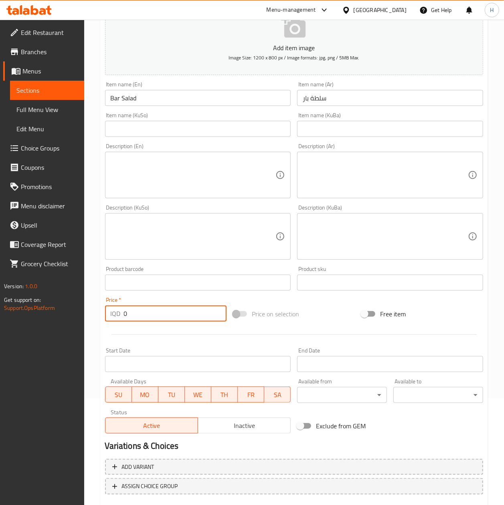
click at [169, 317] on input "0" at bounding box center [175, 313] width 103 height 16
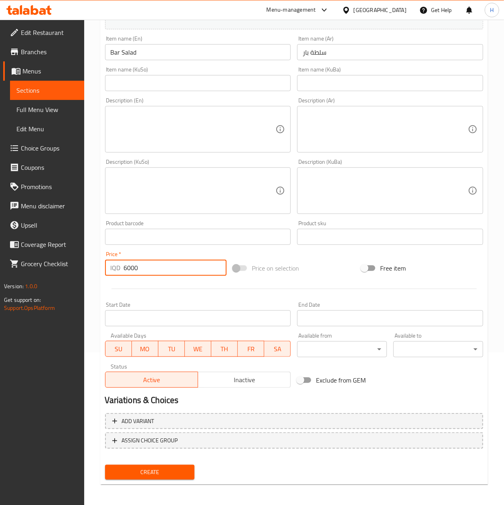
scroll to position [154, 0]
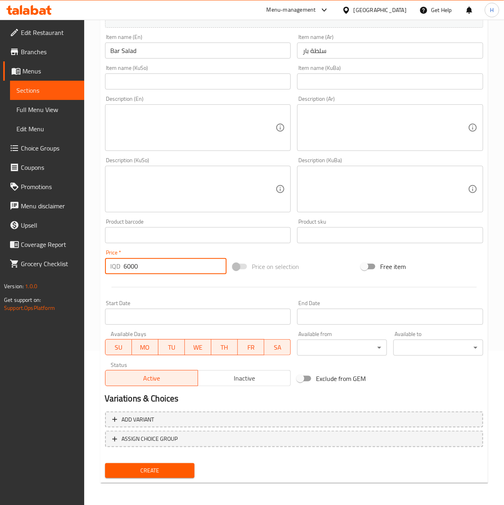
type input "6000"
click at [161, 468] on span "Create" at bounding box center [150, 471] width 77 height 10
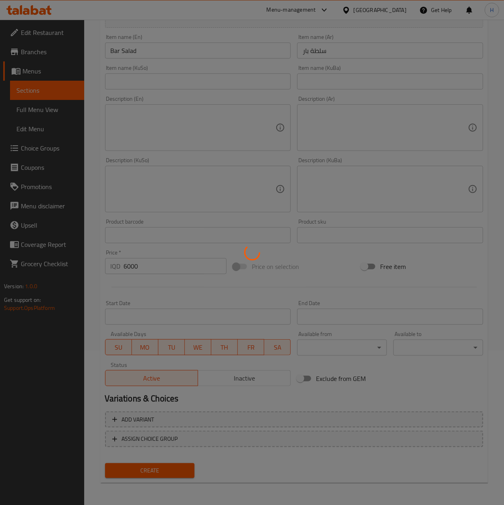
type input "0"
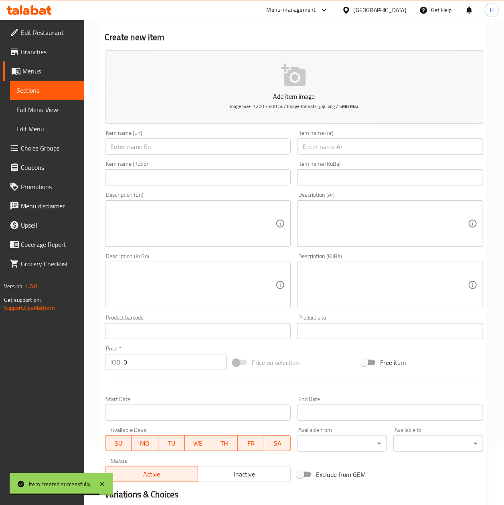
scroll to position [0, 0]
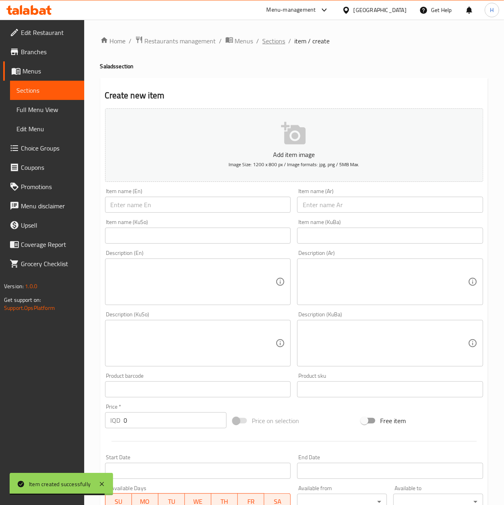
click at [274, 42] on span "Sections" at bounding box center [274, 41] width 23 height 10
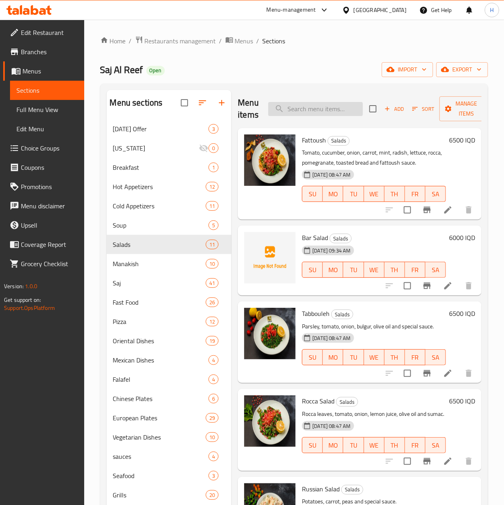
click at [329, 103] on input "search" at bounding box center [315, 109] width 95 height 14
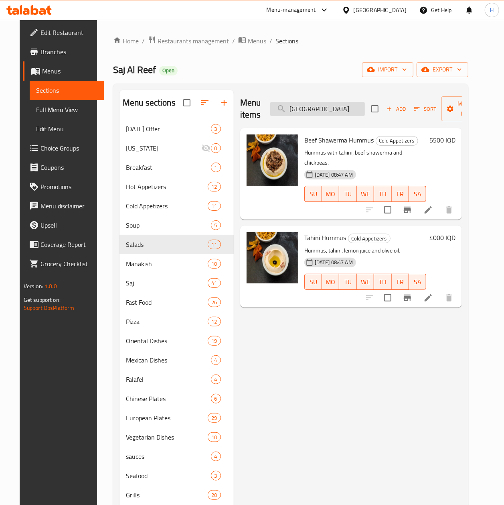
click at [307, 108] on input "حمص" at bounding box center [317, 109] width 95 height 14
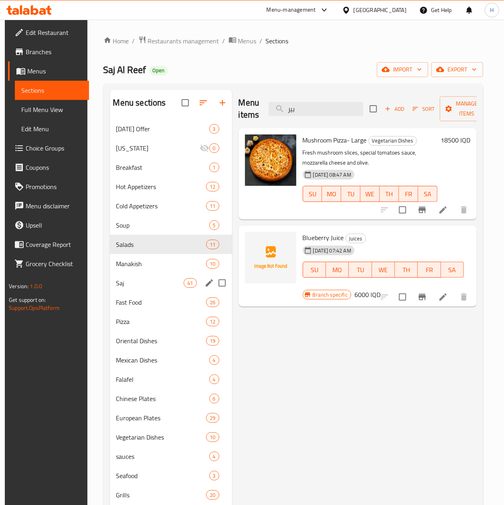
type input "بير"
click at [137, 259] on span "Manakish" at bounding box center [150, 264] width 68 height 10
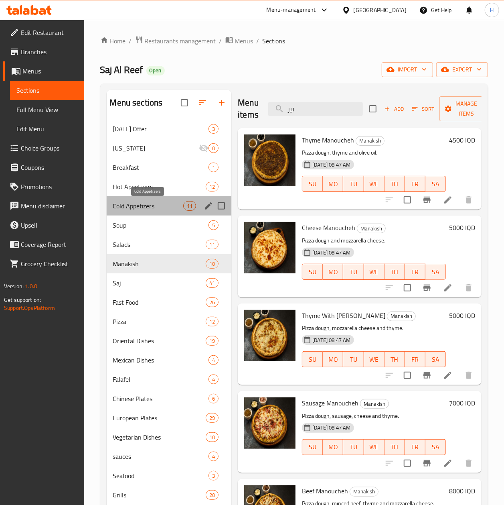
click at [148, 205] on span "Cold Appetizers" at bounding box center [148, 206] width 71 height 10
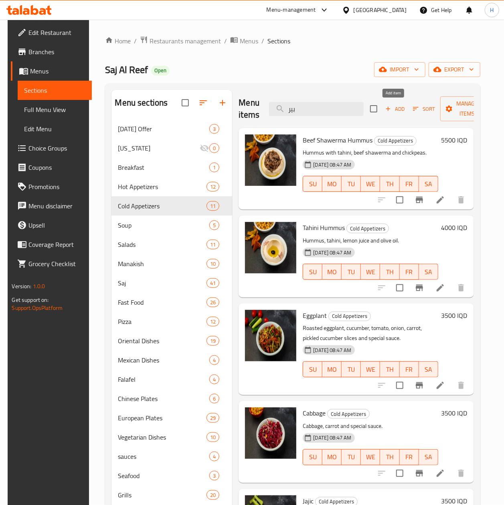
click at [388, 106] on icon "button" at bounding box center [388, 108] width 7 height 7
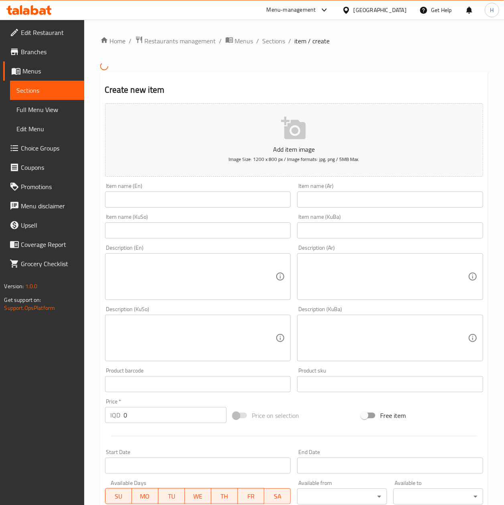
click at [325, 205] on input "text" at bounding box center [390, 199] width 186 height 16
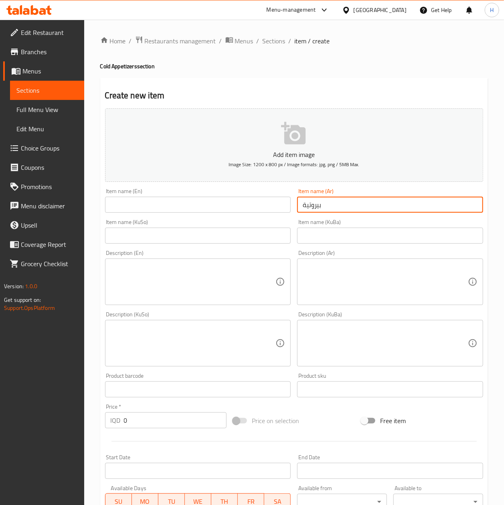
type input "بيروتية"
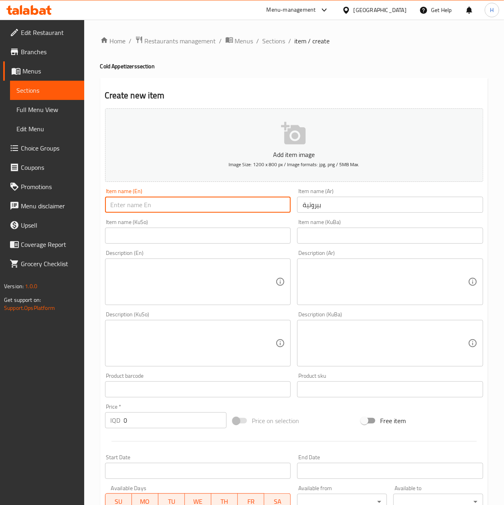
click at [237, 206] on input "text" at bounding box center [198, 205] width 186 height 16
type input "Beirytia"
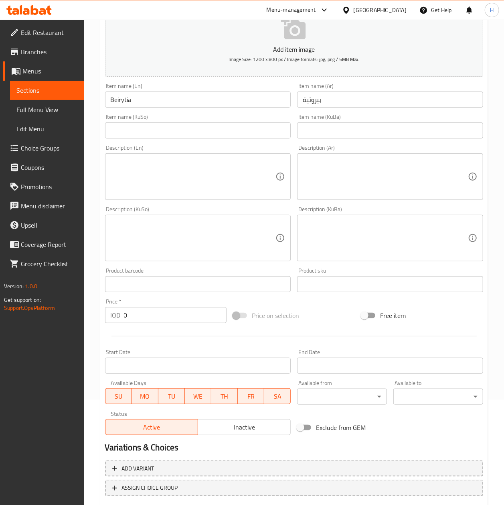
scroll to position [154, 0]
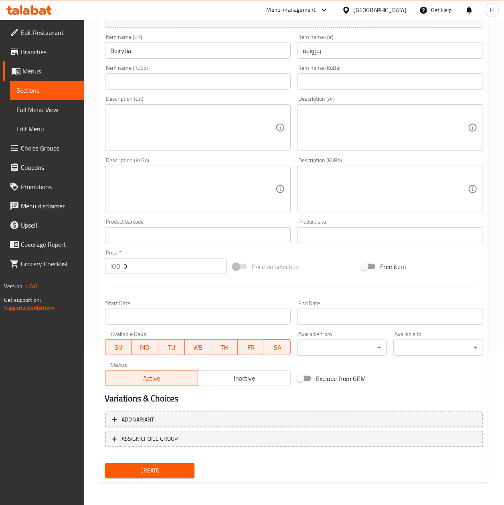
click at [135, 264] on input "0" at bounding box center [175, 266] width 103 height 16
type input "3500"
click at [173, 472] on span "Create" at bounding box center [150, 471] width 77 height 10
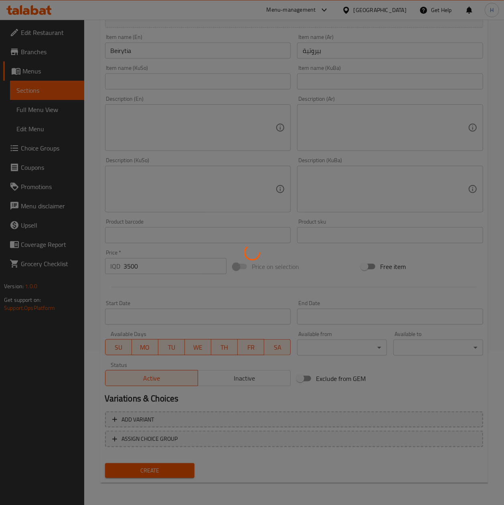
type input "0"
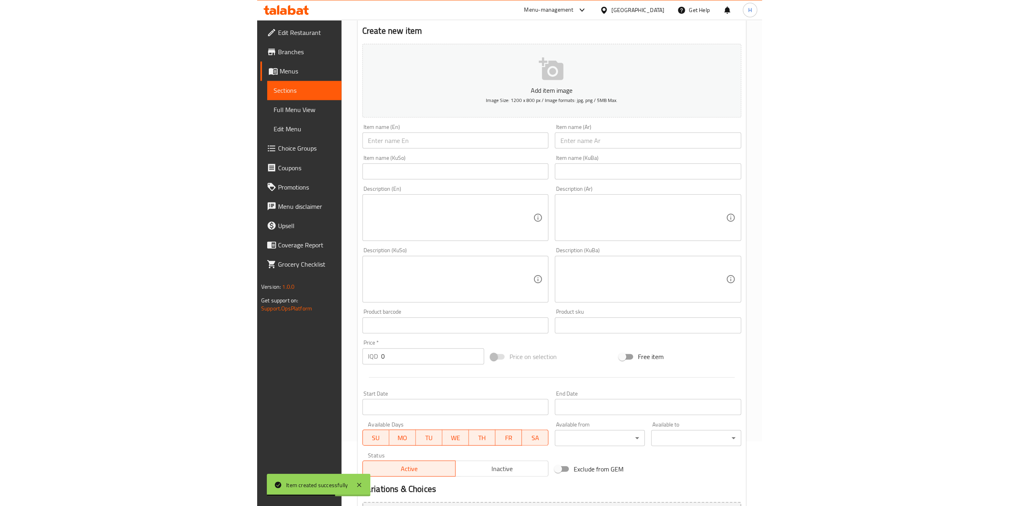
scroll to position [0, 0]
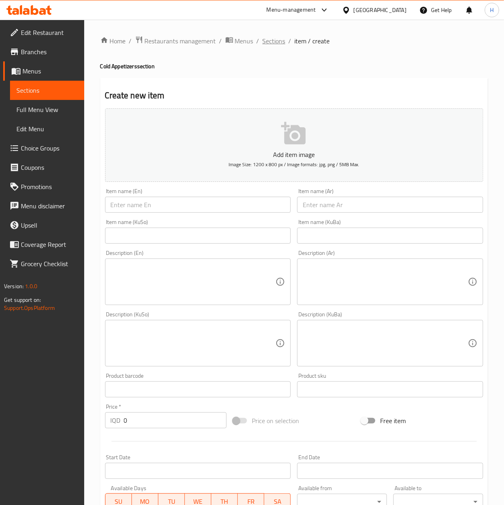
click at [267, 40] on span "Sections" at bounding box center [274, 41] width 23 height 10
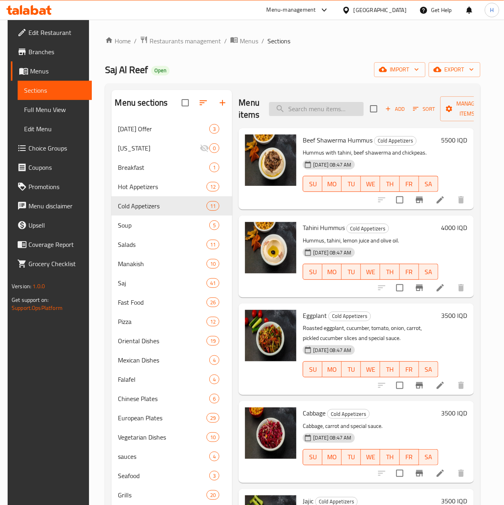
click at [321, 110] on input "search" at bounding box center [316, 109] width 95 height 14
type input "."
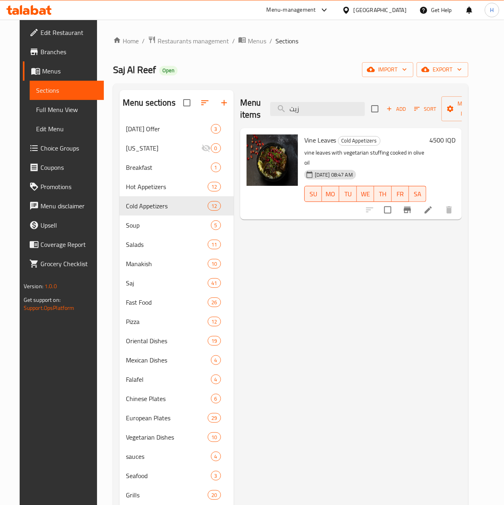
type input "زيت"
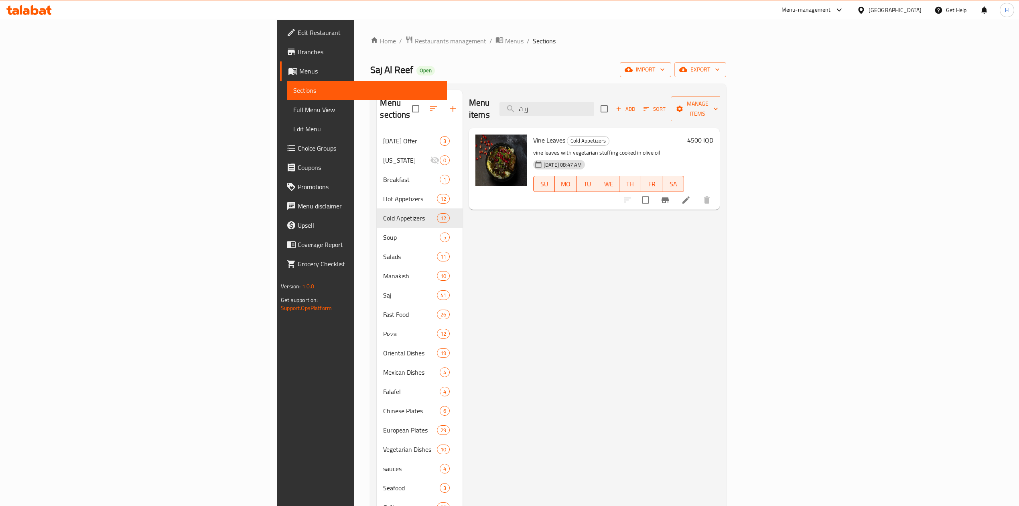
click at [415, 37] on span "Restaurants management" at bounding box center [450, 41] width 71 height 10
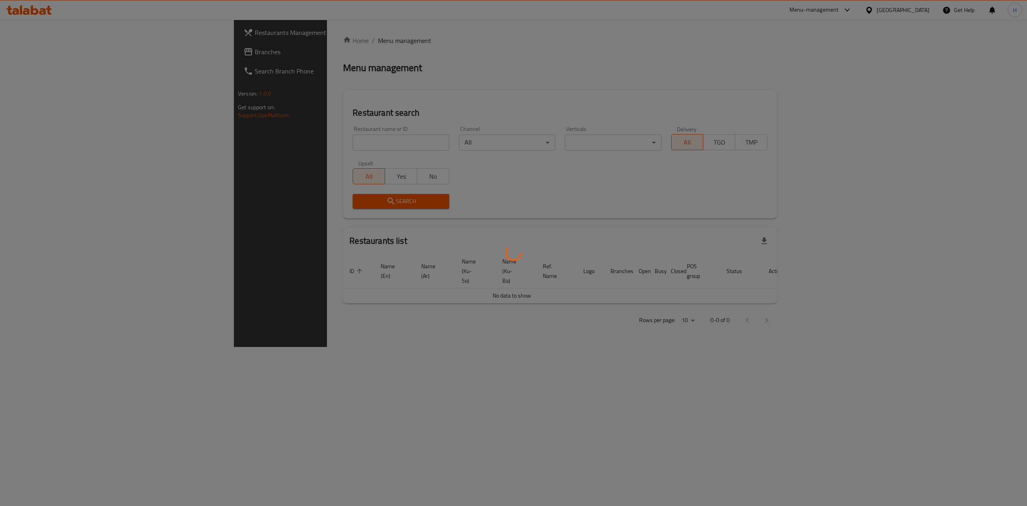
click at [258, 143] on div at bounding box center [513, 253] width 1027 height 506
click at [260, 142] on div at bounding box center [513, 253] width 1027 height 506
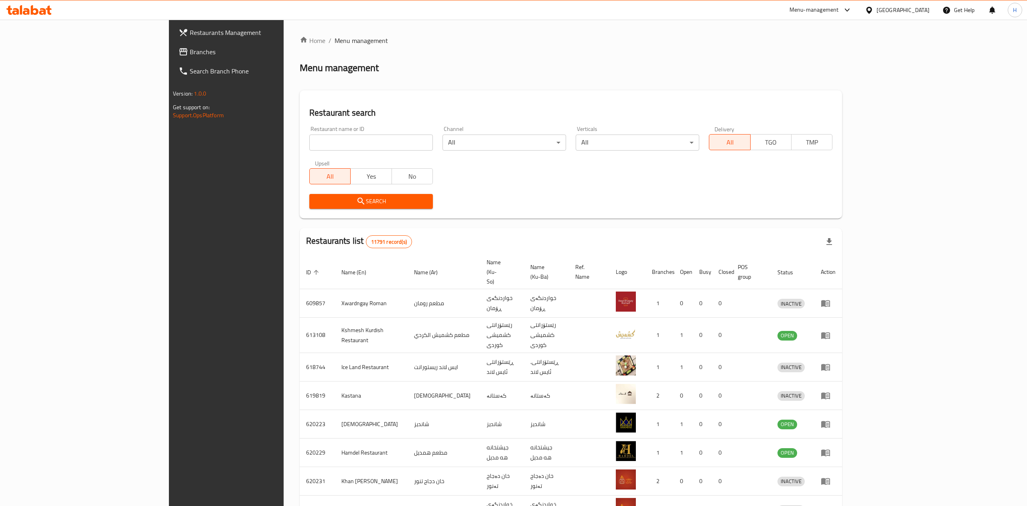
drag, startPoint x: 270, startPoint y: 140, endPoint x: 278, endPoint y: 137, distance: 8.9
click at [270, 140] on div at bounding box center [513, 253] width 1027 height 506
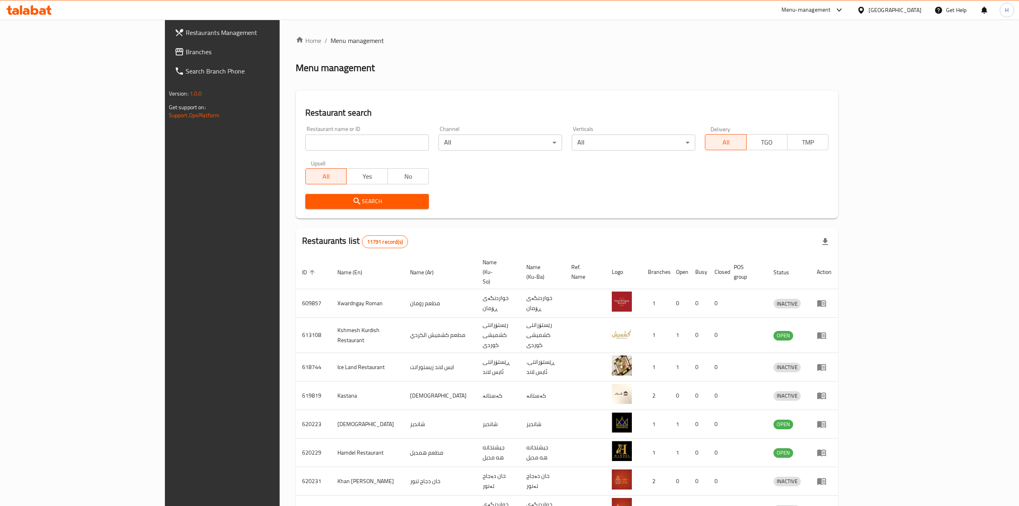
click at [296, 137] on div "Home / Menu management Menu management Restaurant search Restaurant name or ID …" at bounding box center [567, 322] width 543 height 572
click at [305, 140] on input "search" at bounding box center [367, 142] width 124 height 16
paste input "679708"
type input "679708"
click button "Search" at bounding box center [367, 201] width 124 height 15
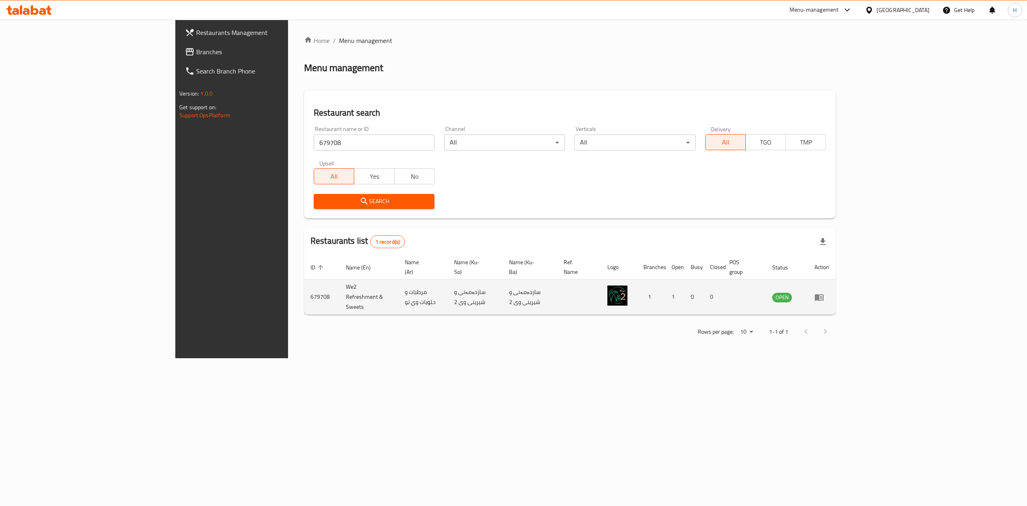
click at [504, 291] on td "enhanced table" at bounding box center [822, 296] width 28 height 35
click at [504, 292] on icon "enhanced table" at bounding box center [820, 297] width 10 height 10
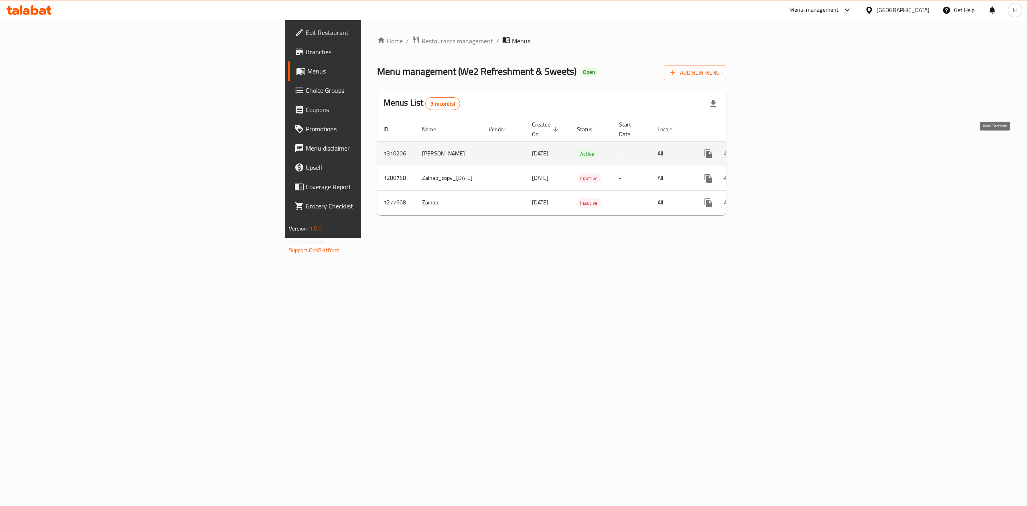
click at [504, 149] on icon "enhanced table" at bounding box center [767, 154] width 10 height 10
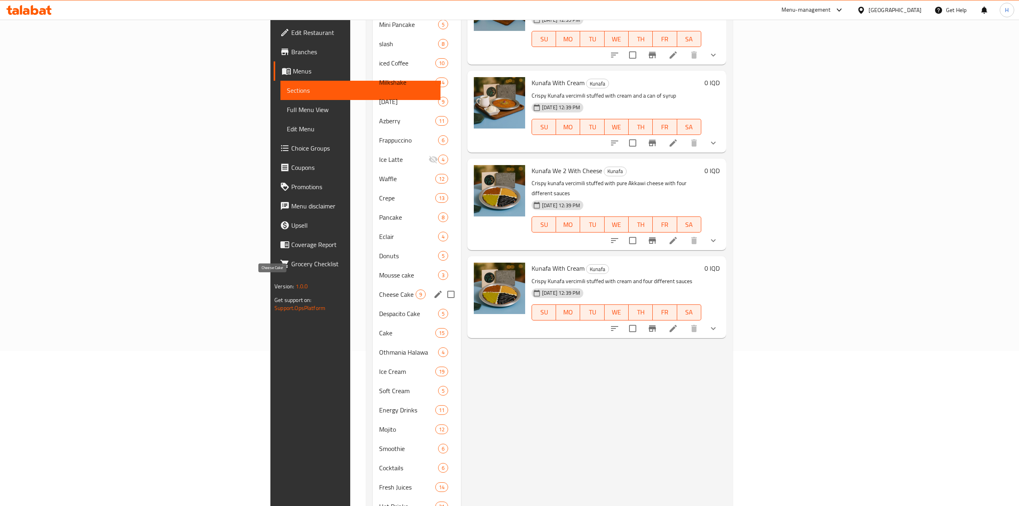
scroll to position [161, 0]
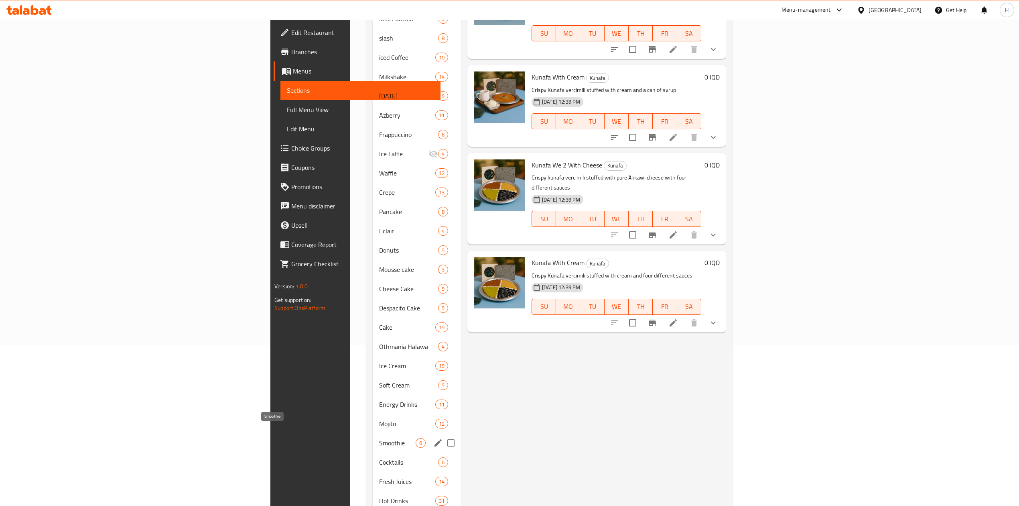
click at [373, 433] on div "Smoothie 6" at bounding box center [417, 442] width 88 height 19
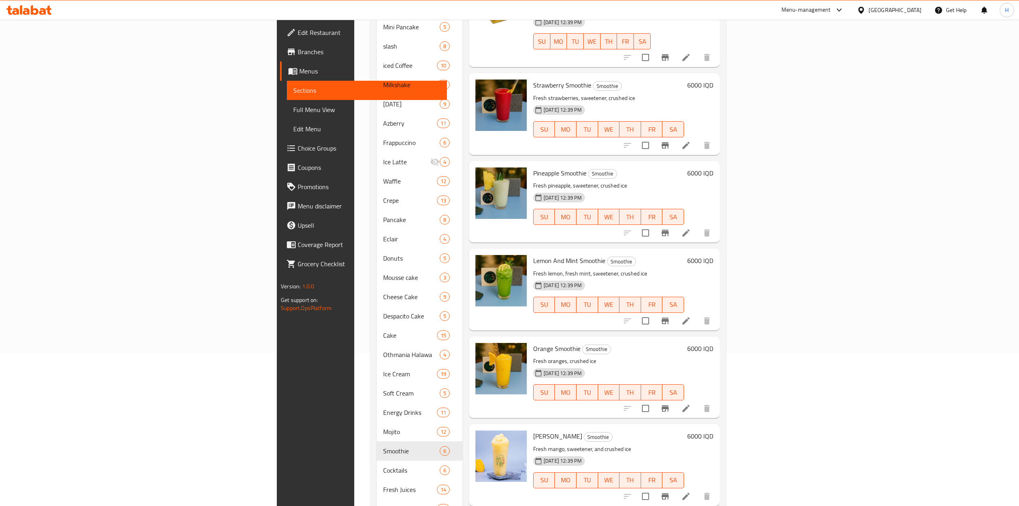
scroll to position [198, 0]
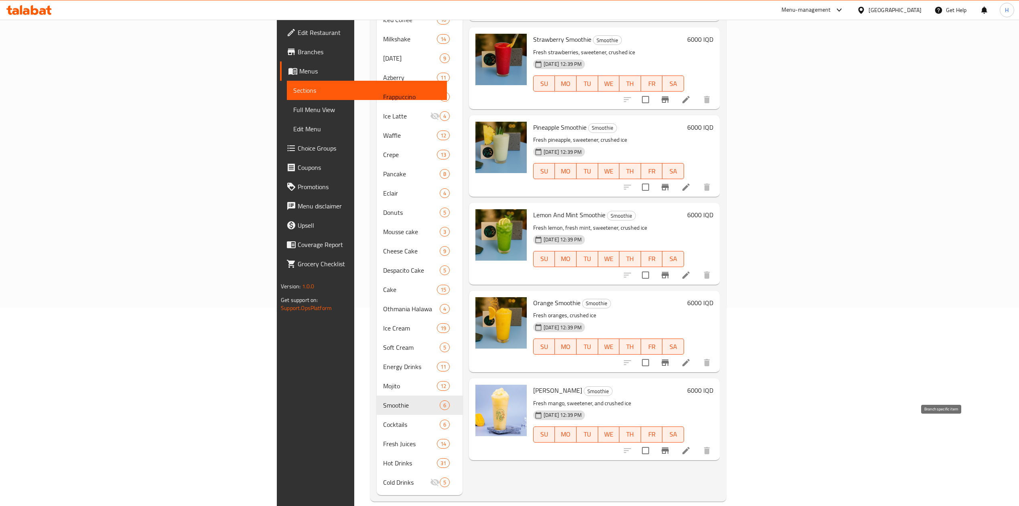
click at [504, 441] on button "Branch-specific-item" at bounding box center [665, 450] width 19 height 19
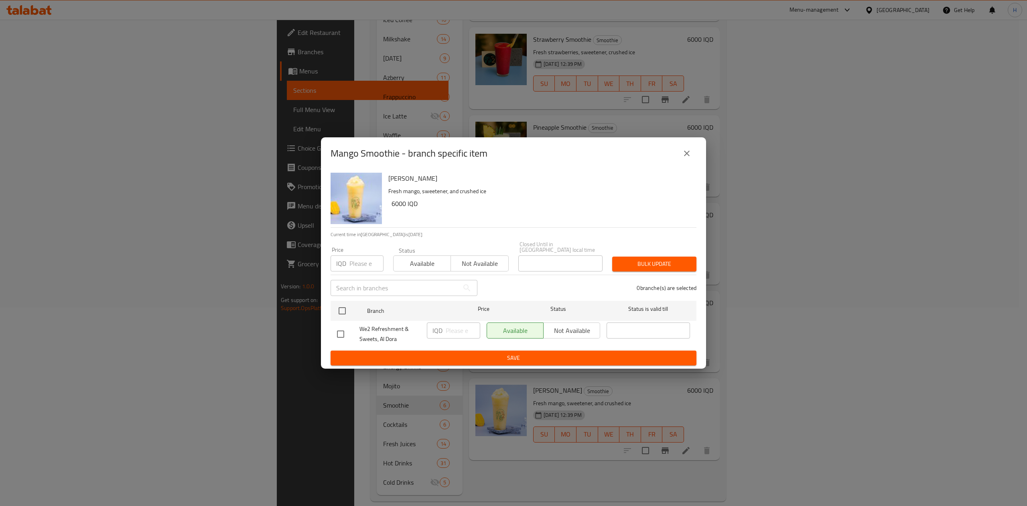
click at [504, 154] on icon "close" at bounding box center [687, 153] width 10 height 10
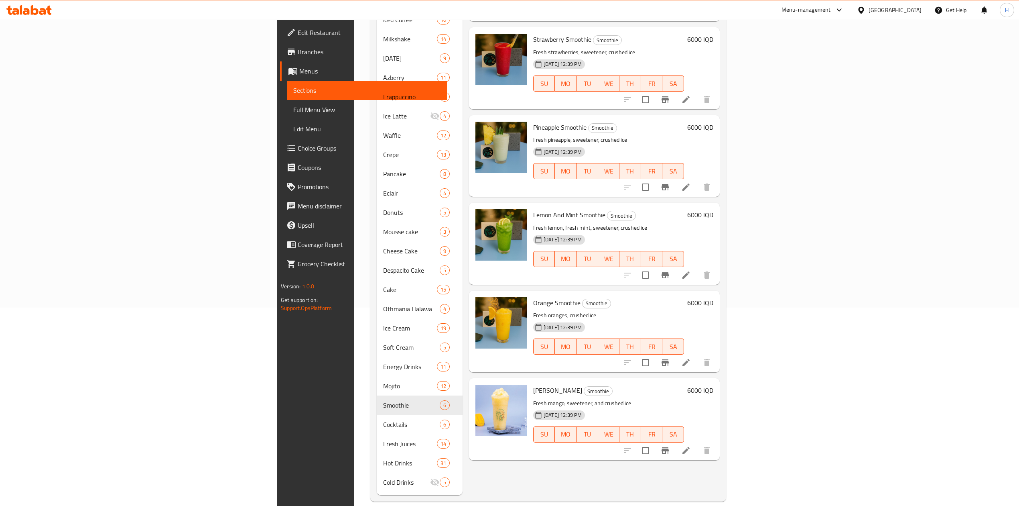
click at [504, 443] on li at bounding box center [686, 450] width 22 height 14
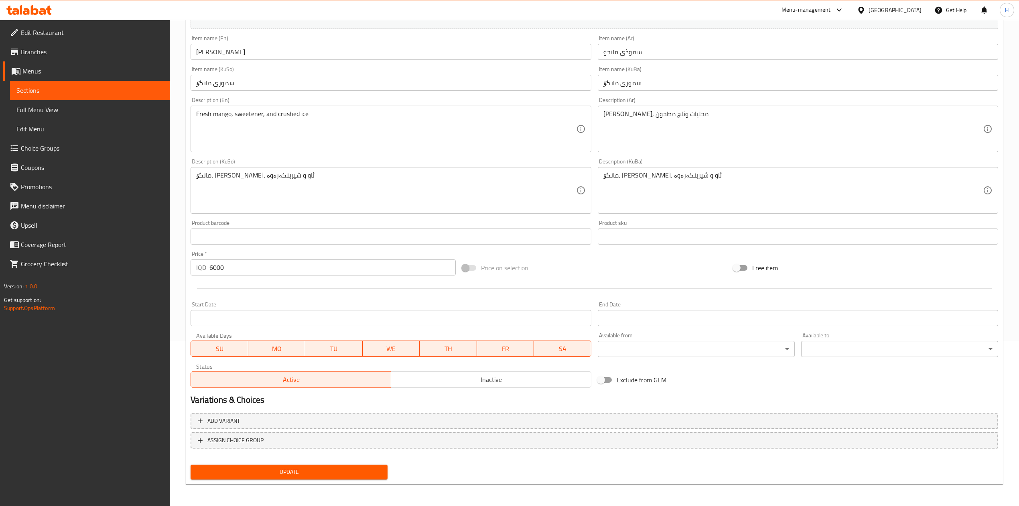
drag, startPoint x: 339, startPoint y: 468, endPoint x: 339, endPoint y: 455, distance: 12.8
click at [339, 467] on span "Update" at bounding box center [289, 472] width 184 height 10
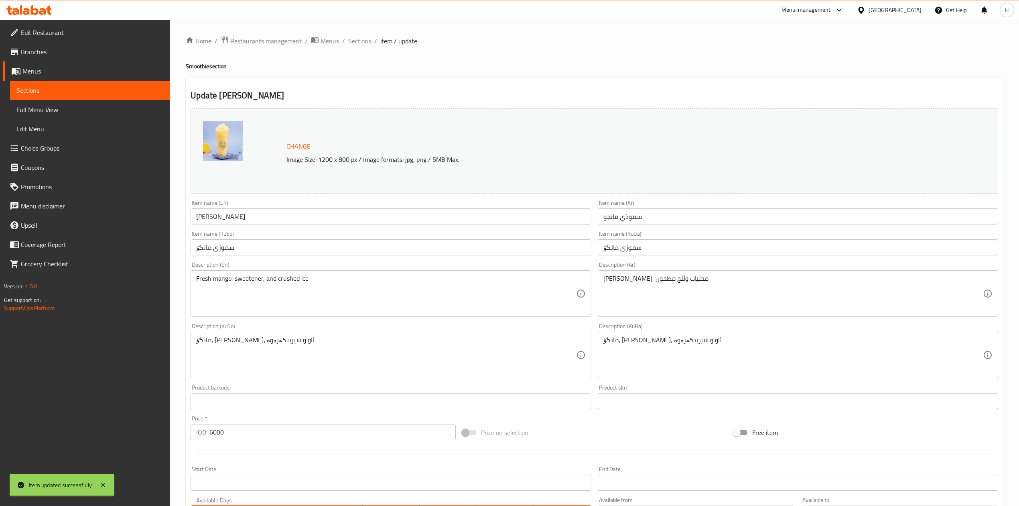
click at [355, 40] on div at bounding box center [509, 253] width 1019 height 506
click at [355, 40] on span "Sections" at bounding box center [359, 41] width 23 height 10
